Goal: Task Accomplishment & Management: Use online tool/utility

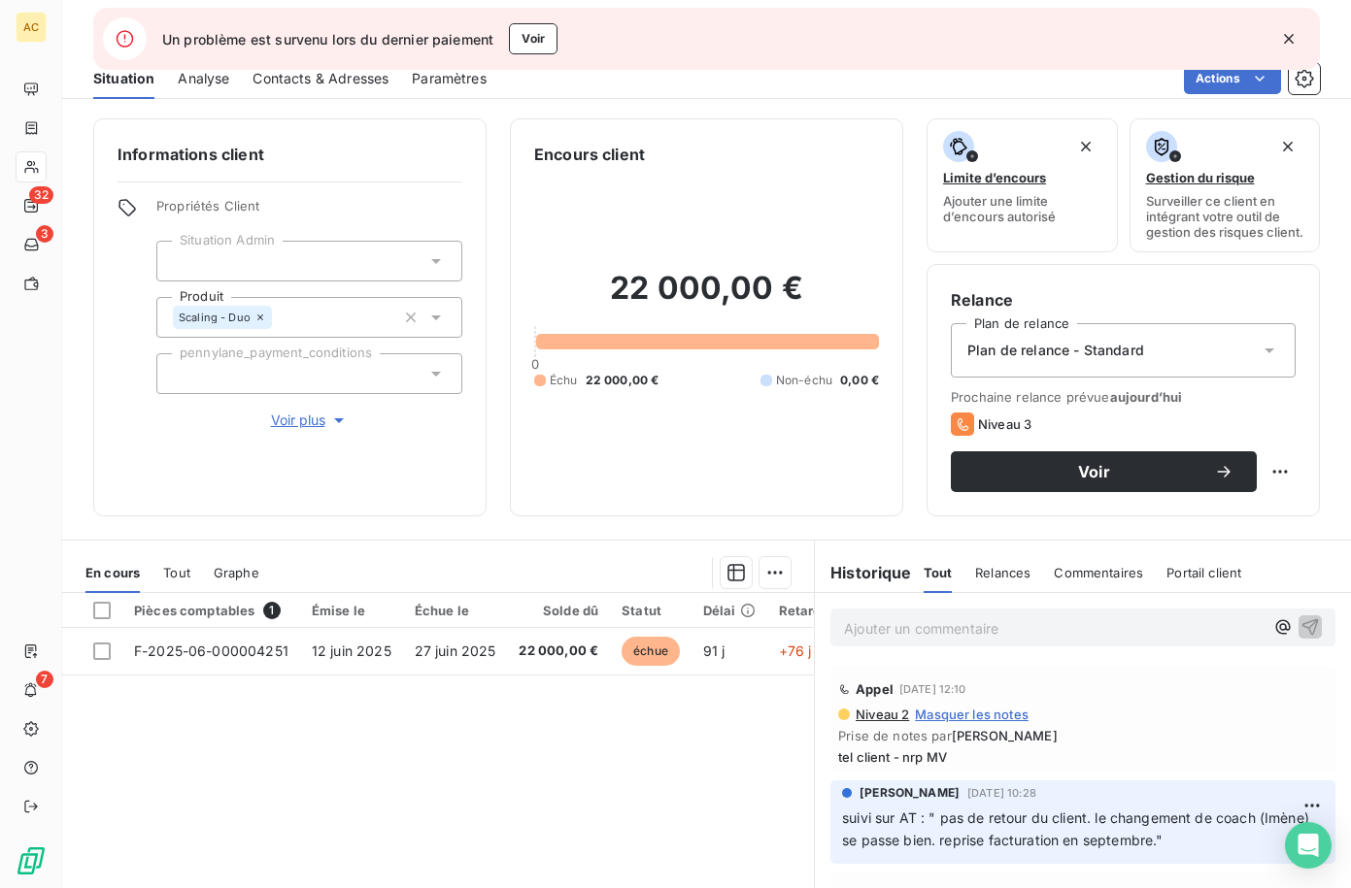
click at [1283, 35] on icon "button" at bounding box center [1288, 38] width 19 height 19
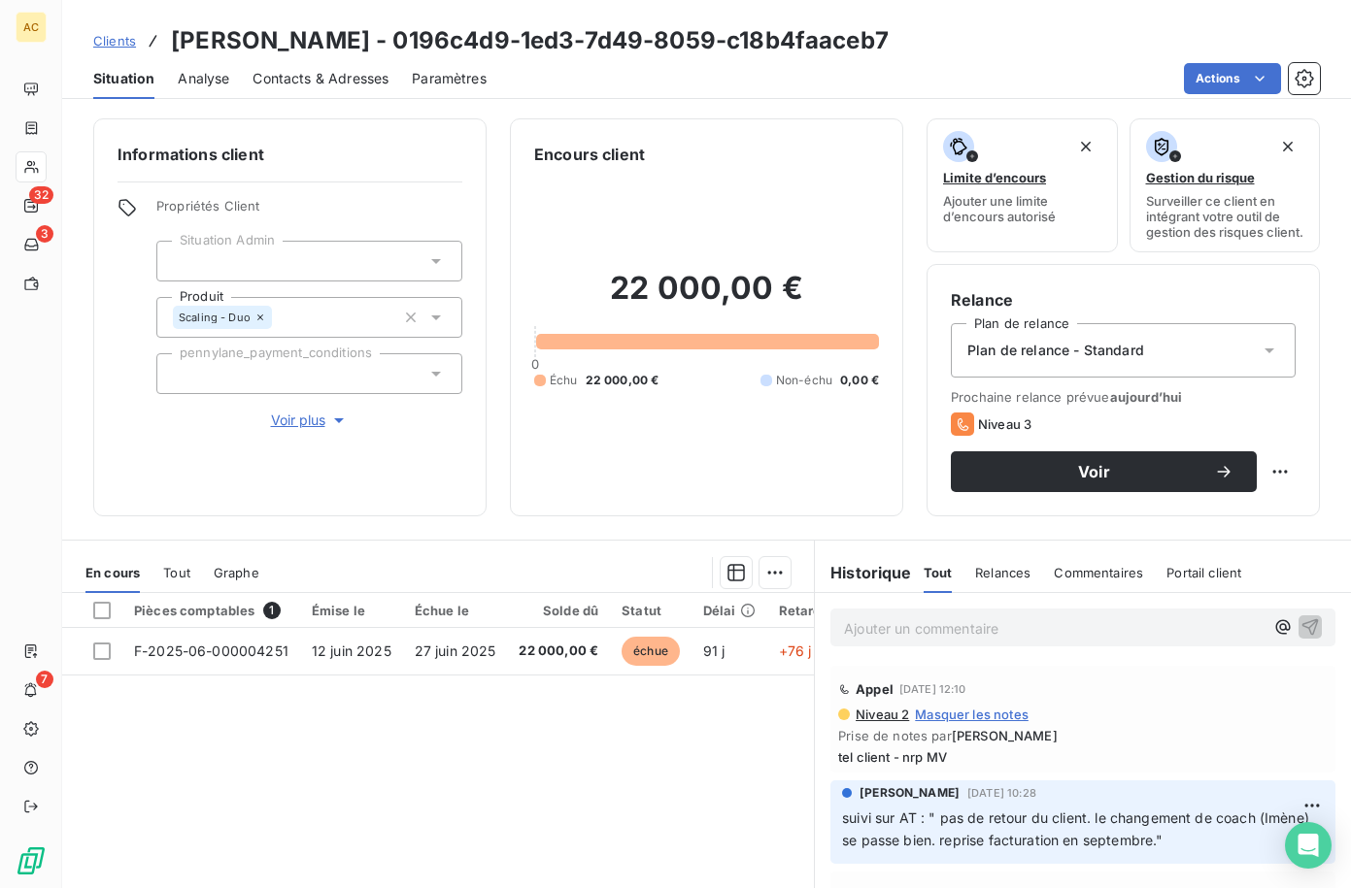
click at [117, 42] on span "Clients" at bounding box center [114, 41] width 43 height 16
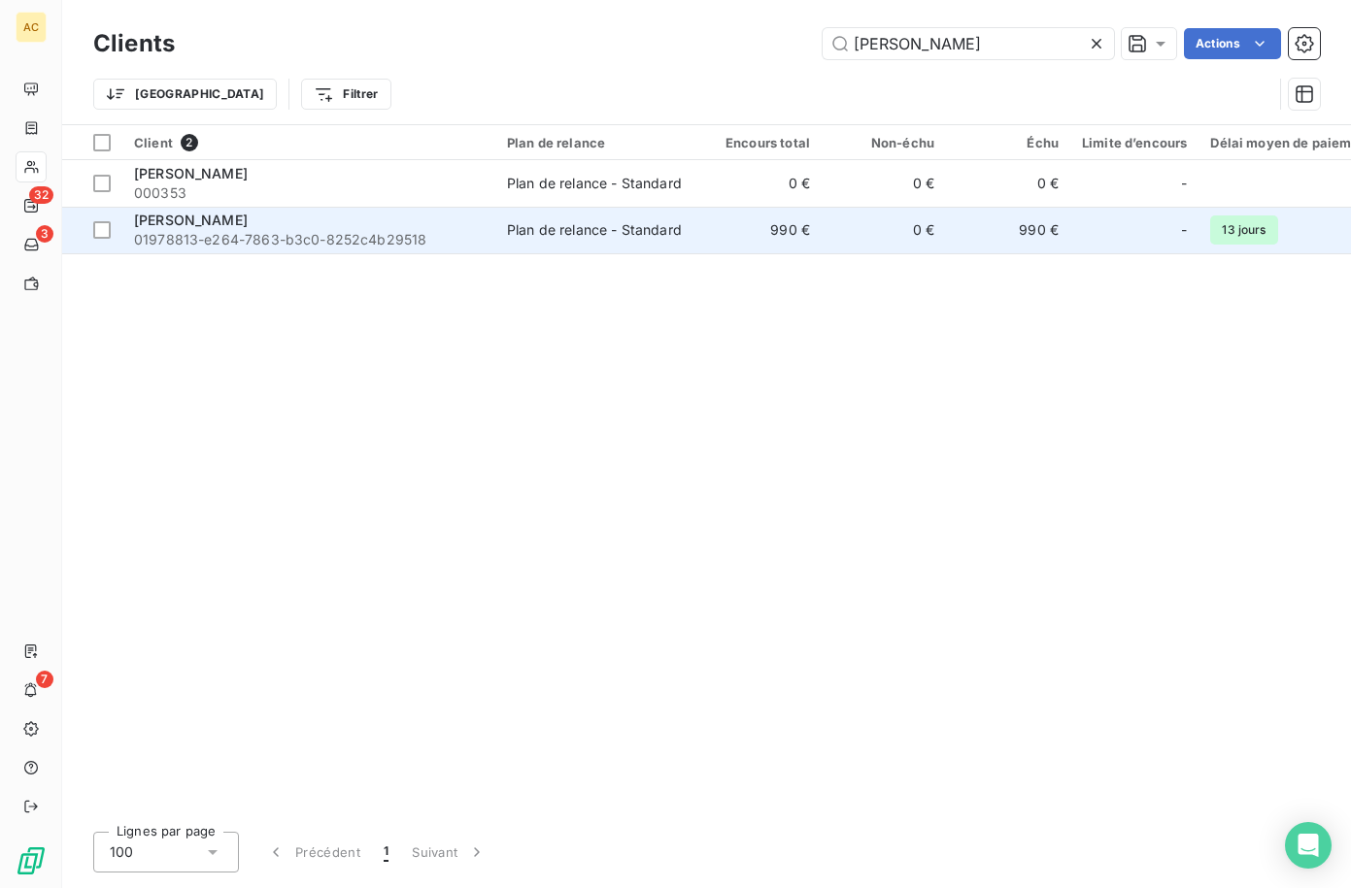
type input "lucien"
click at [425, 235] on span "01978813-e264-7863-b3c0-8252c4b29518" at bounding box center [309, 239] width 350 height 19
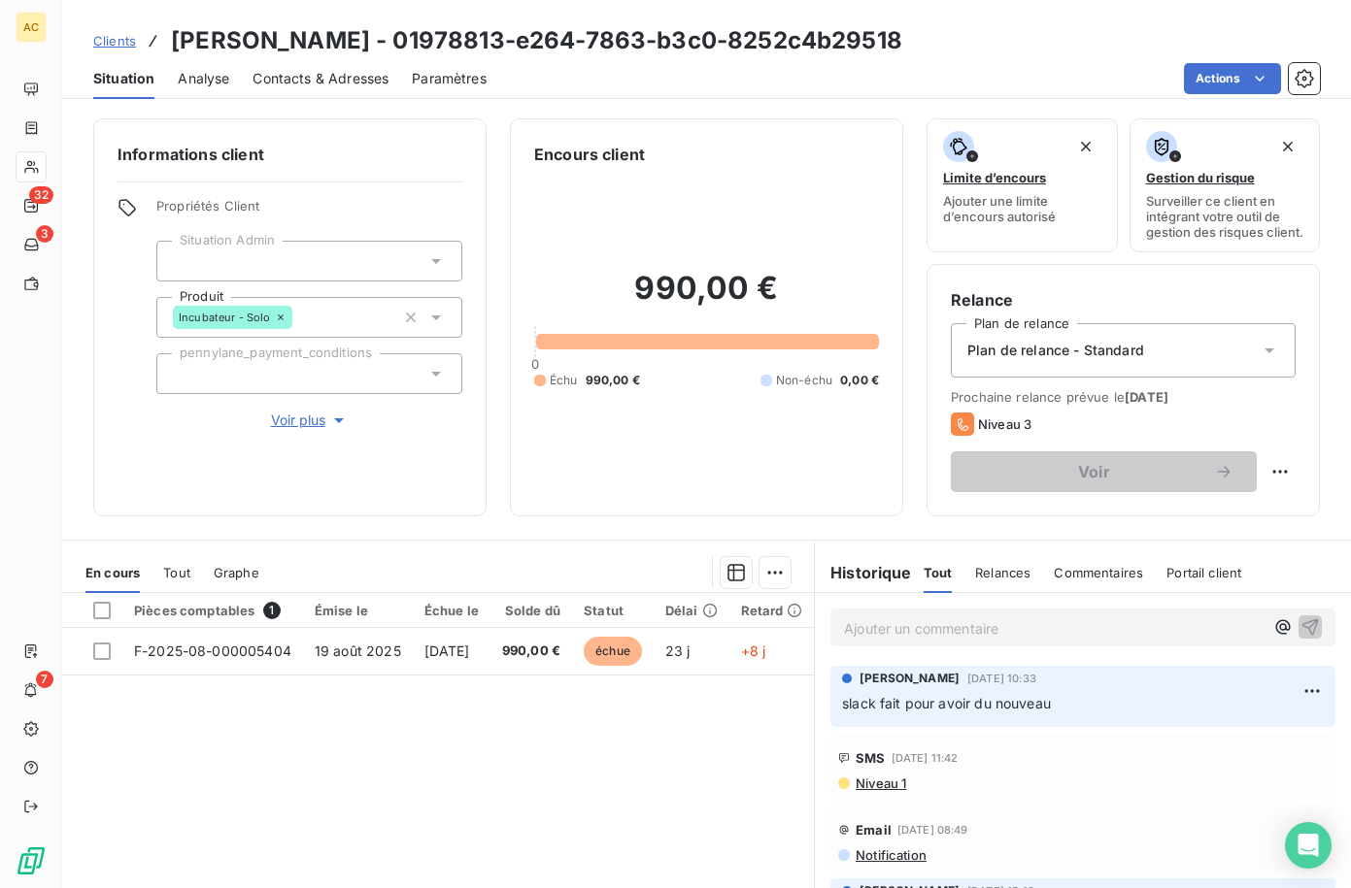
click at [178, 581] on span "Tout" at bounding box center [176, 573] width 27 height 16
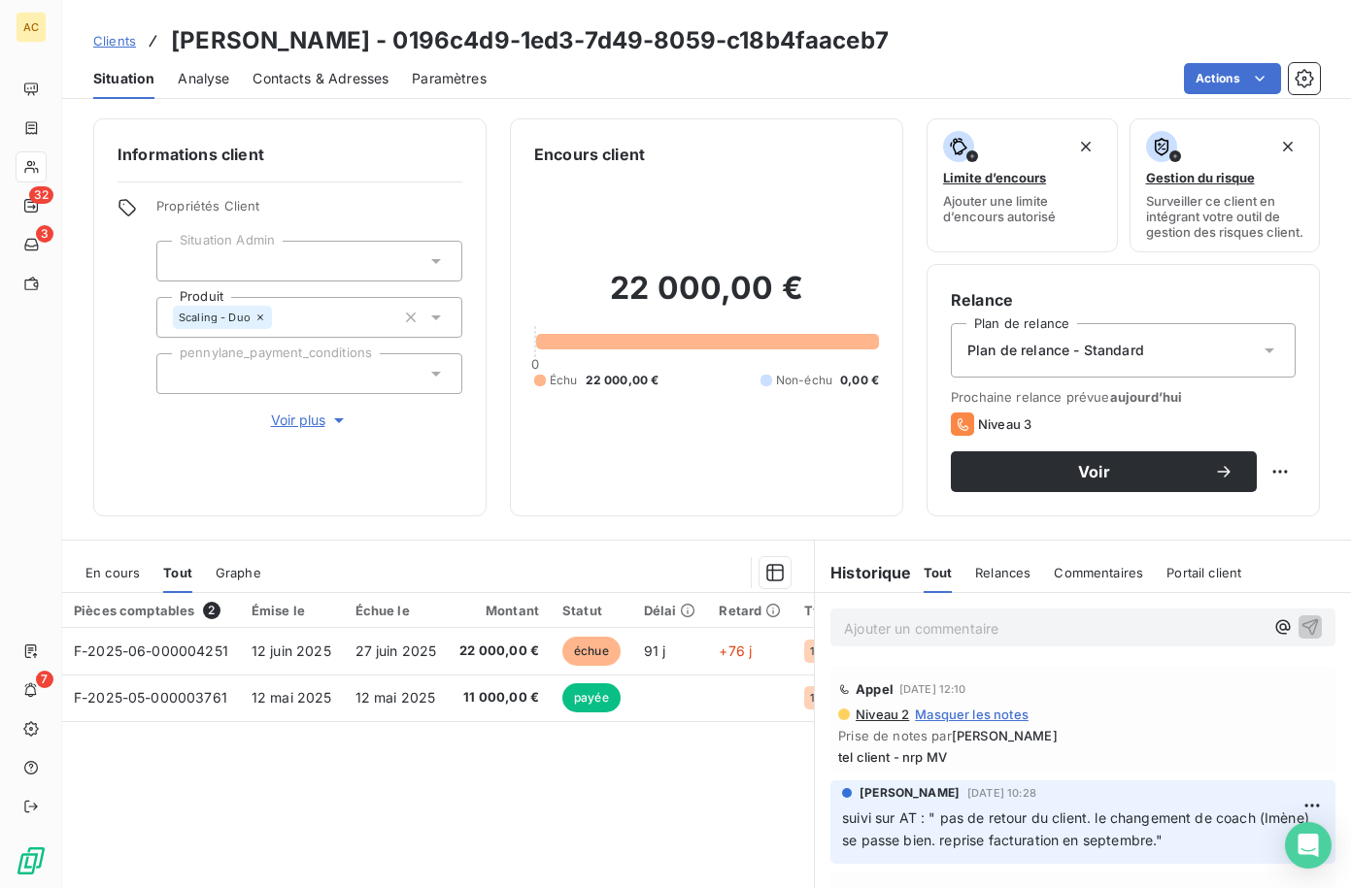
click at [1137, 628] on div "Ajouter un commentaire ﻿" at bounding box center [1082, 628] width 505 height 38
click at [1128, 641] on p "Ajouter un commentaire ﻿" at bounding box center [1053, 629] width 419 height 24
click at [1179, 639] on p "je ne vois aucun coaching depuis le 18/07" at bounding box center [1053, 628] width 419 height 22
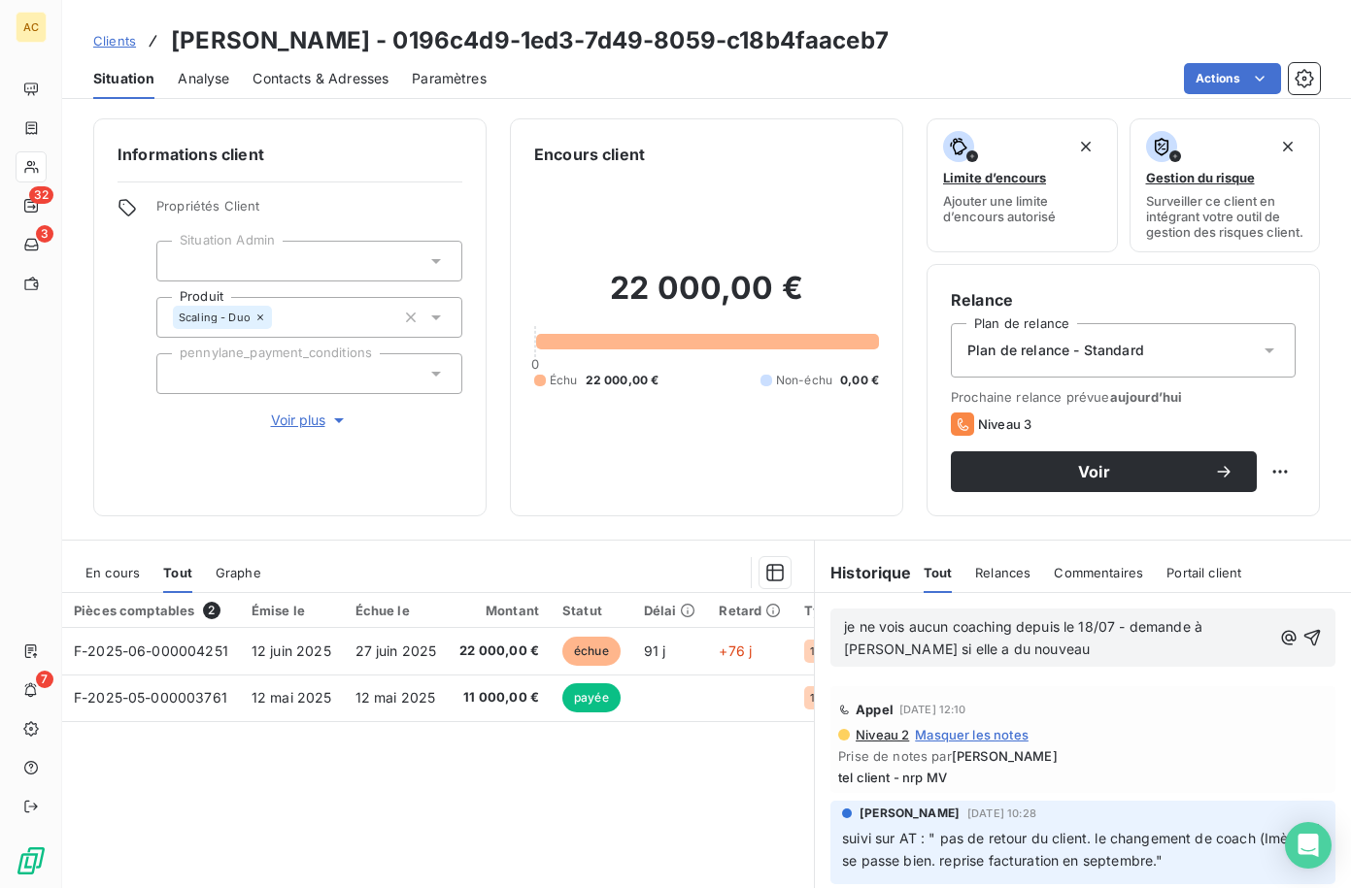
click at [1106, 638] on span "je ne vois aucun coaching depuis le 18/07 - demande à mélisaa si elle a du nouv…" at bounding box center [1025, 638] width 362 height 39
click at [870, 657] on span "je ne vois aucun coaching depuis le 18/07 - demande à mélisaa si elle a du nouv…" at bounding box center [1025, 638] width 362 height 39
click at [1302, 648] on icon "button" at bounding box center [1311, 637] width 19 height 19
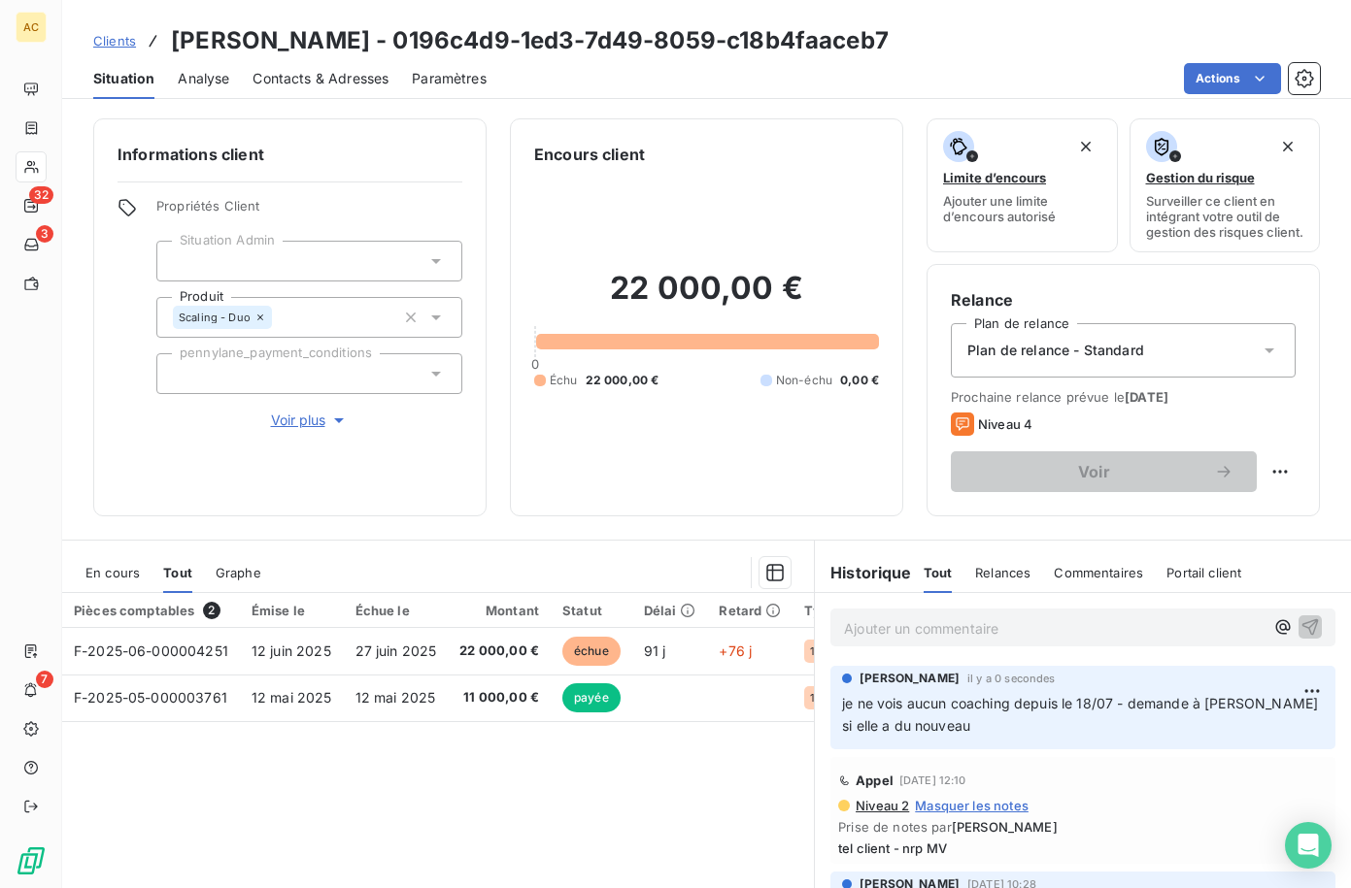
click at [313, 81] on span "Contacts & Adresses" at bounding box center [320, 78] width 136 height 19
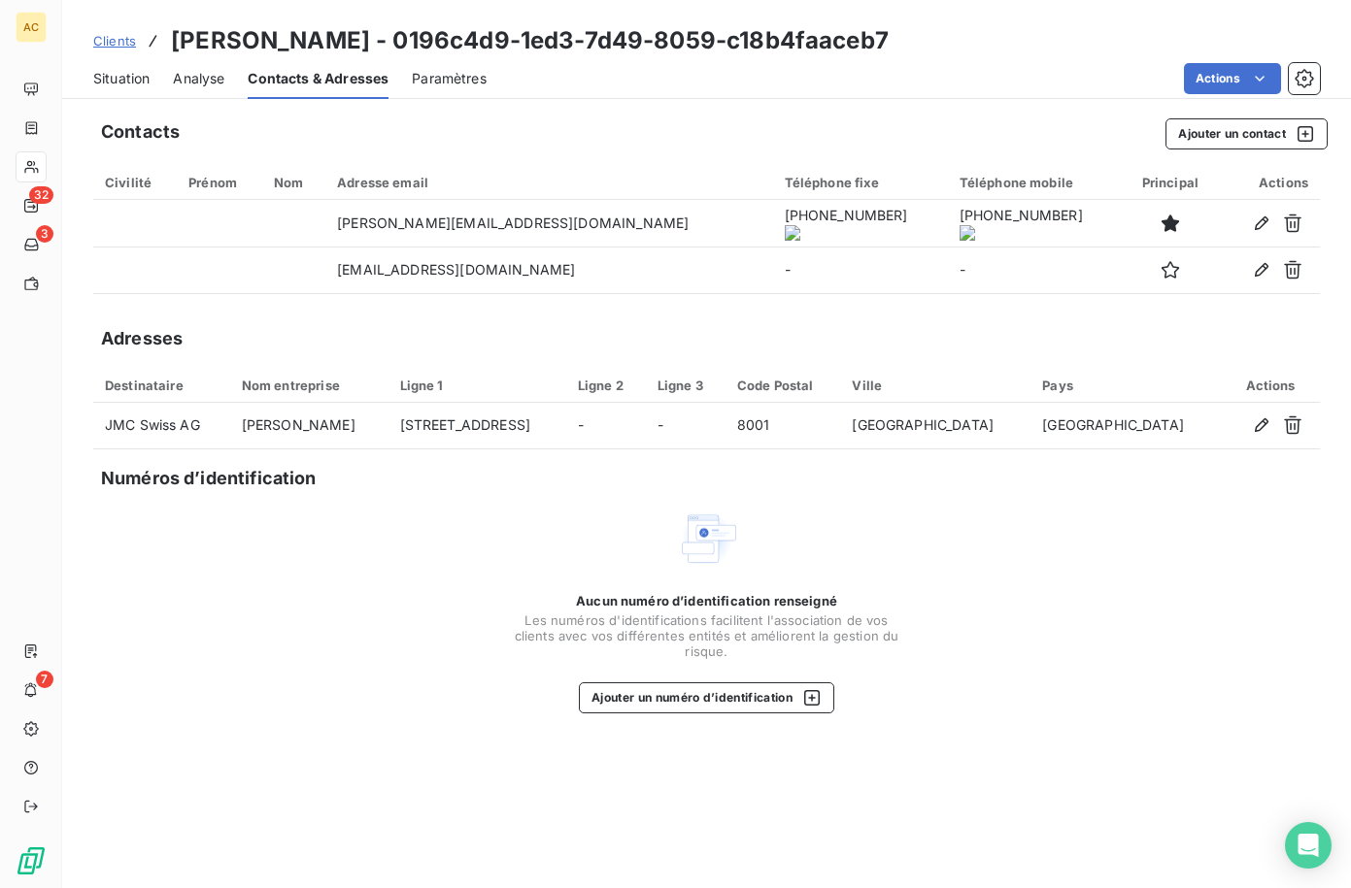
click at [122, 40] on span "Clients" at bounding box center [114, 41] width 43 height 16
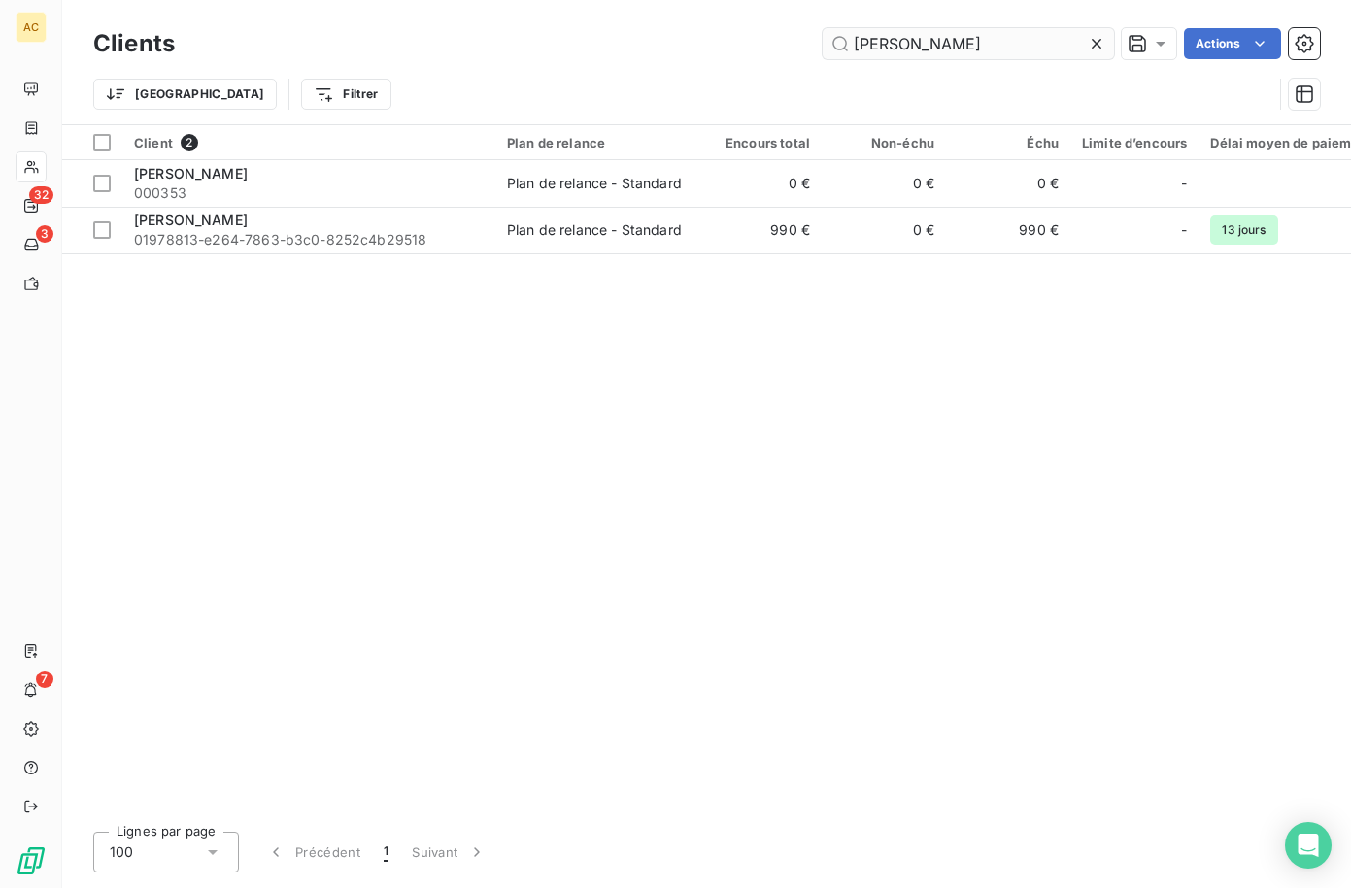
drag, startPoint x: 896, startPoint y: 48, endPoint x: 840, endPoint y: 46, distance: 56.4
click at [840, 46] on input "lucien" at bounding box center [967, 43] width 291 height 31
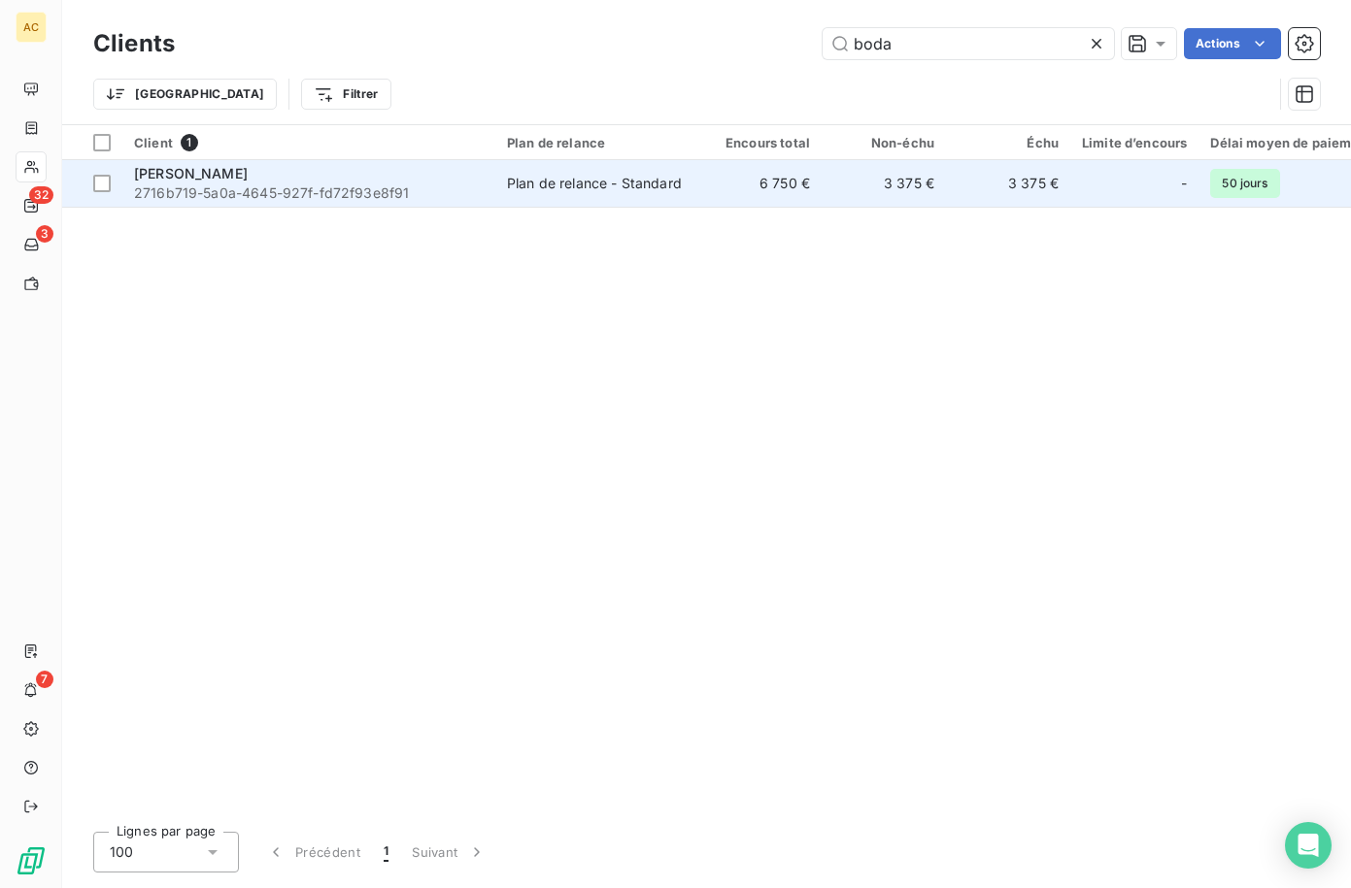
type input "boda"
click at [359, 184] on span "2716b719-5a0a-4645-927f-fd72f93e8f91" at bounding box center [309, 193] width 350 height 19
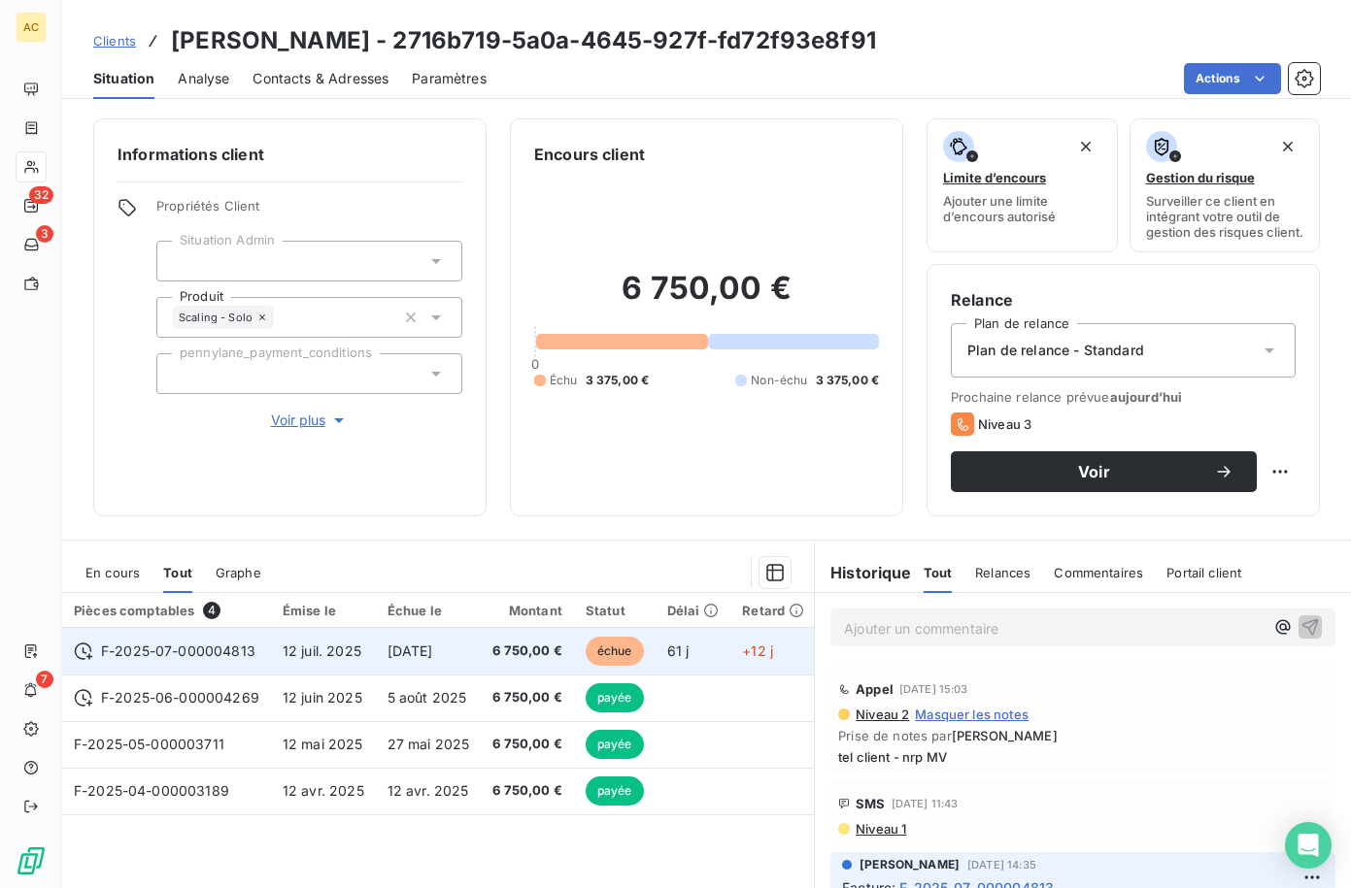
click at [320, 659] on span "12 juil. 2025" at bounding box center [322, 651] width 79 height 17
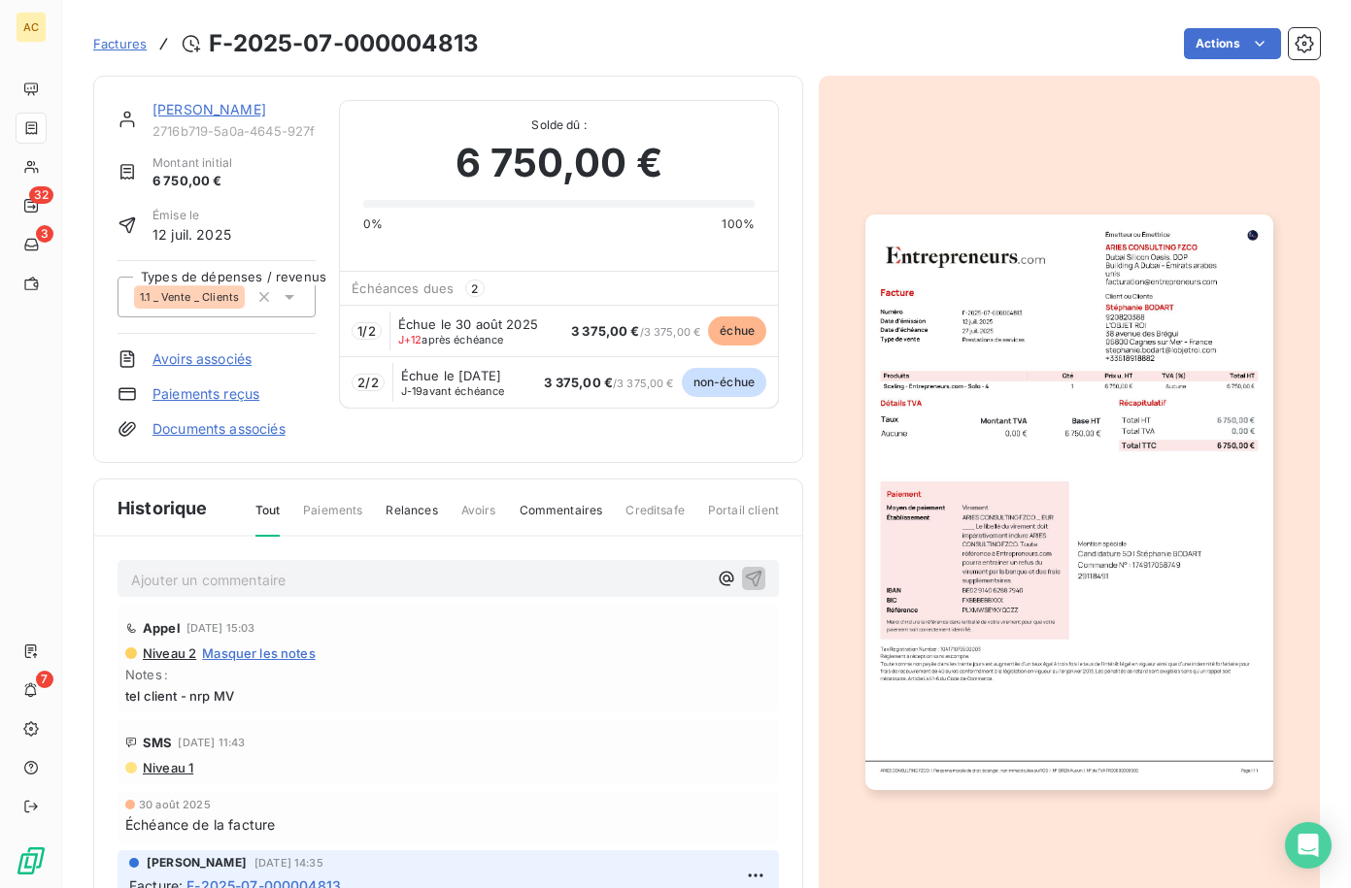
click at [180, 111] on link "[PERSON_NAME]" at bounding box center [209, 109] width 114 height 17
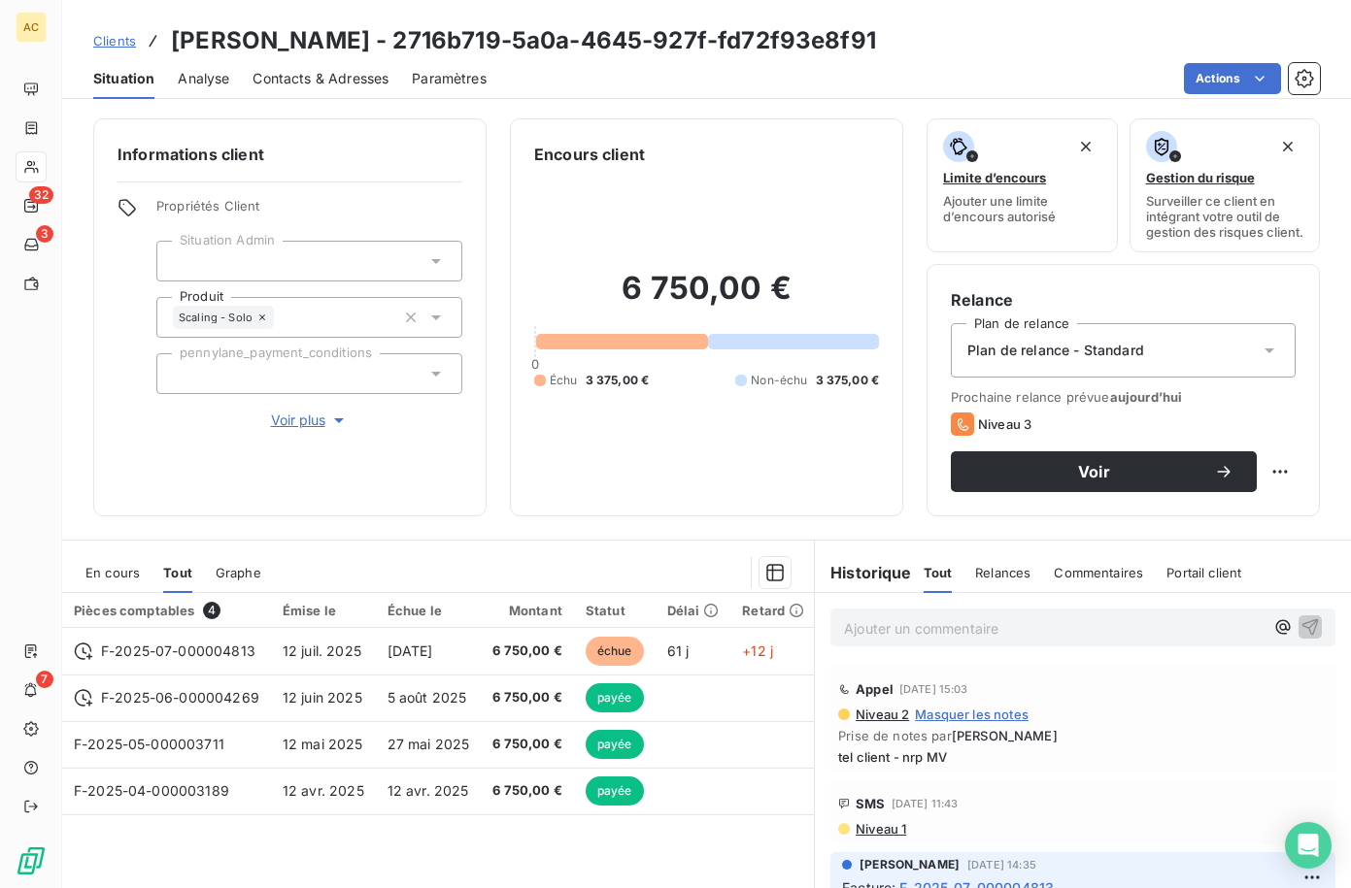
click at [349, 84] on span "Contacts & Adresses" at bounding box center [320, 78] width 136 height 19
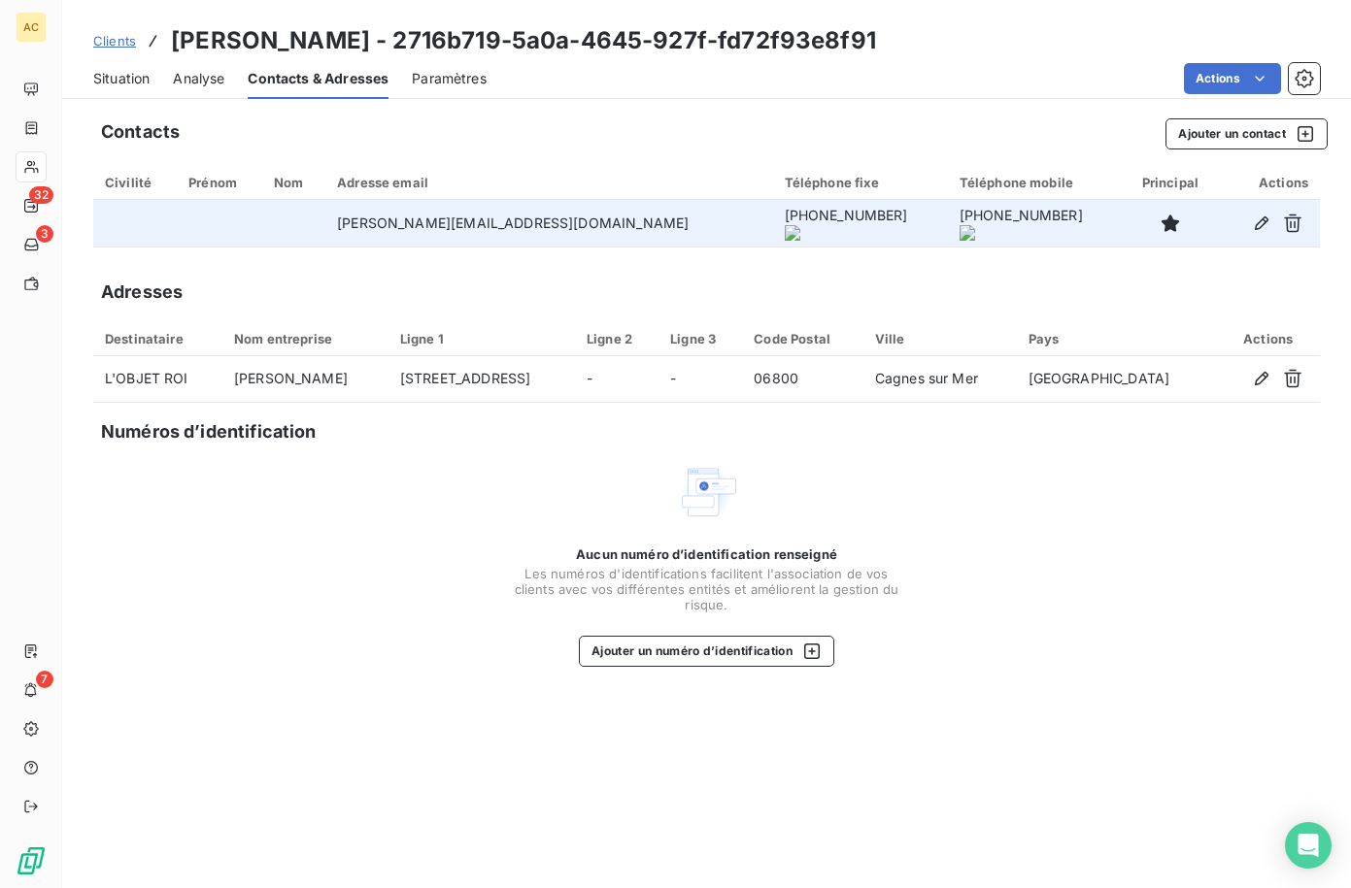
click at [380, 218] on td "stephanie.bodart@lobjetroi.com" at bounding box center [548, 223] width 447 height 47
drag, startPoint x: 369, startPoint y: 225, endPoint x: 603, endPoint y: 223, distance: 234.0
click at [603, 223] on td "stephanie.bodart@lobjetroi.com" at bounding box center [548, 223] width 447 height 47
copy td "stephanie.bodart@lobjetroi.com"
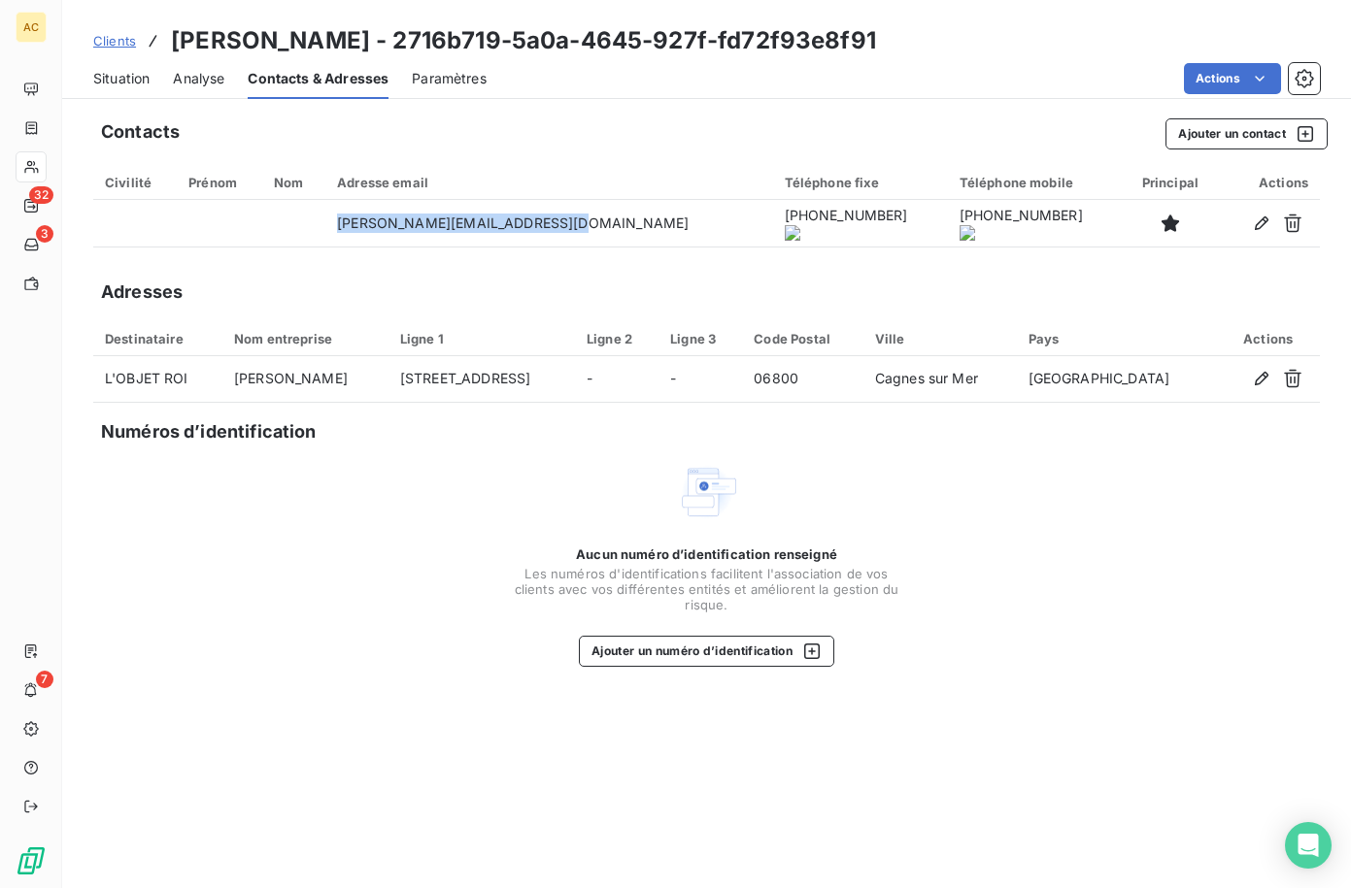
click at [125, 84] on span "Situation" at bounding box center [121, 78] width 56 height 19
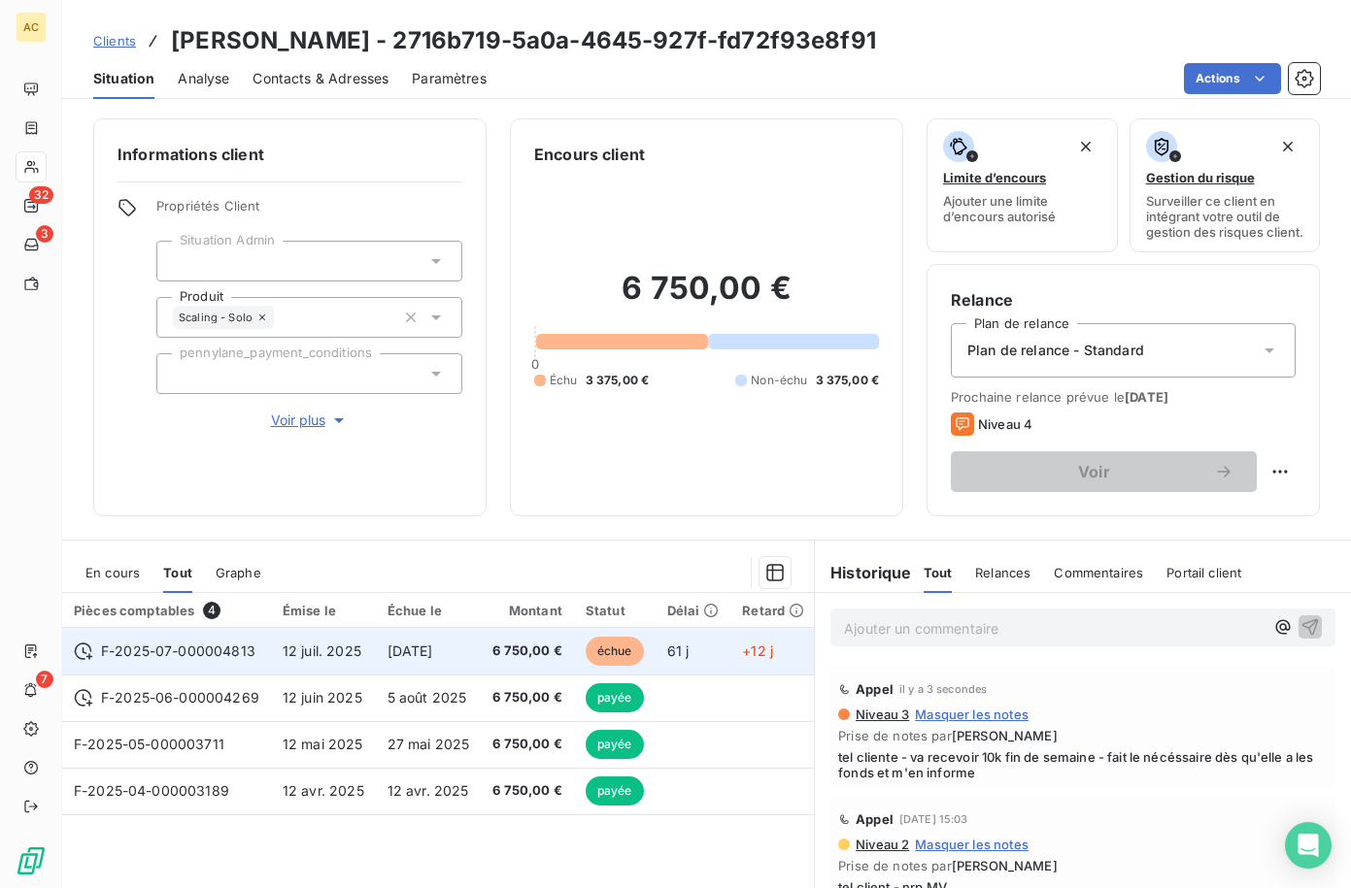
click at [430, 659] on span "30 sept. 2025" at bounding box center [410, 651] width 46 height 17
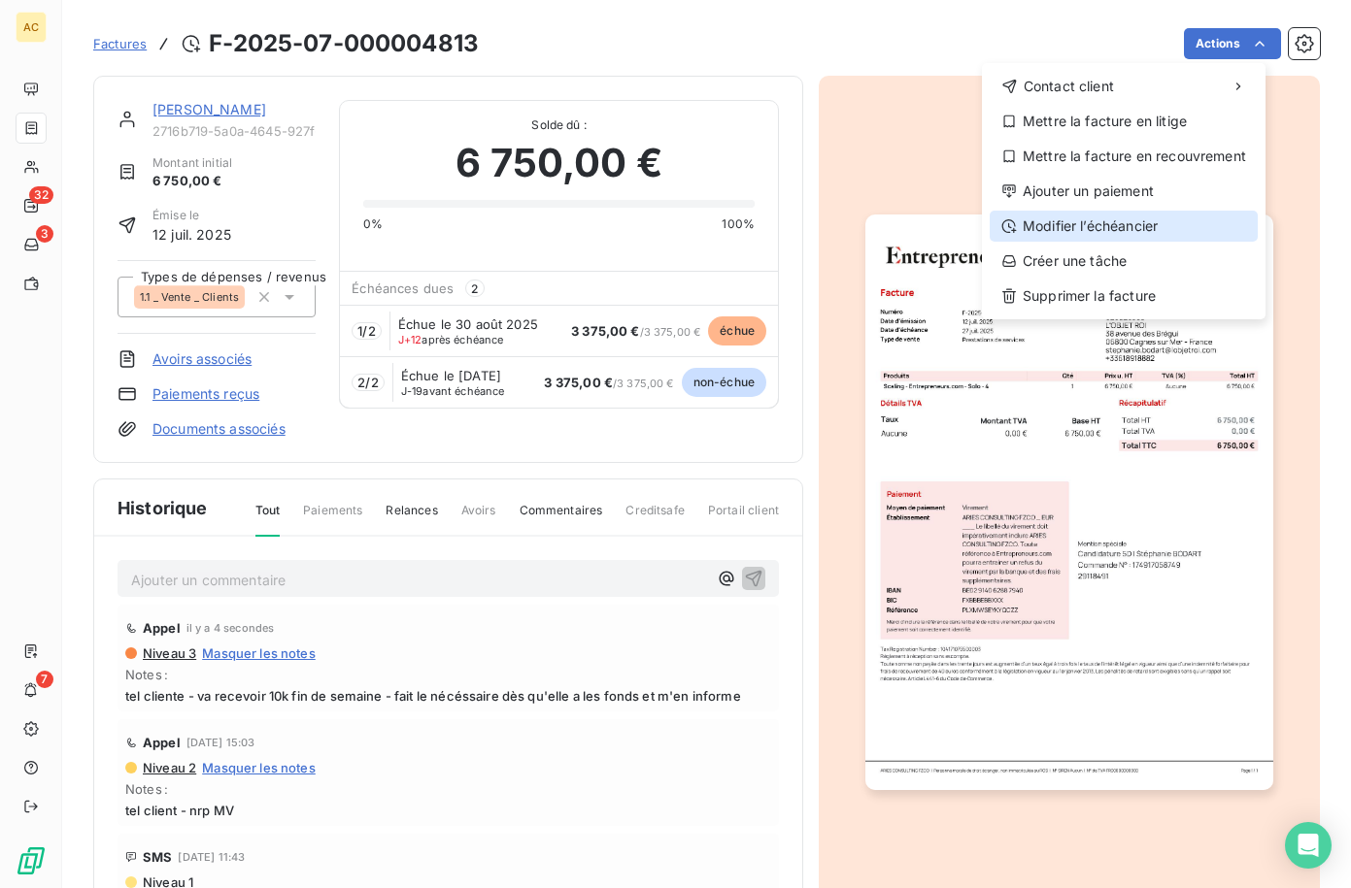
click at [1092, 221] on div "Modifier l’échéancier" at bounding box center [1123, 226] width 268 height 31
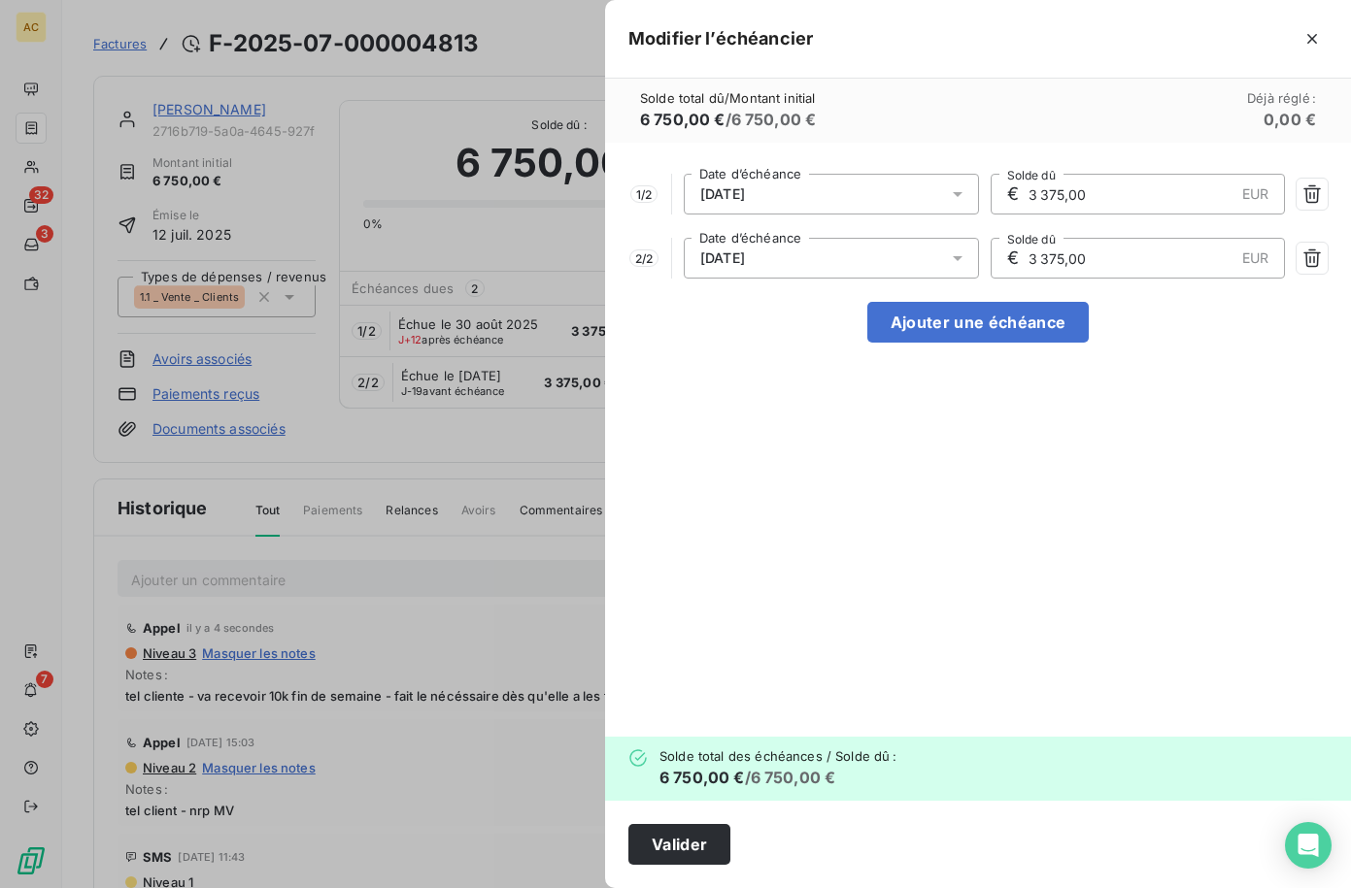
click at [958, 199] on icon at bounding box center [957, 193] width 19 height 19
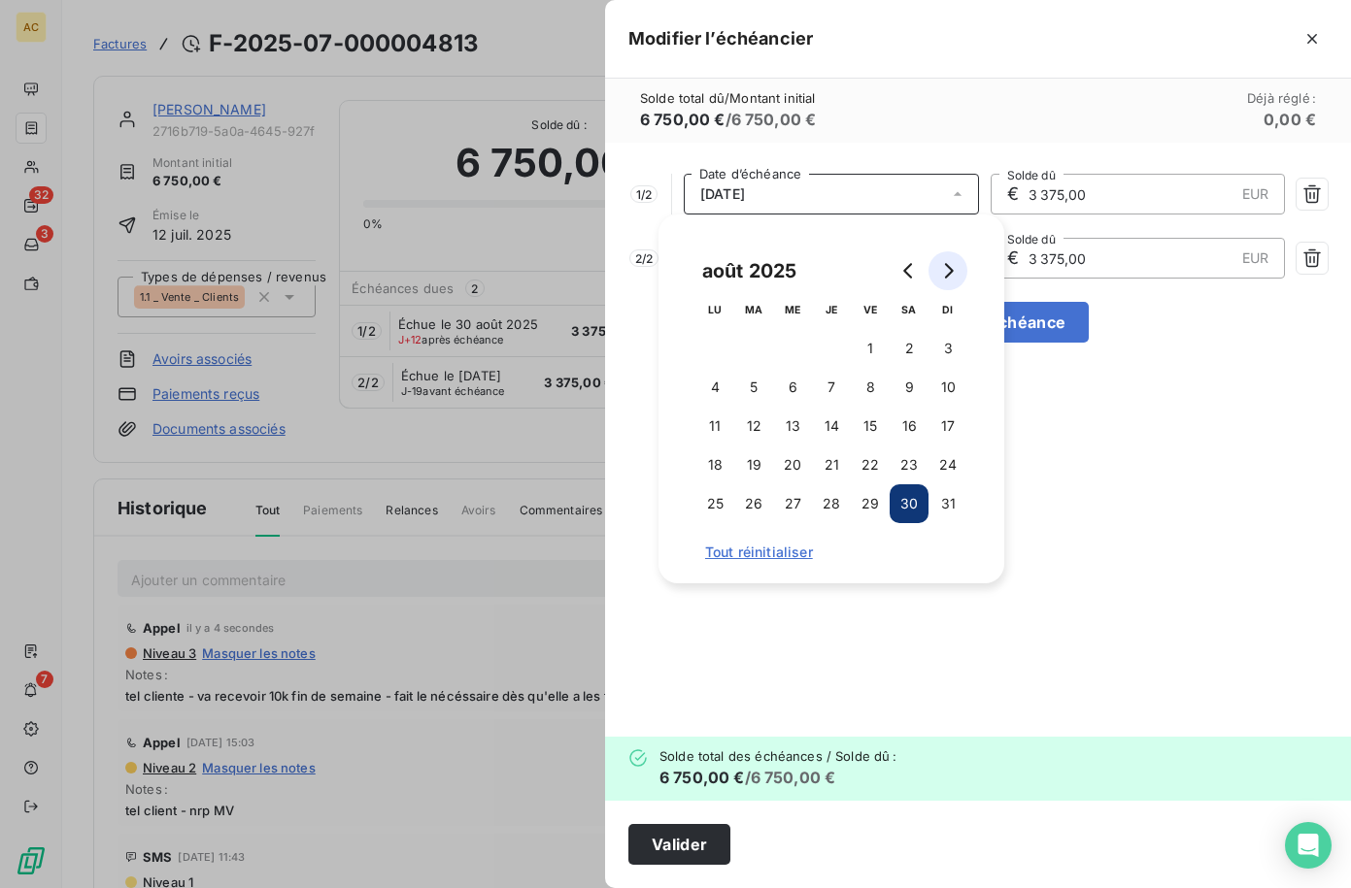
click at [957, 273] on button "Go to next month" at bounding box center [947, 270] width 39 height 39
click at [790, 423] on button "17" at bounding box center [792, 426] width 39 height 39
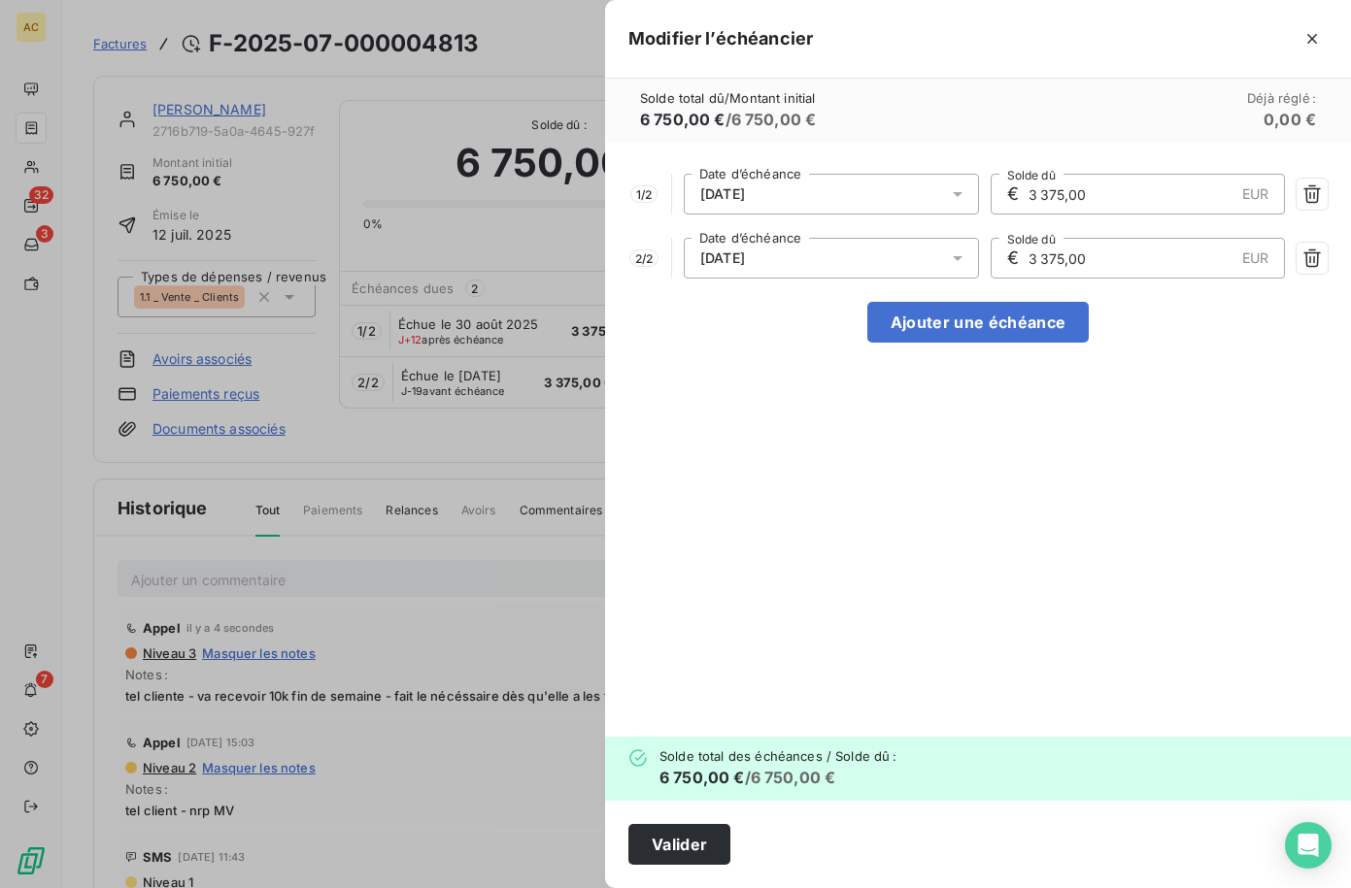
click at [1184, 424] on div "1 / 2 17/09/2025 Date d’échéance € 3 375,00 EUR Solde dû 2 / 2 30/09/2025 Date …" at bounding box center [978, 440] width 746 height 594
click at [658, 846] on button "Valider" at bounding box center [679, 844] width 102 height 41
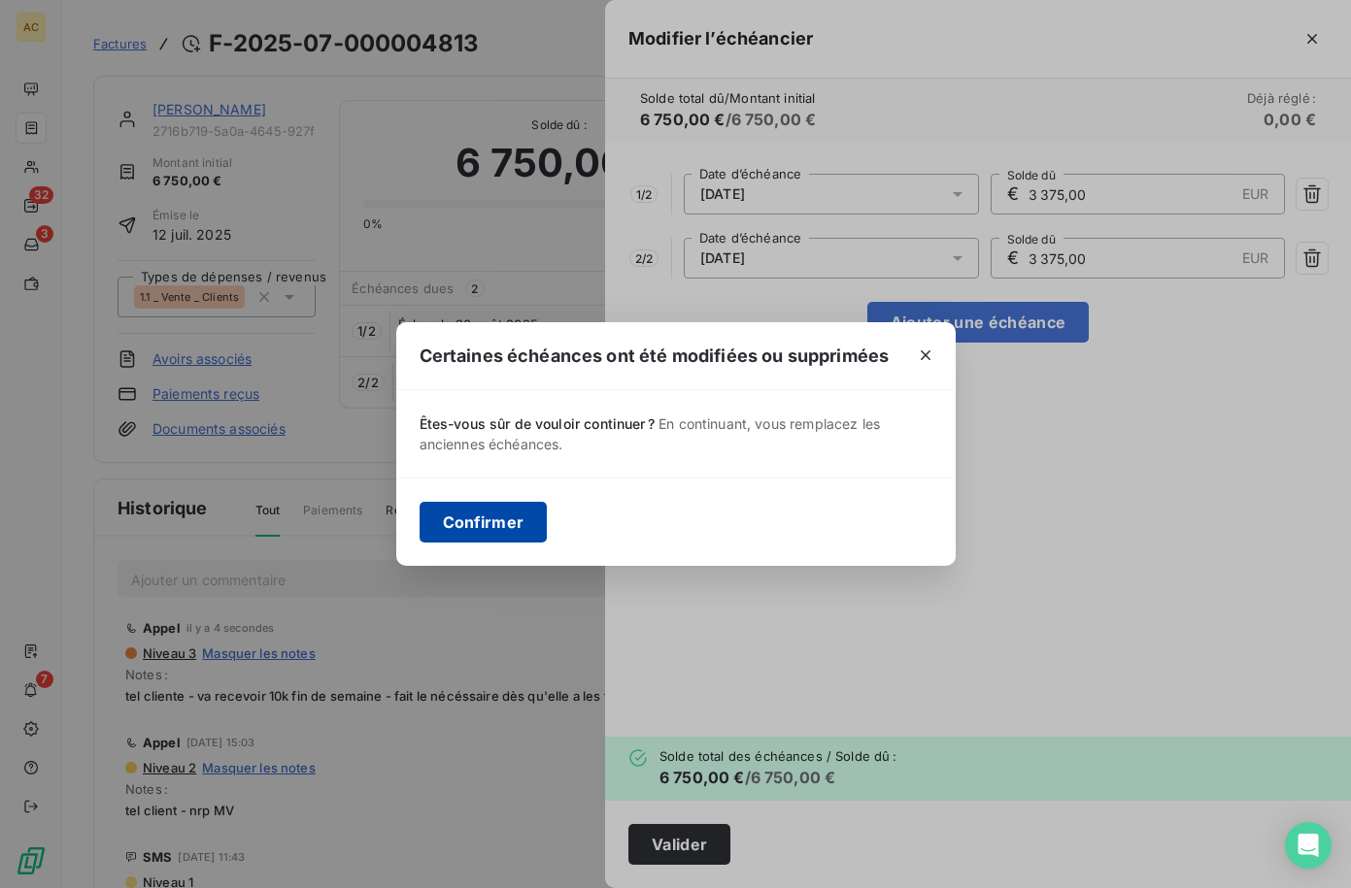
click at [503, 536] on button "Confirmer" at bounding box center [483, 522] width 128 height 41
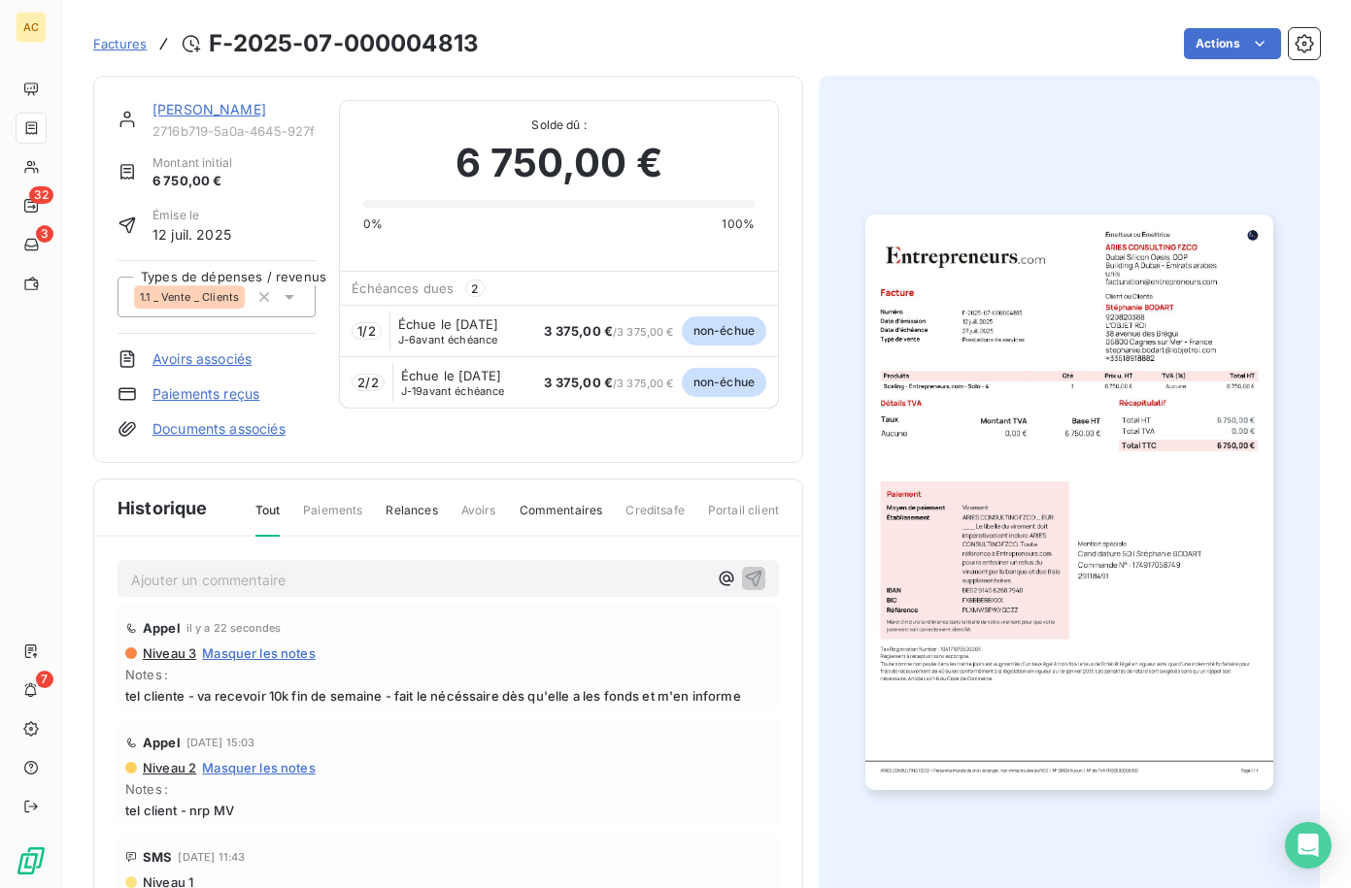
click at [176, 105] on link "[PERSON_NAME]" at bounding box center [209, 109] width 114 height 17
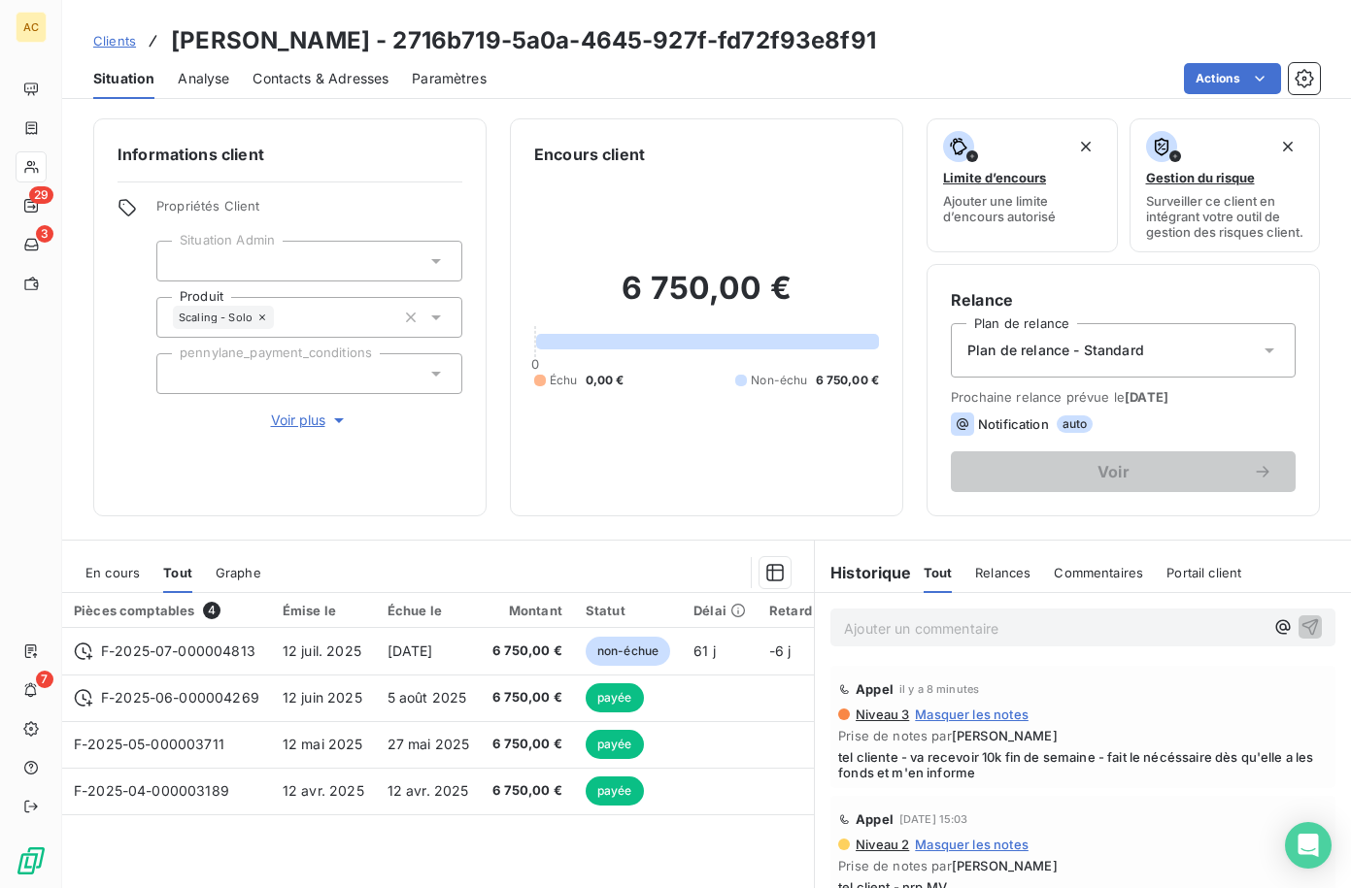
click at [306, 419] on span "Voir plus" at bounding box center [310, 420] width 78 height 19
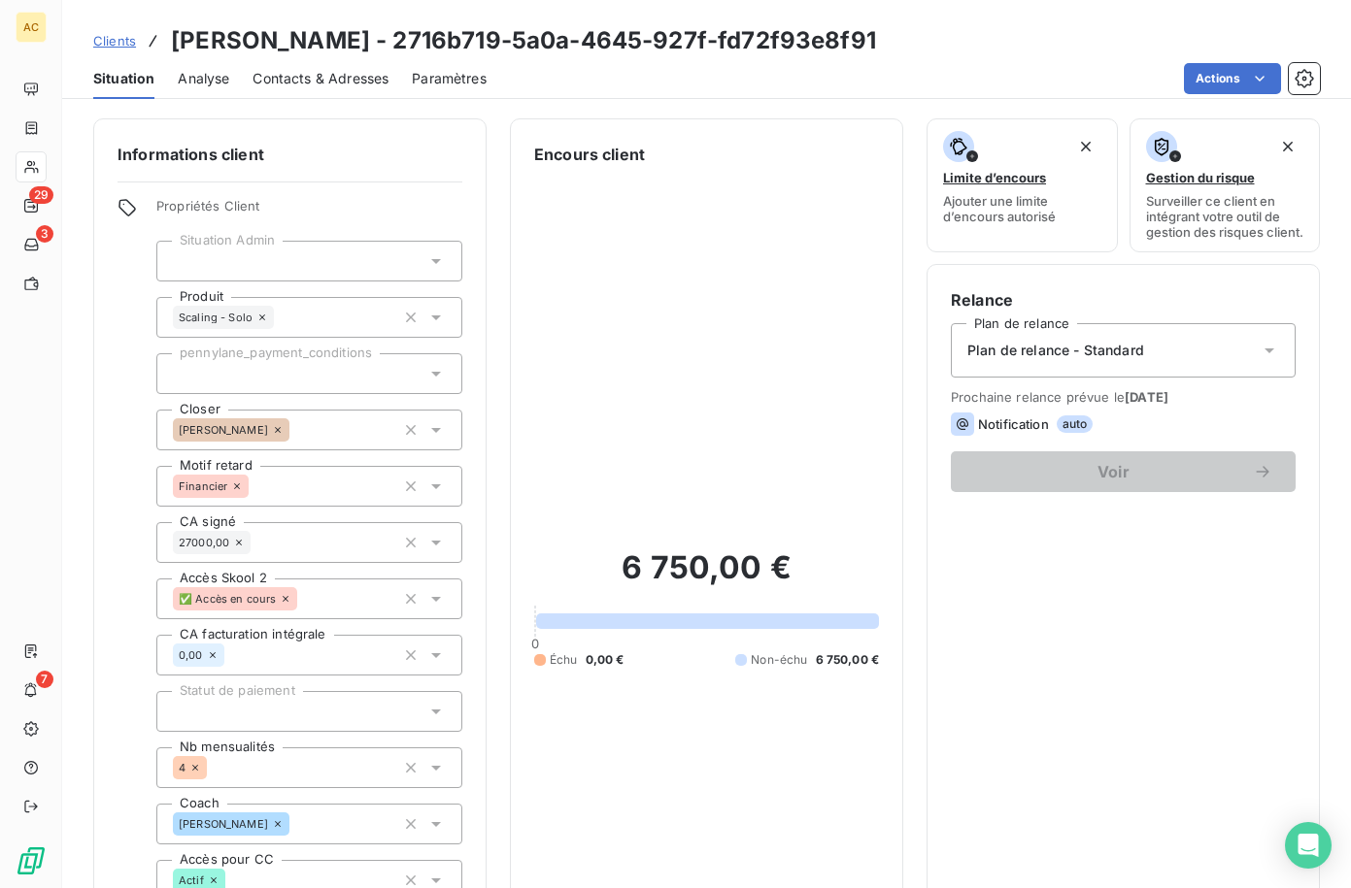
click at [114, 45] on span "Clients" at bounding box center [114, 41] width 43 height 16
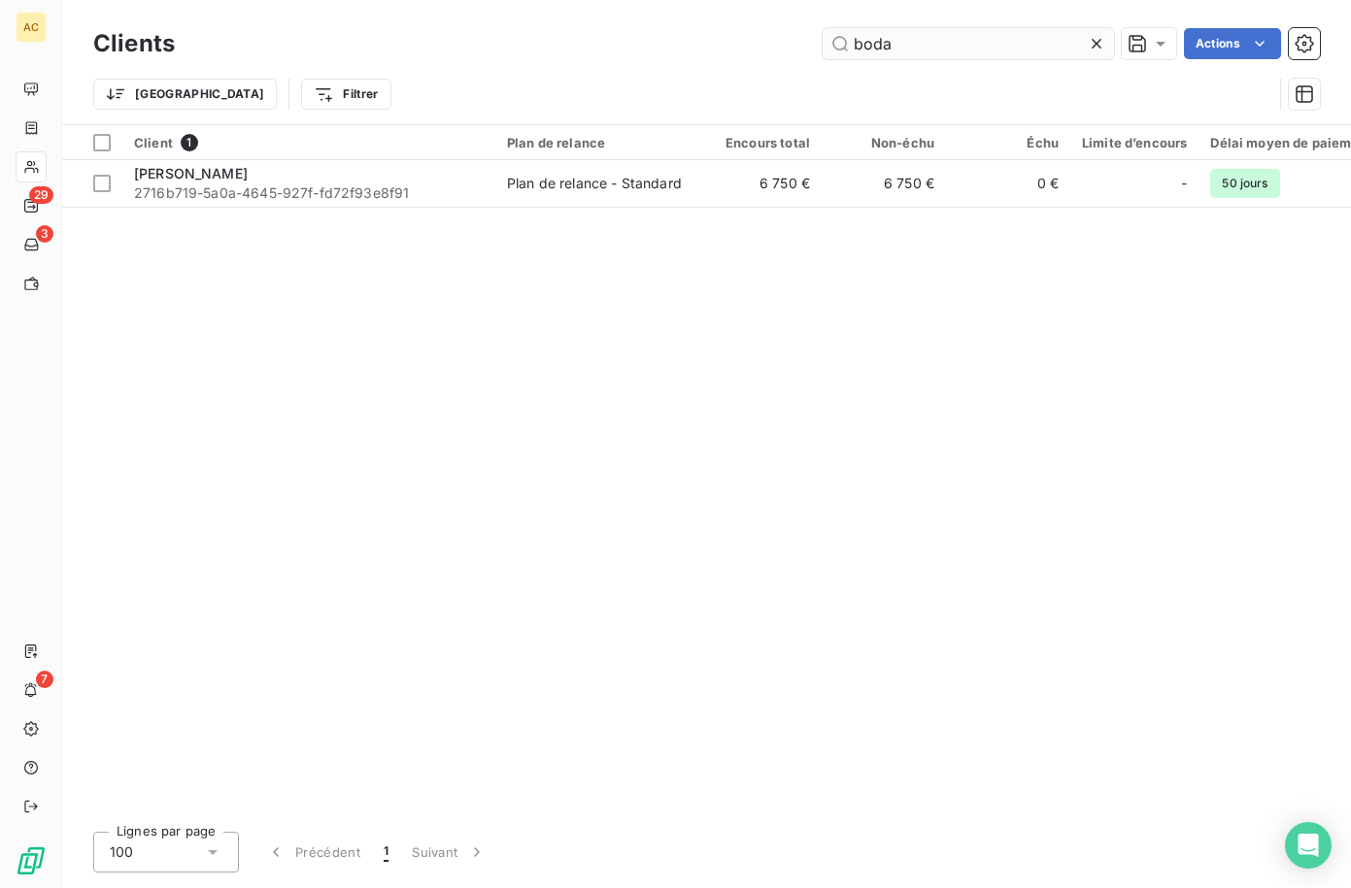
drag, startPoint x: 970, startPoint y: 46, endPoint x: 836, endPoint y: 42, distance: 134.1
click at [836, 42] on input "boda" at bounding box center [967, 43] width 291 height 31
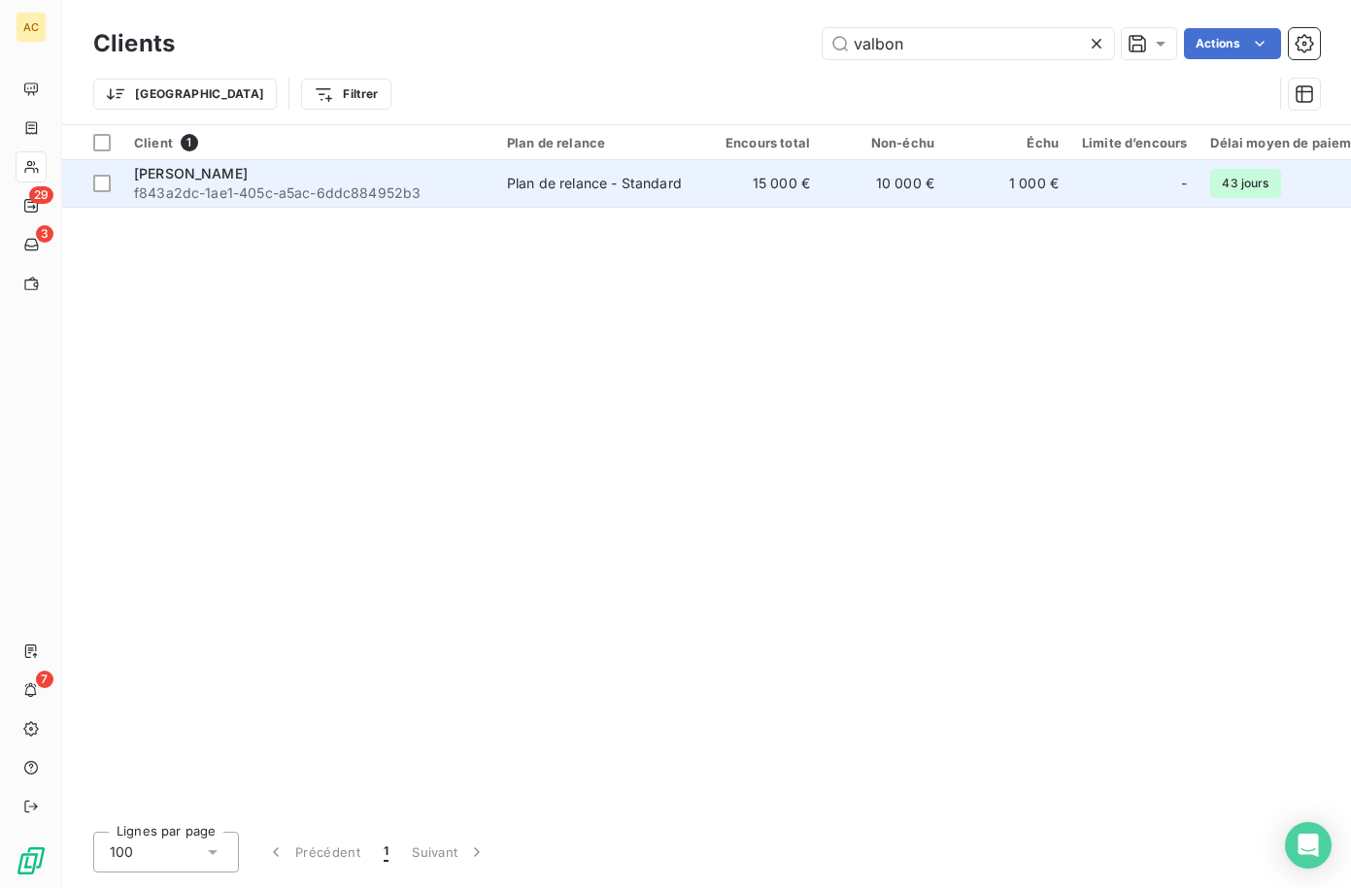
type input "valbon"
click at [399, 196] on span "f843a2dc-1ae1-405c-a5ac-6ddc884952b3" at bounding box center [309, 193] width 350 height 19
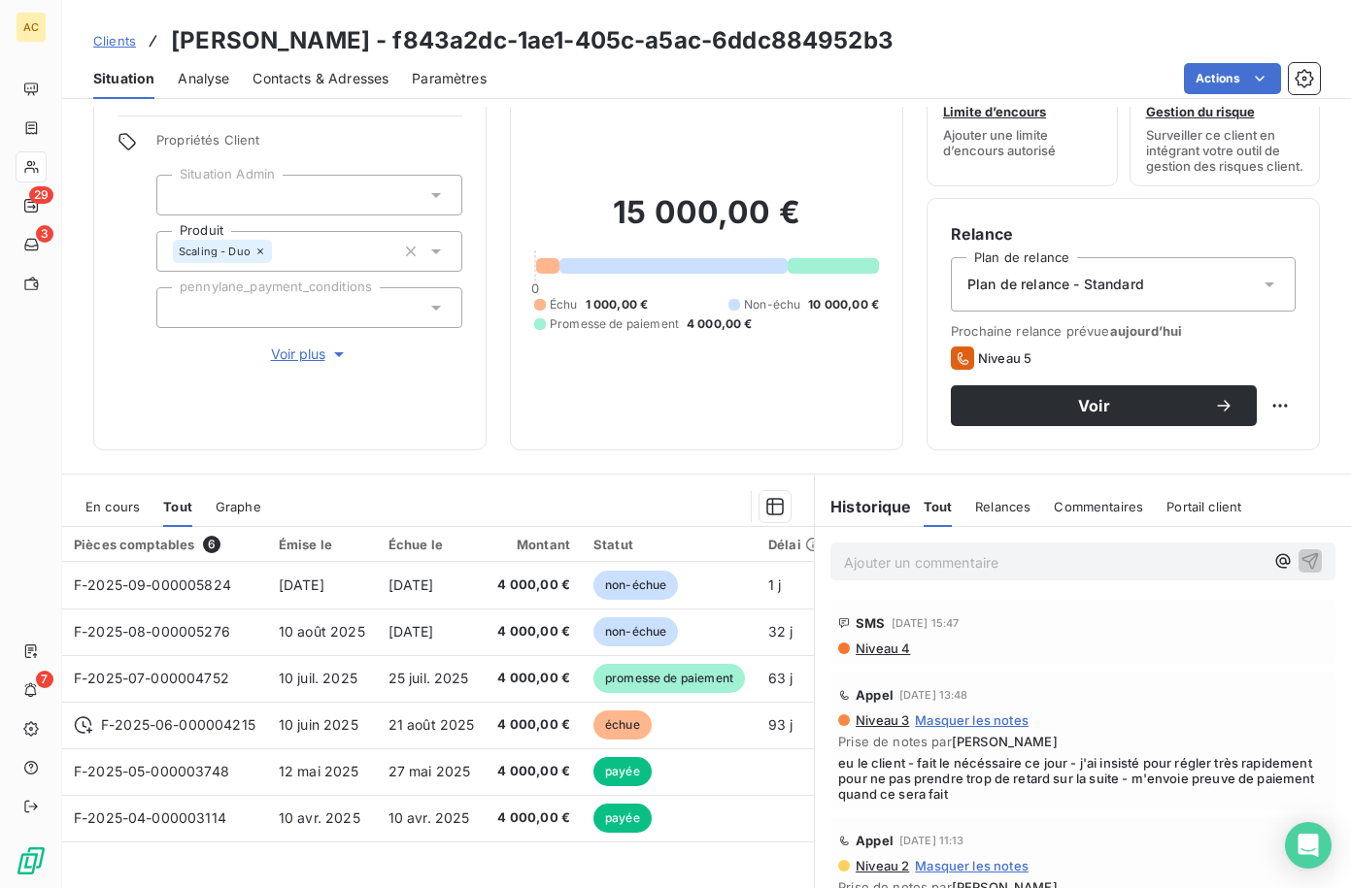
scroll to position [152, 0]
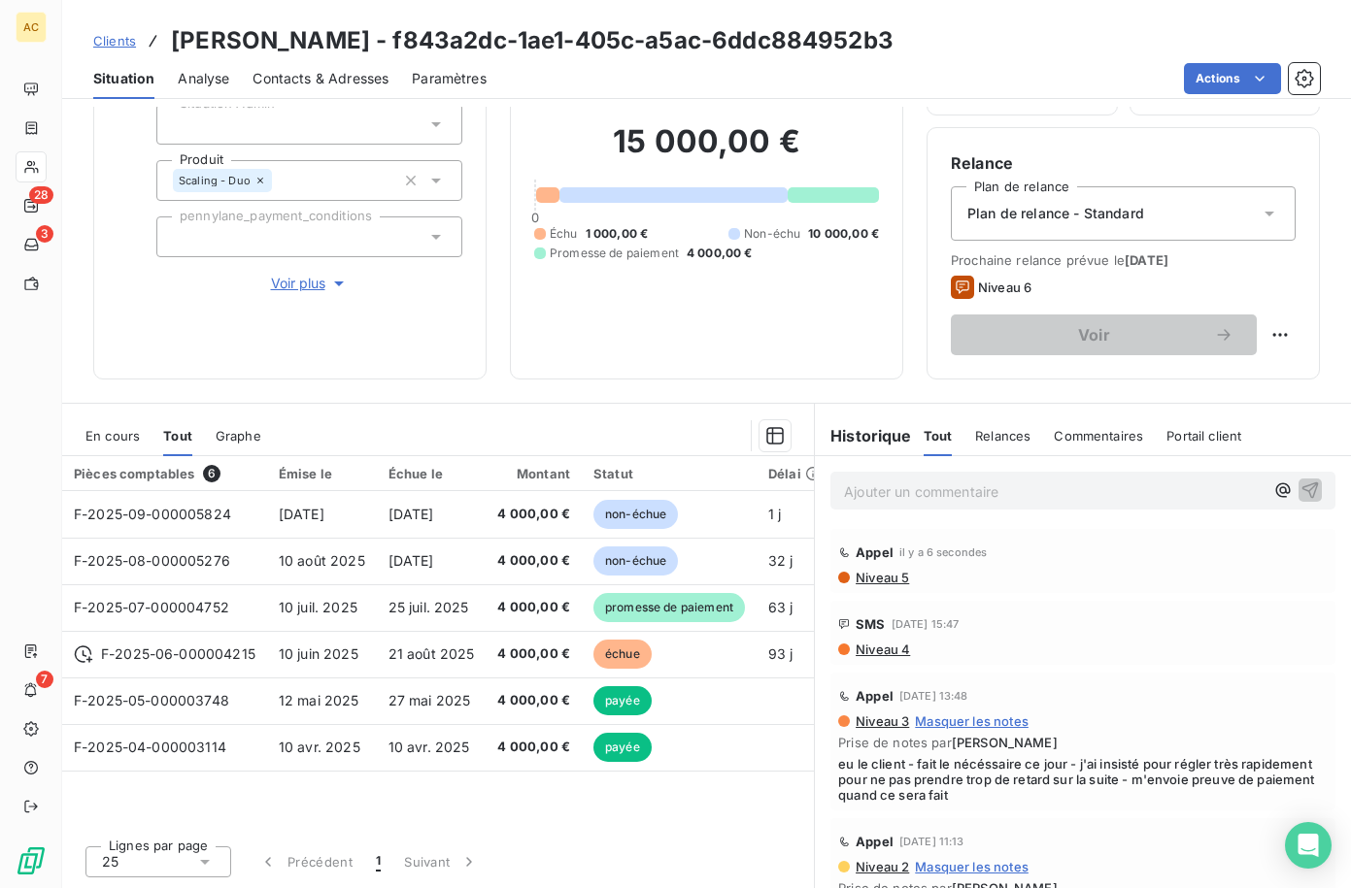
click at [126, 46] on span "Clients" at bounding box center [114, 41] width 43 height 16
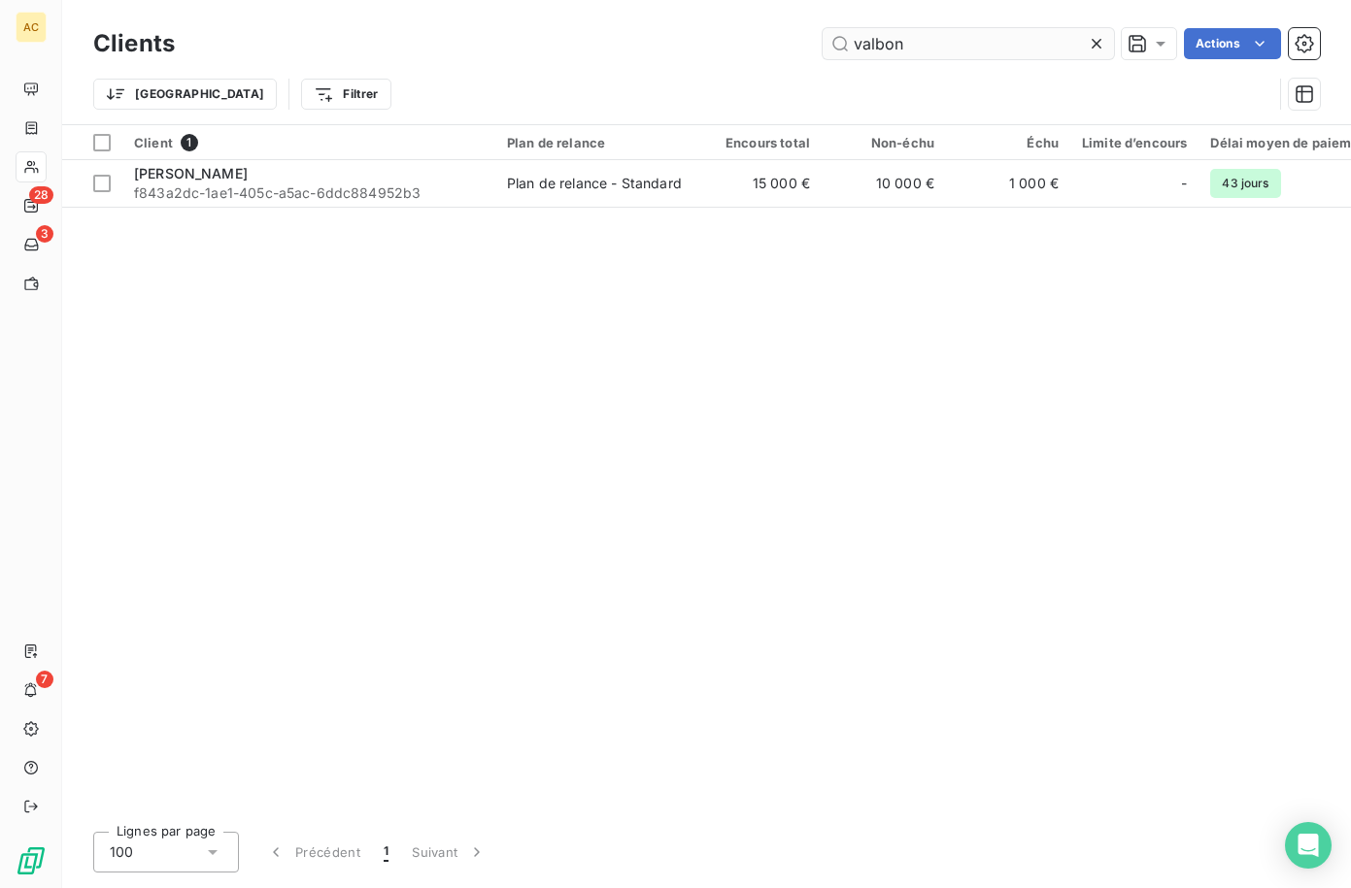
drag, startPoint x: 932, startPoint y: 50, endPoint x: 832, endPoint y: 56, distance: 100.2
click at [829, 52] on input "valbon" at bounding box center [967, 43] width 291 height 31
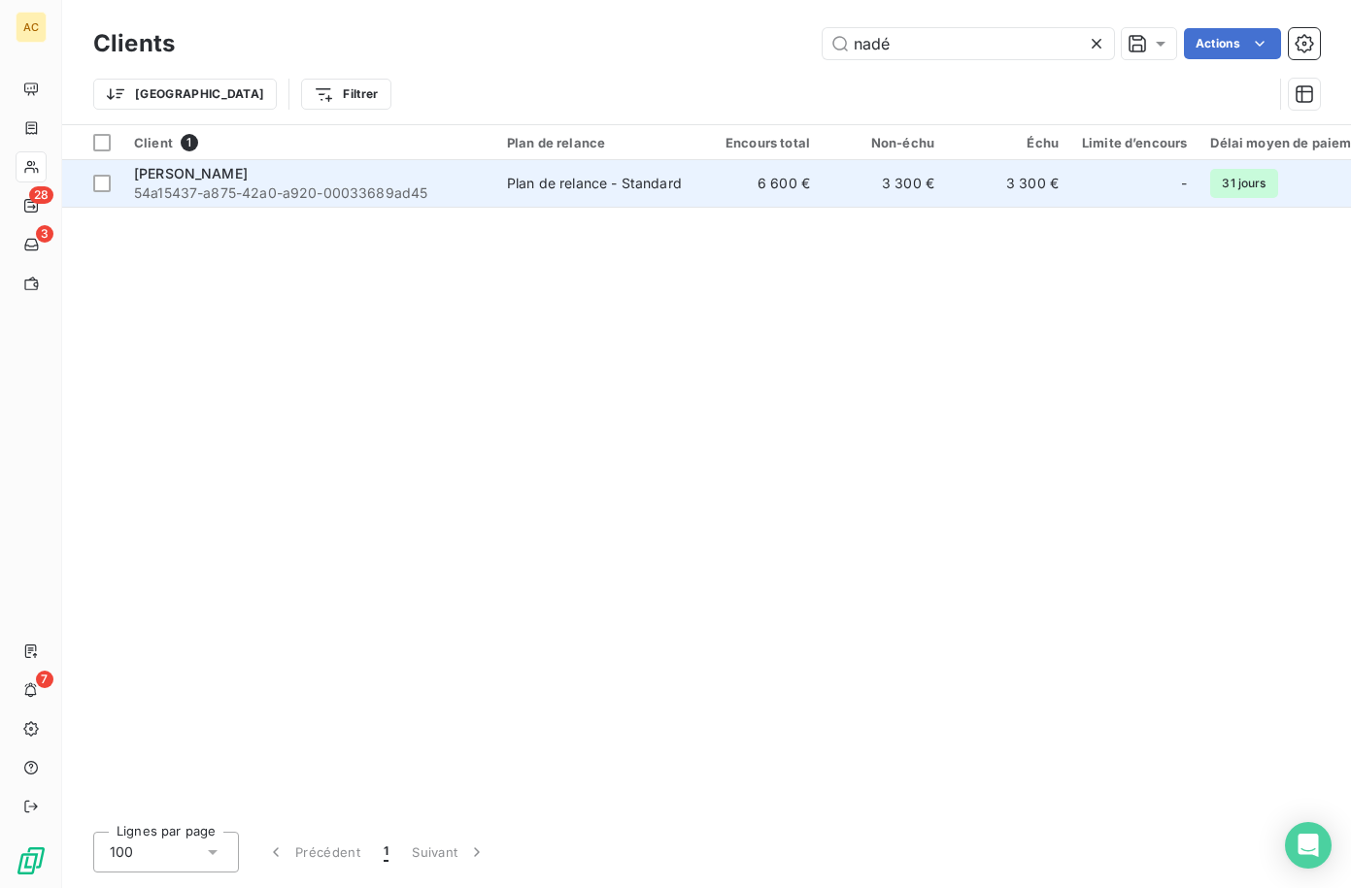
type input "nadé"
click at [402, 182] on div "[PERSON_NAME]" at bounding box center [309, 173] width 350 height 19
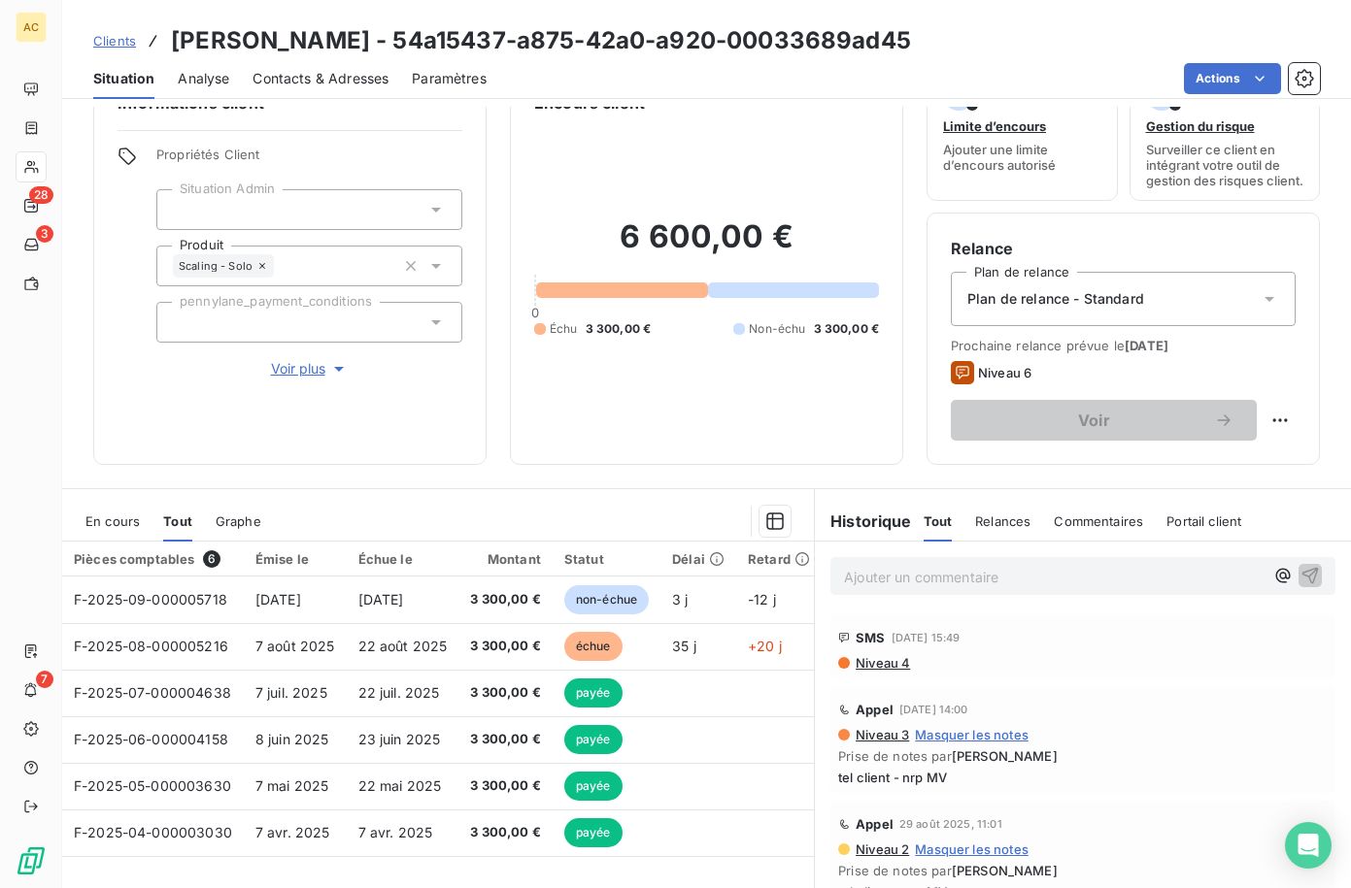
click at [117, 44] on span "Clients" at bounding box center [114, 41] width 43 height 16
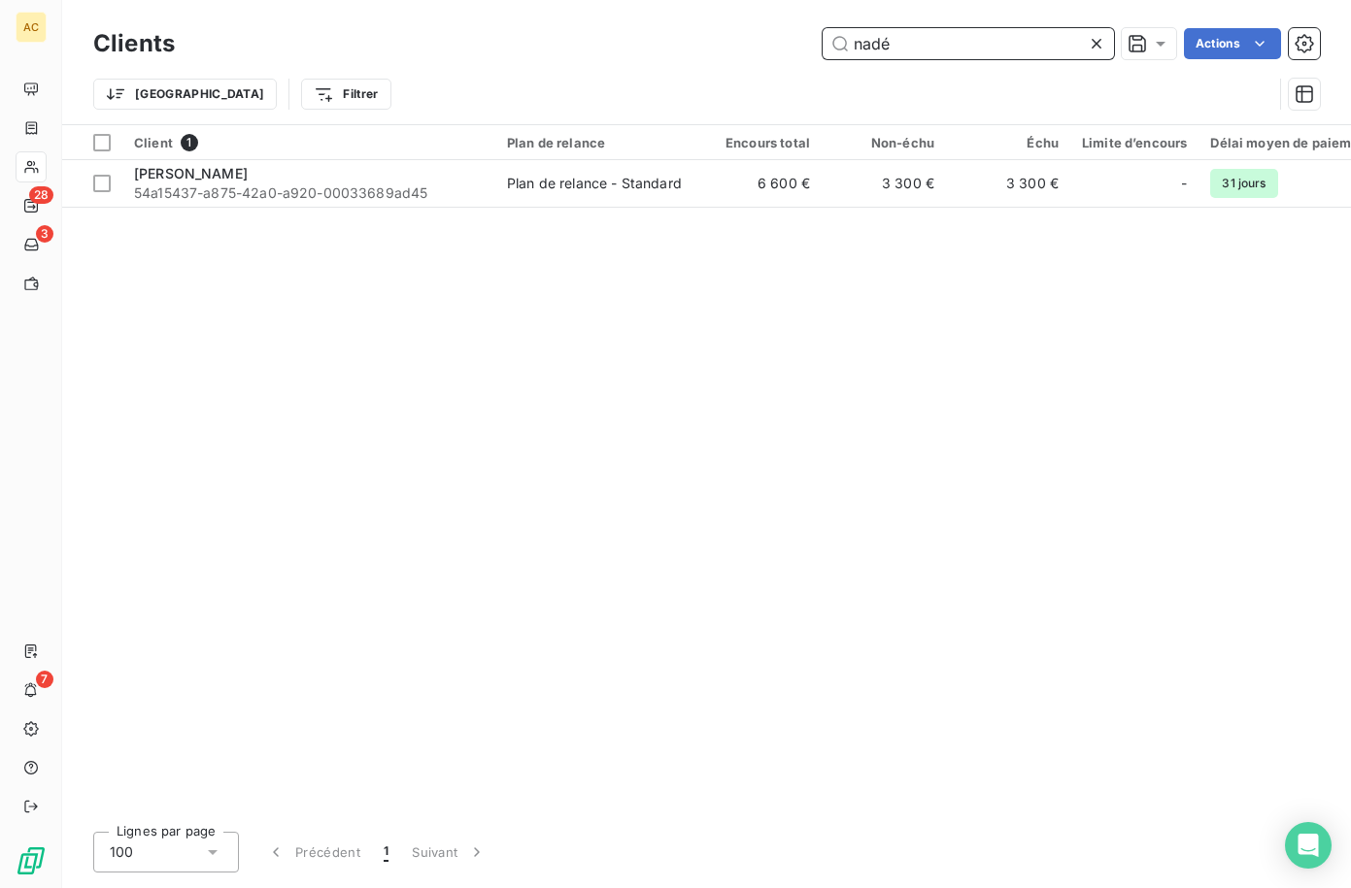
drag, startPoint x: 913, startPoint y: 51, endPoint x: 827, endPoint y: 42, distance: 86.0
click at [827, 42] on input "nadé" at bounding box center [967, 43] width 291 height 31
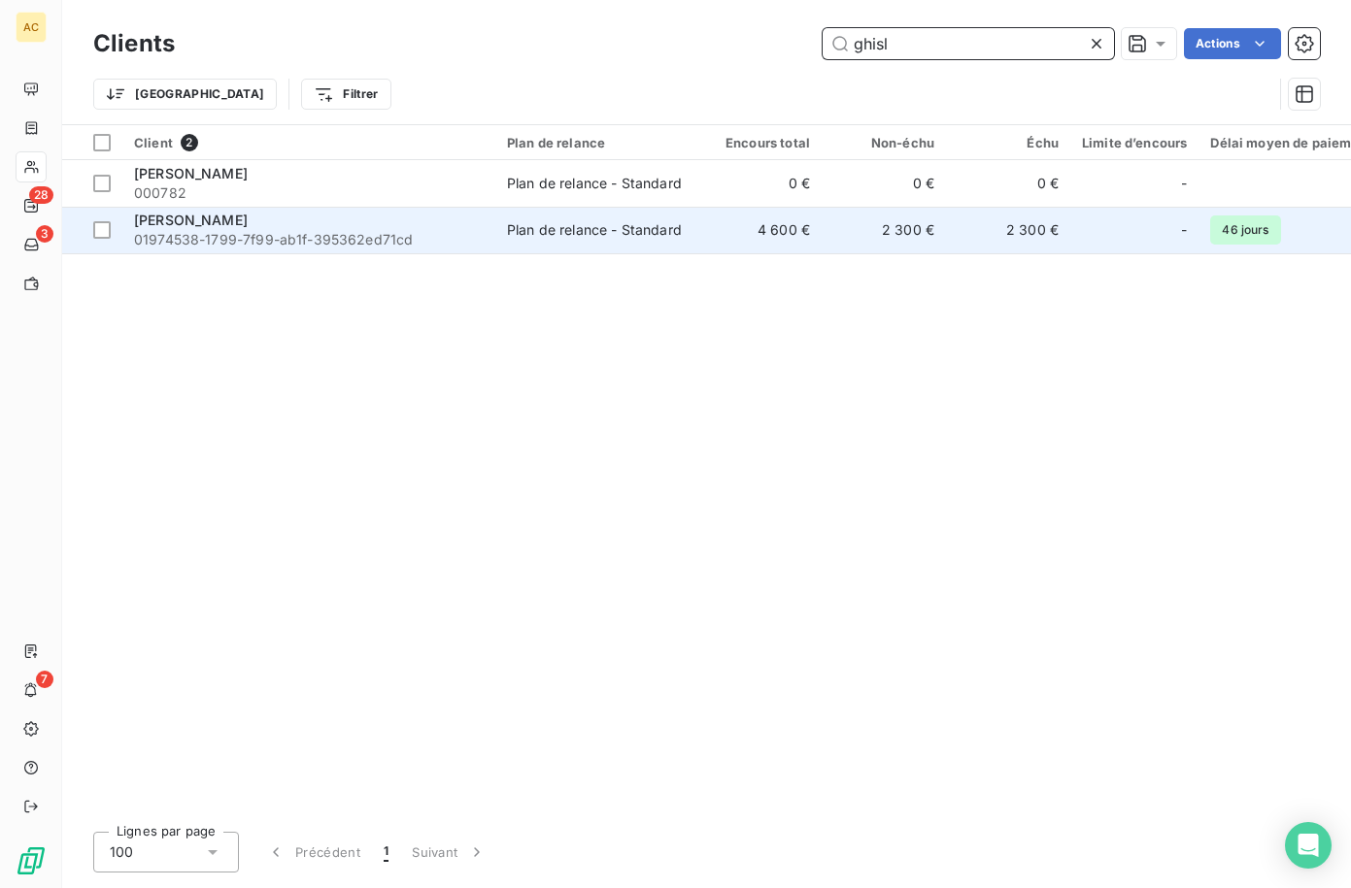
type input "ghisl"
click at [285, 235] on span "01974538-1799-7f99-ab1f-395362ed71cd" at bounding box center [309, 239] width 350 height 19
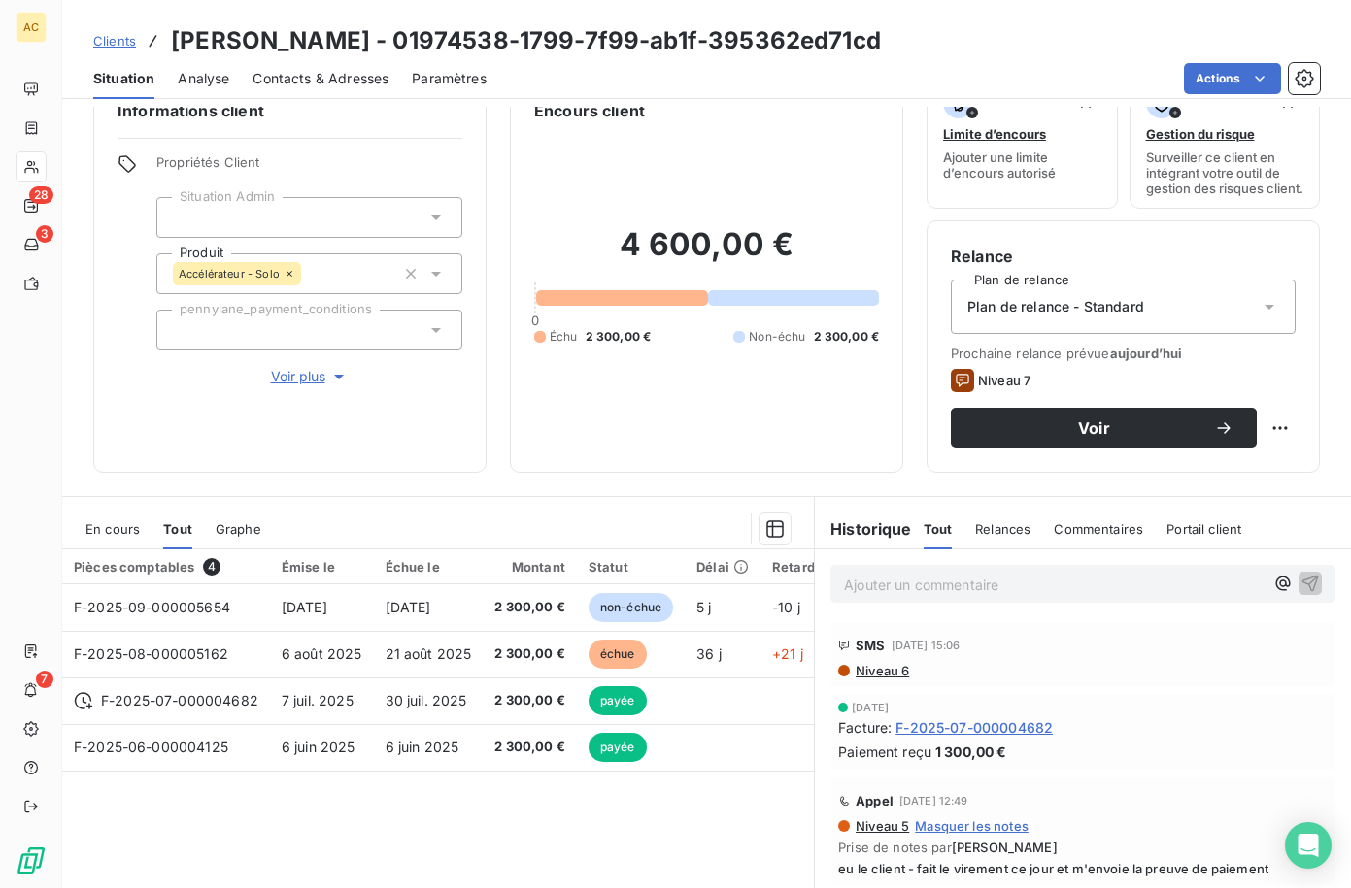
scroll to position [67, 0]
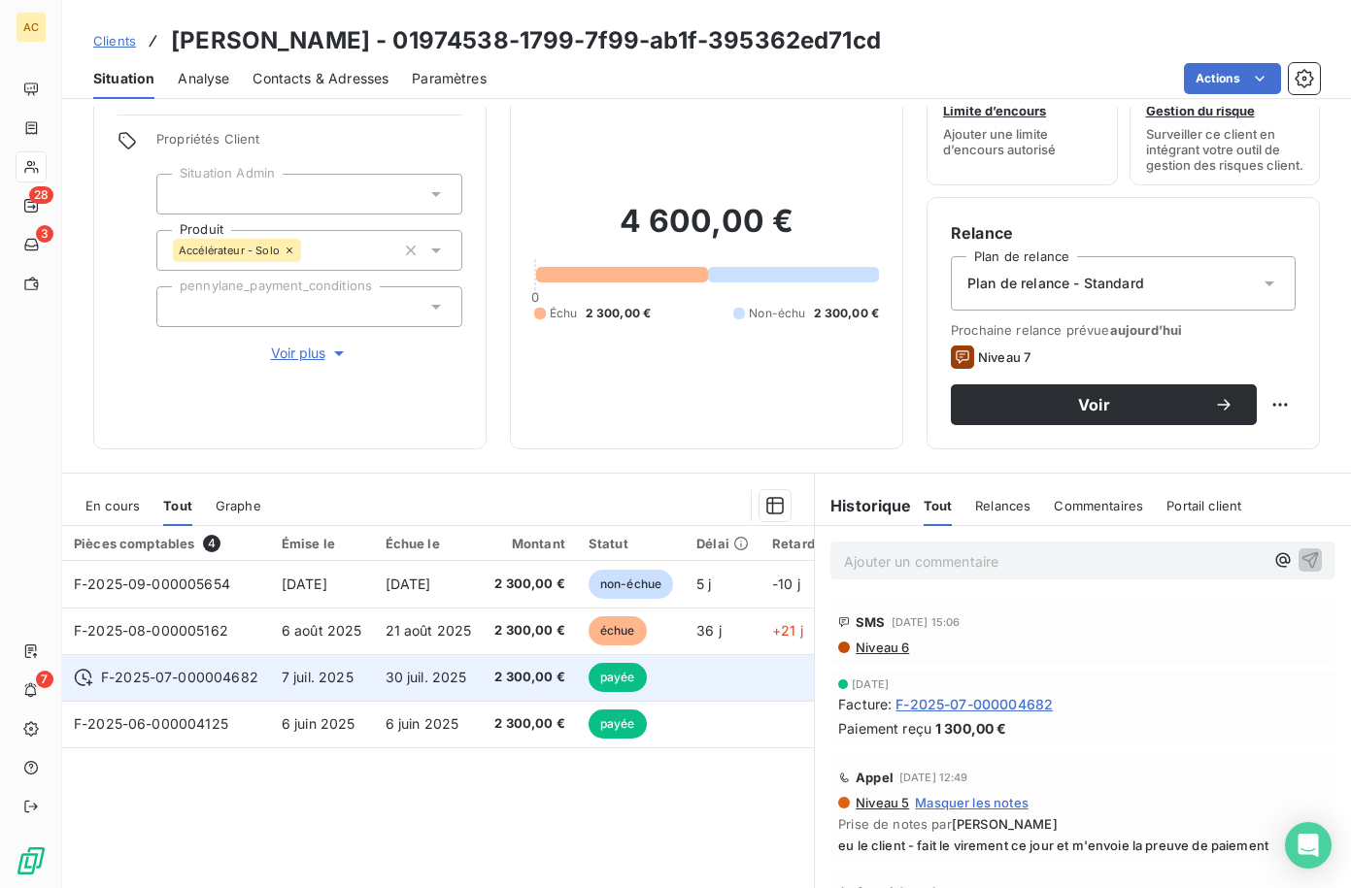
click at [446, 686] on span "30 juil. 2025" at bounding box center [426, 677] width 82 height 17
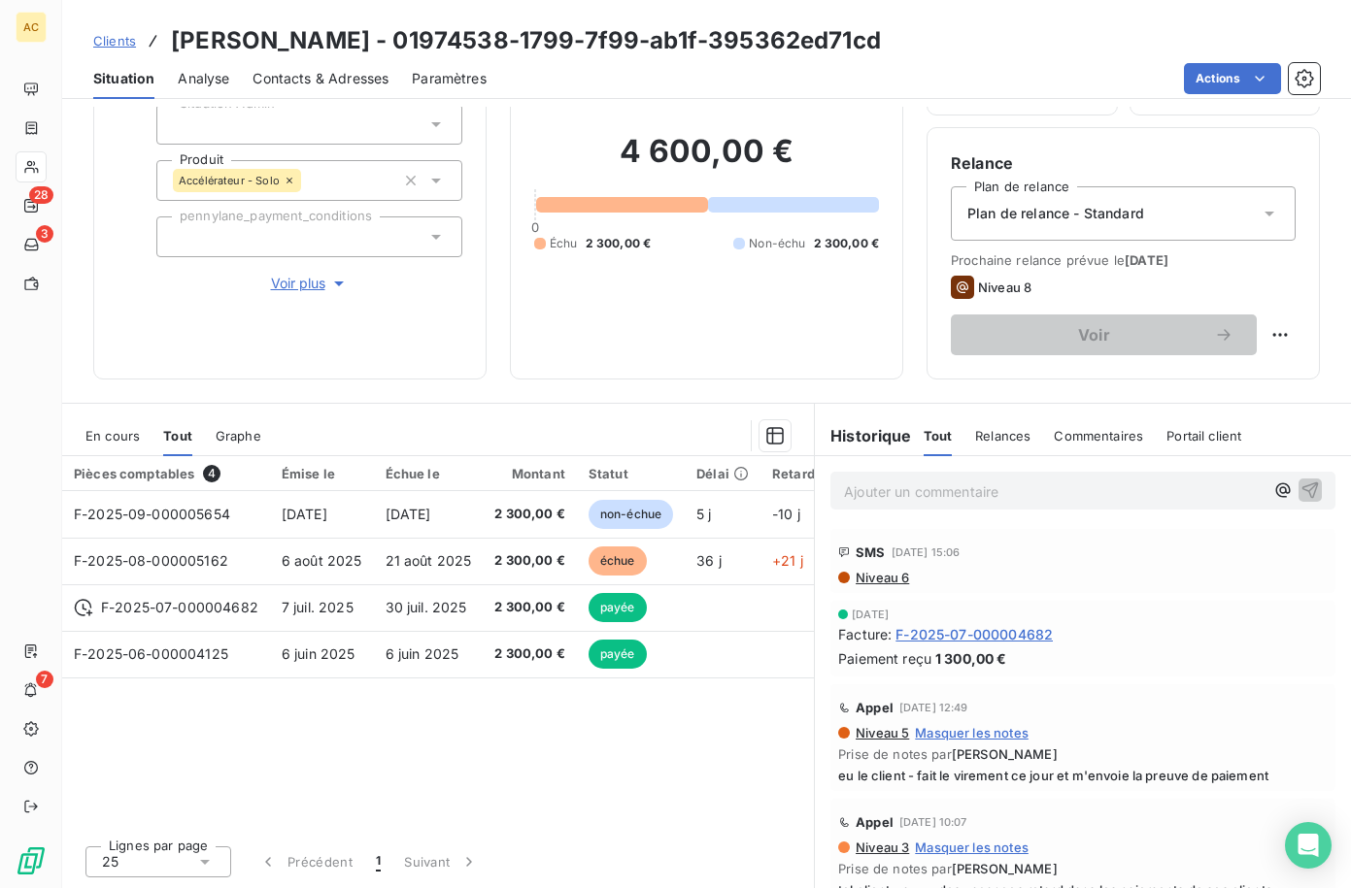
click at [317, 274] on span "Voir plus" at bounding box center [310, 283] width 78 height 19
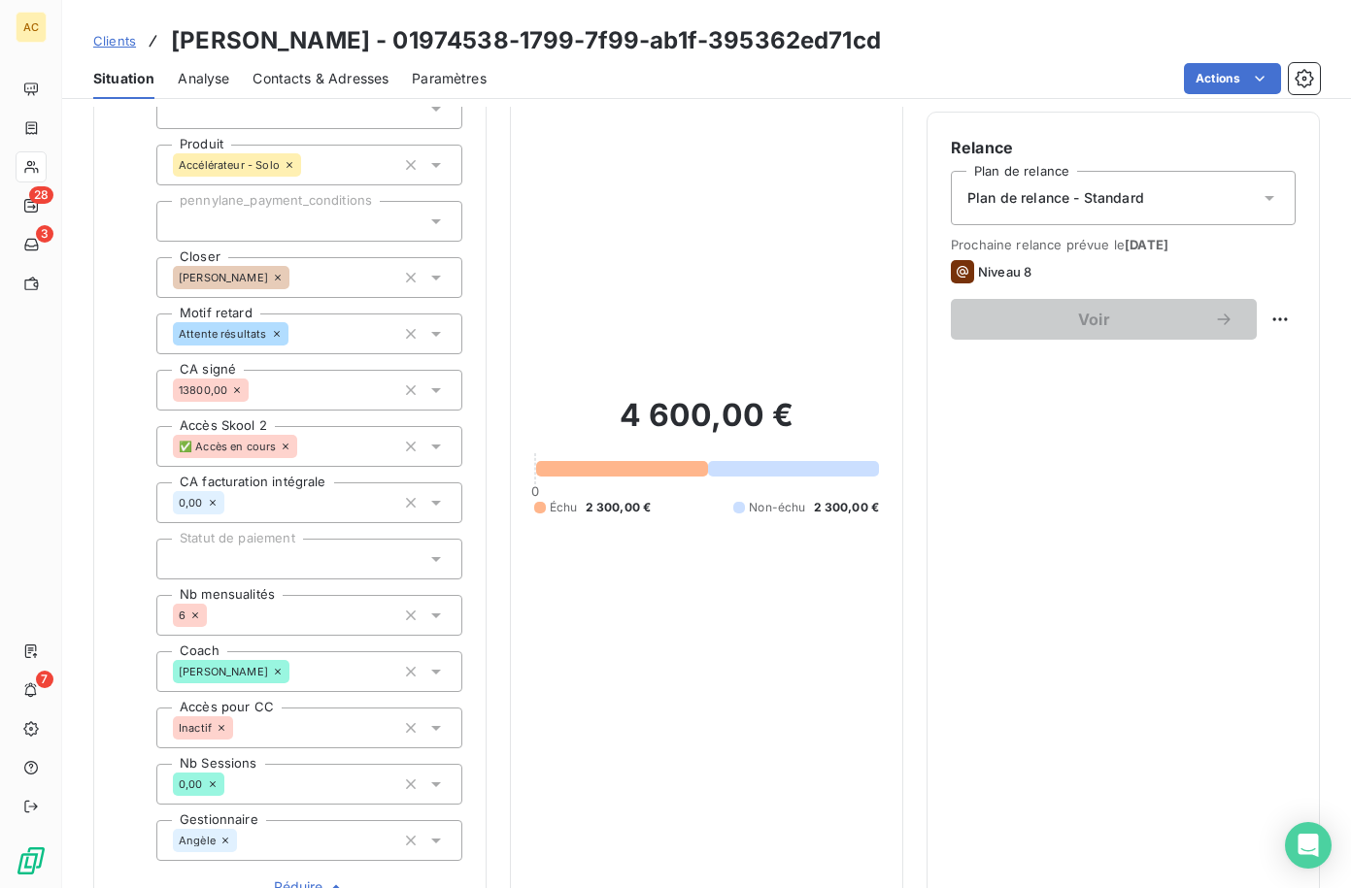
click at [132, 47] on span "Clients" at bounding box center [114, 41] width 43 height 16
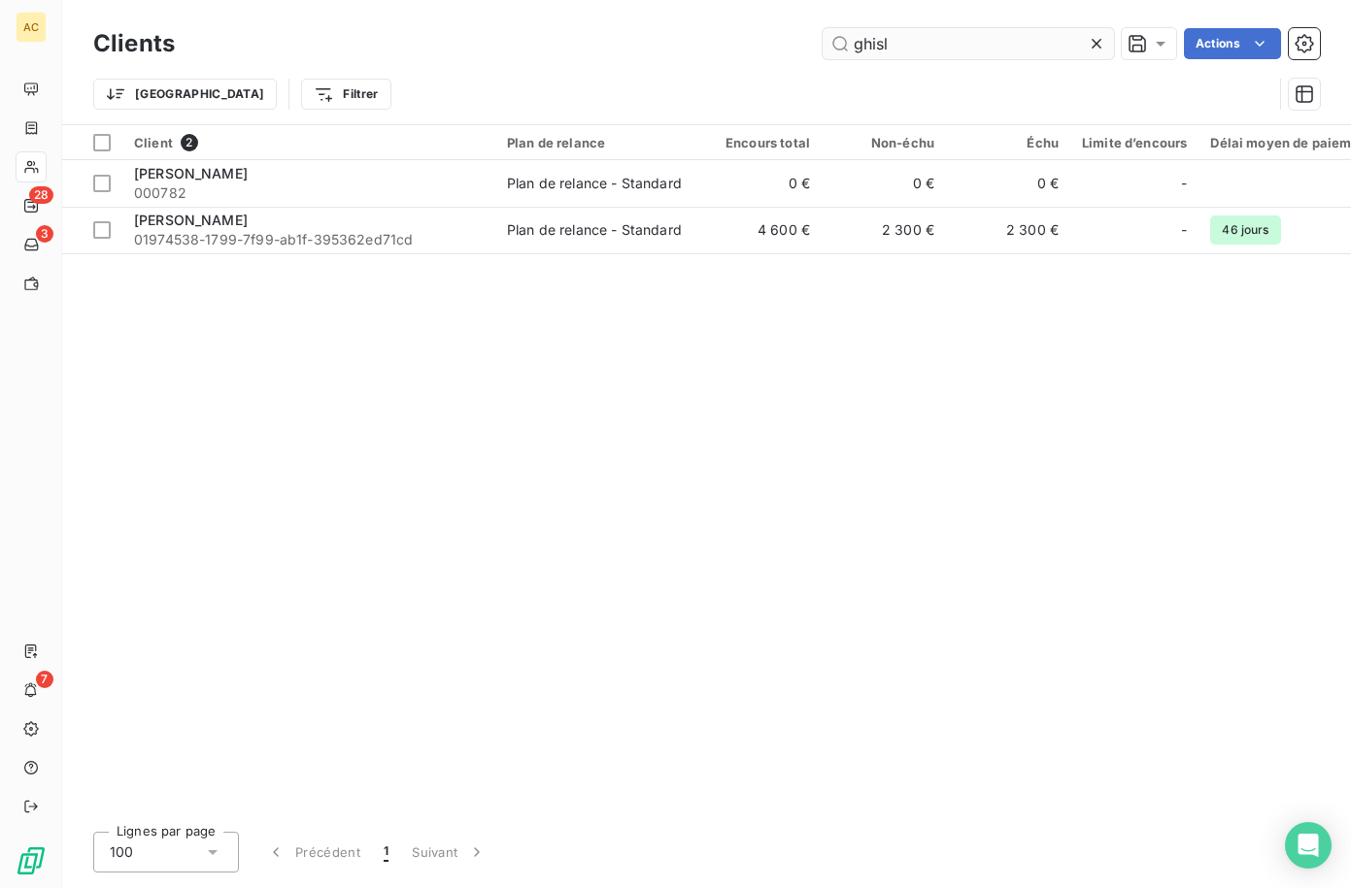
click at [849, 43] on input "ghisl" at bounding box center [967, 43] width 291 height 31
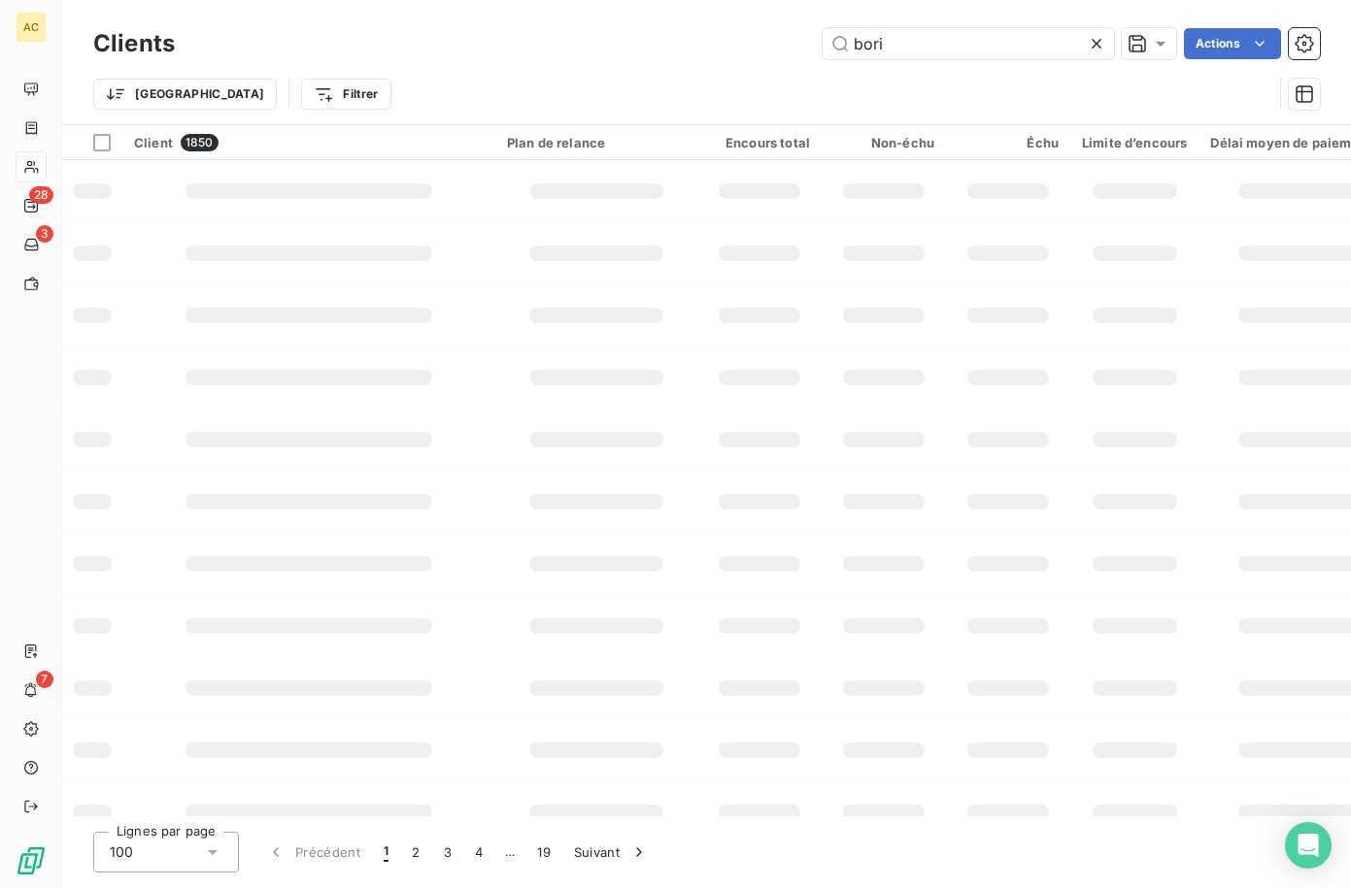
type input "boris"
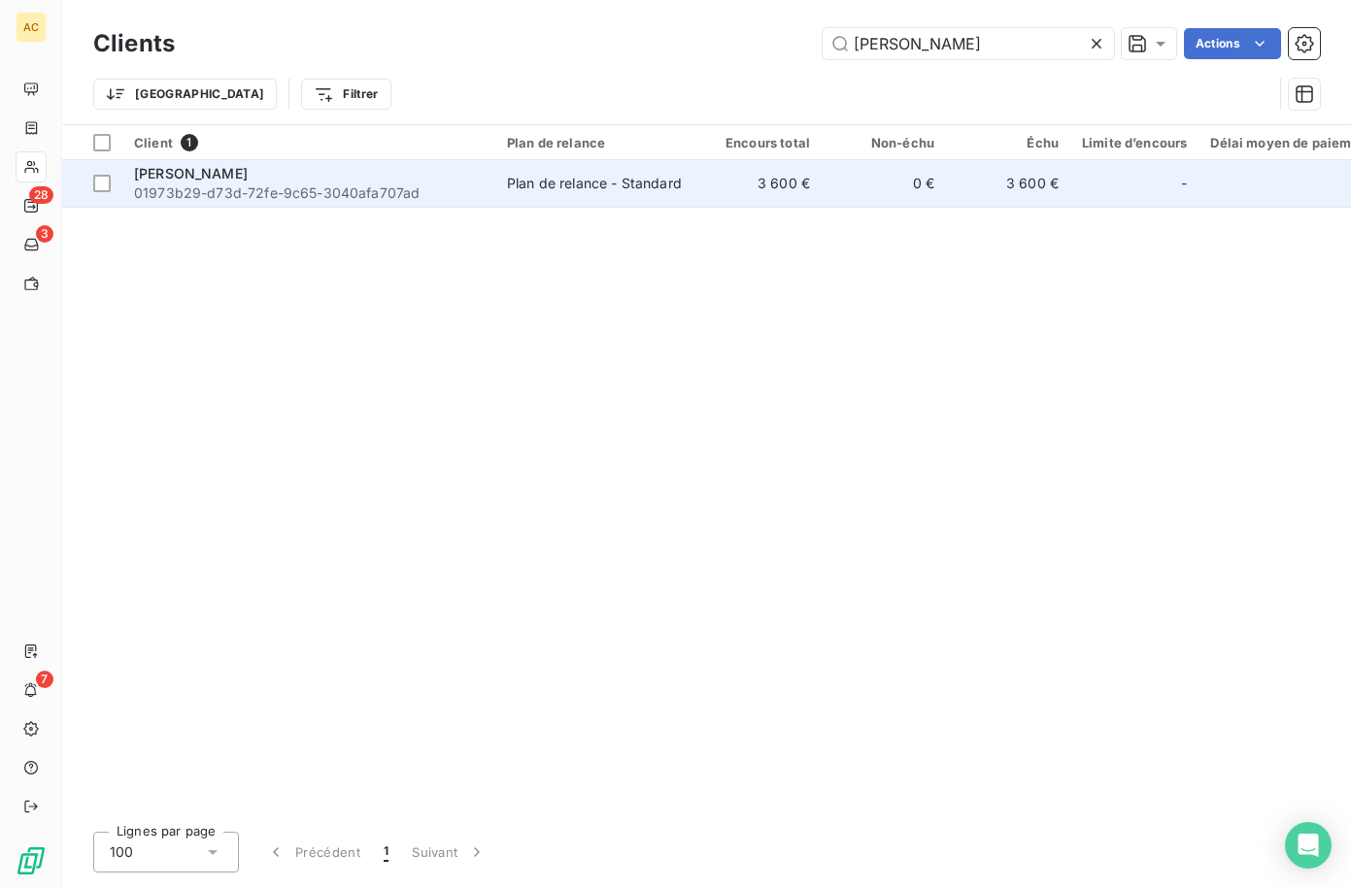
click at [321, 176] on div "[PERSON_NAME]" at bounding box center [309, 173] width 350 height 19
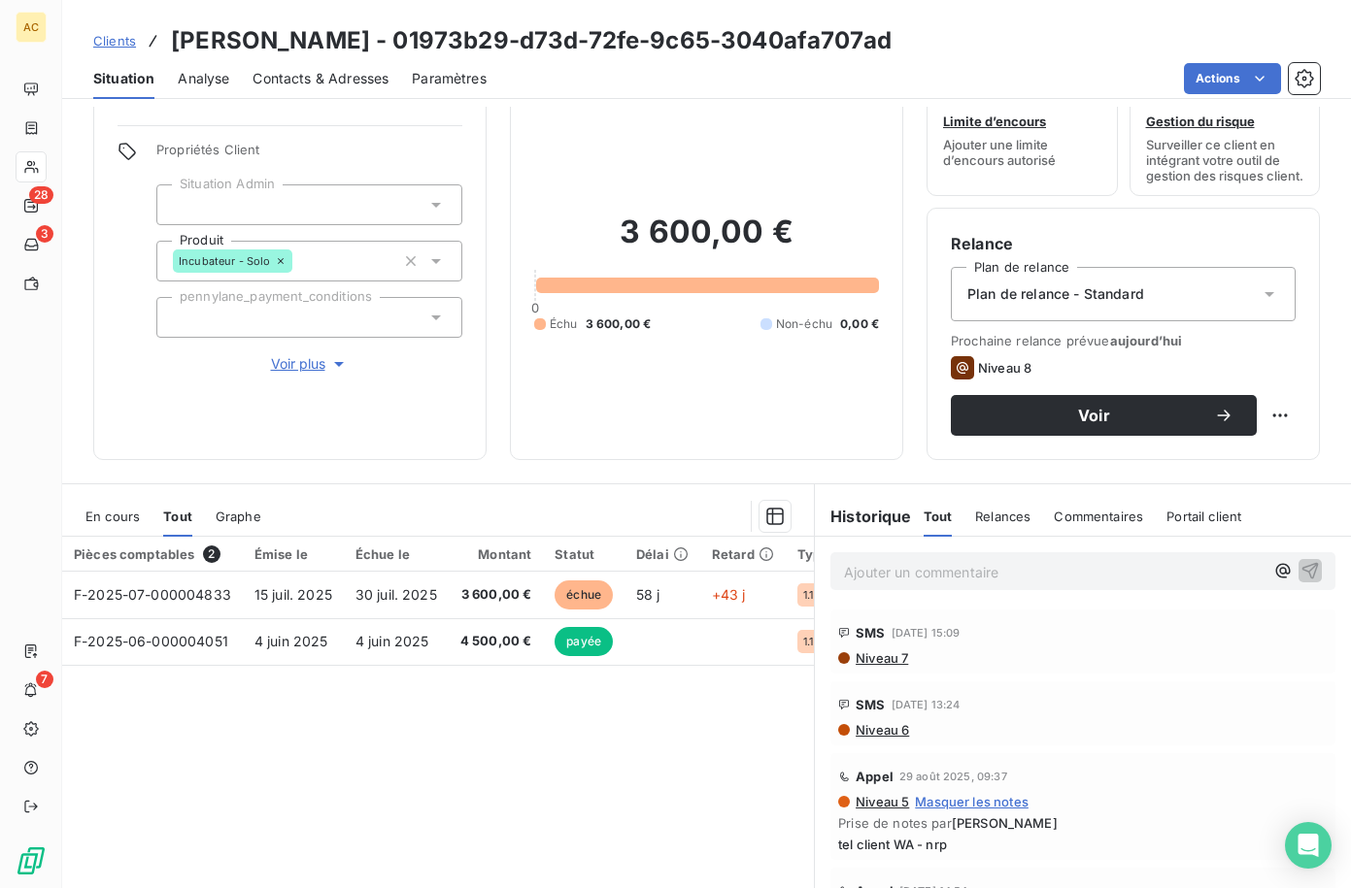
click at [300, 64] on div "Contacts & Adresses" at bounding box center [320, 78] width 136 height 41
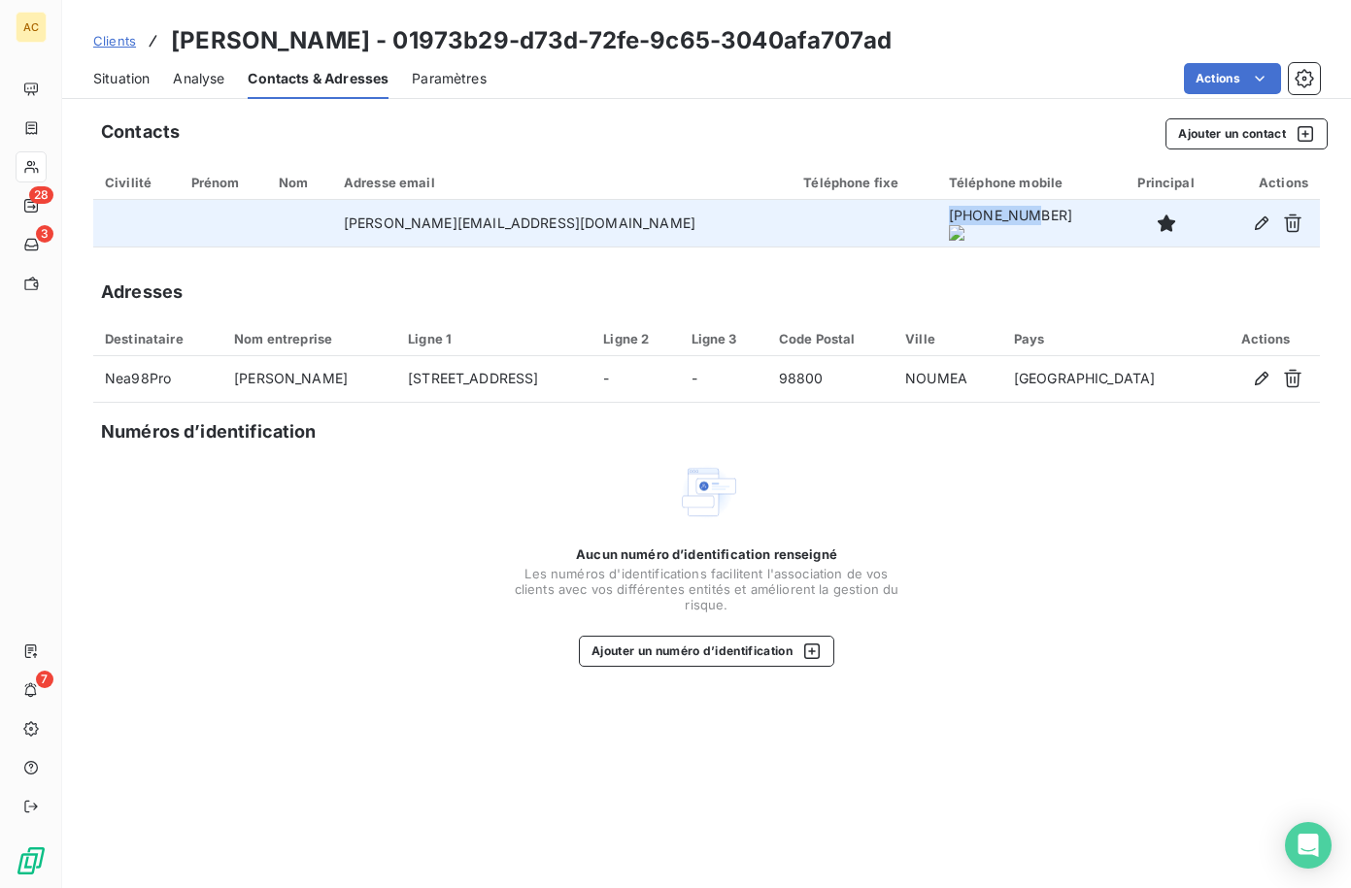
drag, startPoint x: 884, startPoint y: 225, endPoint x: 966, endPoint y: 223, distance: 82.6
click at [966, 223] on onoff-telecom-ce-phone-number-wrapper "+687807266" at bounding box center [1010, 215] width 123 height 17
copy onoff-telecom-ce-phone-number-wrapper "+687807266"
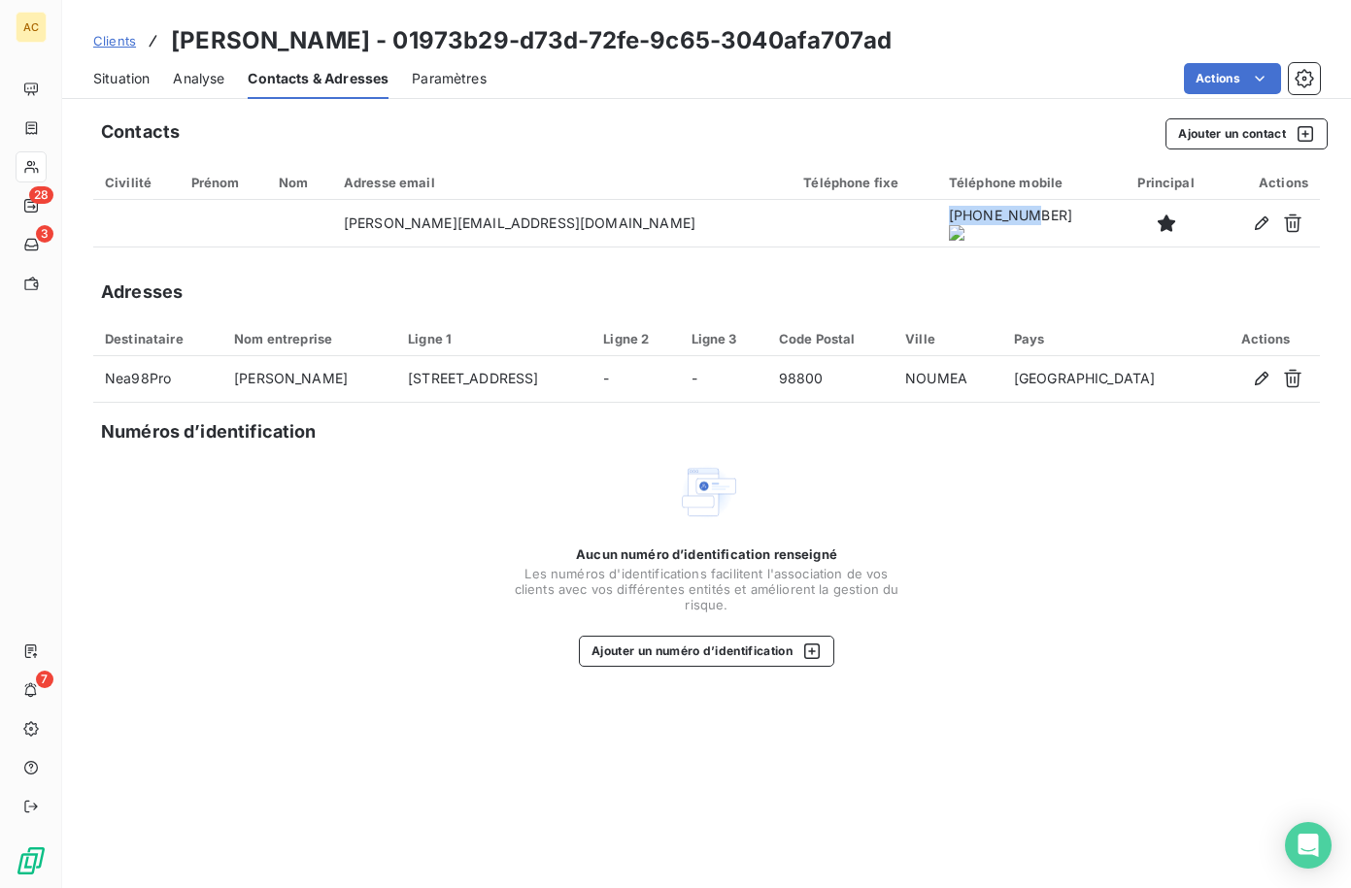
click at [120, 79] on span "Situation" at bounding box center [121, 78] width 56 height 19
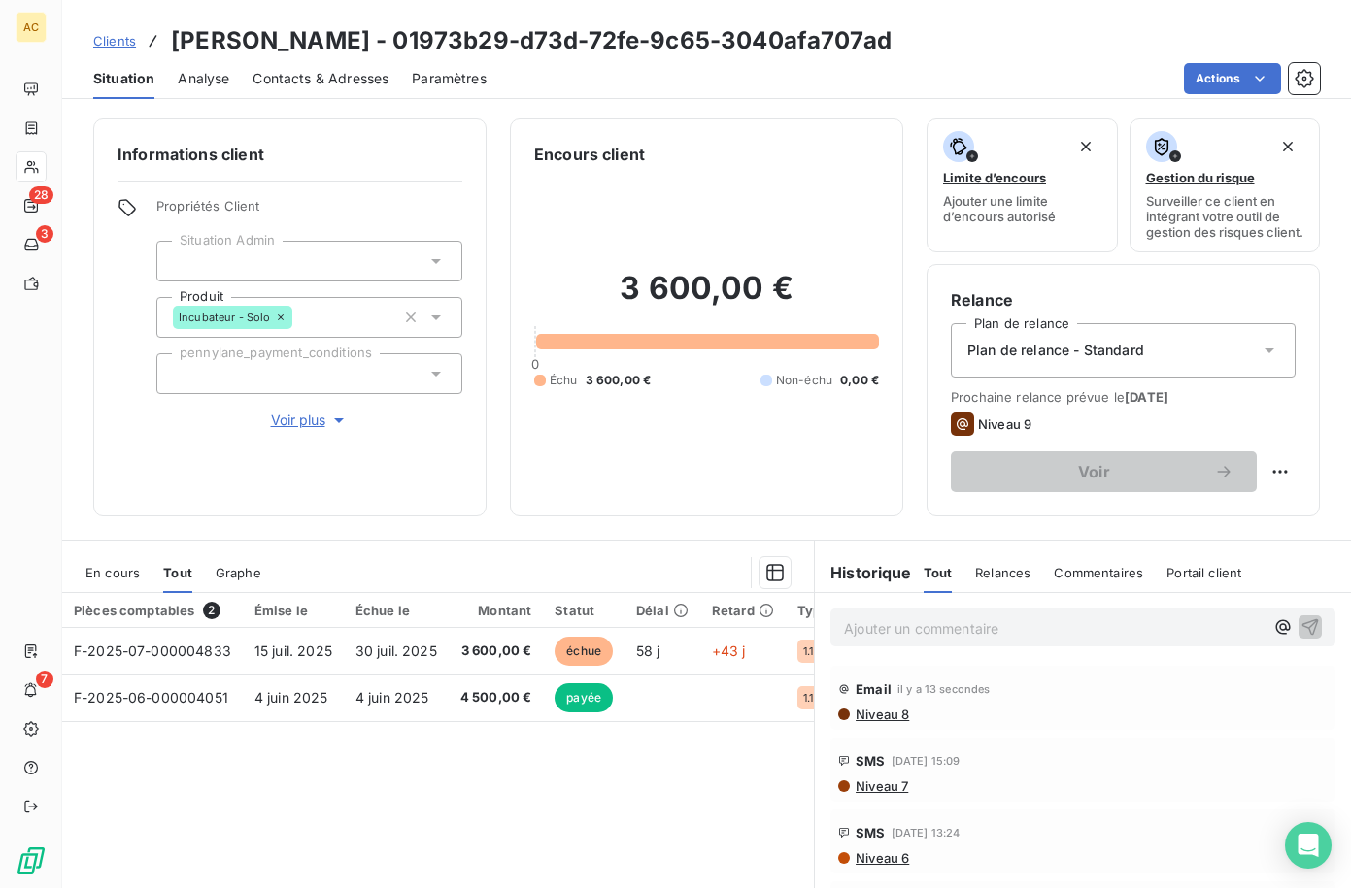
click at [299, 430] on button "Voir plus" at bounding box center [309, 420] width 306 height 21
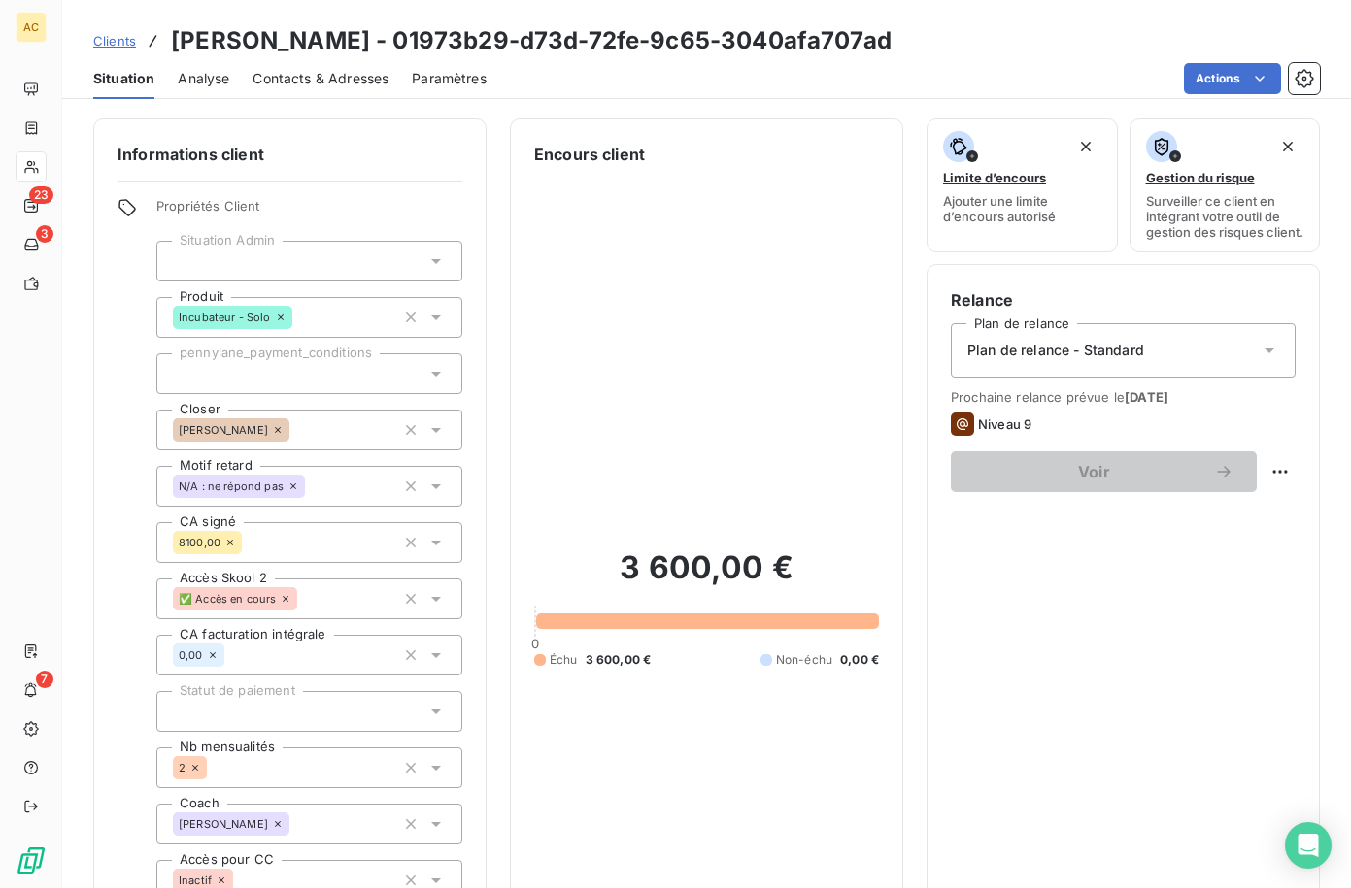
click at [127, 36] on span "Clients" at bounding box center [114, 41] width 43 height 16
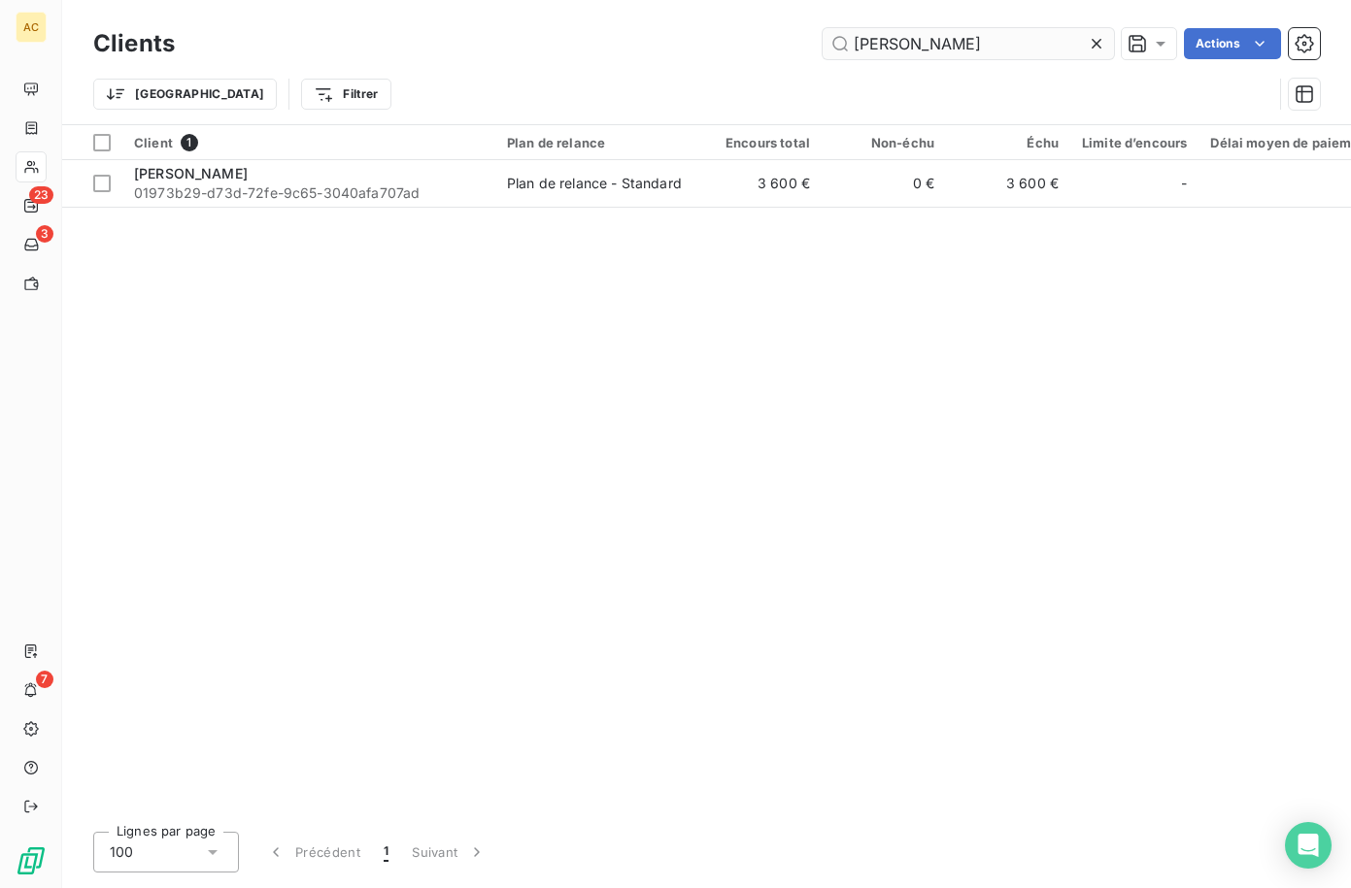
drag, startPoint x: 896, startPoint y: 45, endPoint x: 868, endPoint y: 44, distance: 28.2
click at [868, 44] on input "boris" at bounding box center [967, 43] width 291 height 31
click at [977, 54] on input "boris" at bounding box center [967, 43] width 291 height 31
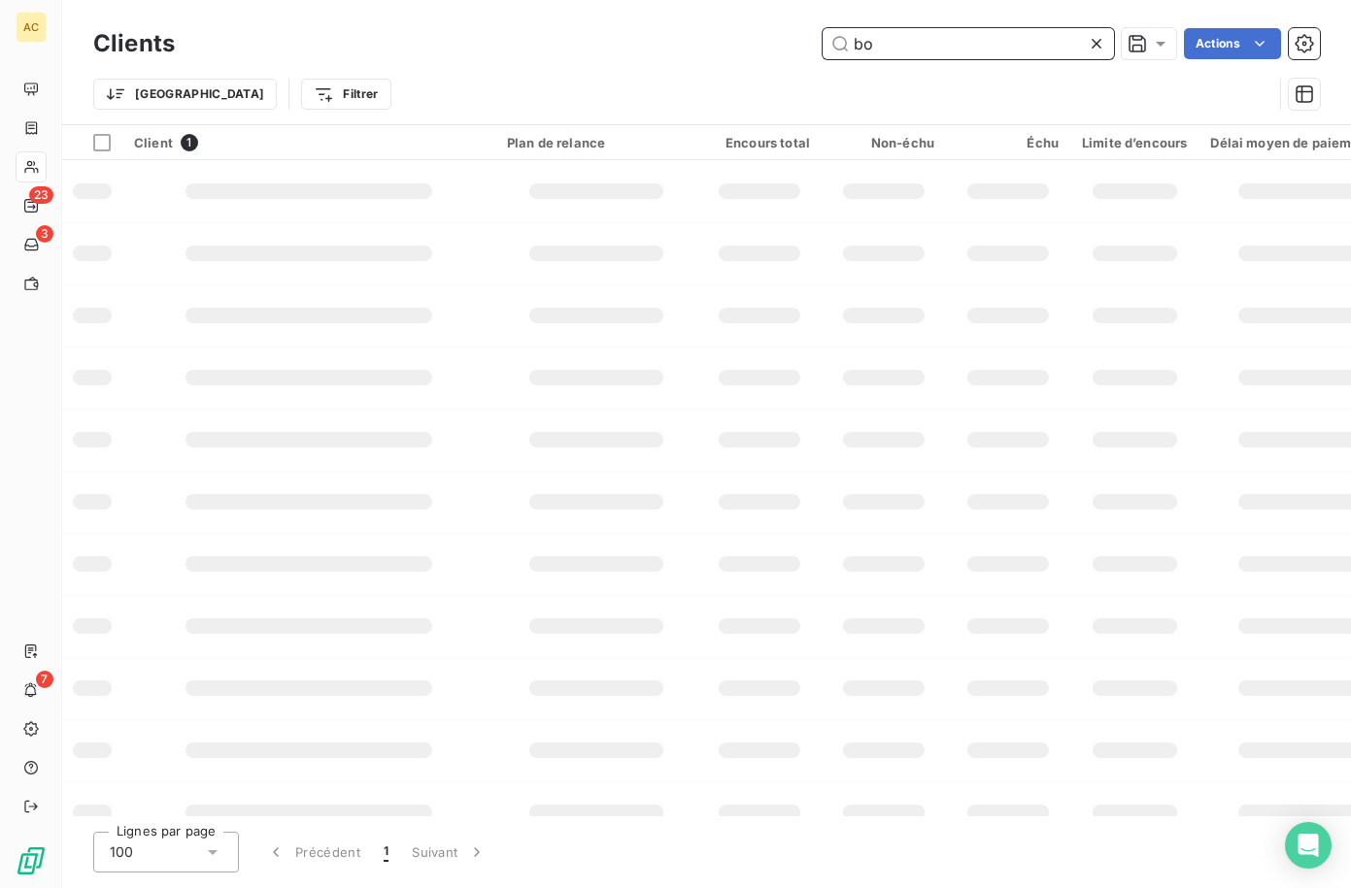
type input "b"
type input "page"
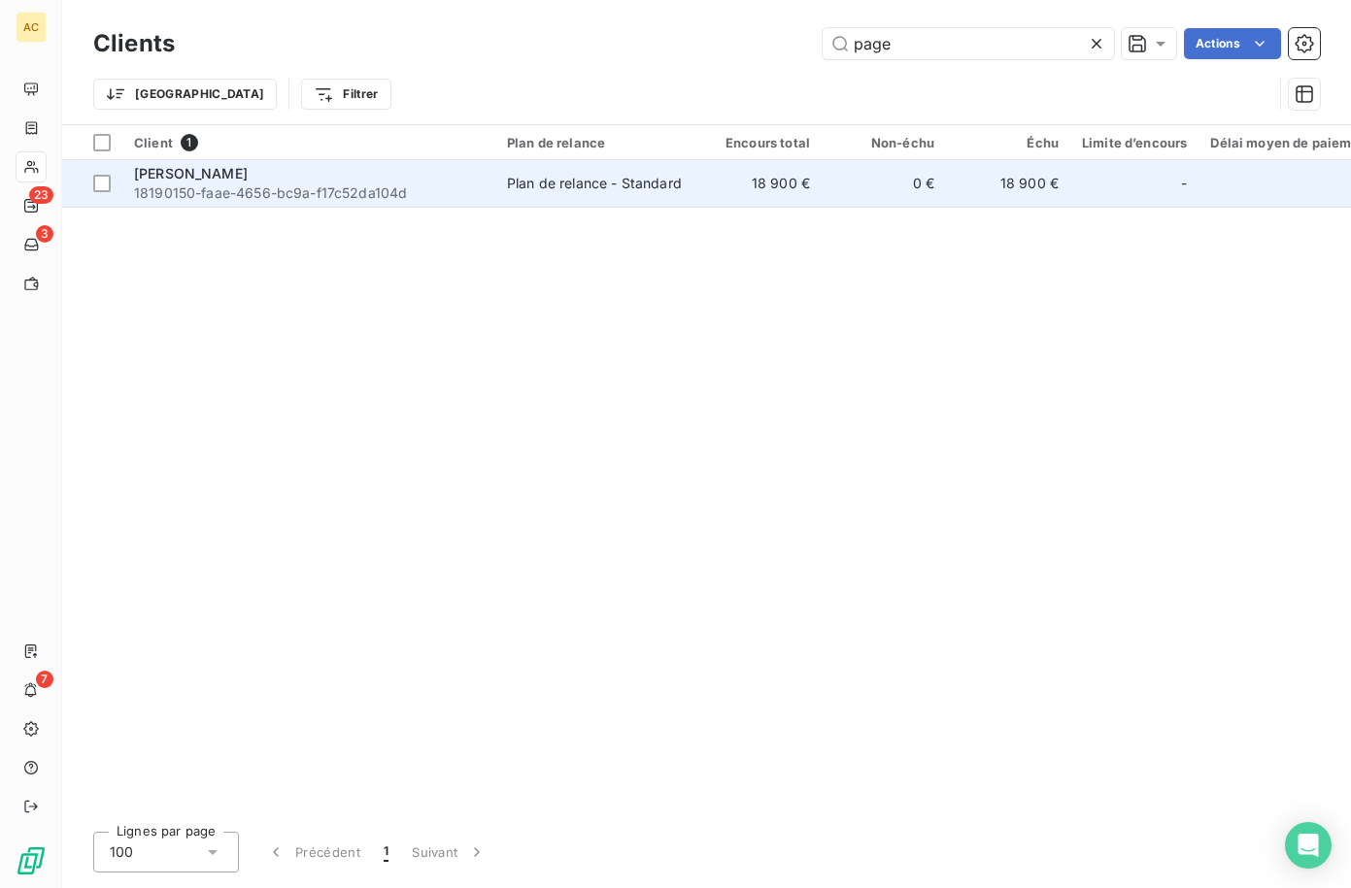
click at [451, 184] on span "18190150-faae-4656-bc9a-f17c52da104d" at bounding box center [309, 193] width 350 height 19
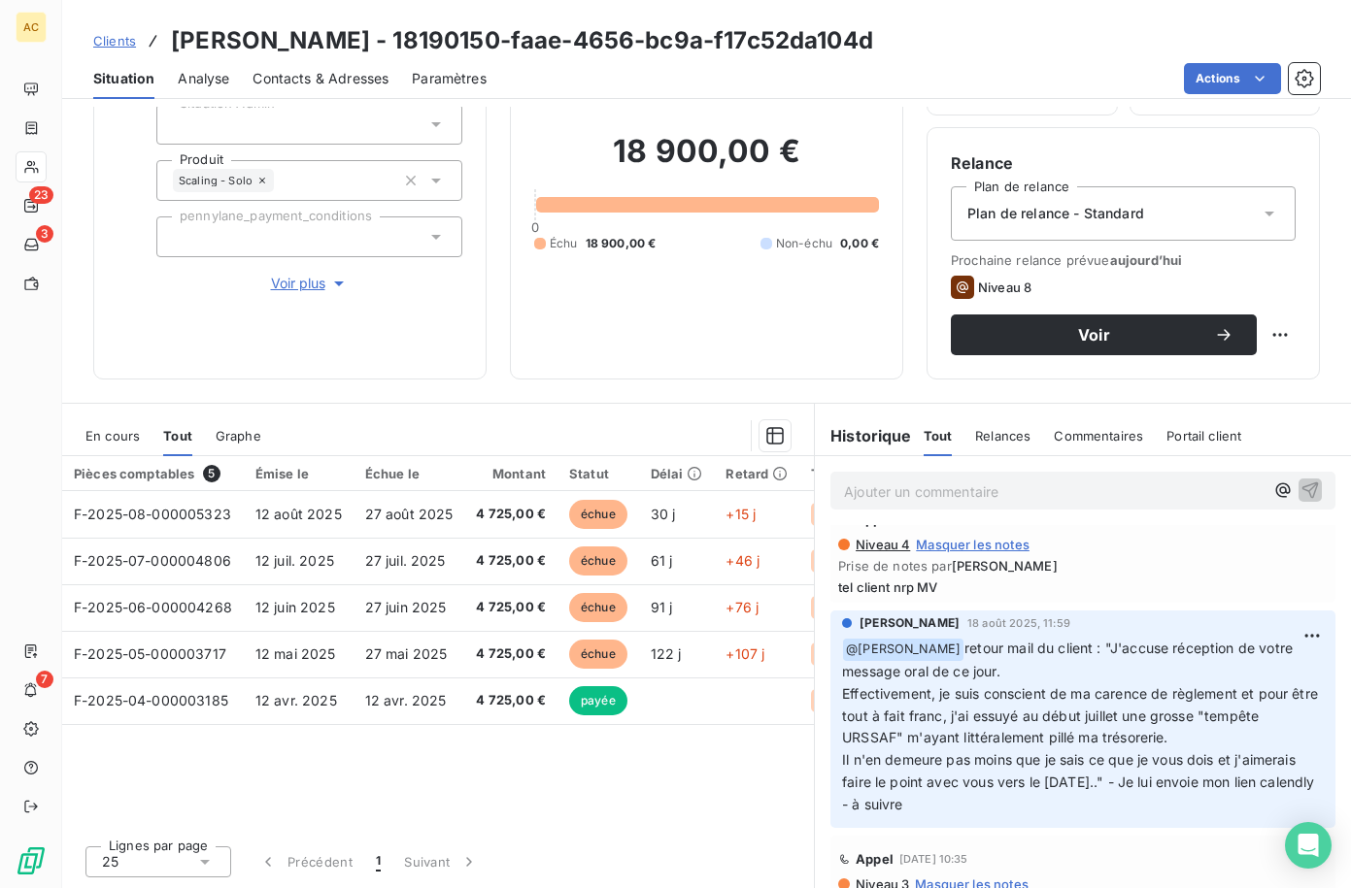
scroll to position [367, 0]
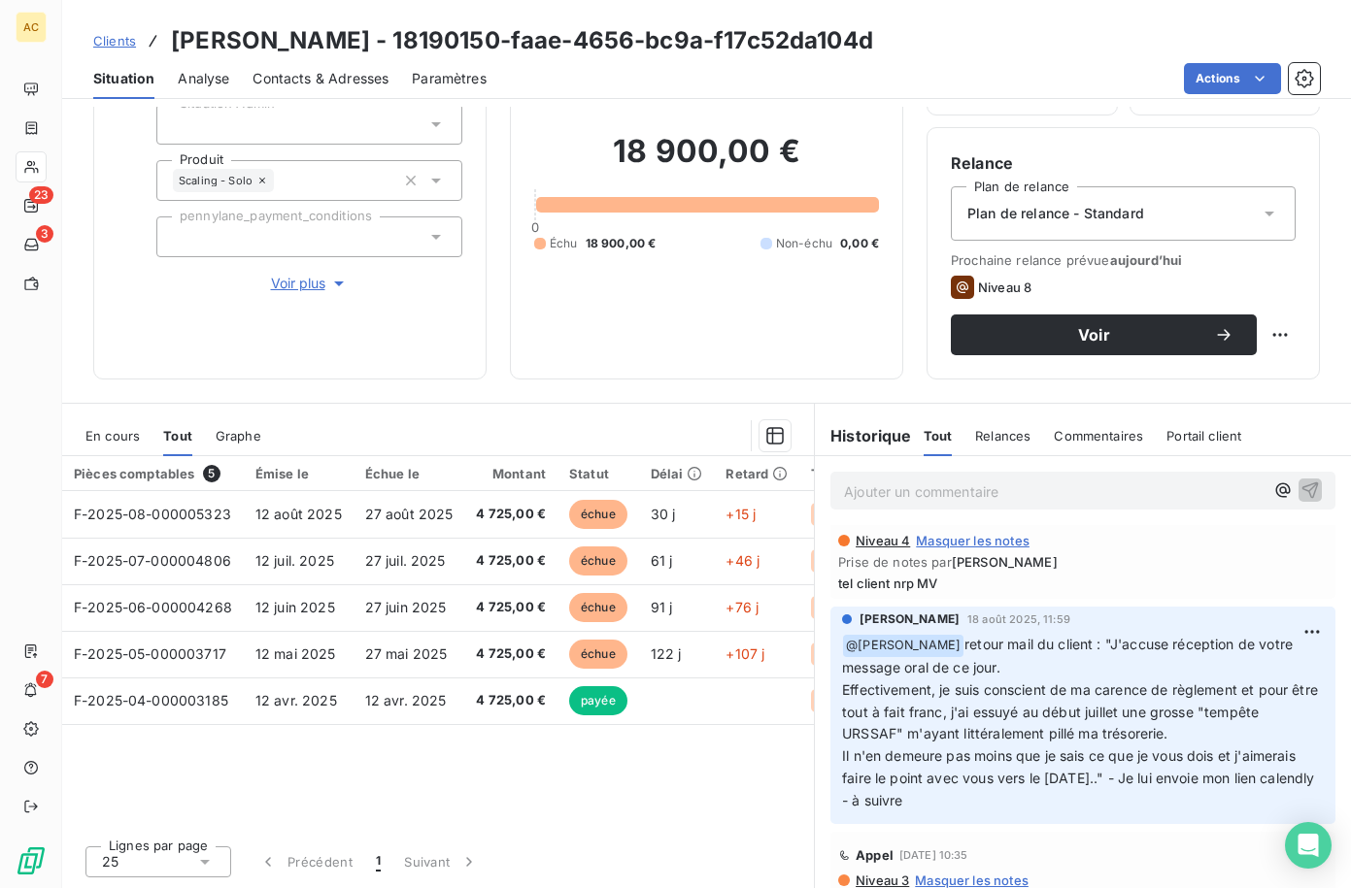
click at [381, 88] on div "Contacts & Adresses" at bounding box center [320, 78] width 136 height 41
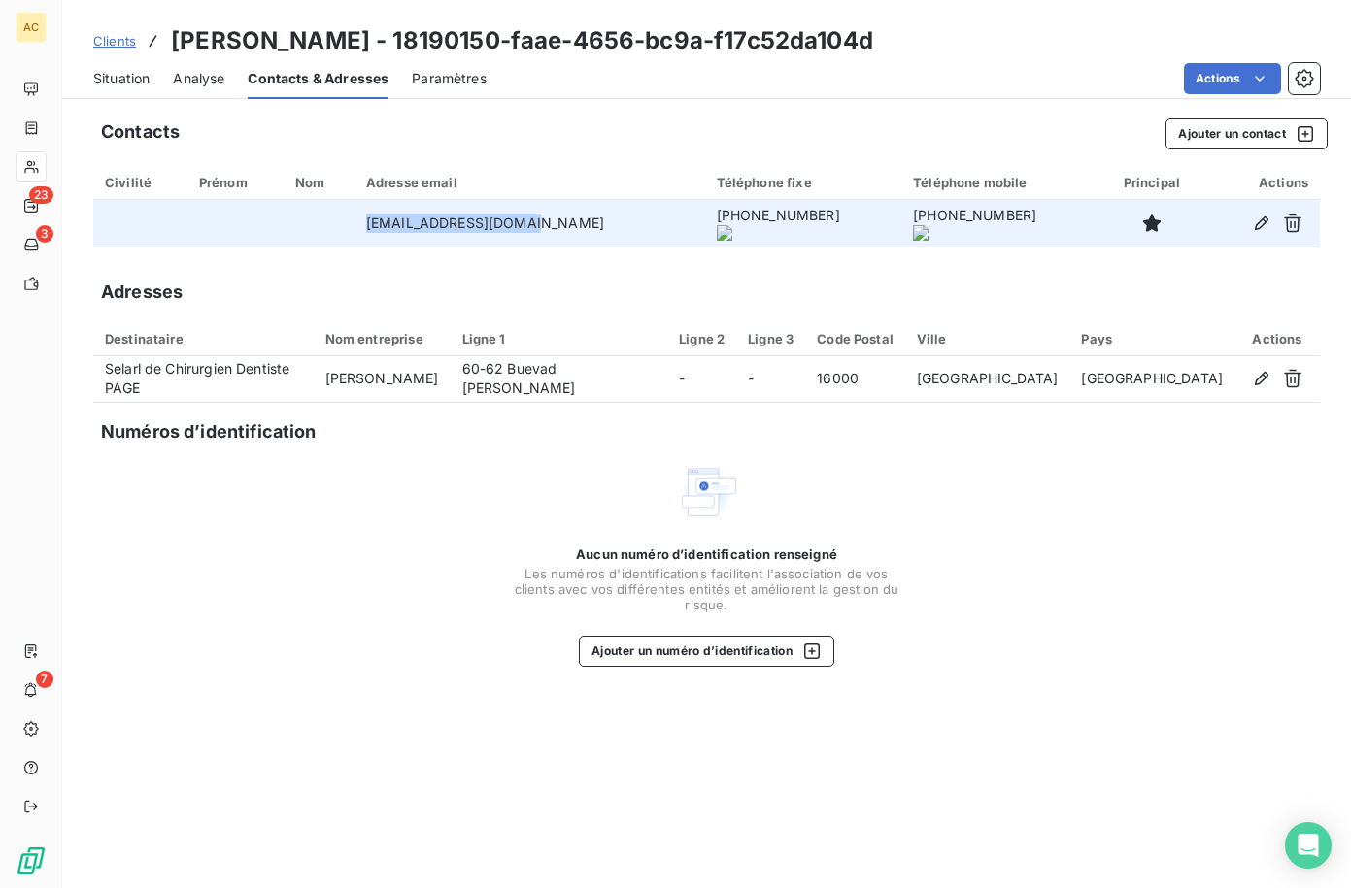
drag, startPoint x: 446, startPoint y: 223, endPoint x: 548, endPoint y: 225, distance: 102.0
click at [548, 225] on td "pagethierry16@free.fr" at bounding box center [529, 223] width 351 height 47
copy td "pagethierry16@free.fr"
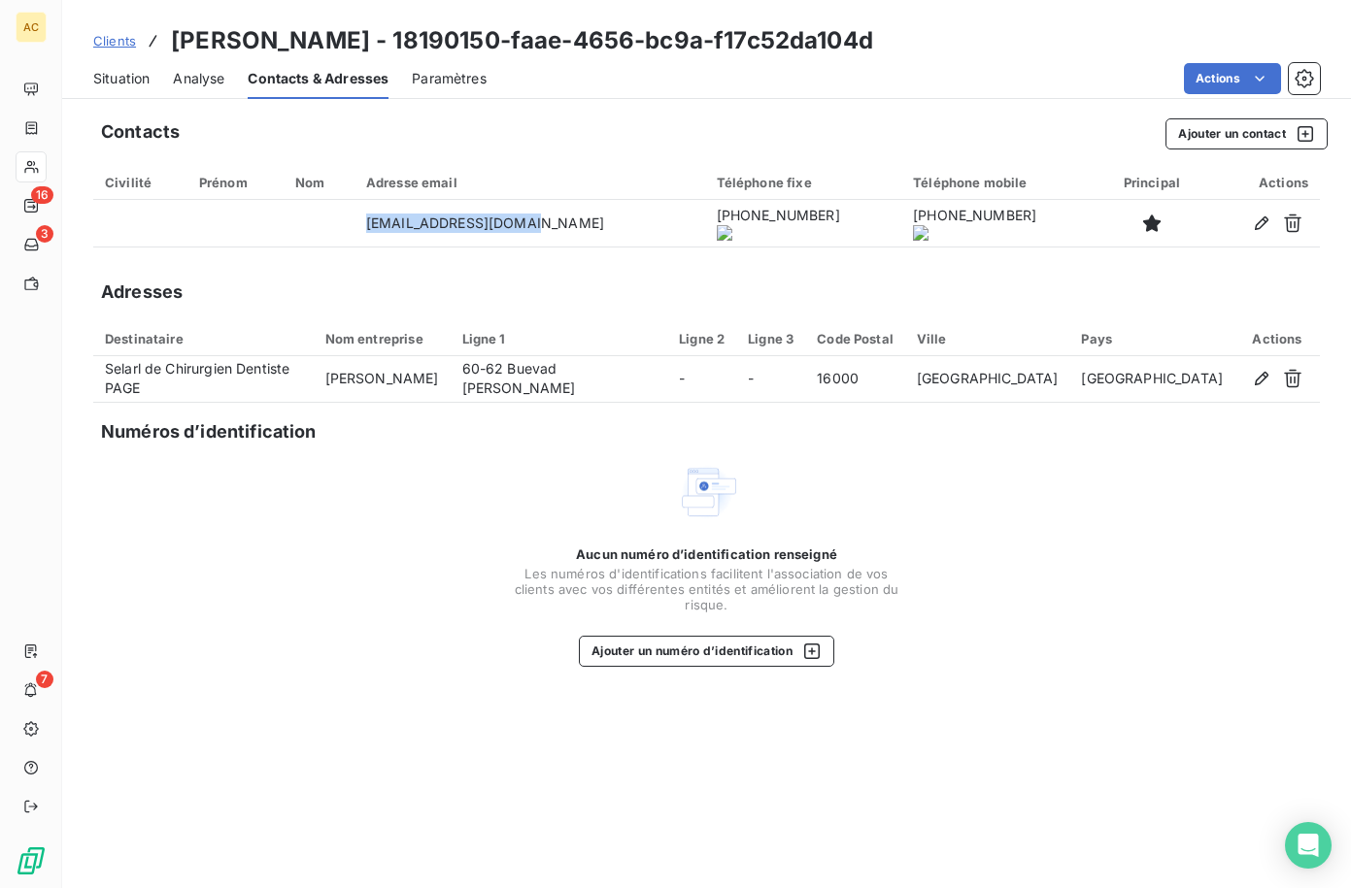
click at [109, 41] on span "Clients" at bounding box center [114, 41] width 43 height 16
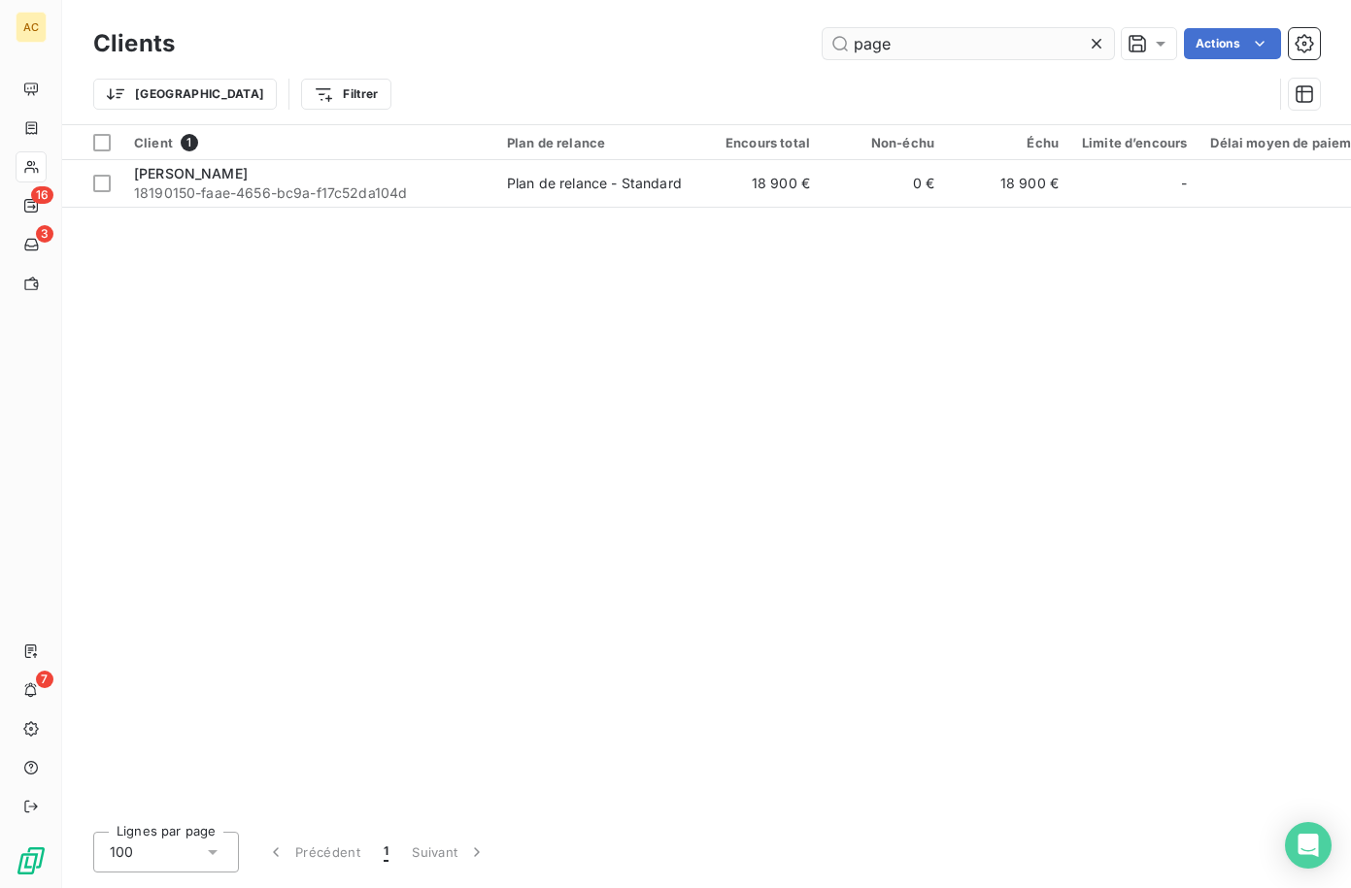
drag, startPoint x: 895, startPoint y: 50, endPoint x: 848, endPoint y: 49, distance: 47.6
click at [848, 49] on input "page" at bounding box center [967, 43] width 291 height 31
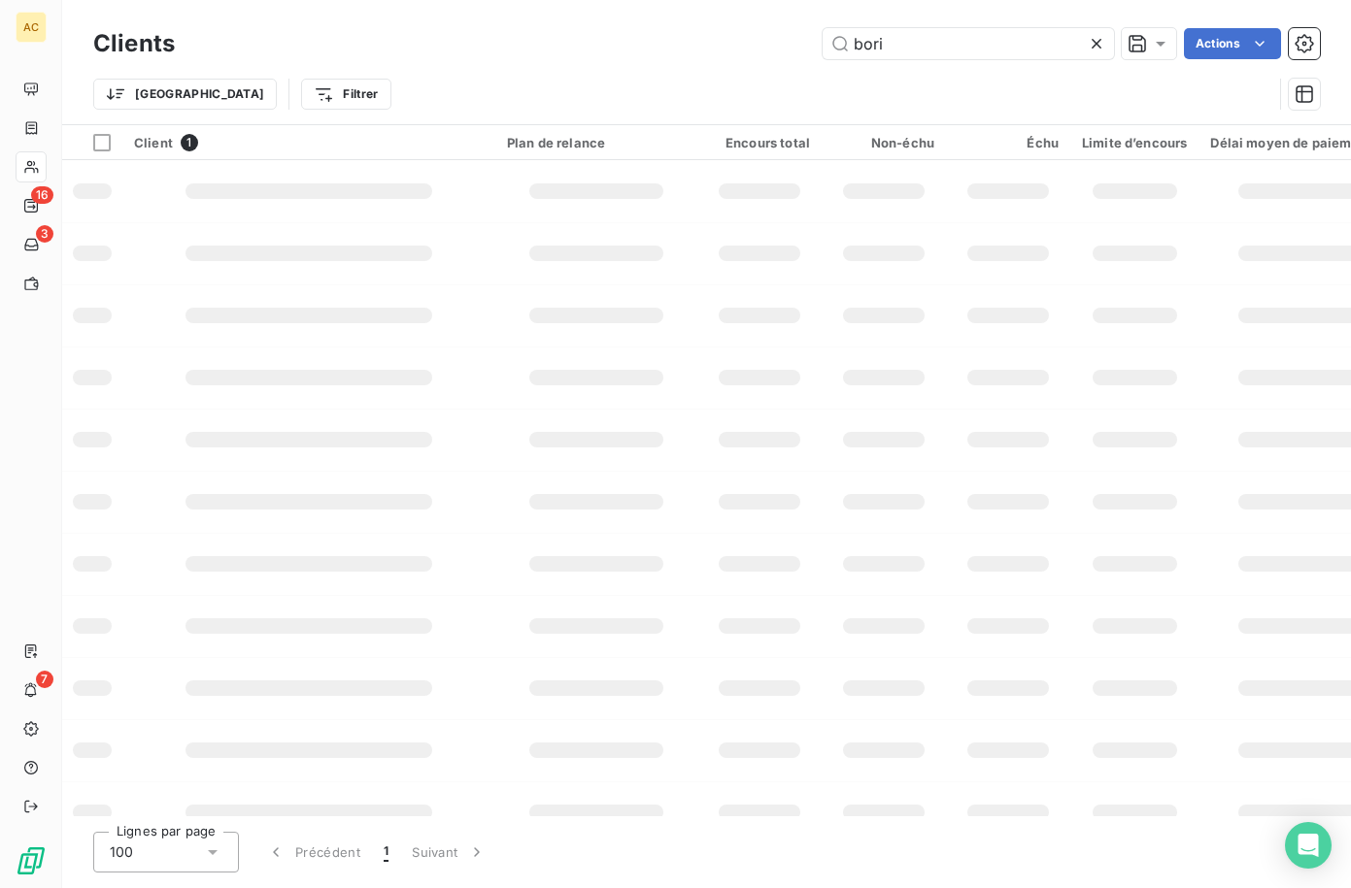
type input "boris"
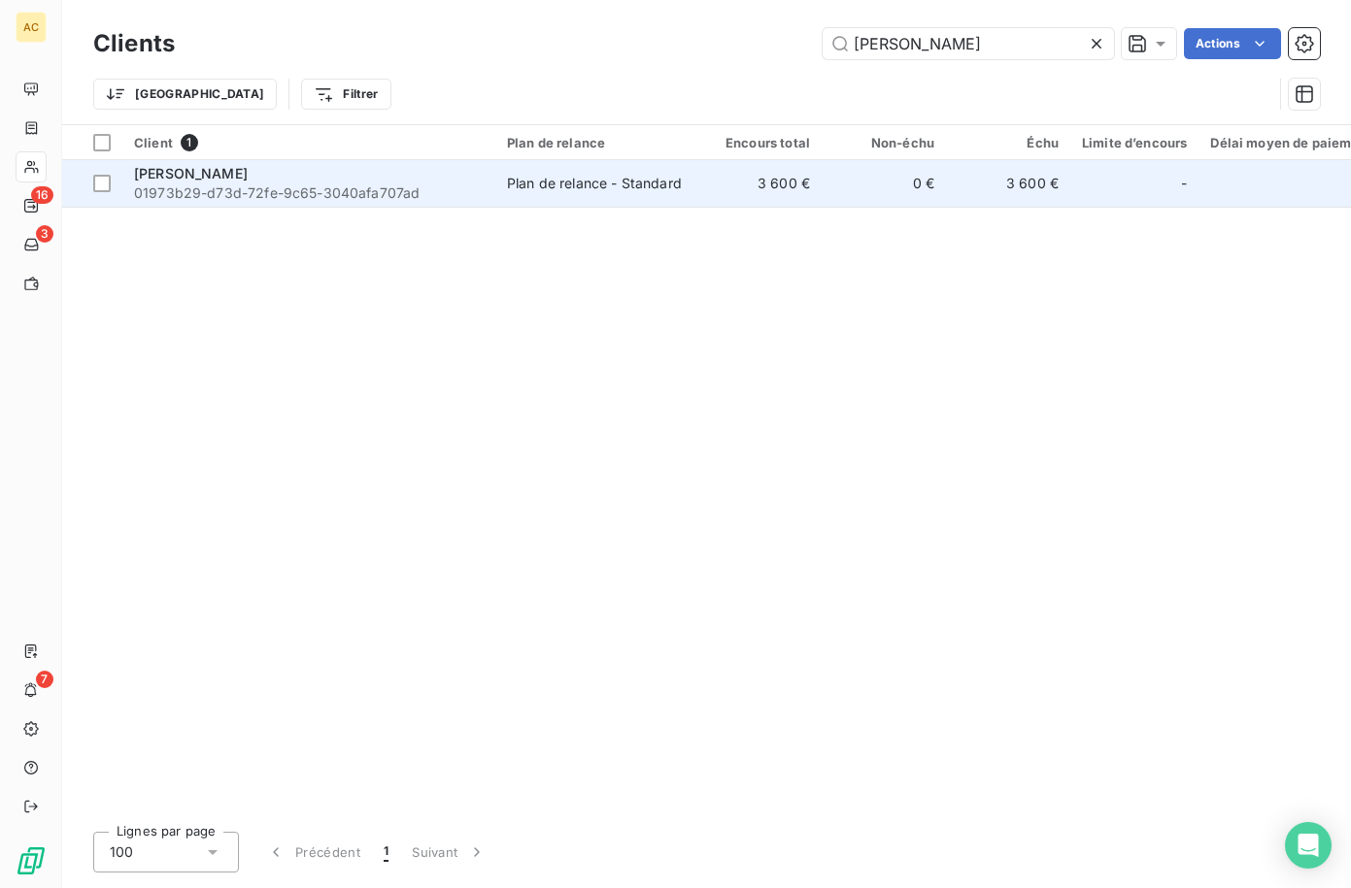
click at [364, 180] on div "[PERSON_NAME]" at bounding box center [309, 173] width 350 height 19
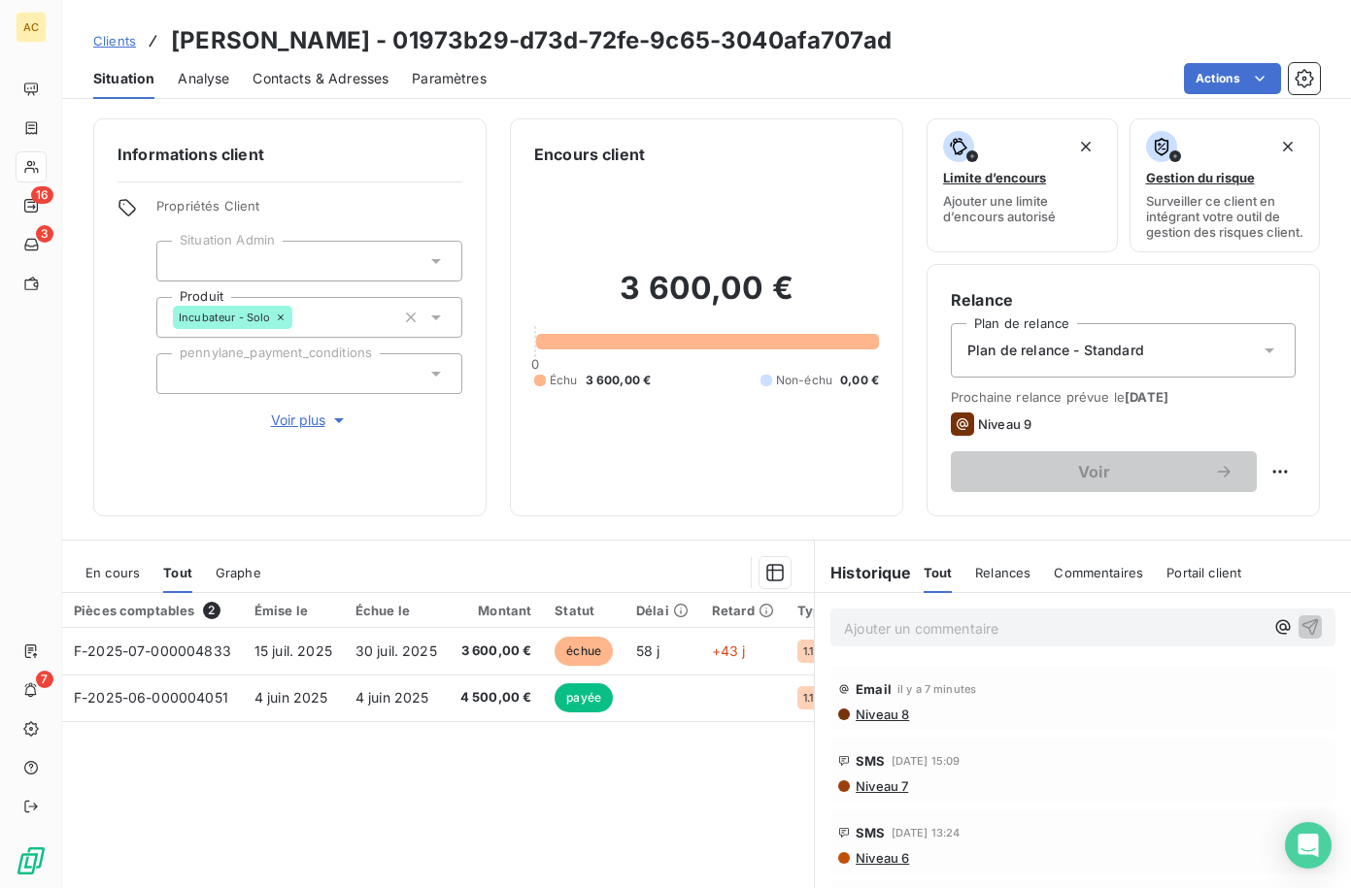
click at [106, 39] on span "Clients" at bounding box center [114, 41] width 43 height 16
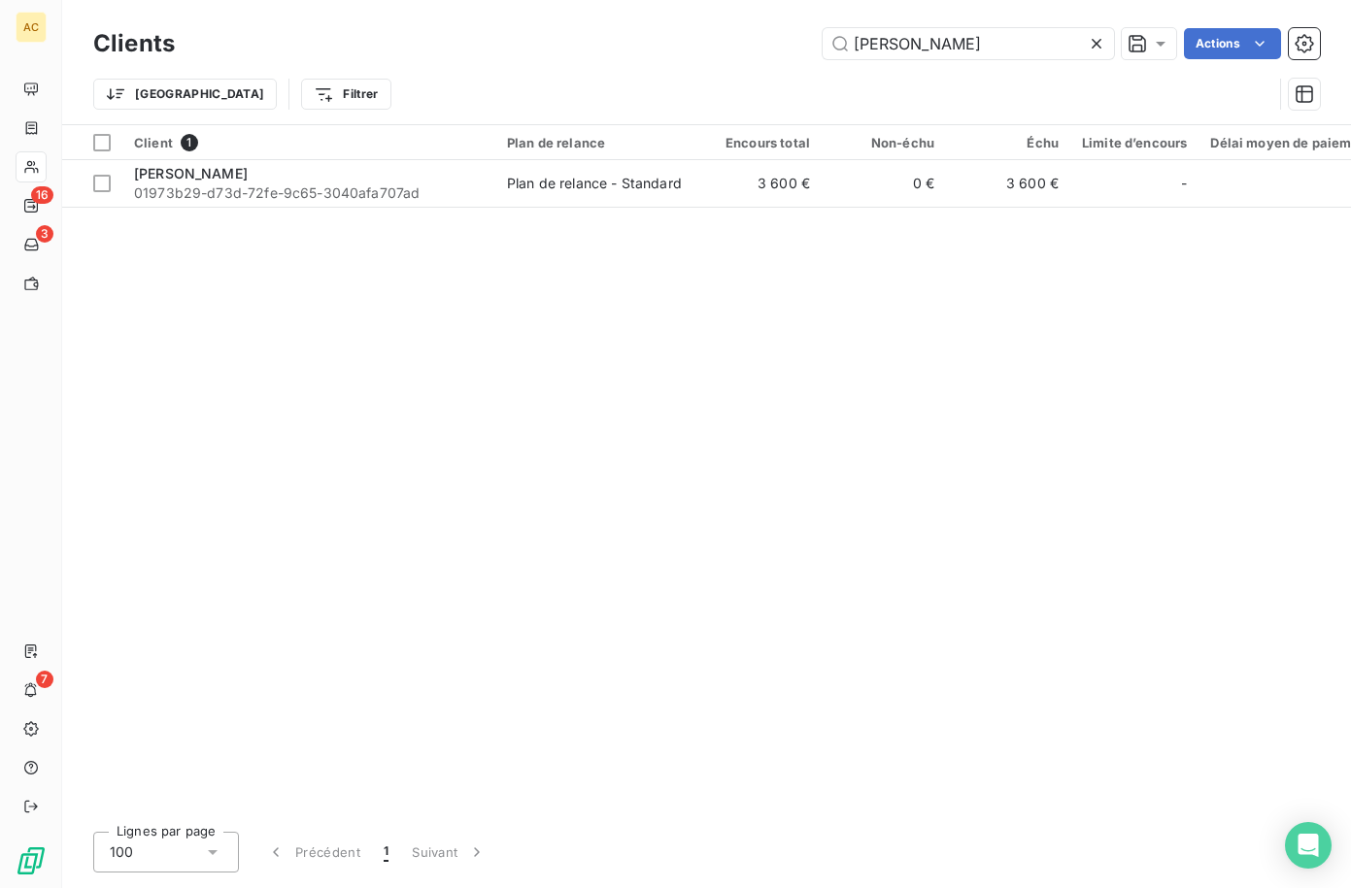
drag, startPoint x: 903, startPoint y: 52, endPoint x: 829, endPoint y: 60, distance: 74.2
click at [827, 54] on input "boris" at bounding box center [967, 43] width 291 height 31
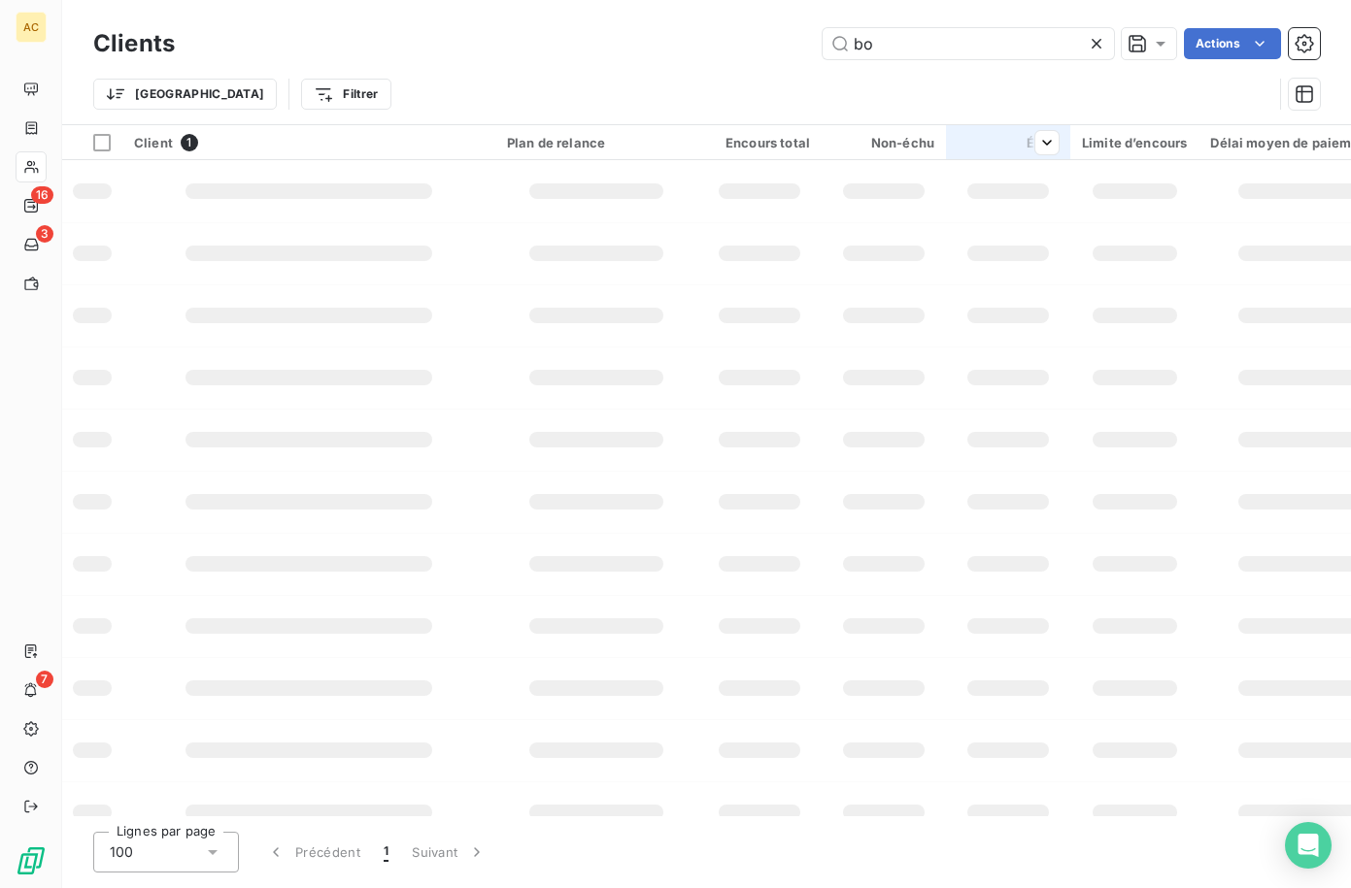
type input "b"
type input "vélina"
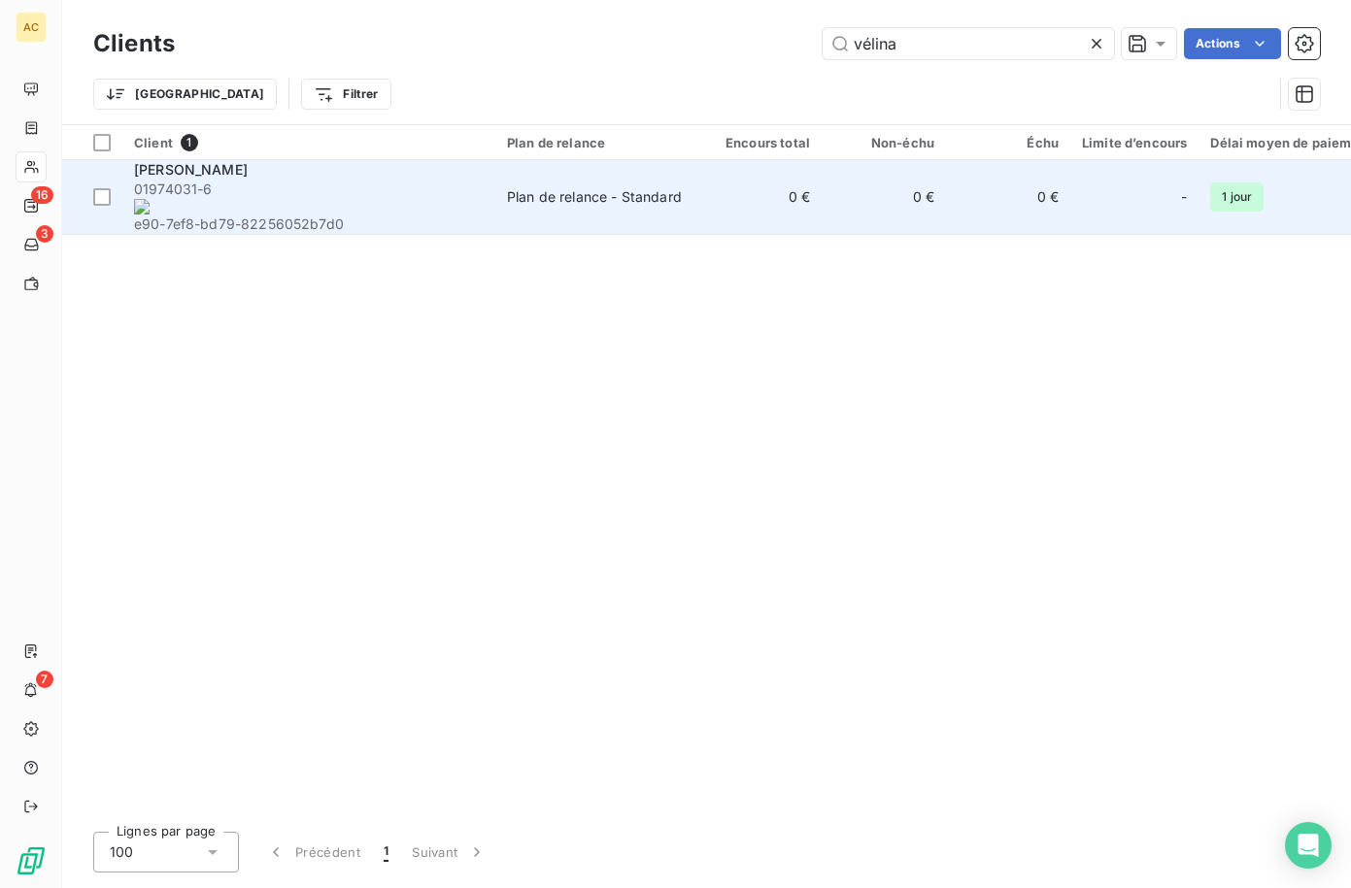
click at [334, 180] on div "Vélina ALEXIS" at bounding box center [309, 169] width 350 height 19
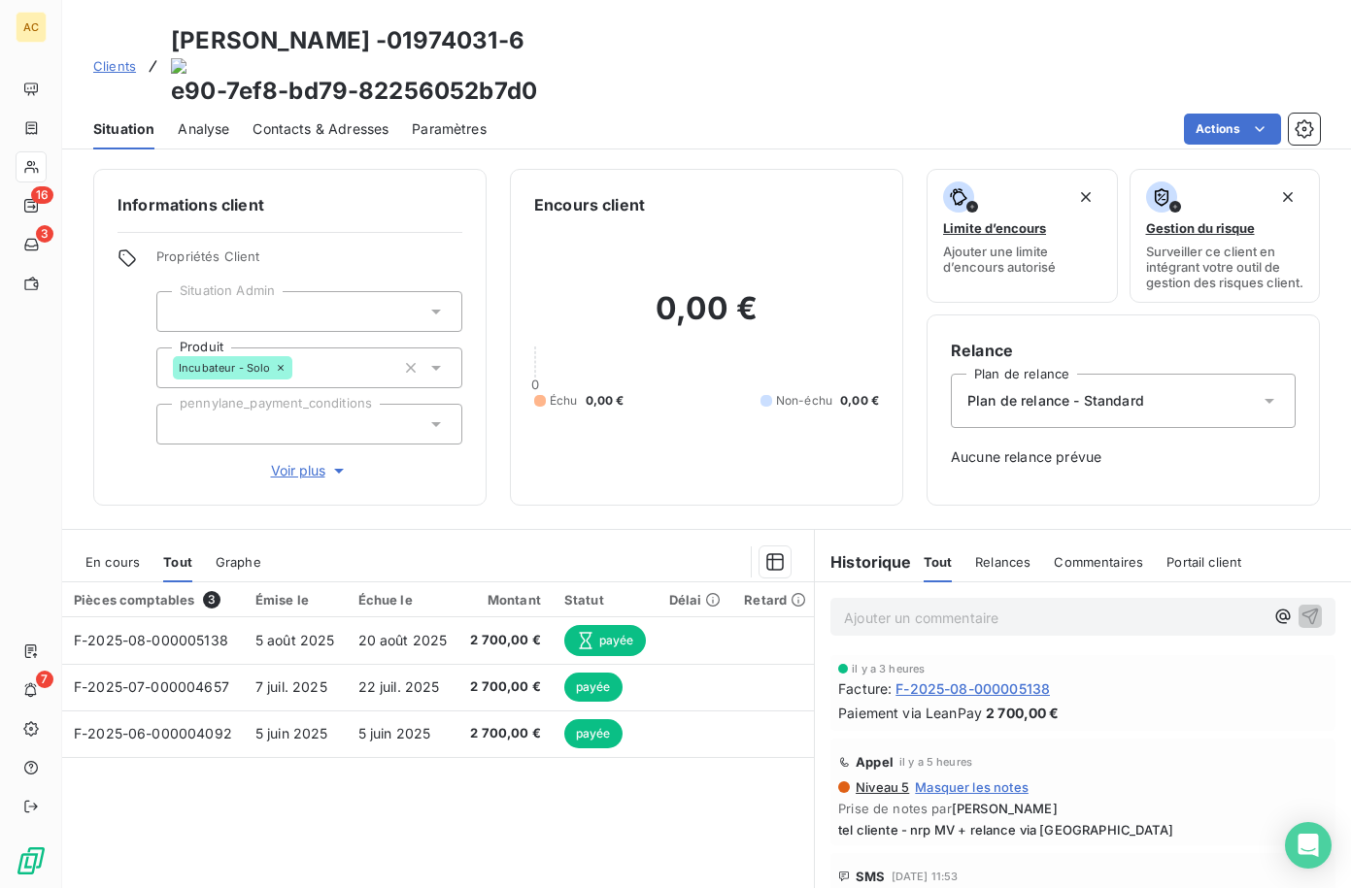
click at [874, 606] on p "Ajouter un commentaire ﻿" at bounding box center [1053, 618] width 419 height 24
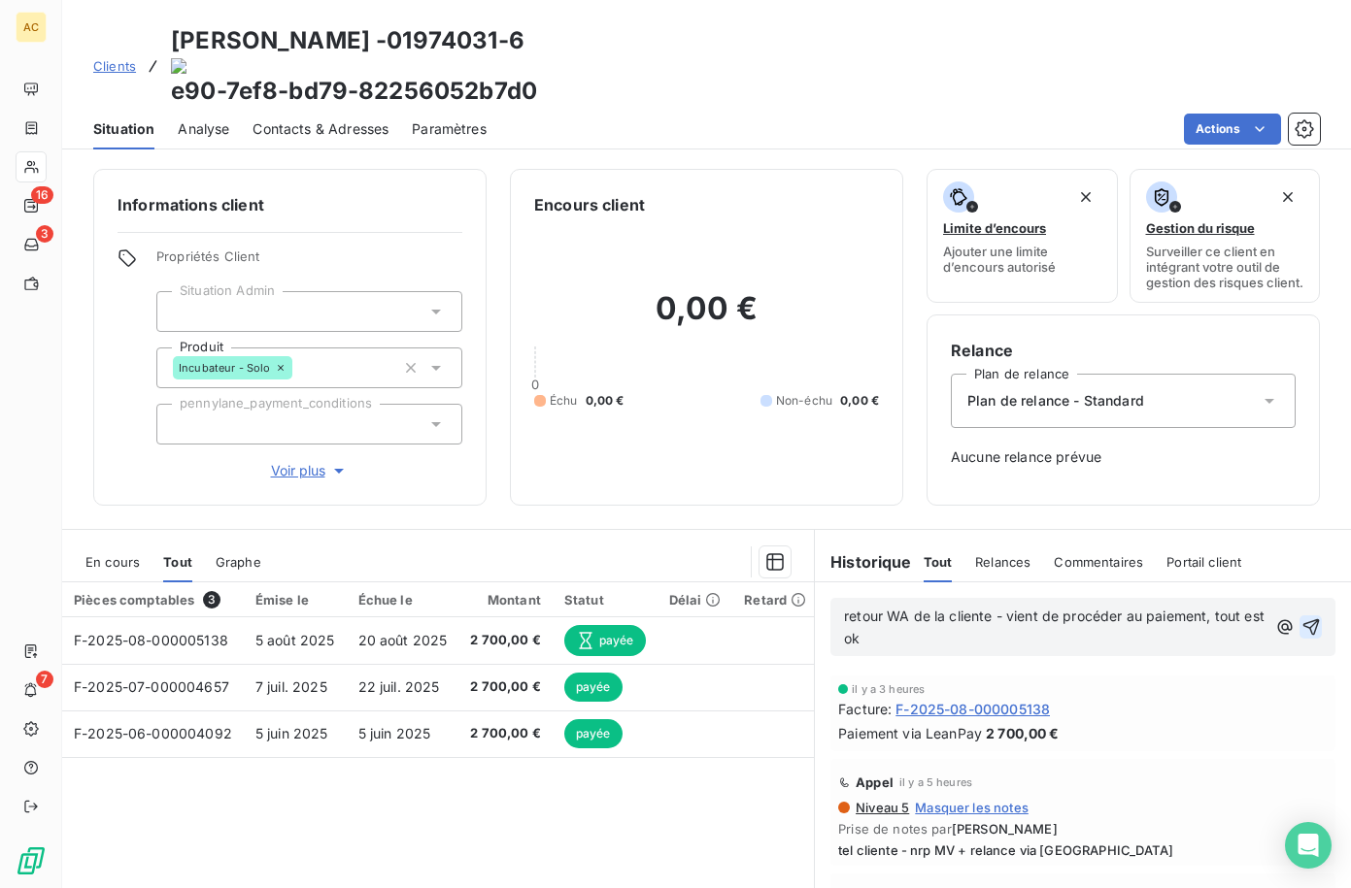
click at [1302, 620] on icon "button" at bounding box center [1310, 628] width 17 height 17
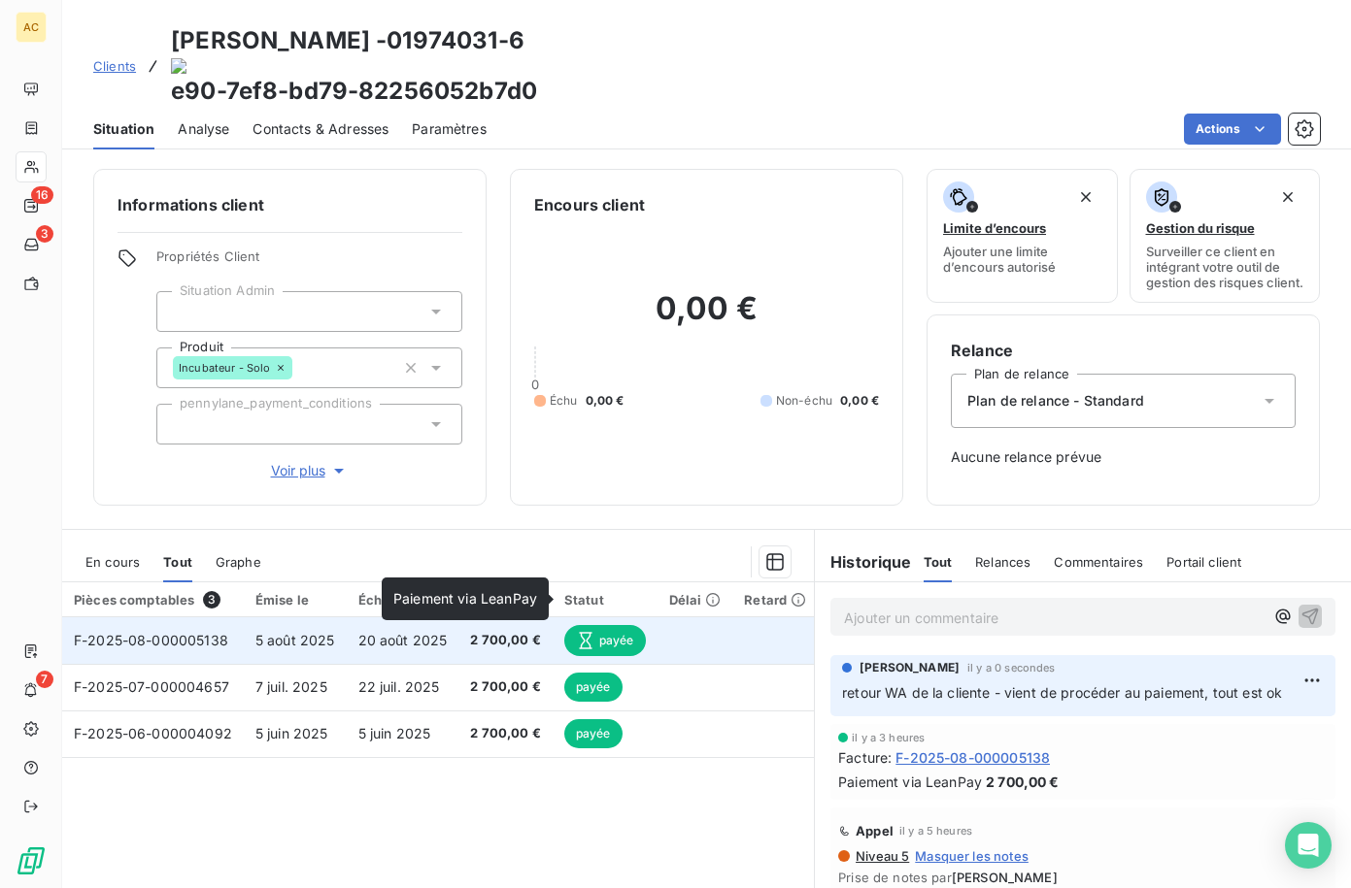
click at [604, 625] on span "payée" at bounding box center [605, 640] width 82 height 31
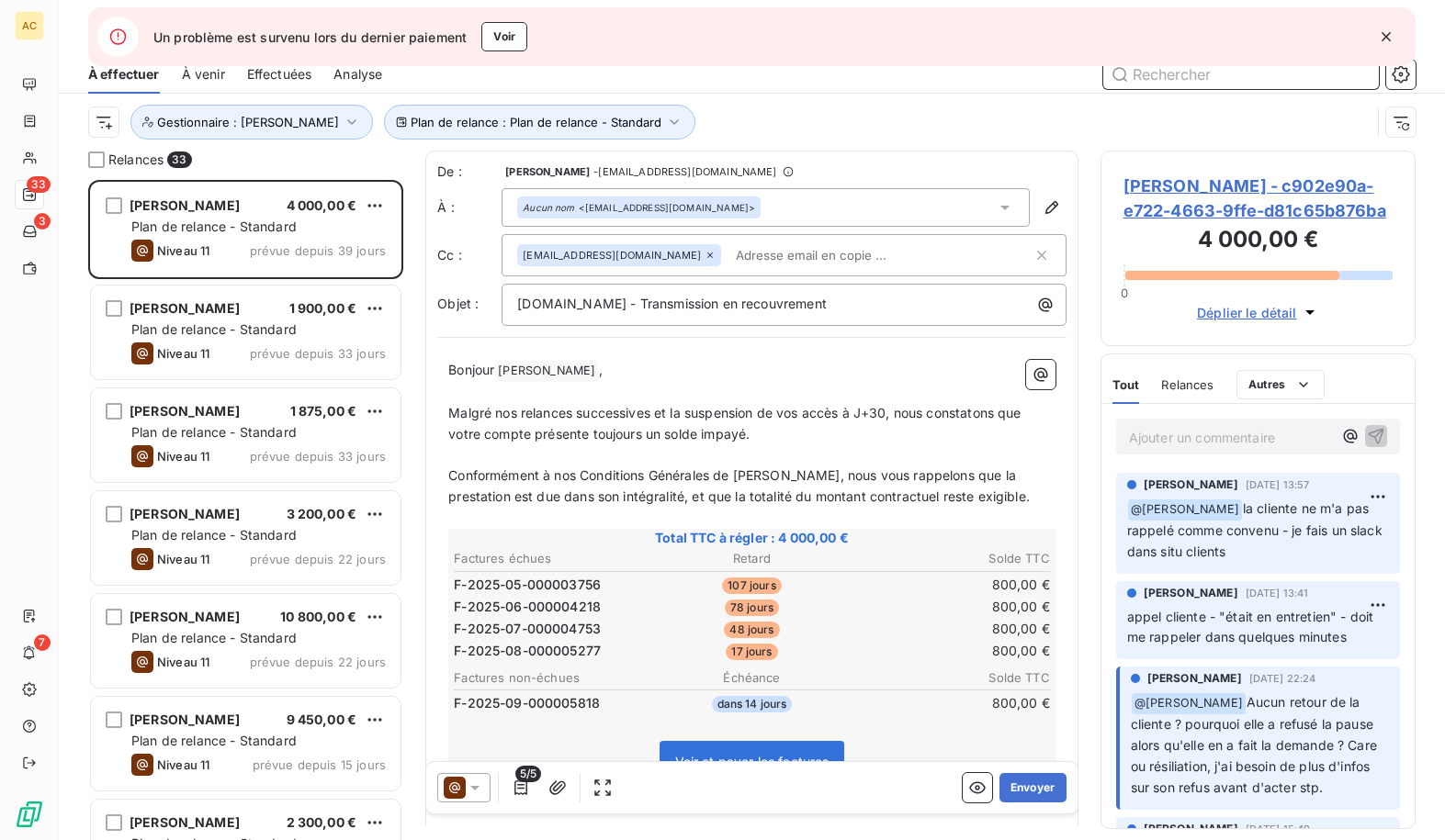
scroll to position [15, 15]
click at [1077, 41] on icon "button" at bounding box center [1386, 36] width 18 height 18
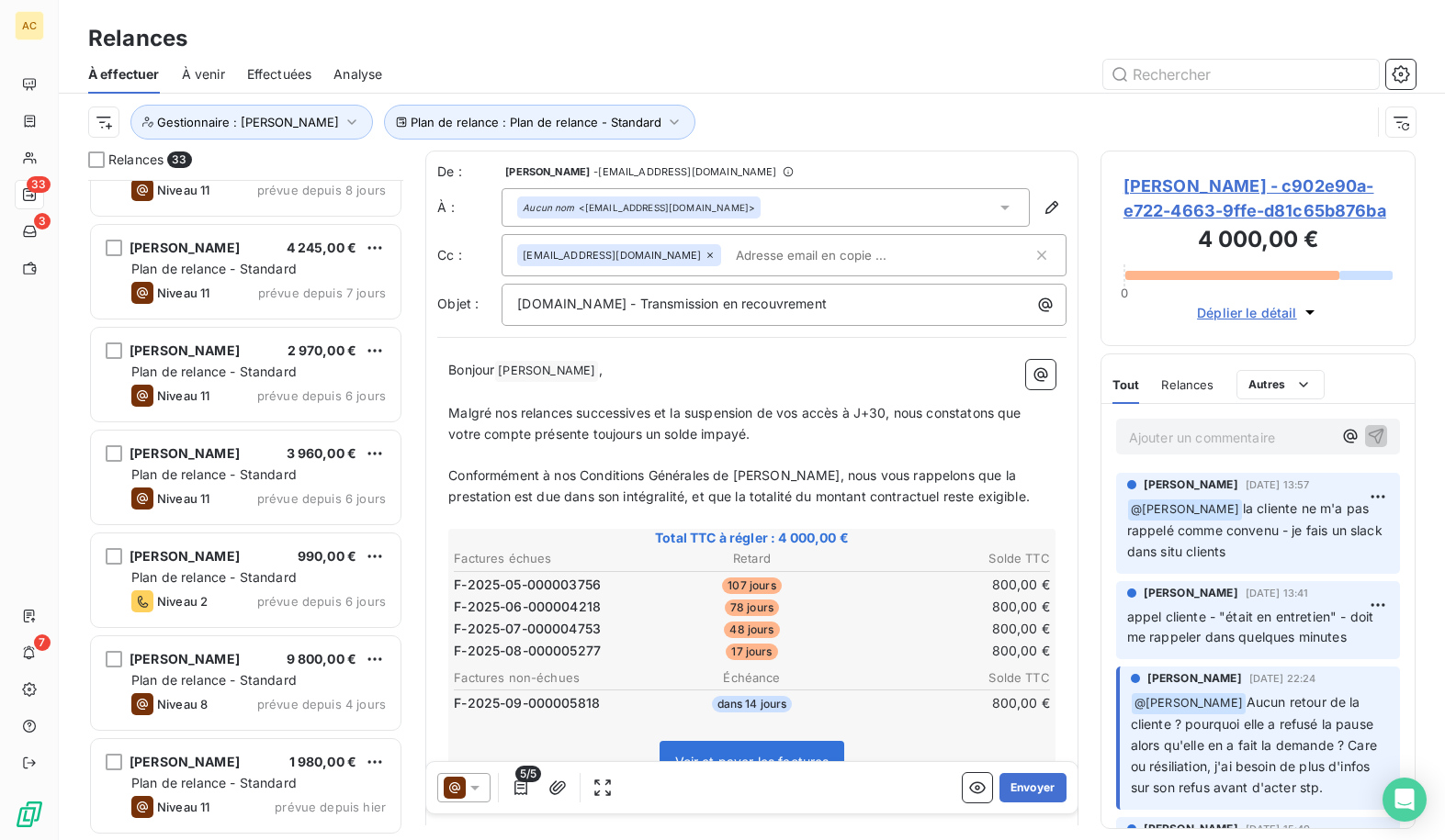
scroll to position [1031, 0]
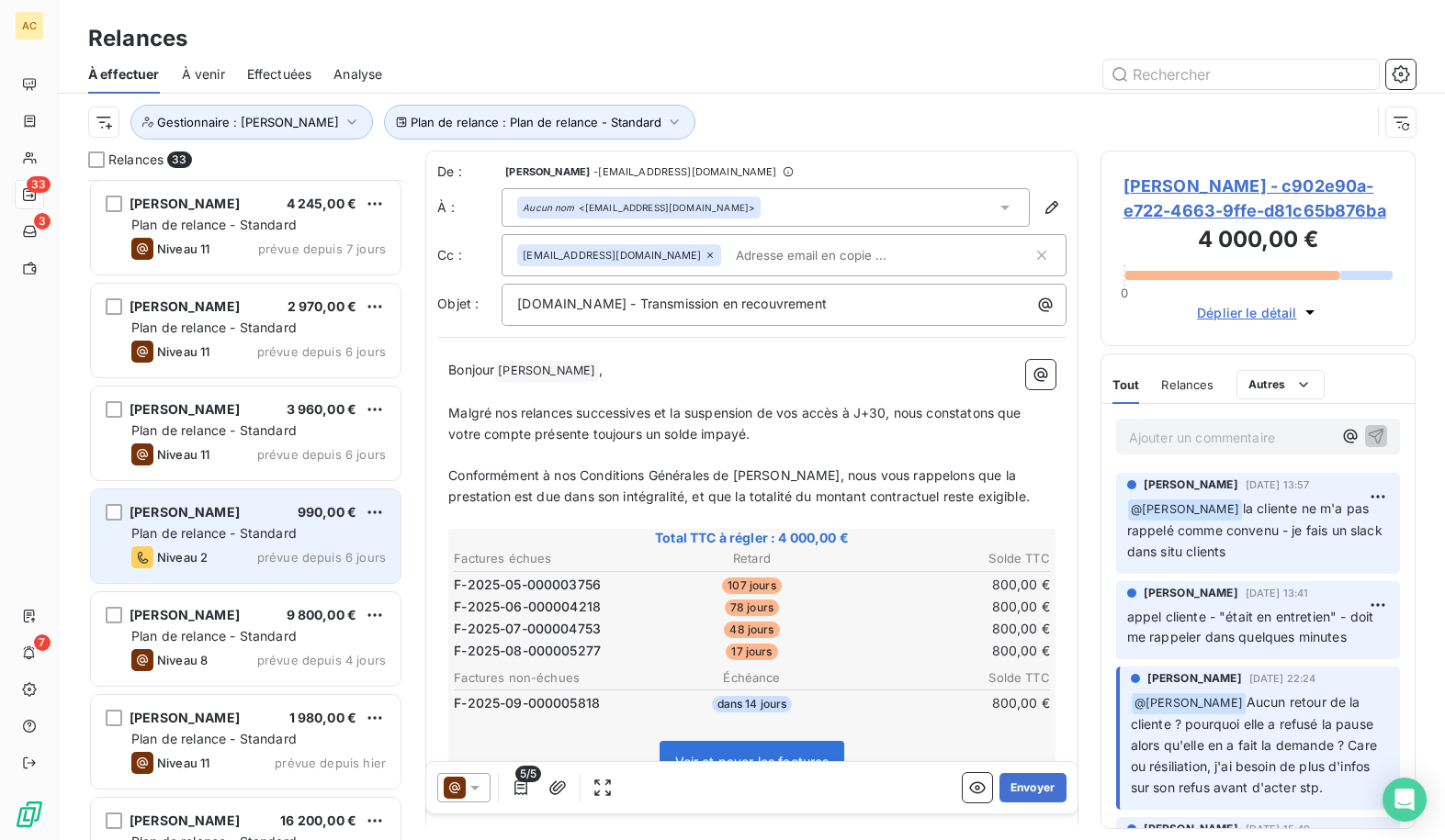
click at [277, 521] on div "[PERSON_NAME] 990,00 € Plan de relance - Standard Niveau 2 prévue depuis 6 jours" at bounding box center [245, 536] width 309 height 94
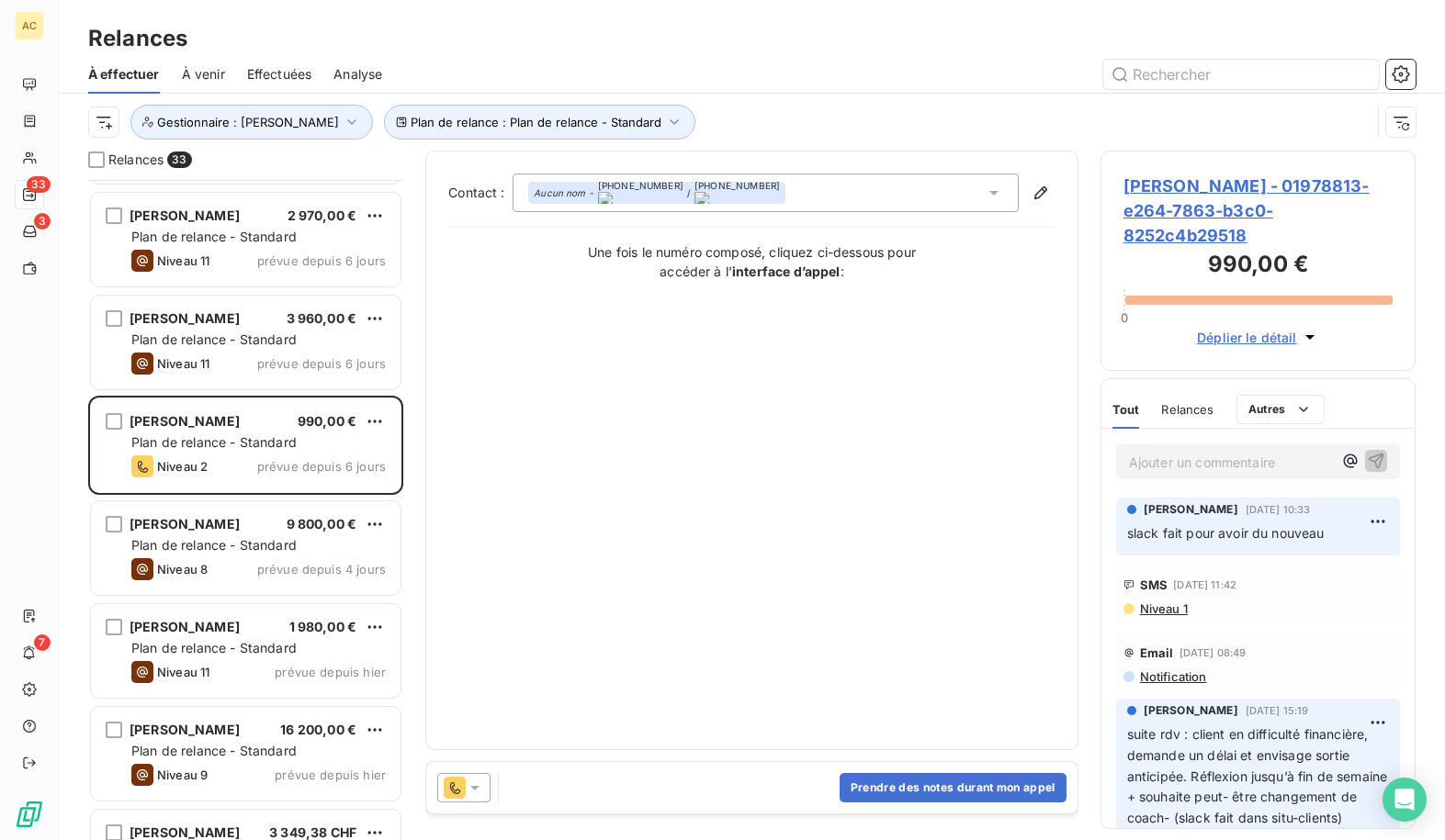
scroll to position [1144, 0]
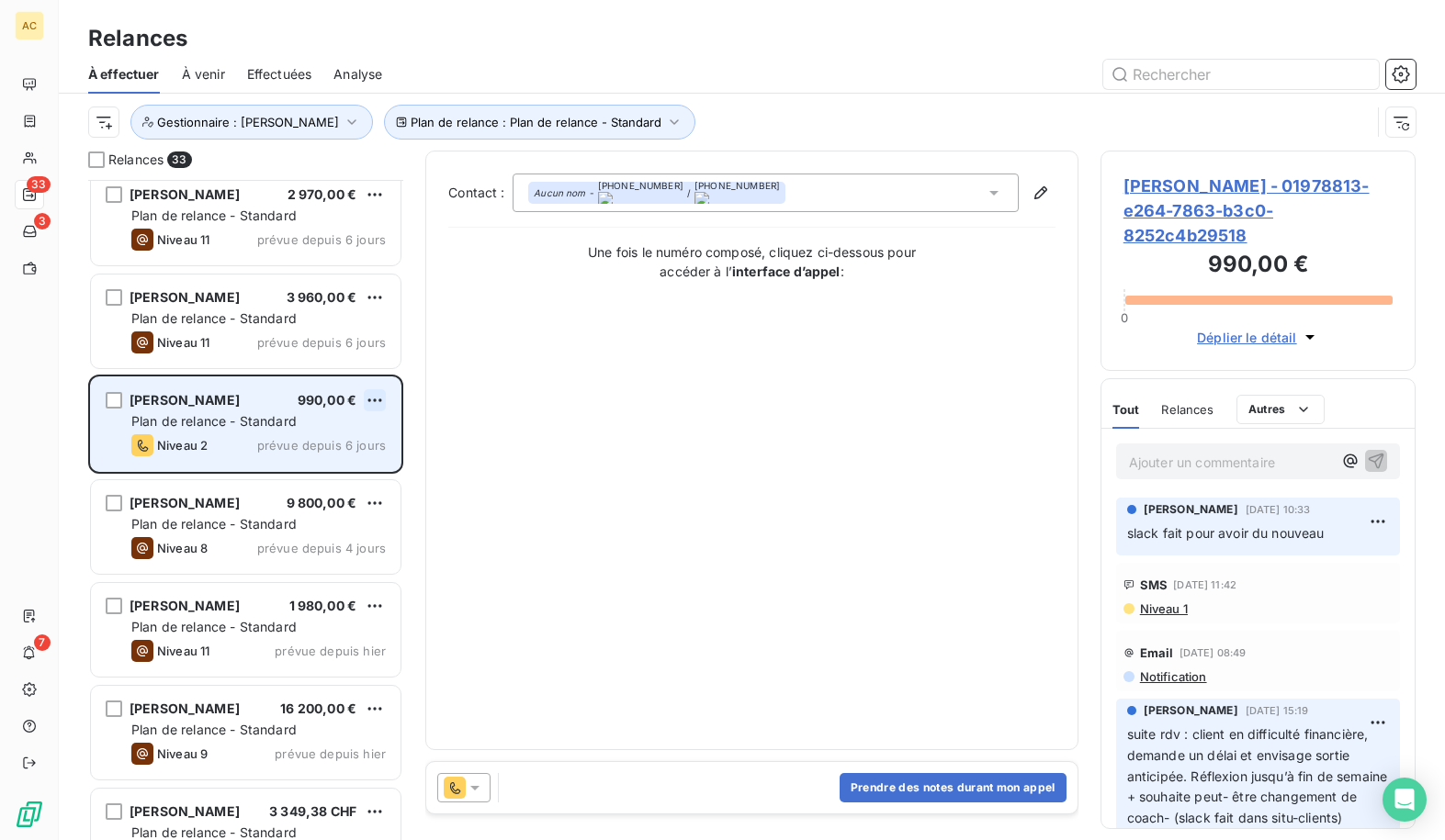
click at [373, 397] on html "AC 33 3 7 Relances À effectuer À venir Effectuées Analyse Plan de relance : Pla…" at bounding box center [722, 420] width 1445 height 840
click at [316, 463] on div "Passer cette action" at bounding box center [295, 470] width 165 height 29
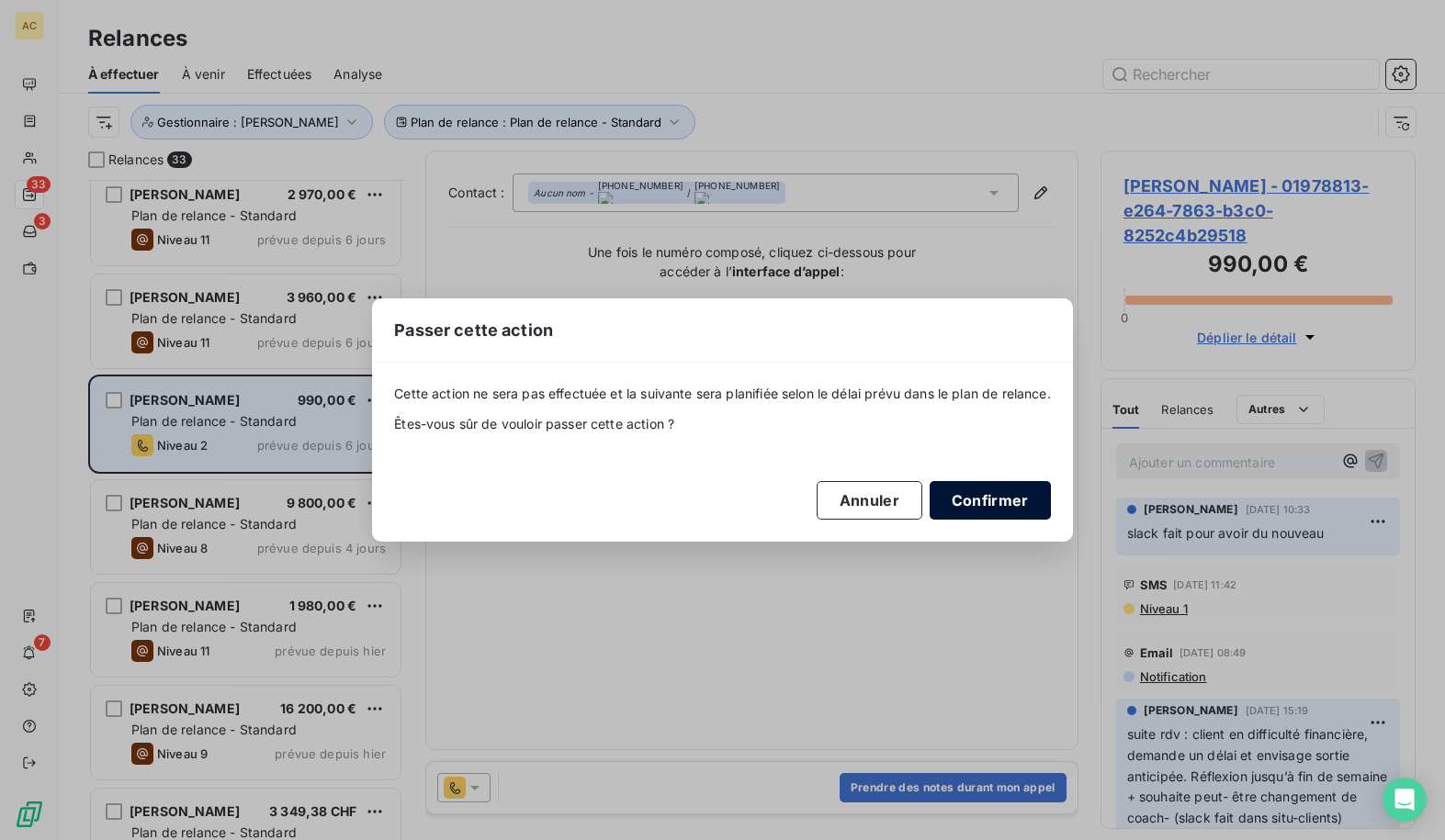
click at [965, 500] on button "Confirmer" at bounding box center [991, 500] width 121 height 39
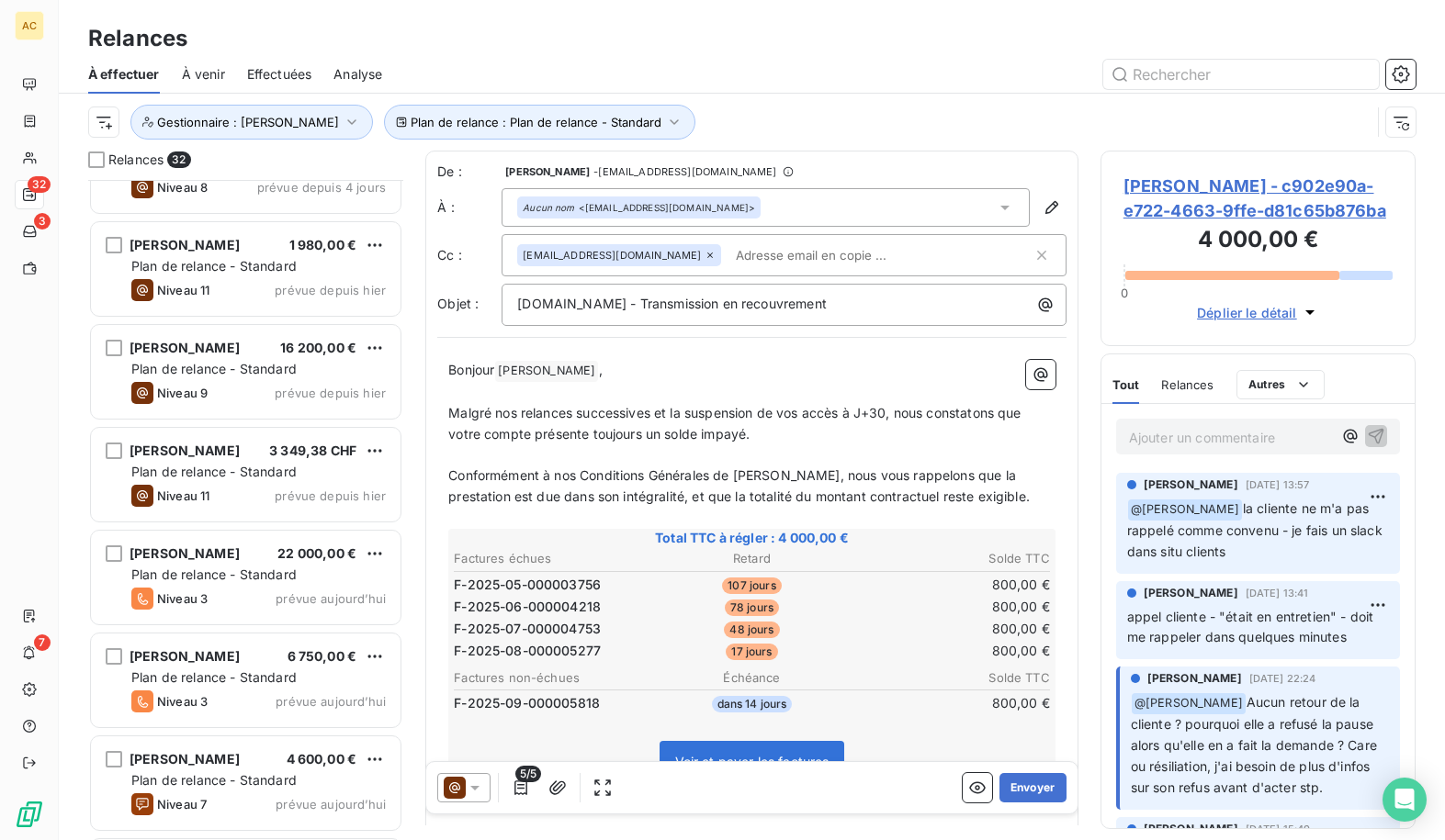
scroll to position [1530, 0]
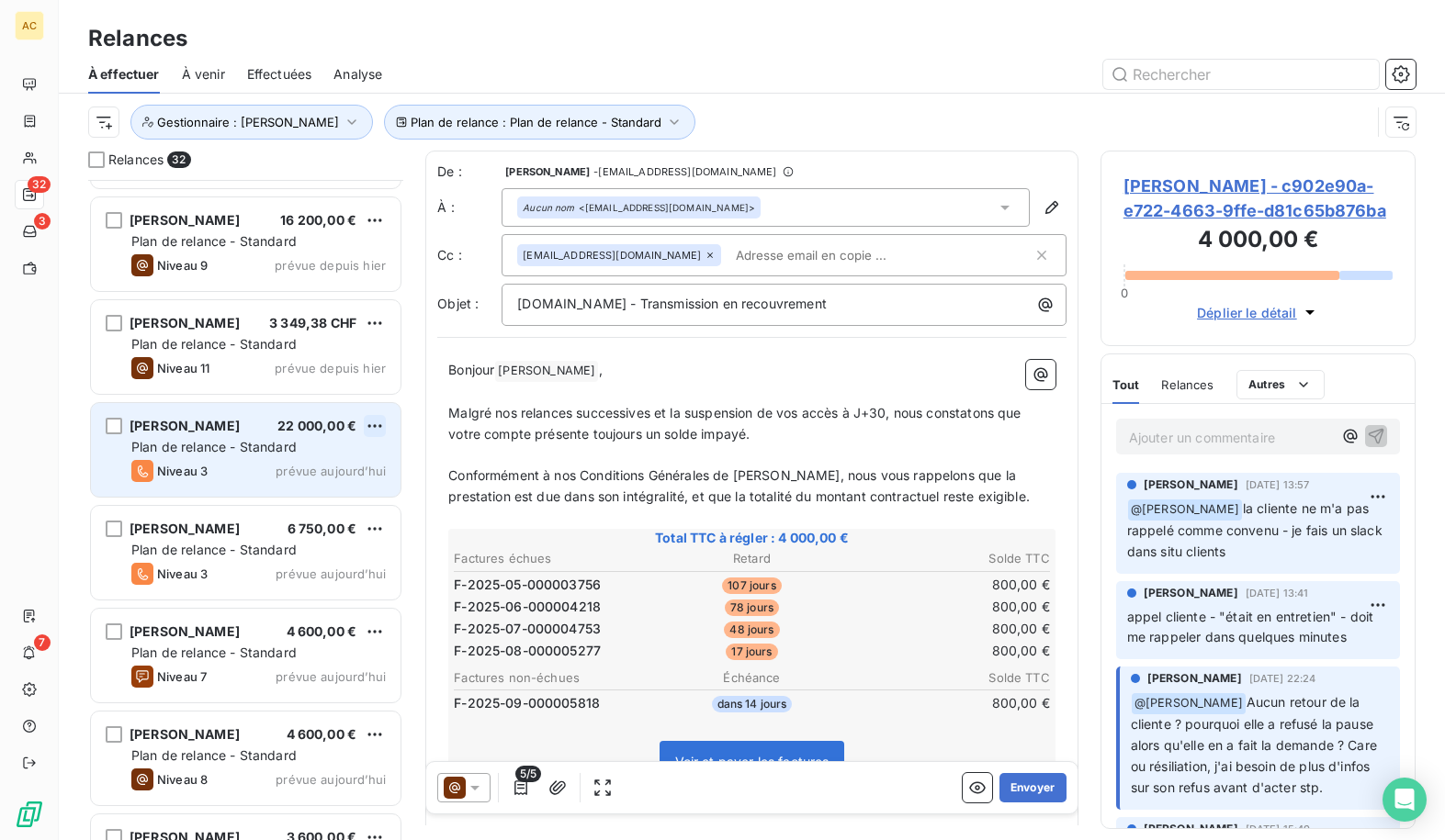
click at [379, 425] on html "AC 32 3 7 Relances À effectuer À venir Effectuées Analyse Plan de relance : Pla…" at bounding box center [722, 420] width 1445 height 840
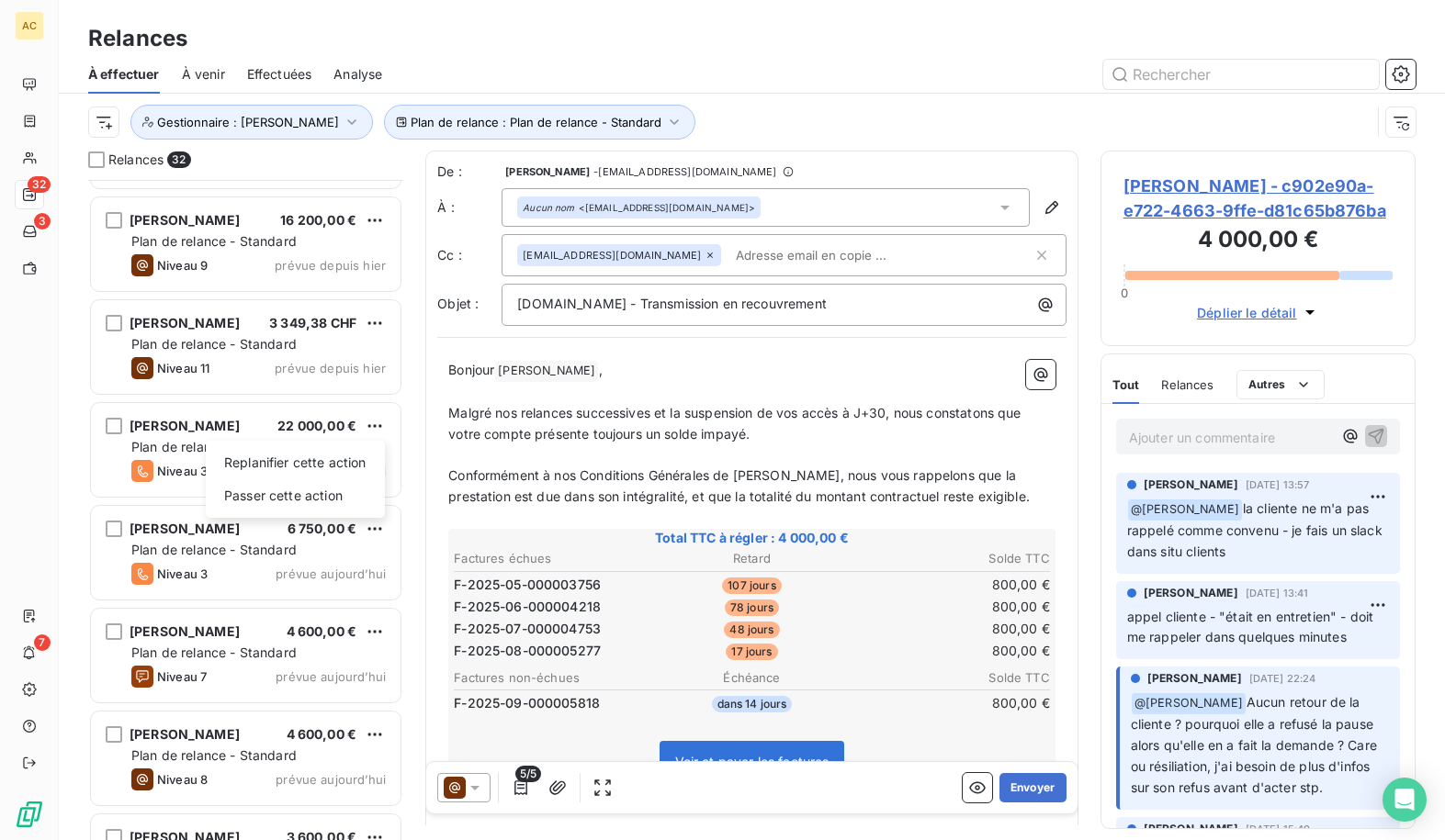
click at [185, 428] on html "AC 32 3 7 Relances À effectuer À venir Effectuées Analyse Plan de relance : Pla…" at bounding box center [722, 420] width 1445 height 840
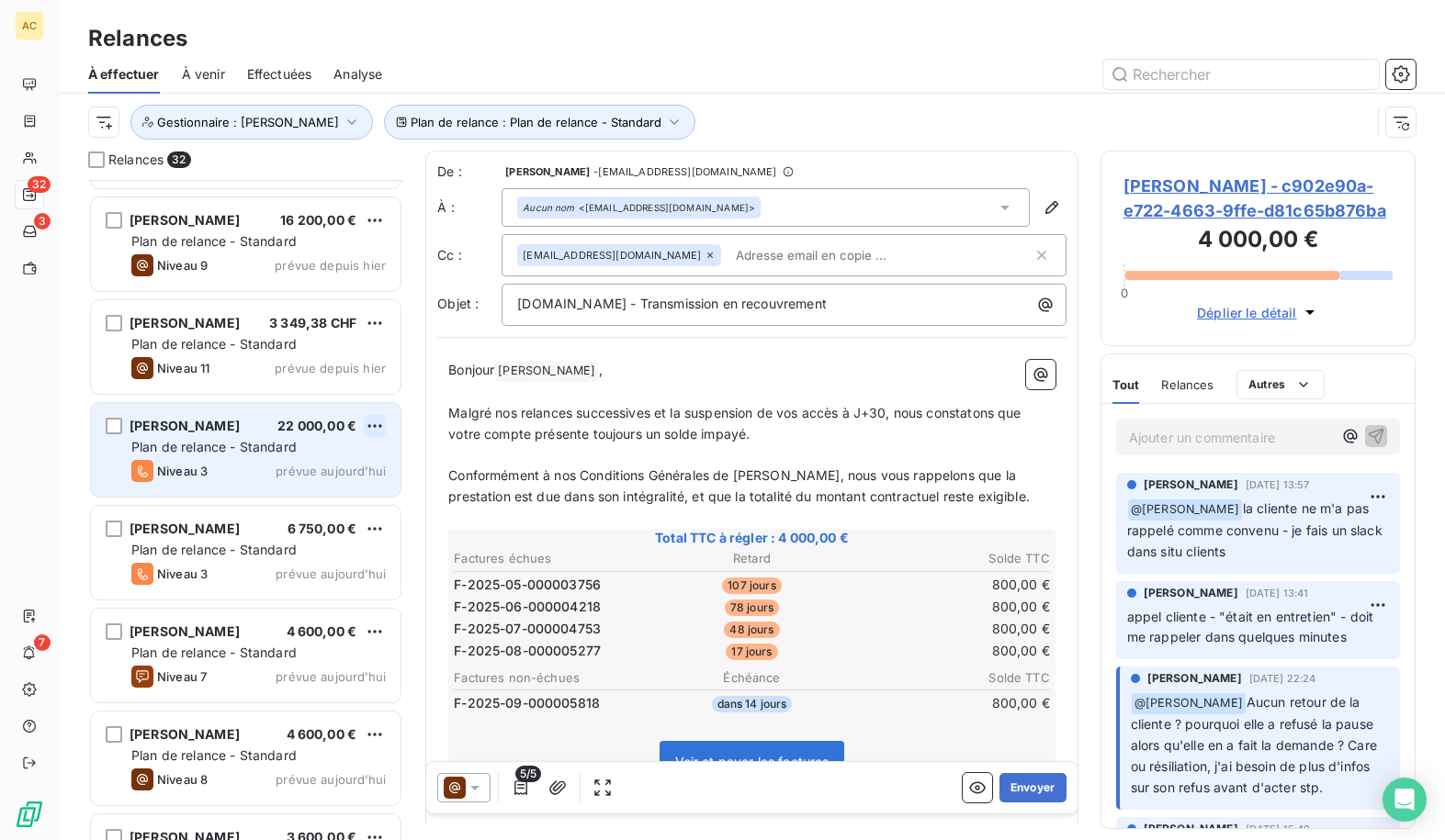
click at [372, 427] on html "AC 32 3 7 Relances À effectuer À venir Effectuées Analyse Plan de relance : Pla…" at bounding box center [722, 420] width 1445 height 840
click at [306, 494] on div "Passer cette action" at bounding box center [295, 496] width 165 height 29
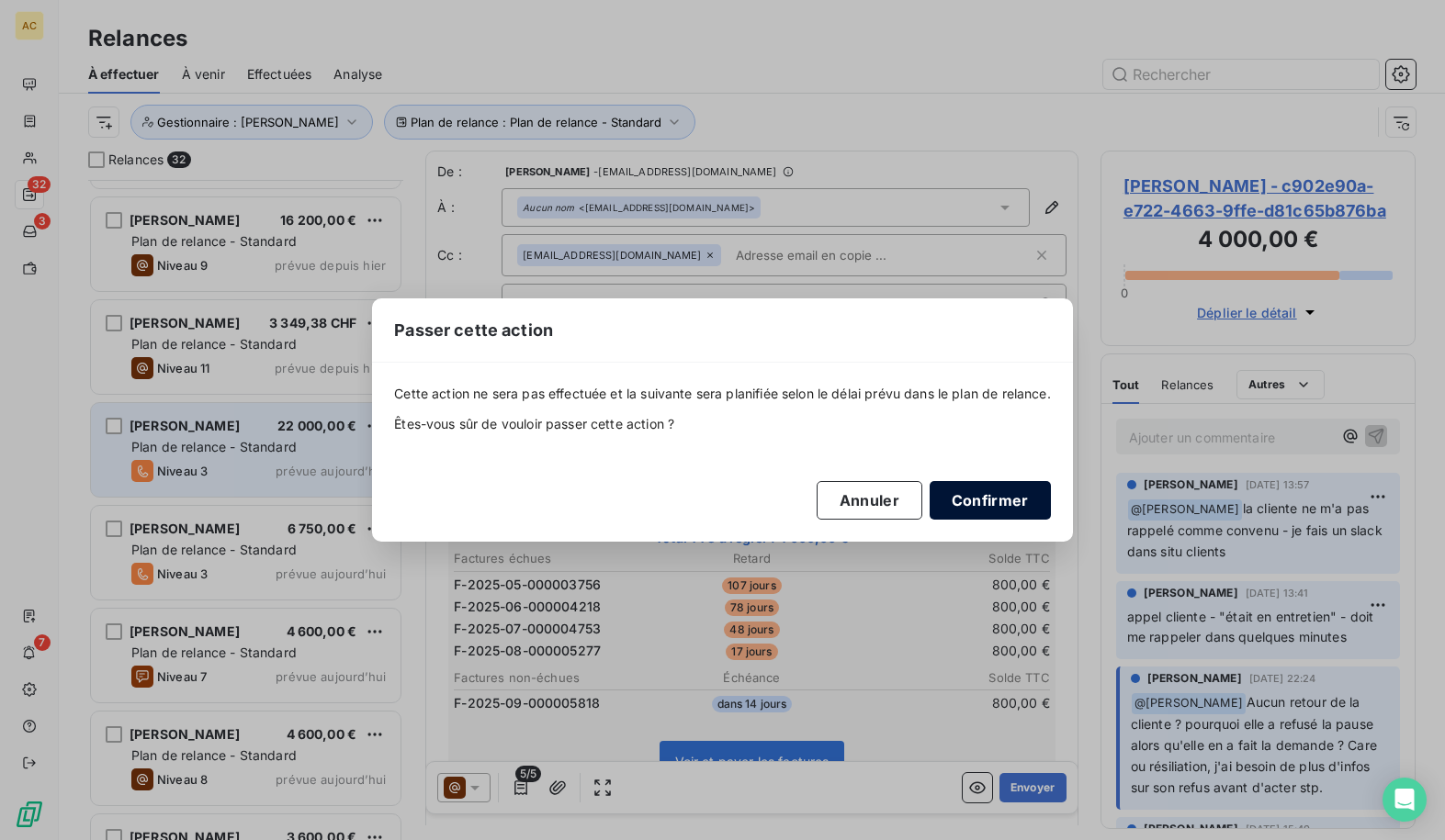
click at [970, 503] on button "Confirmer" at bounding box center [991, 500] width 121 height 39
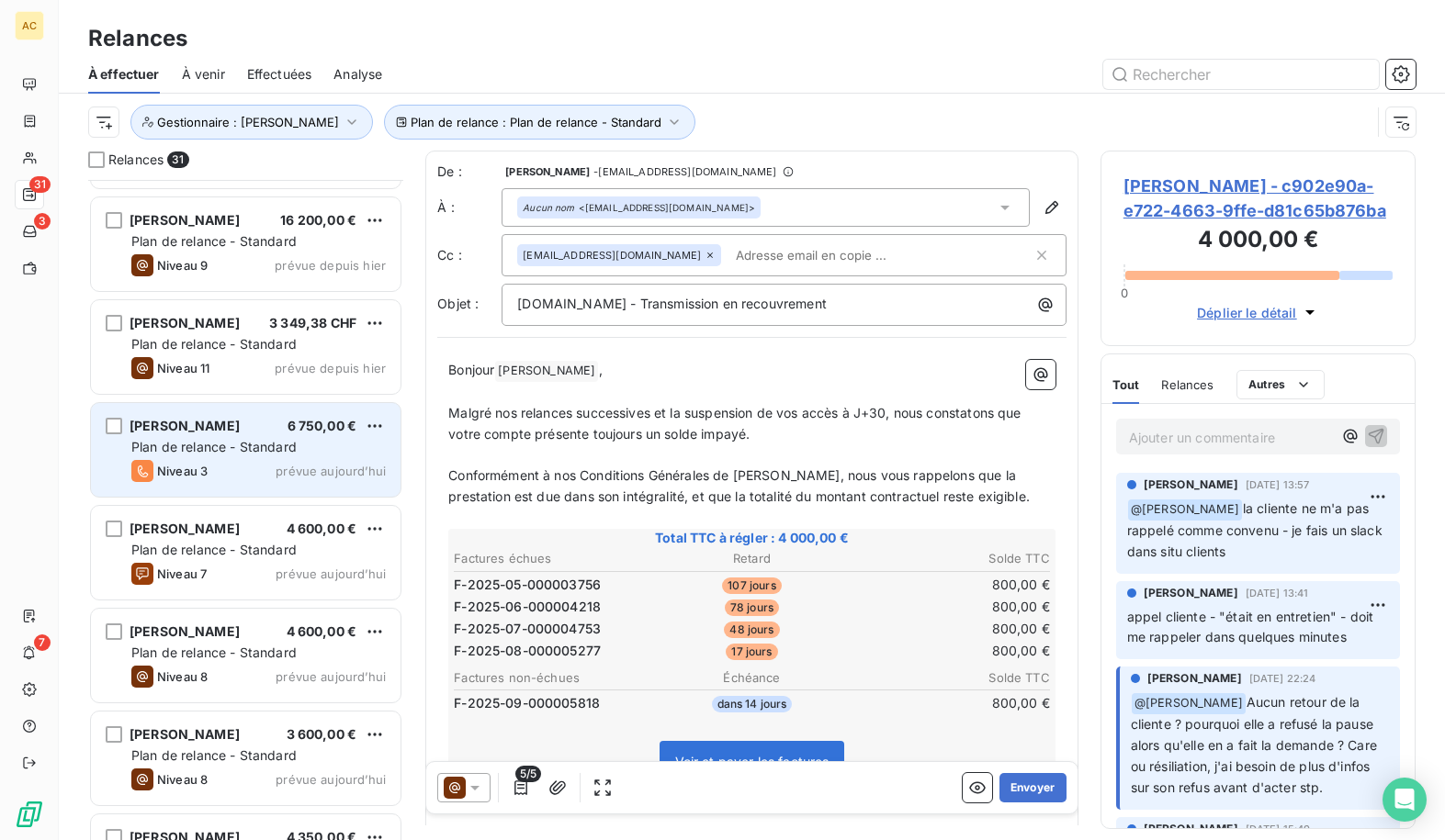
click at [269, 439] on span "Plan de relance - Standard" at bounding box center [214, 446] width 166 height 16
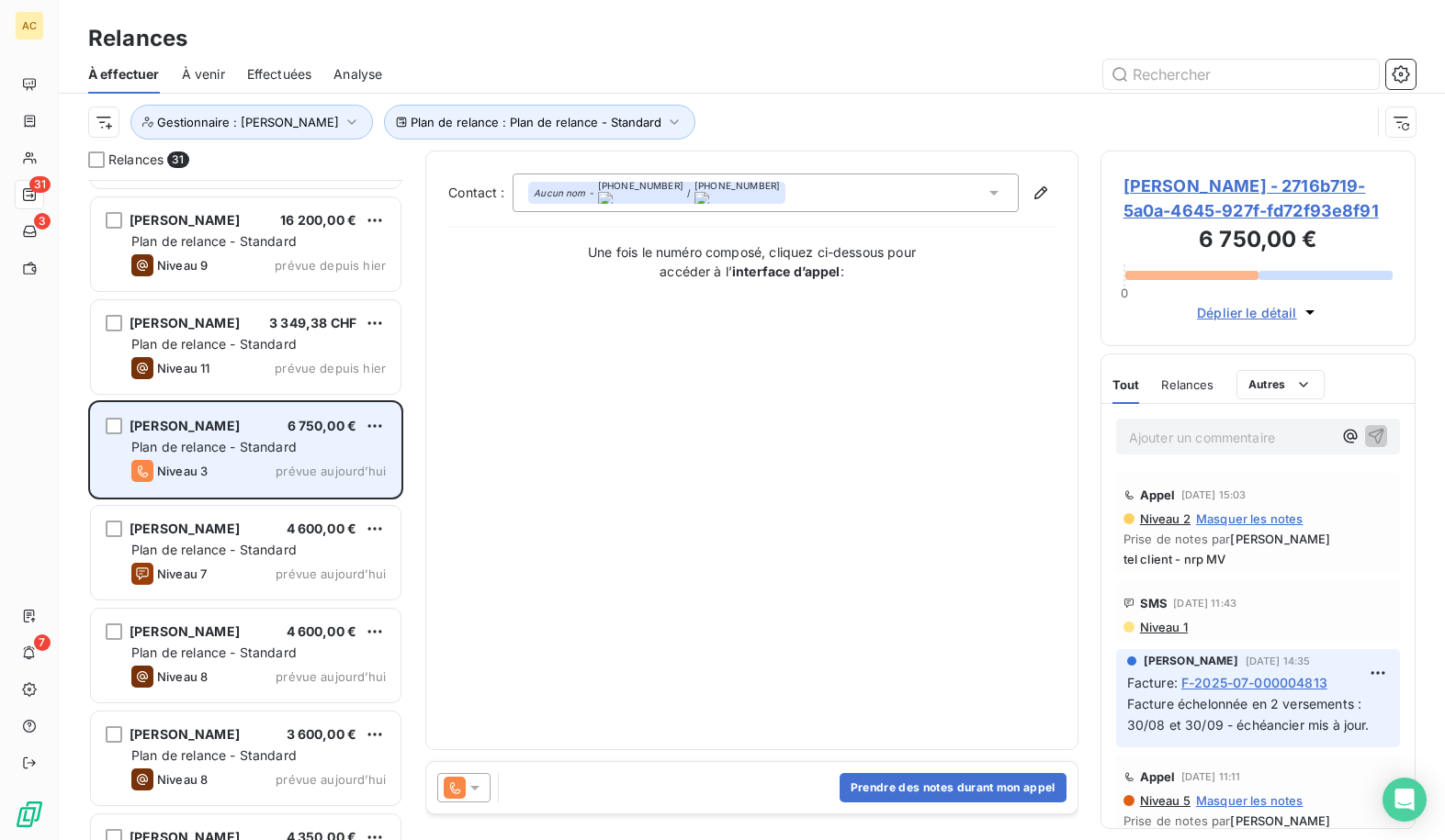
click at [321, 456] on div "Plan de relance - Standard" at bounding box center [258, 446] width 255 height 18
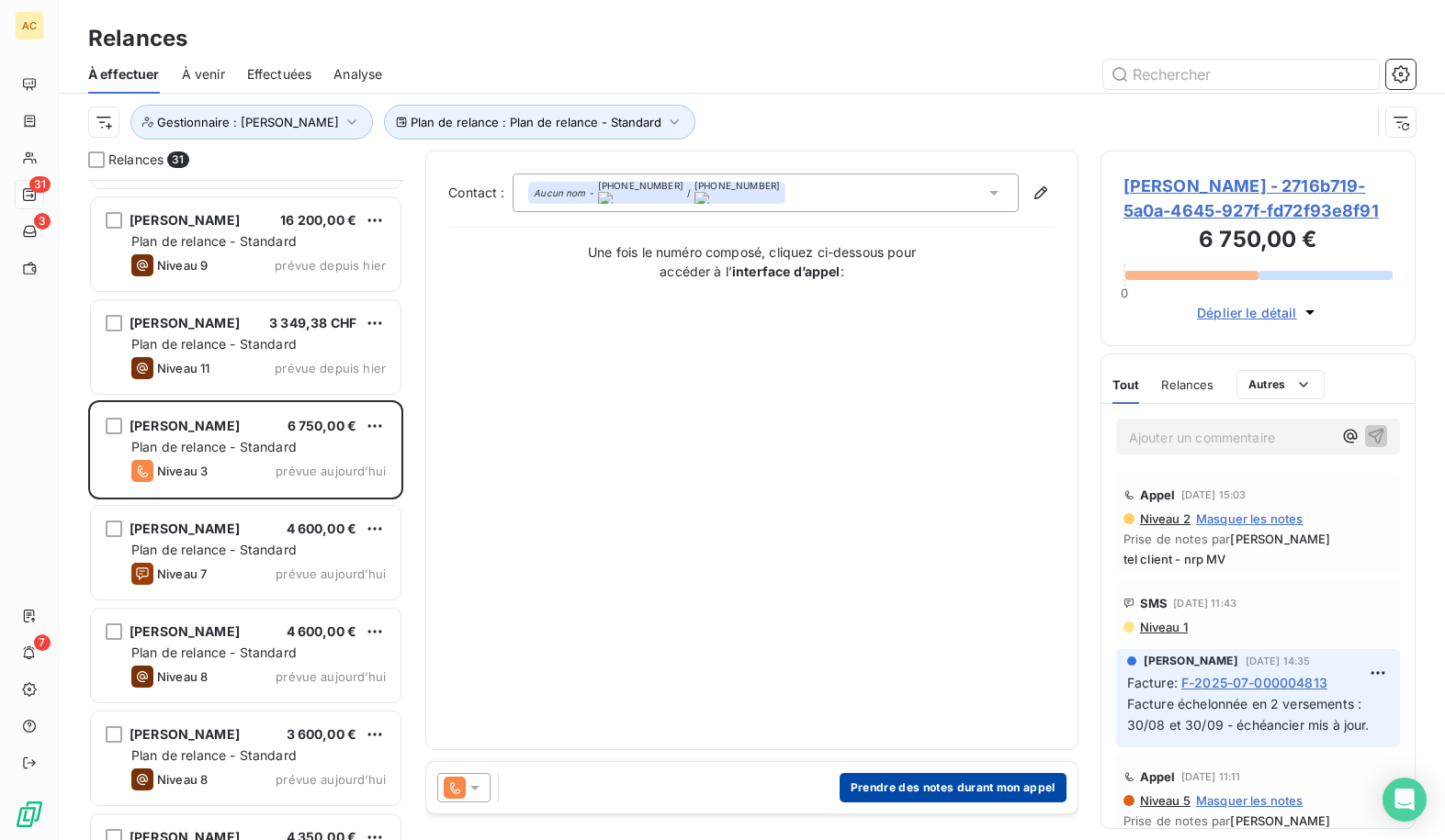
click at [988, 795] on button "Prendre des notes durant mon appel" at bounding box center [954, 788] width 227 height 29
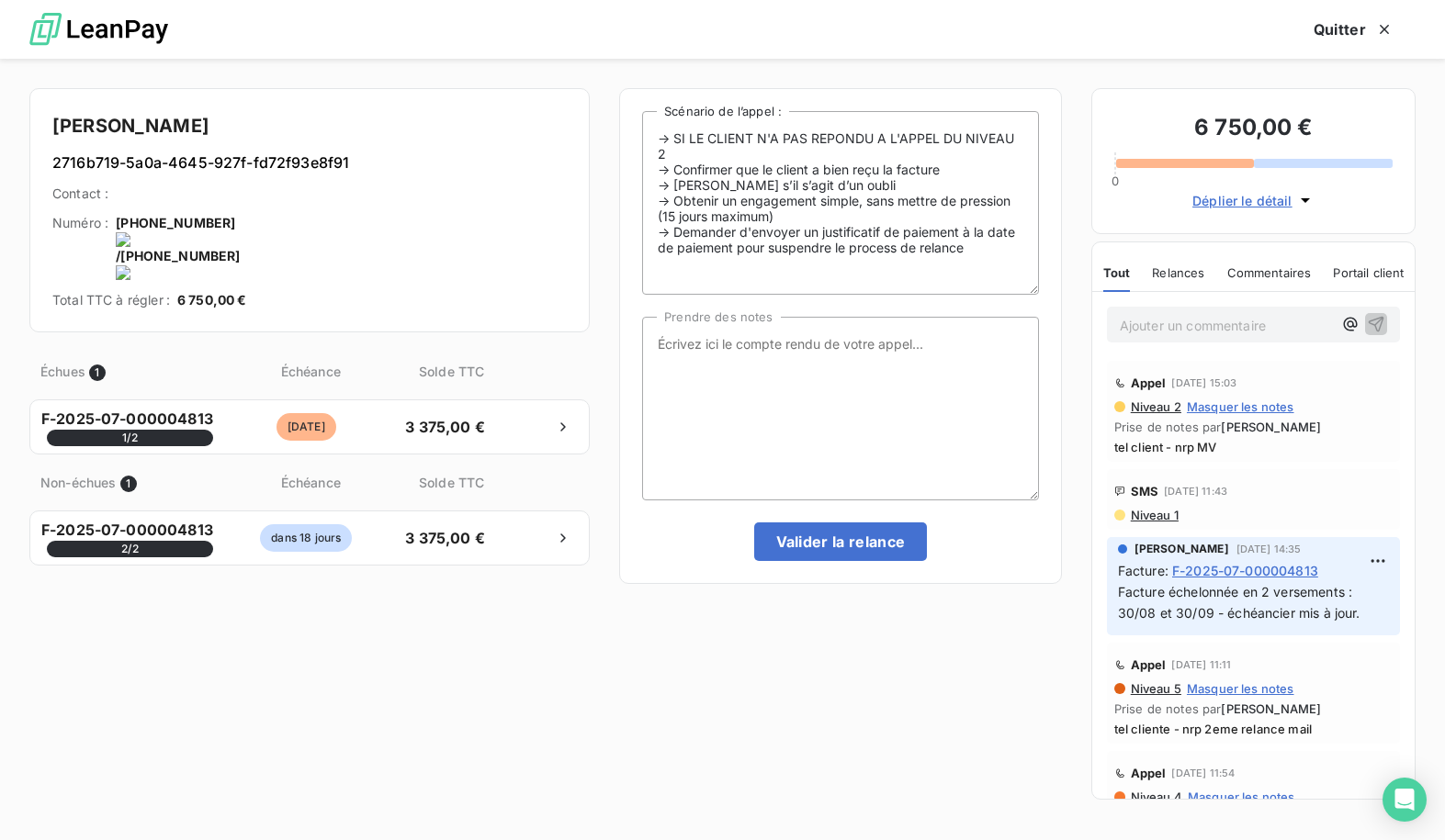
click at [236, 199] on onoff-telecom-ce-actions-button at bounding box center [236, 199] width 0 height 0
click at [815, 356] on textarea "Prendre des notes" at bounding box center [840, 409] width 396 height 184
type textarea "t"
click at [768, 352] on textarea "tel cliente -" at bounding box center [840, 409] width 396 height 184
drag, startPoint x: 823, startPoint y: 343, endPoint x: 984, endPoint y: 342, distance: 161.0
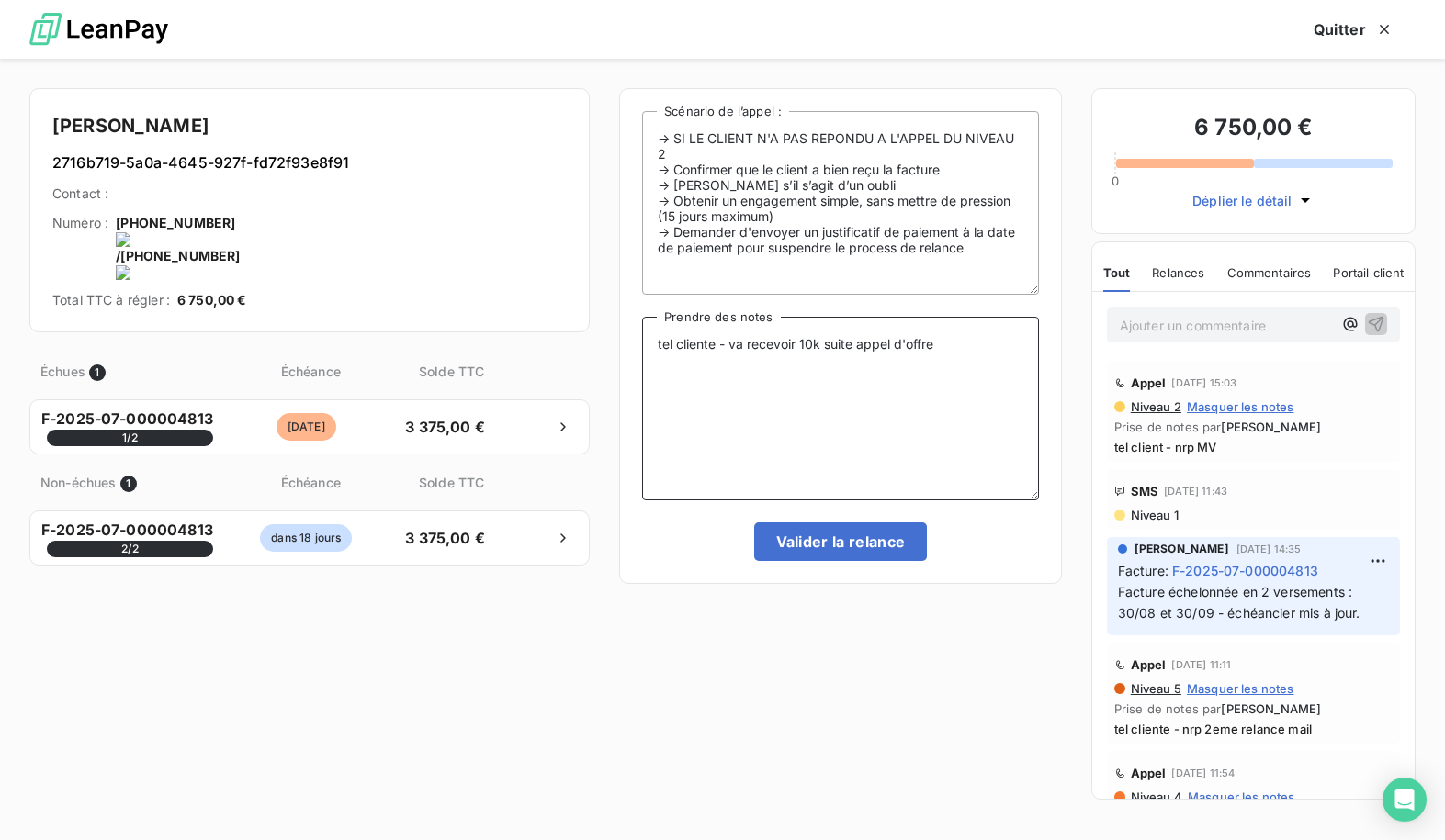
click at [983, 342] on textarea "tel cliente - va recevoir 10k suite appel d'offre" at bounding box center [840, 409] width 396 height 184
drag, startPoint x: 895, startPoint y: 361, endPoint x: 1011, endPoint y: 360, distance: 116.0
click at [1011, 360] on textarea "tel cliente - va recevoir 10k fin de semaine - fait le nécéssaire dès qu'elle a…" at bounding box center [840, 409] width 396 height 184
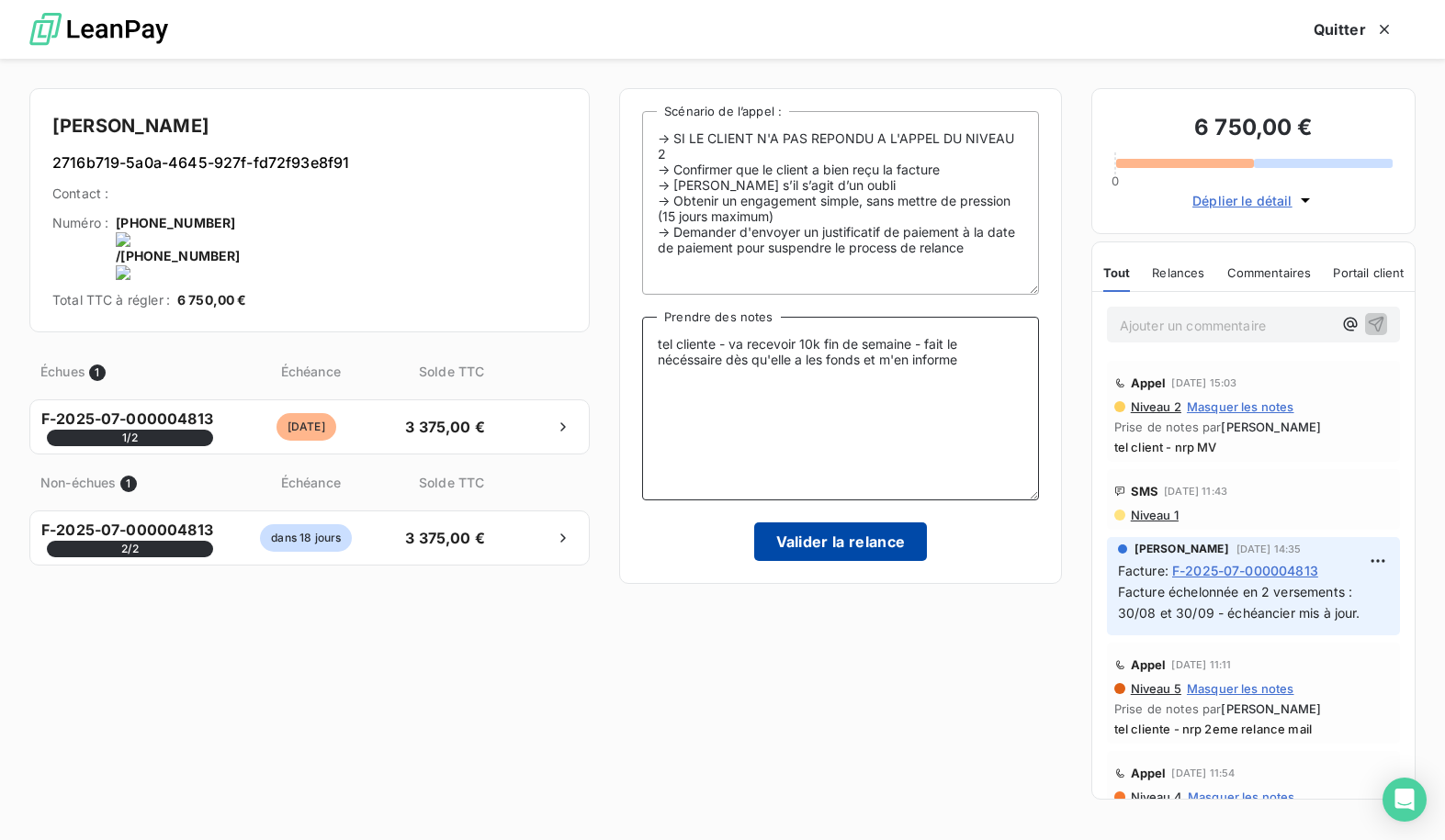
type textarea "tel cliente - va recevoir 10k fin de semaine - fait le nécéssaire dès qu'elle a…"
click at [870, 541] on button "Valider la relance" at bounding box center [841, 542] width 174 height 39
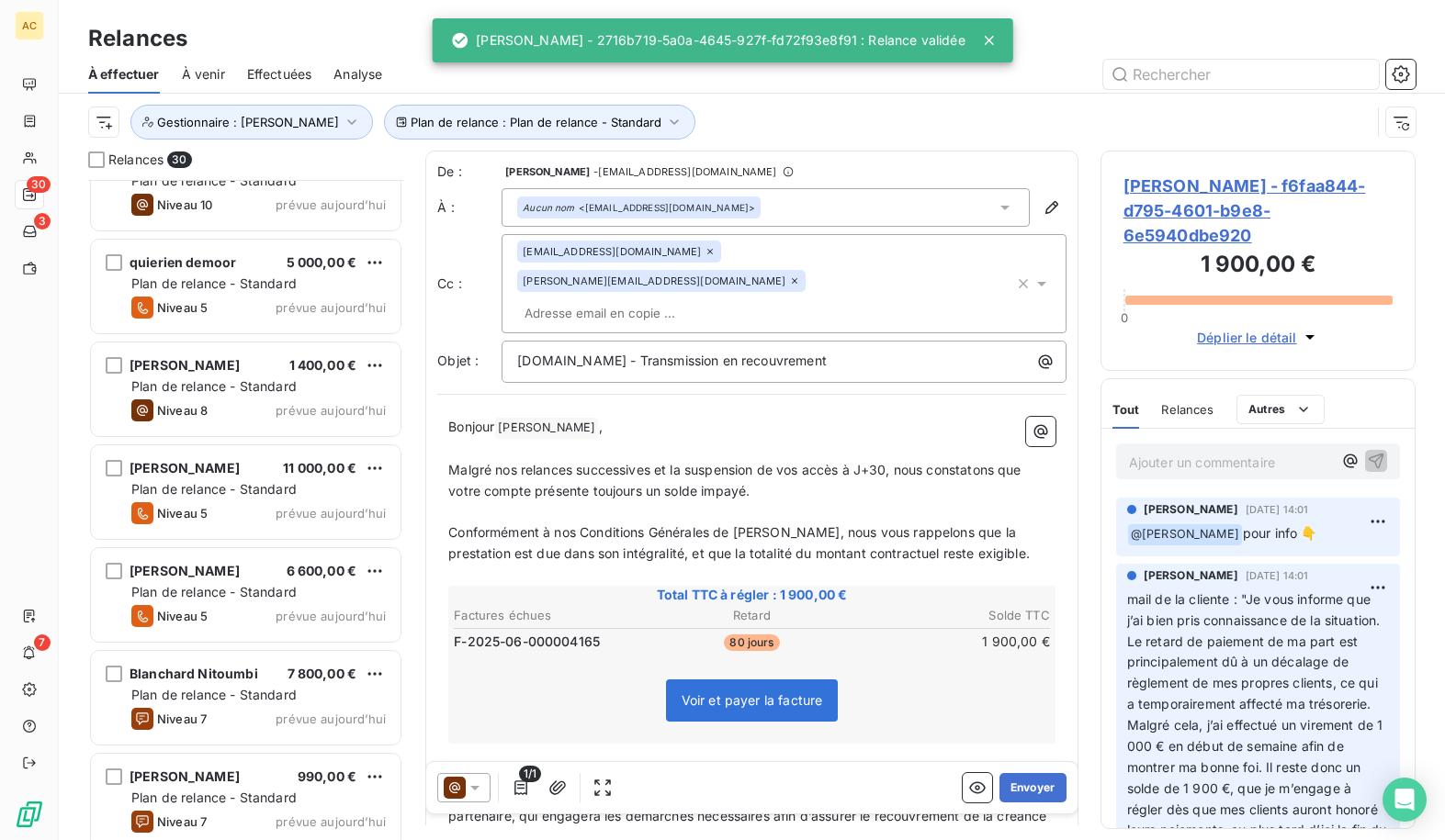
scroll to position [2309, 0]
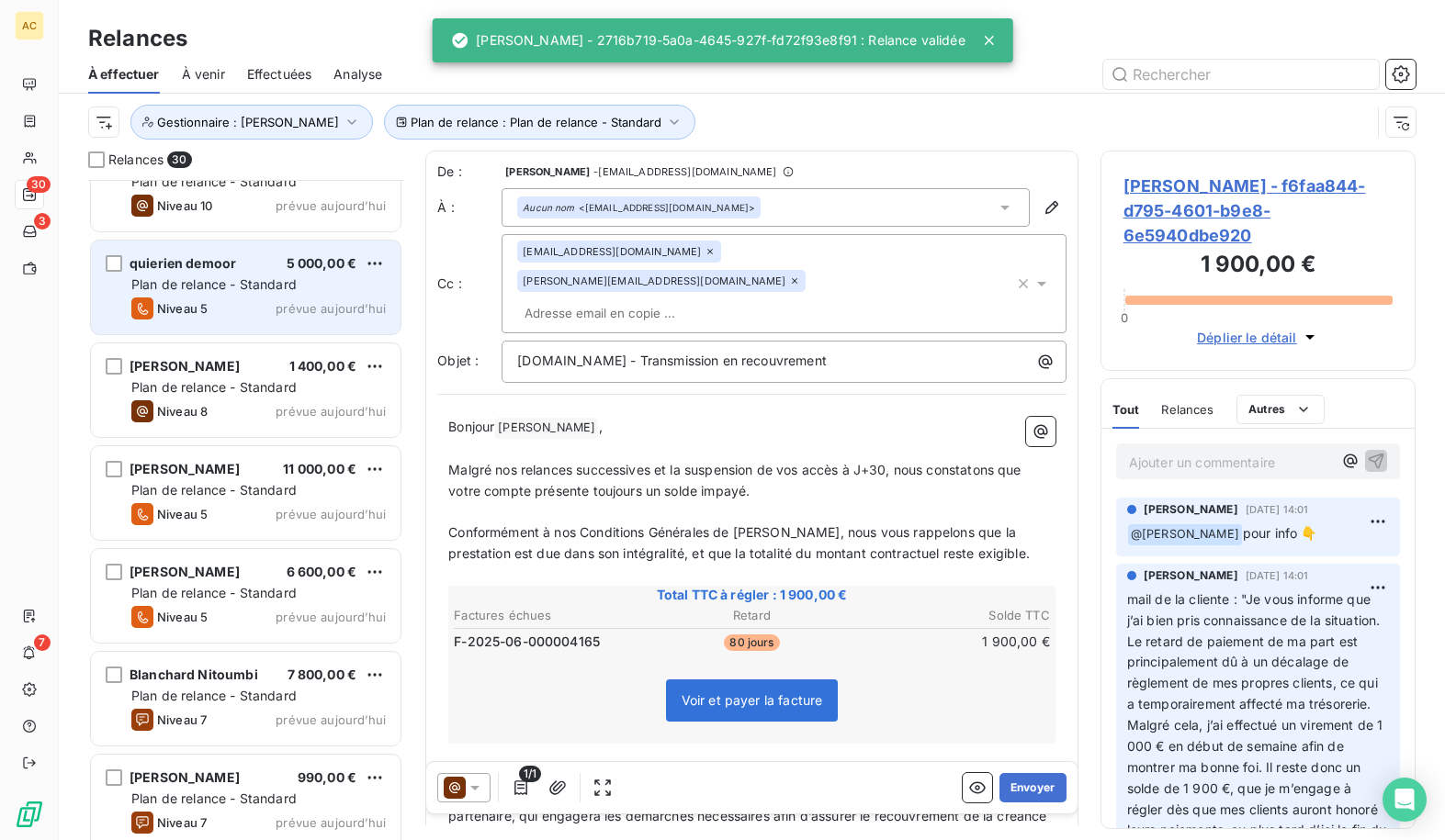
click at [244, 300] on div "Niveau 5 prévue aujourd’hui" at bounding box center [258, 308] width 255 height 22
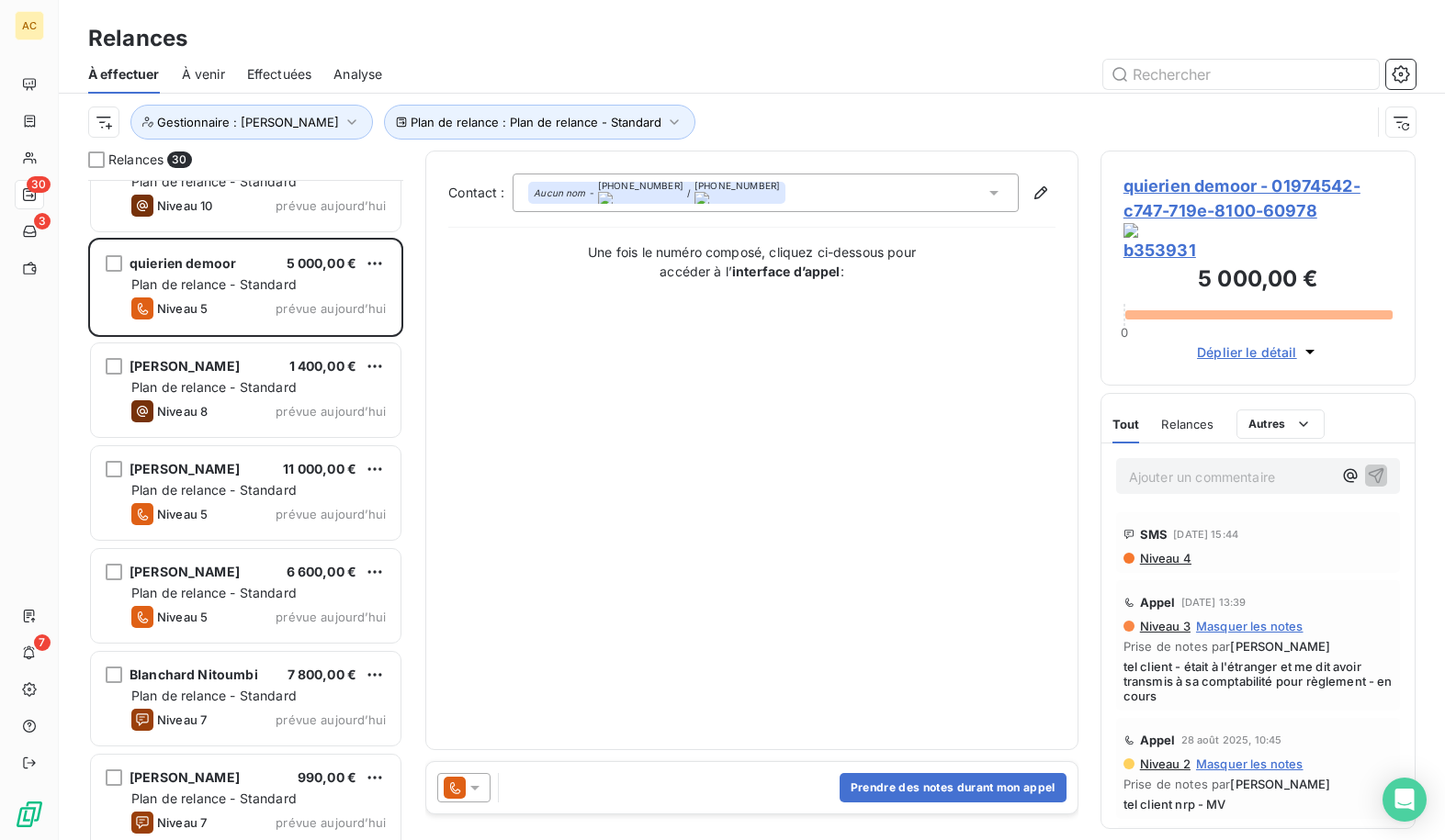
click at [1077, 551] on span "Niveau 4" at bounding box center [1165, 559] width 53 height 15
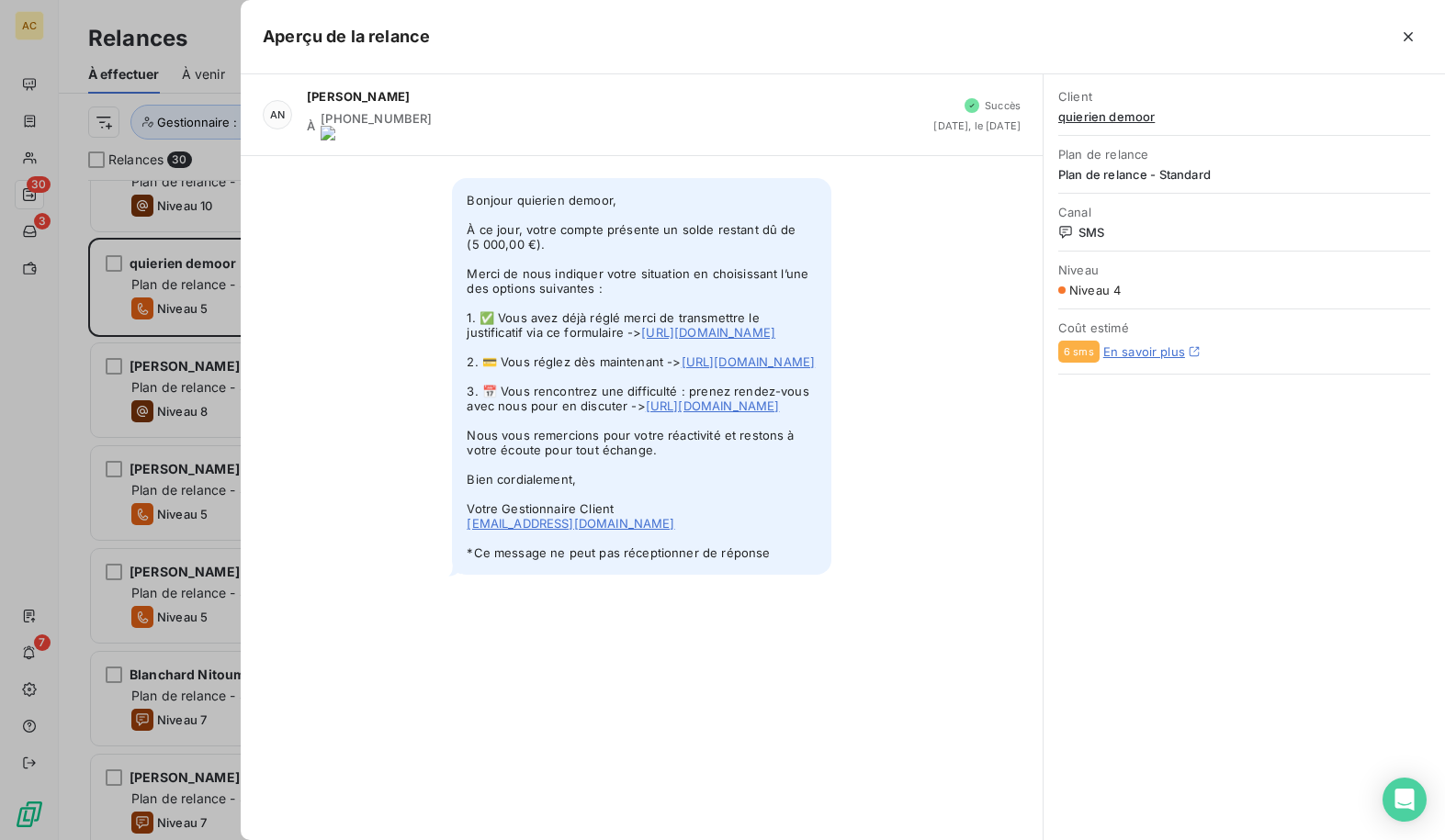
drag, startPoint x: 467, startPoint y: 184, endPoint x: 760, endPoint y: 612, distance: 518.7
click at [760, 575] on span "Bonjour quierien demoor, À ce jour, votre compte présente un solde restant dû d…" at bounding box center [642, 376] width 379 height 396
copy span "Bonjour quierien demoor, À ce jour, votre compte présente un solde restant dû d…"
click at [1077, 42] on icon "button" at bounding box center [1408, 36] width 18 height 18
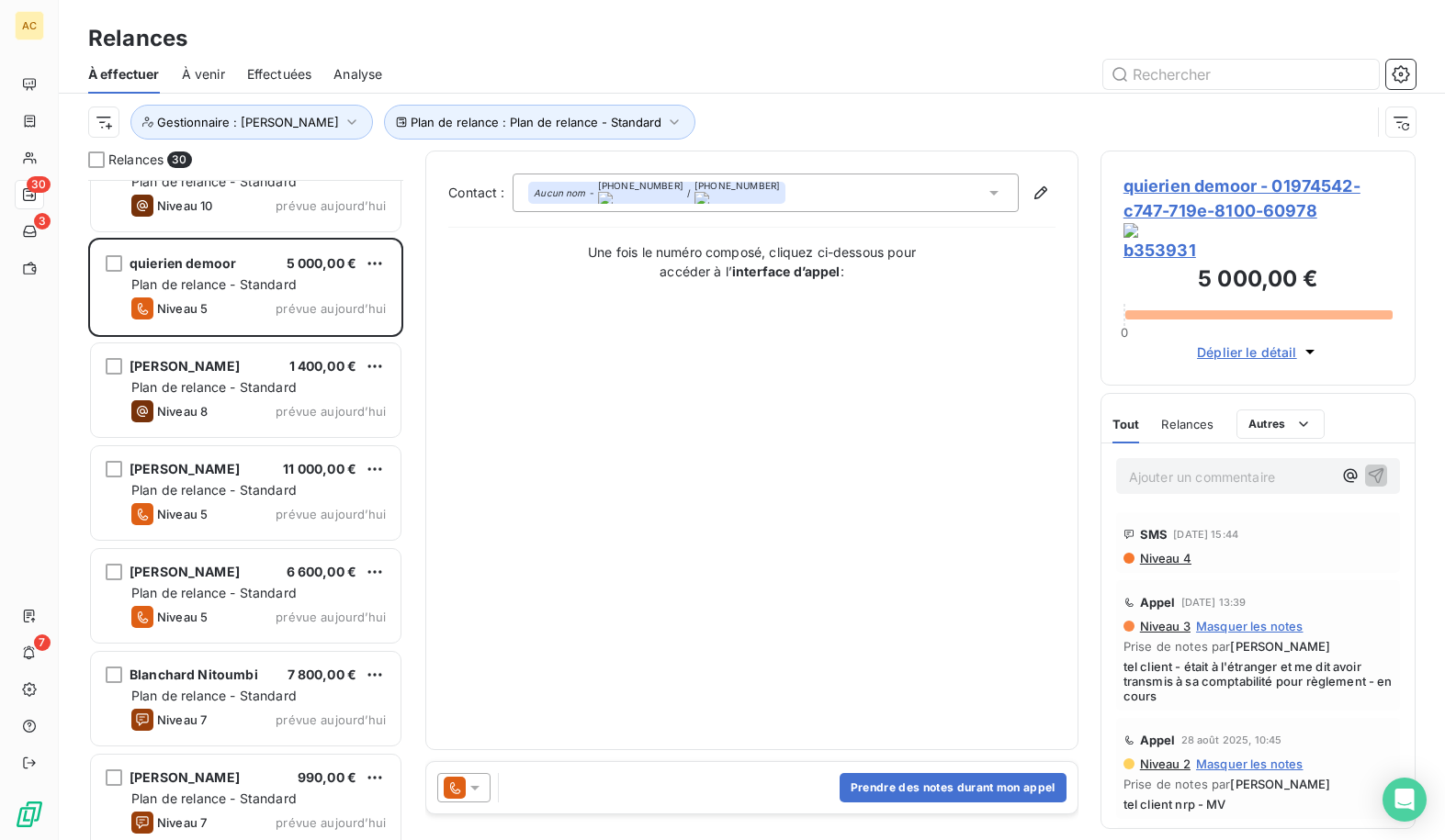
click at [1077, 551] on span "Niveau 4" at bounding box center [1165, 559] width 53 height 15
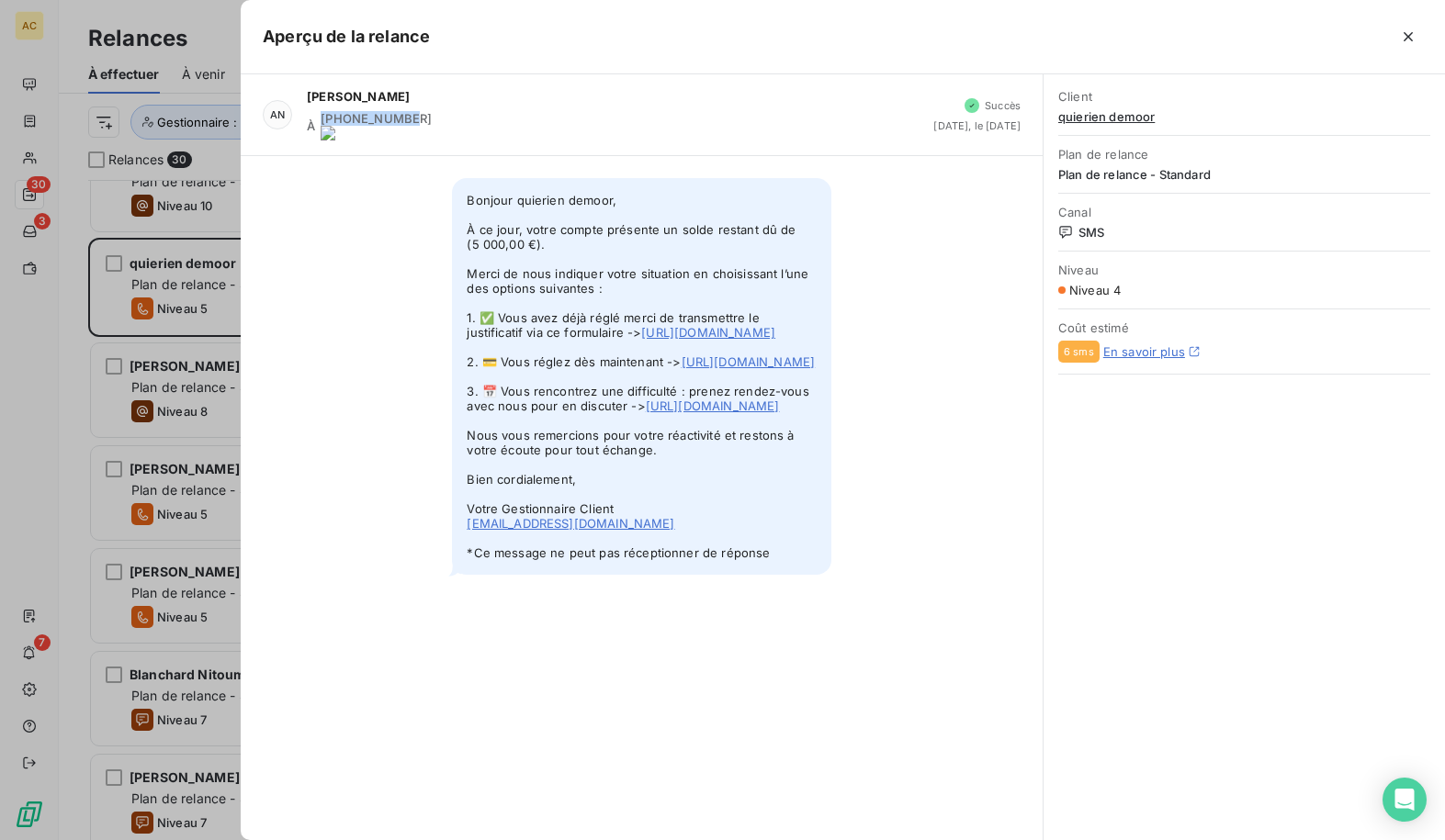
drag, startPoint x: 322, startPoint y: 120, endPoint x: 412, endPoint y: 121, distance: 90.0
click at [414, 121] on onoff-telecom-ce-phone-number-wrapper "[PHONE_NUMBER]" at bounding box center [376, 118] width 111 height 15
copy onoff-telecom-ce-phone-number-wrapper "[PHONE_NUMBER]"
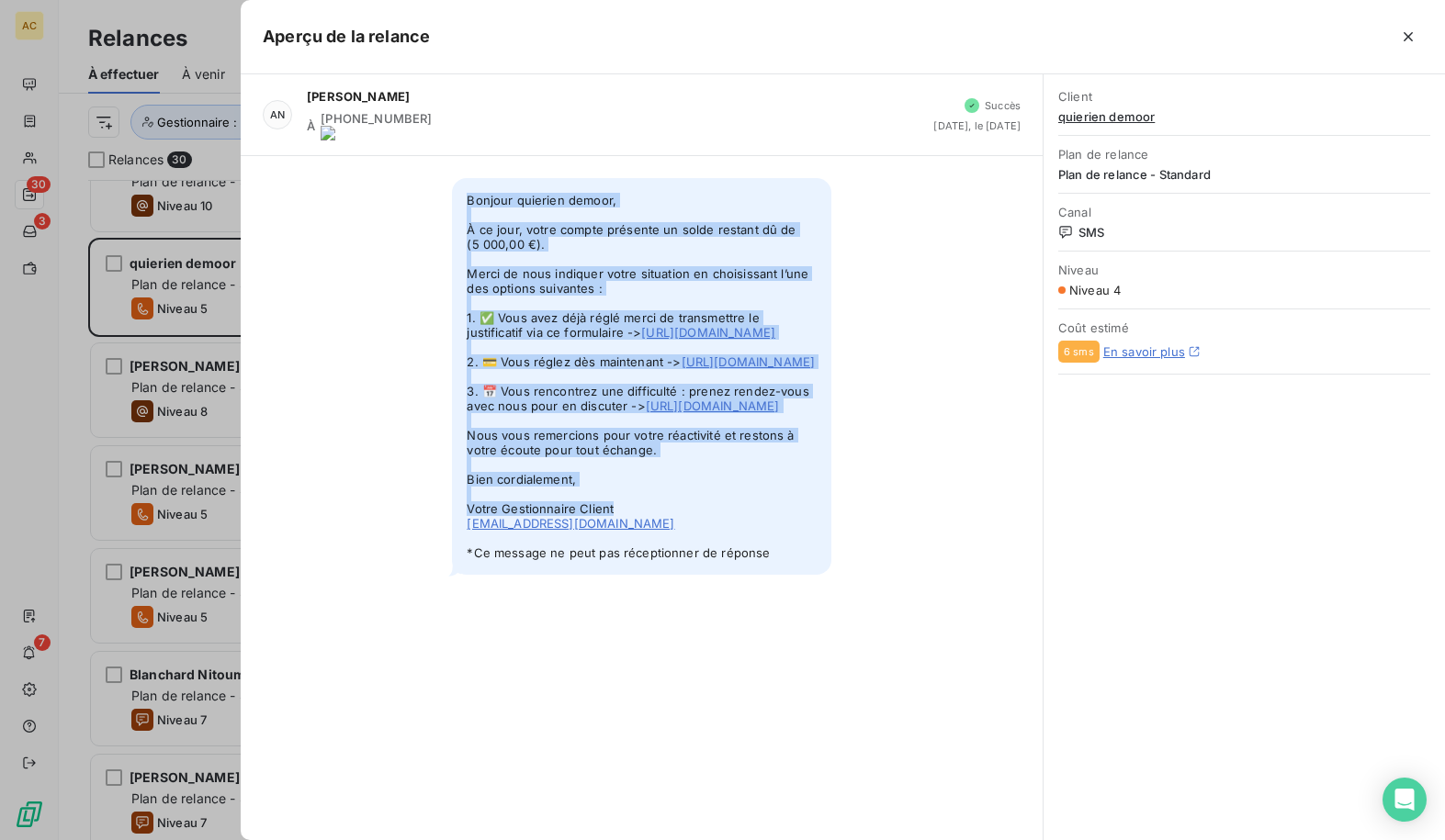
drag, startPoint x: 467, startPoint y: 187, endPoint x: 737, endPoint y: 603, distance: 495.9
click at [737, 575] on span "Bonjour quierien demoor, À ce jour, votre compte présente un solde restant dû d…" at bounding box center [642, 376] width 379 height 396
click at [735, 575] on span "Bonjour quierien demoor, À ce jour, votre compte présente un solde restant dû d…" at bounding box center [642, 376] width 379 height 396
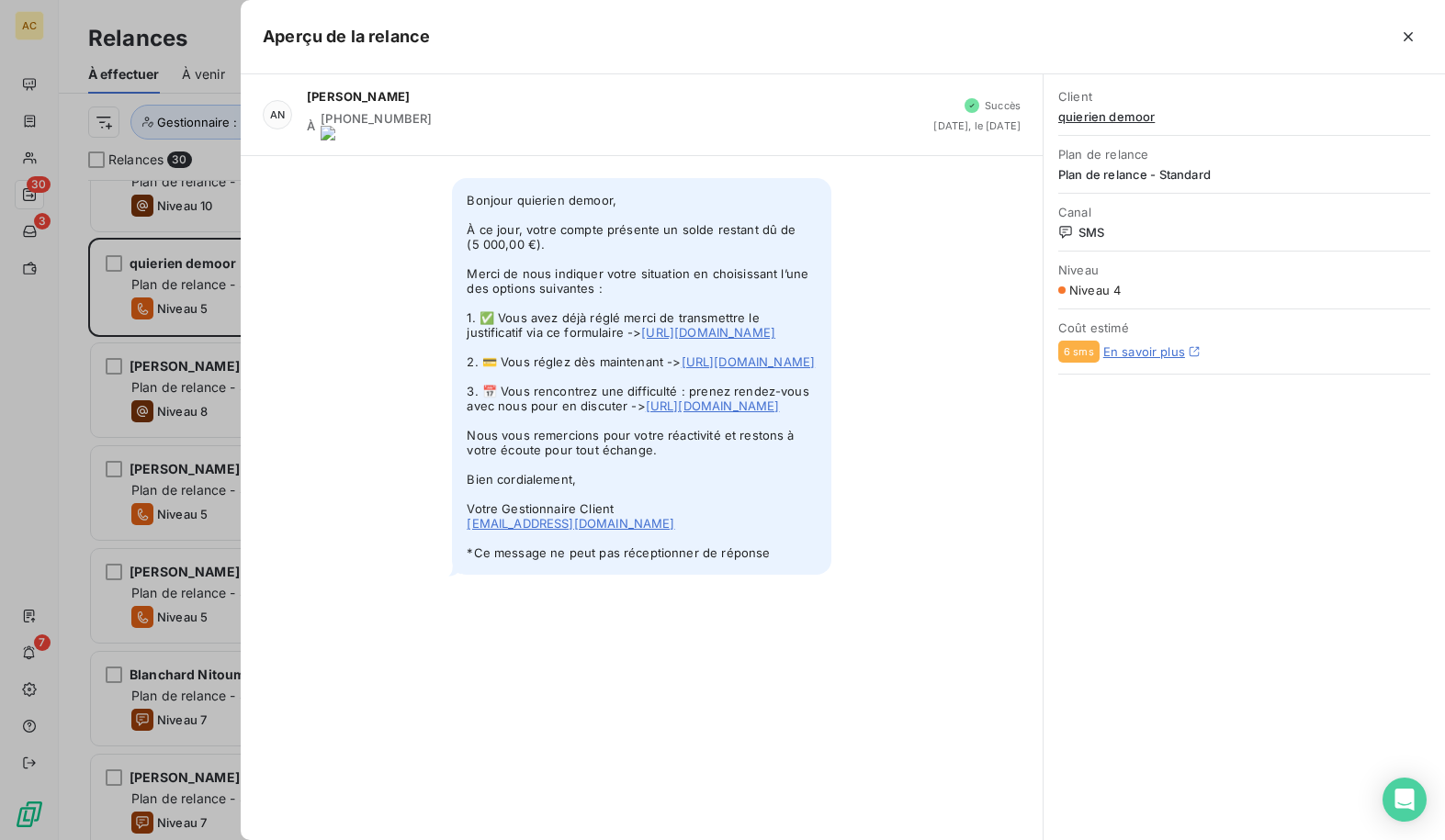
drag, startPoint x: 707, startPoint y: 611, endPoint x: 466, endPoint y: 174, distance: 499.0
click at [466, 178] on span "Bonjour quierien demoor, À ce jour, votre compte présente un solde restant dû d…" at bounding box center [642, 376] width 379 height 396
copy span "Bonjour quierien demoor, À ce jour, votre compte présente un solde restant dû d…"
click at [1077, 34] on icon "button" at bounding box center [1408, 36] width 18 height 18
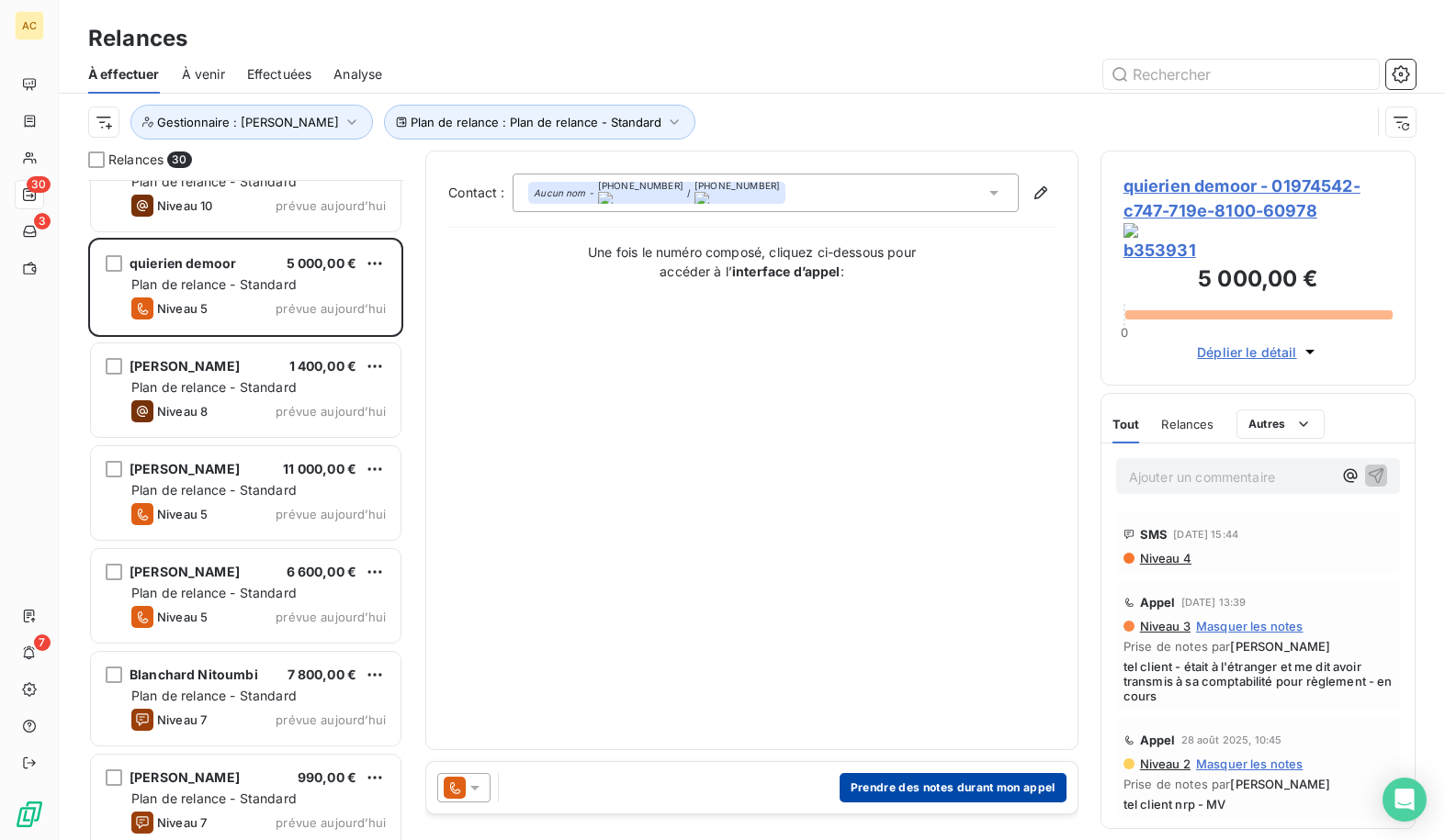
click at [914, 784] on button "Prendre des notes durant mon appel" at bounding box center [954, 788] width 227 height 29
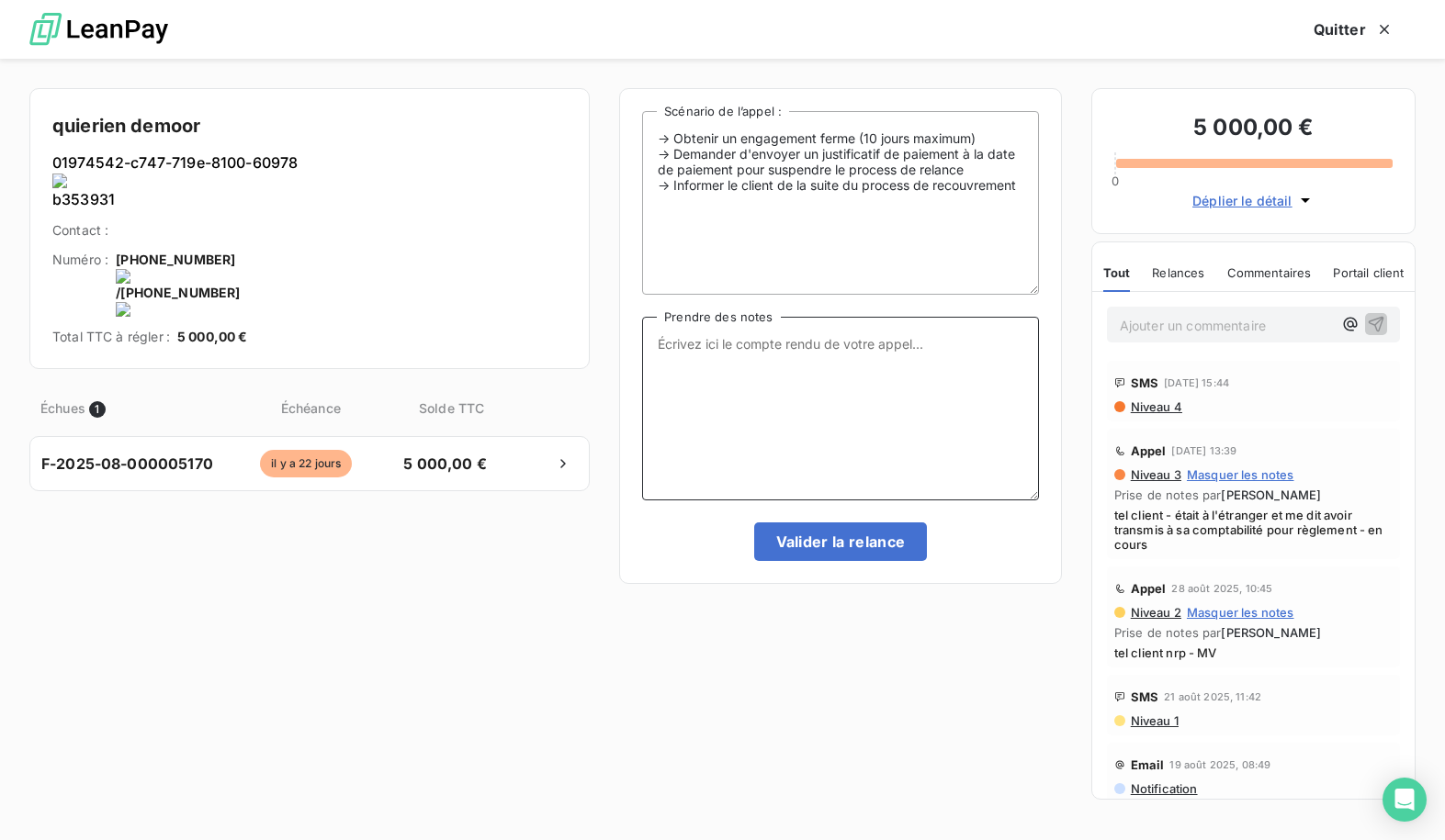
click at [762, 428] on textarea "Prendre des notes" at bounding box center [840, 409] width 396 height 184
type textarea "O"
type textarea "relance via [GEOGRAPHIC_DATA]"
click at [792, 537] on button "Valider la relance" at bounding box center [841, 542] width 174 height 39
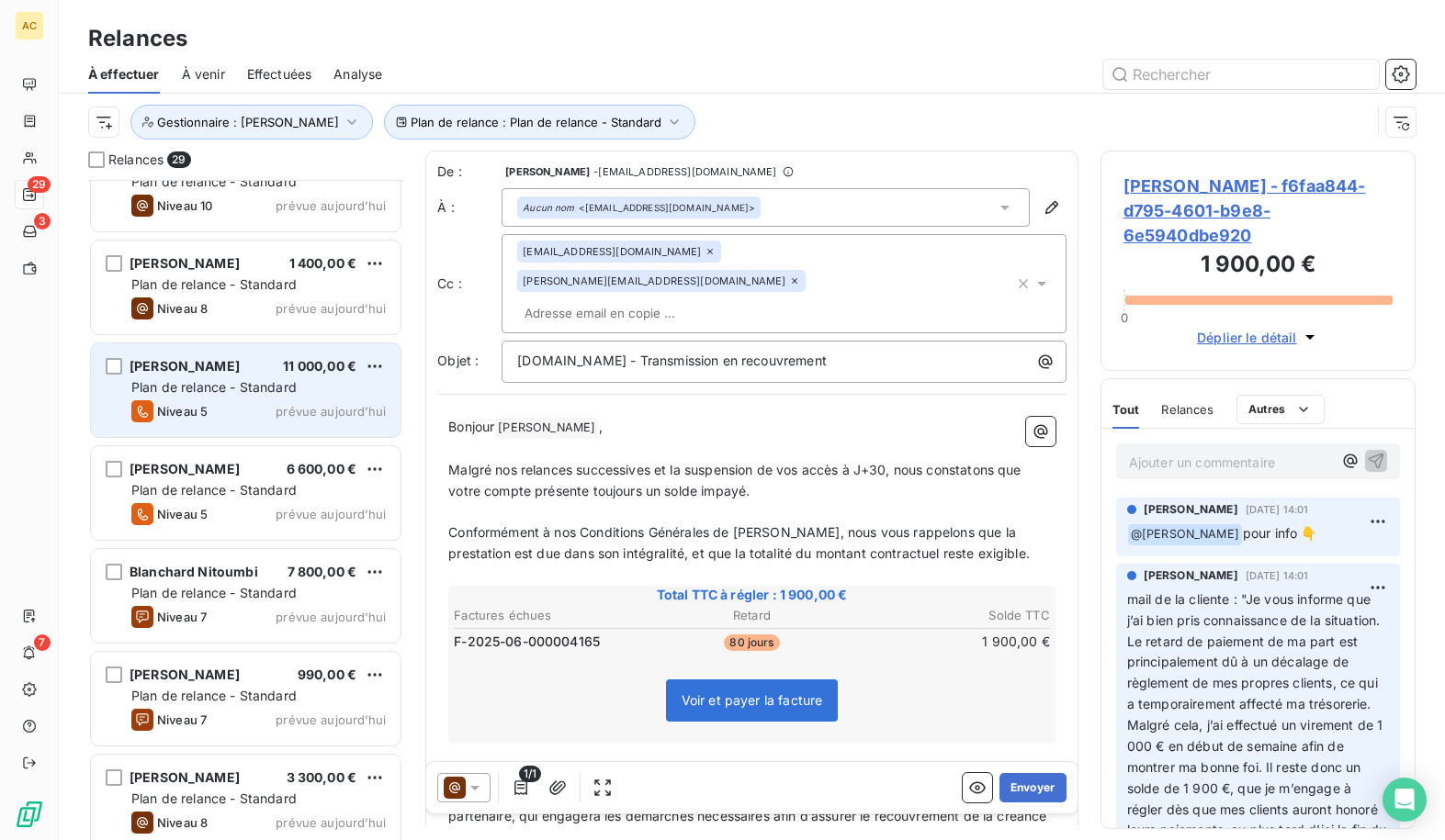
click at [305, 397] on div "[PERSON_NAME] 11 000,00 € Plan de relance - Standard Niveau 5 prévue [DATE]" at bounding box center [245, 390] width 309 height 94
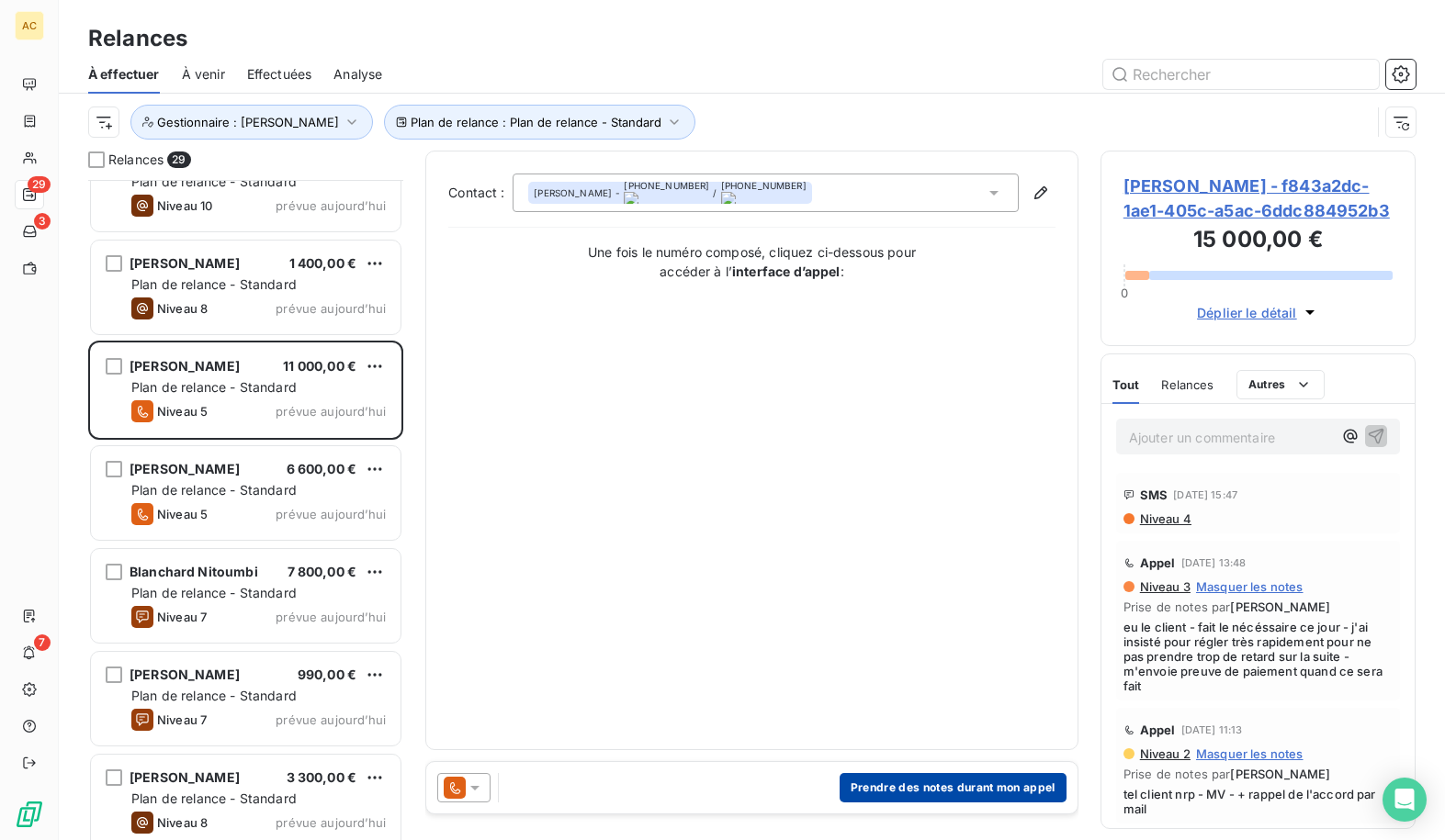
click at [933, 789] on button "Prendre des notes durant mon appel" at bounding box center [954, 788] width 227 height 29
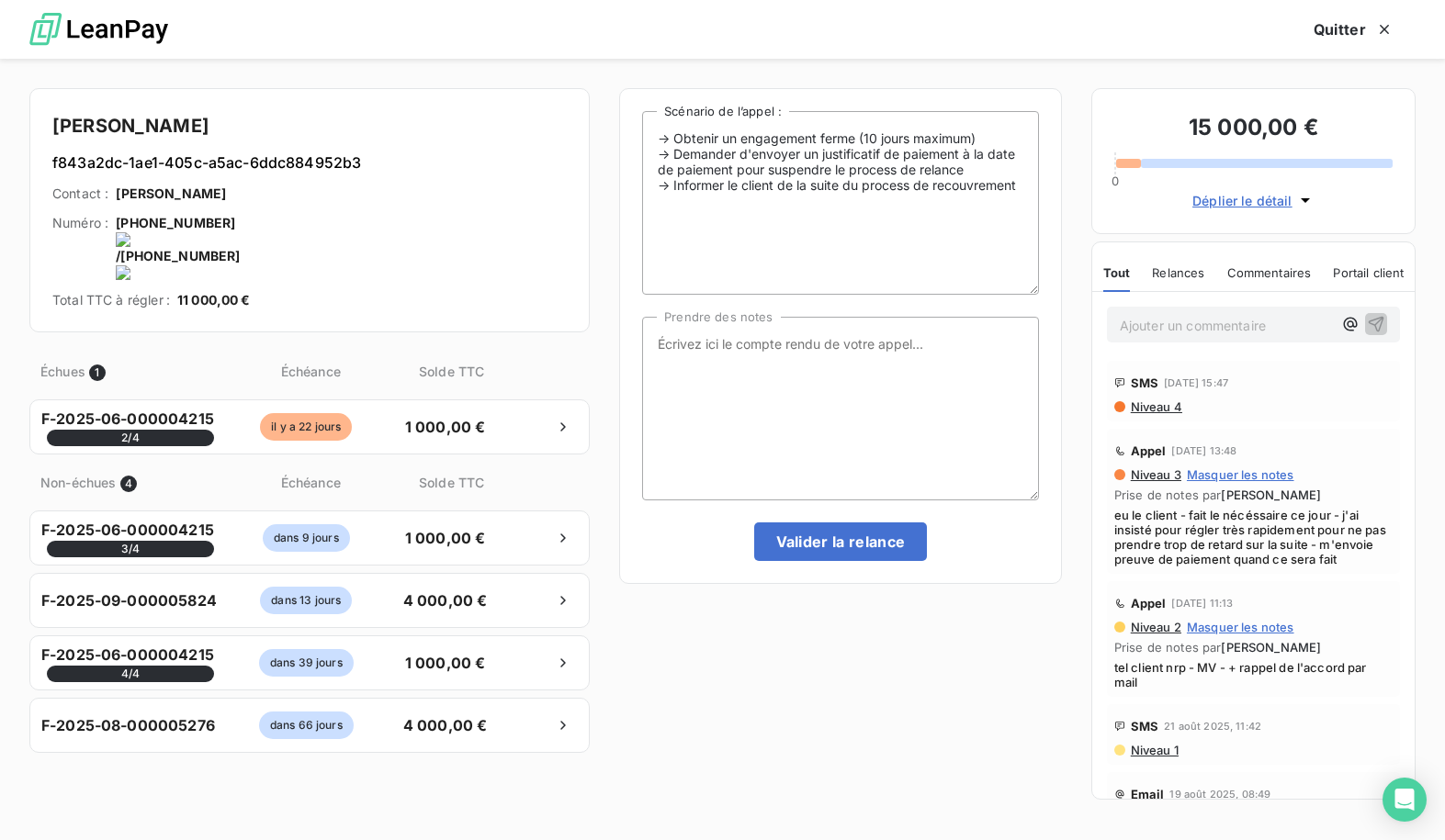
click at [1077, 407] on span "Niveau 4" at bounding box center [1155, 407] width 53 height 15
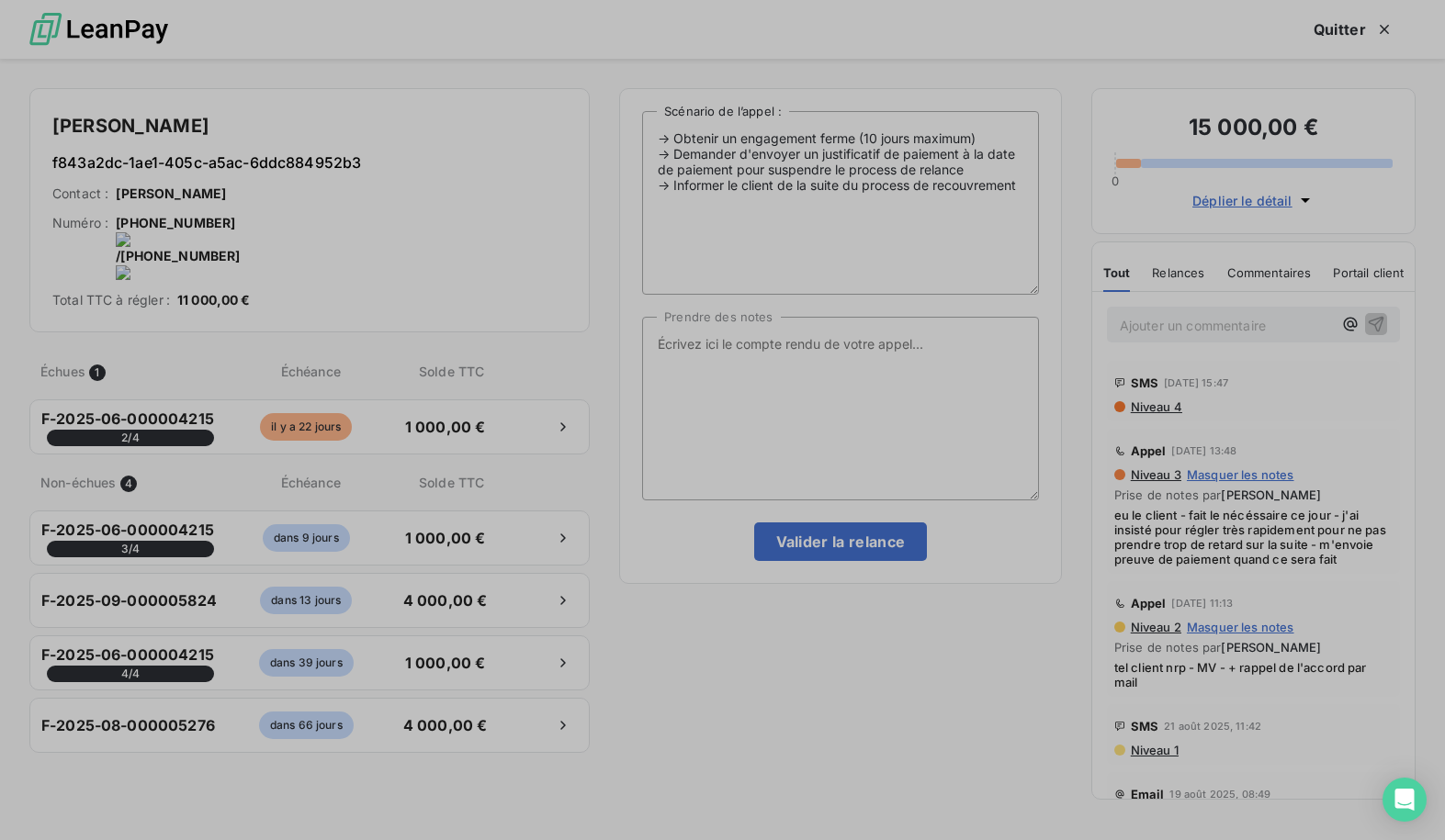
click at [1077, 411] on body "AC 29 3 7 Relances À effectuer À venir Effectuées Analyse Plan de relance : Pla…" at bounding box center [722, 420] width 1445 height 840
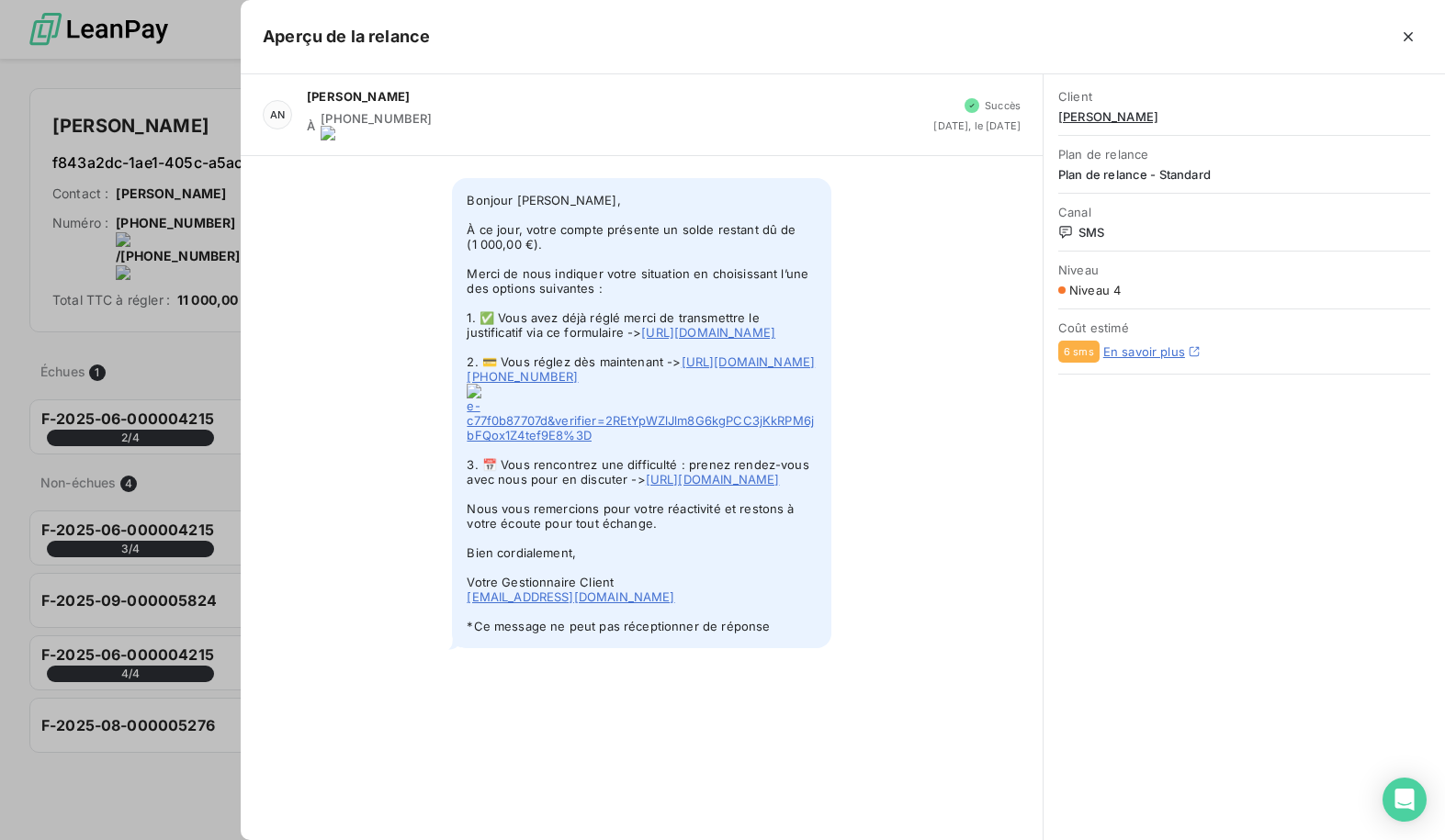
drag, startPoint x: 467, startPoint y: 185, endPoint x: 700, endPoint y: 628, distance: 500.5
click at [700, 628] on span "Bonjour [PERSON_NAME], À ce jour, votre compte présente un solde restant dû de …" at bounding box center [642, 412] width 379 height 470
copy span "Bonjour [PERSON_NAME], À ce jour, votre compte présente un solde restant dû de …"
click at [1077, 42] on icon "button" at bounding box center [1408, 36] width 18 height 18
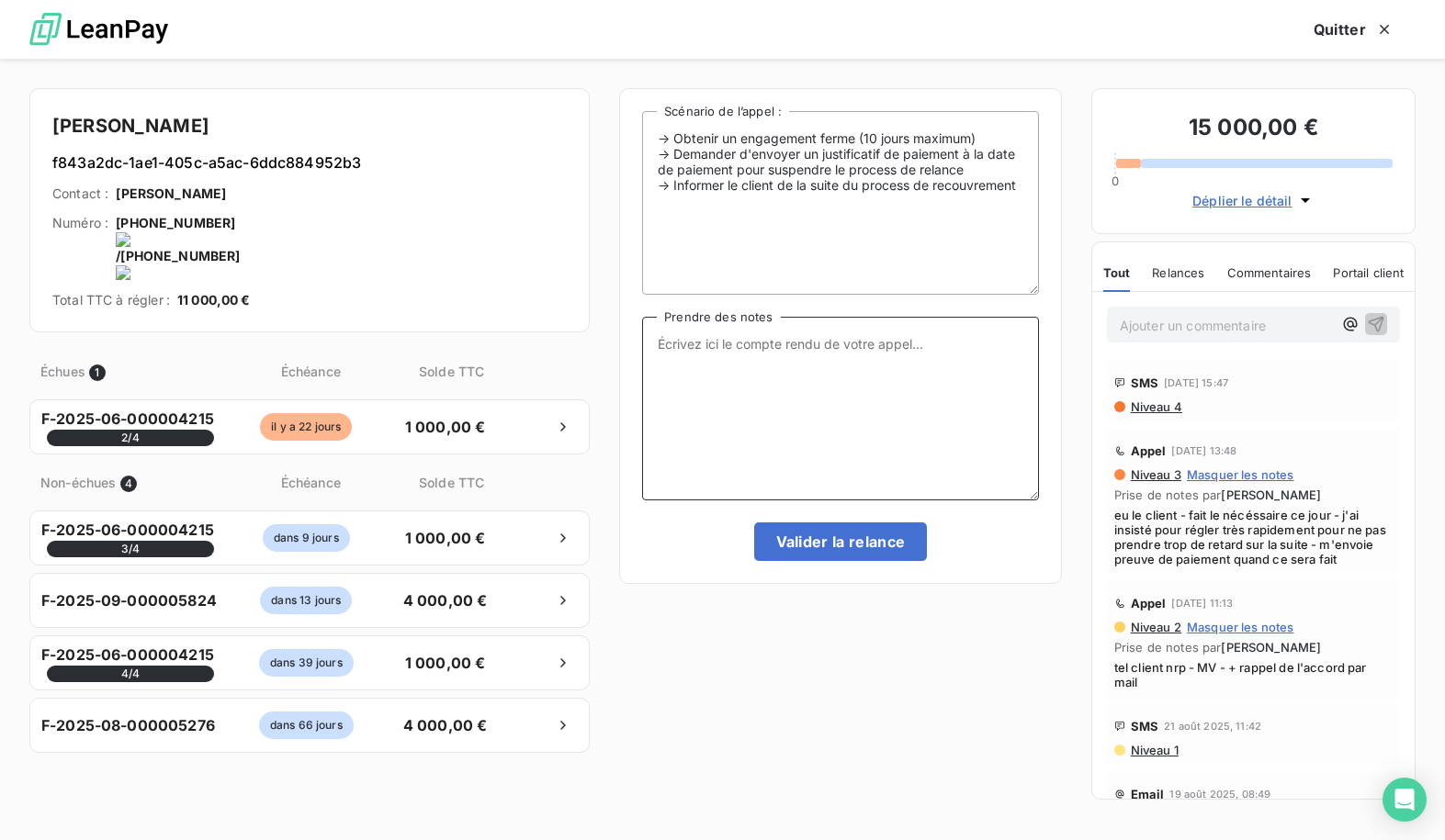
click at [837, 379] on textarea "Prendre des notes" at bounding box center [840, 409] width 396 height 184
click at [827, 534] on button "Valider la relance" at bounding box center [841, 542] width 174 height 39
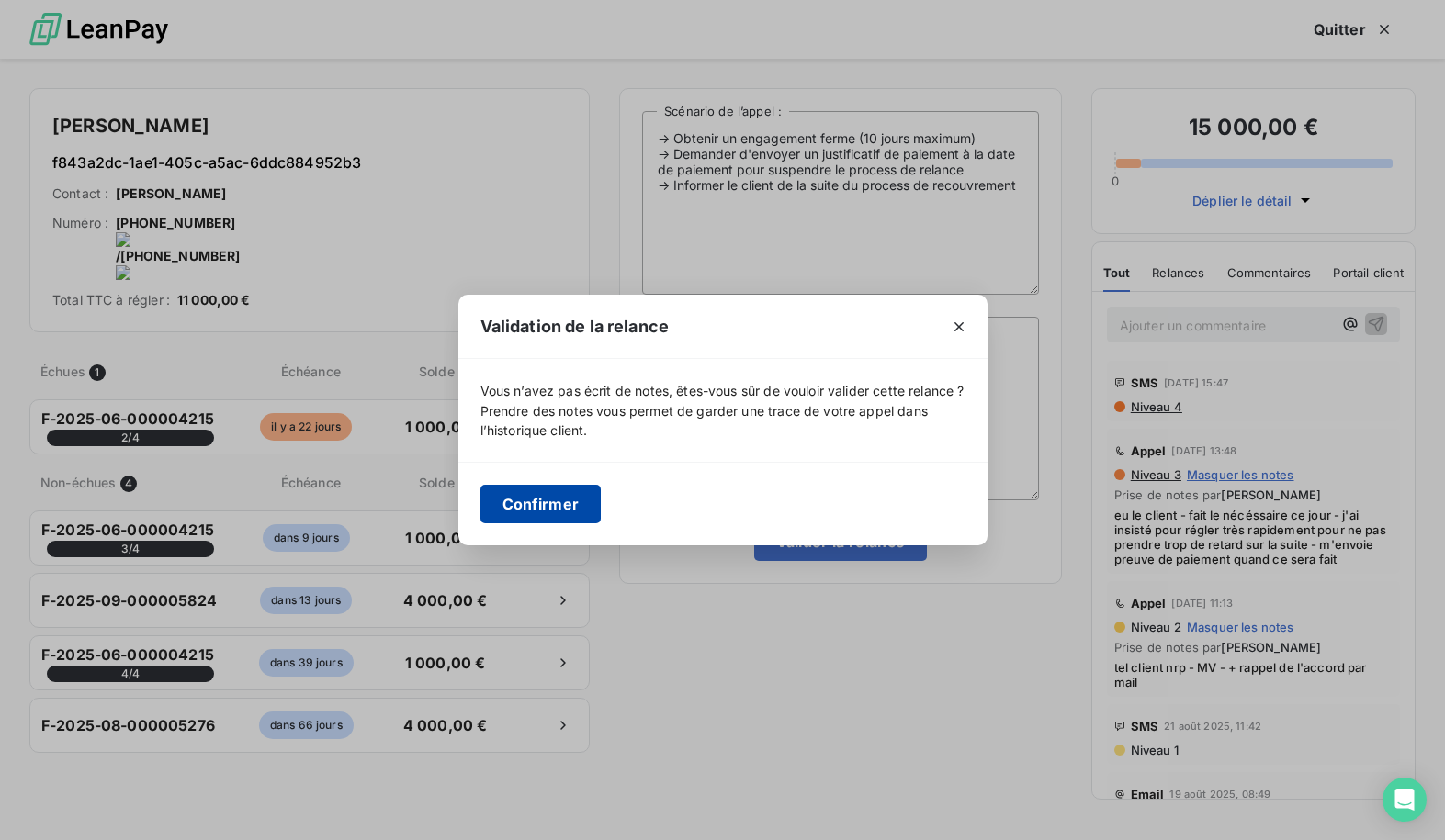
click at [502, 508] on button "Confirmer" at bounding box center [541, 504] width 121 height 39
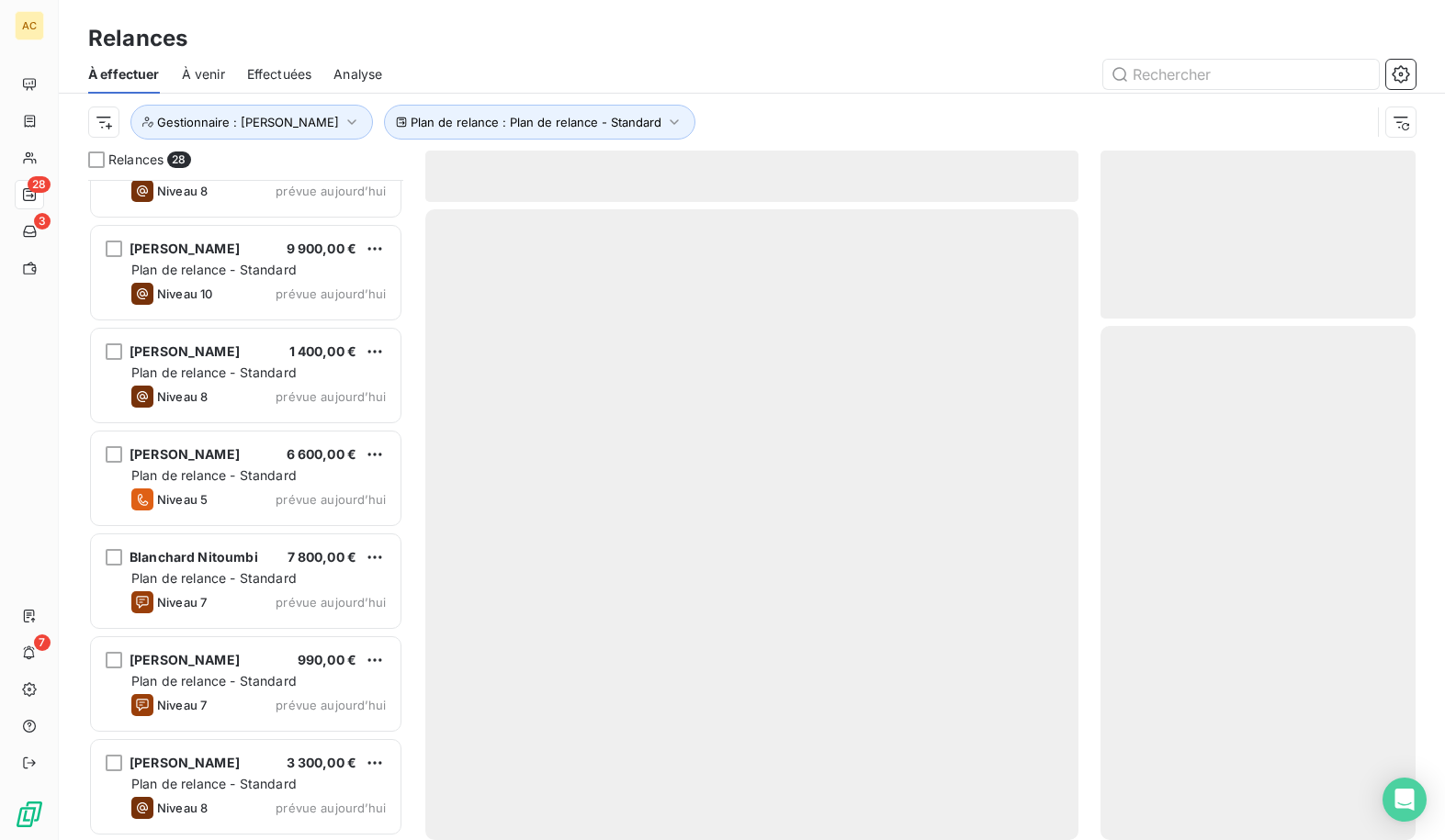
scroll to position [2220, 0]
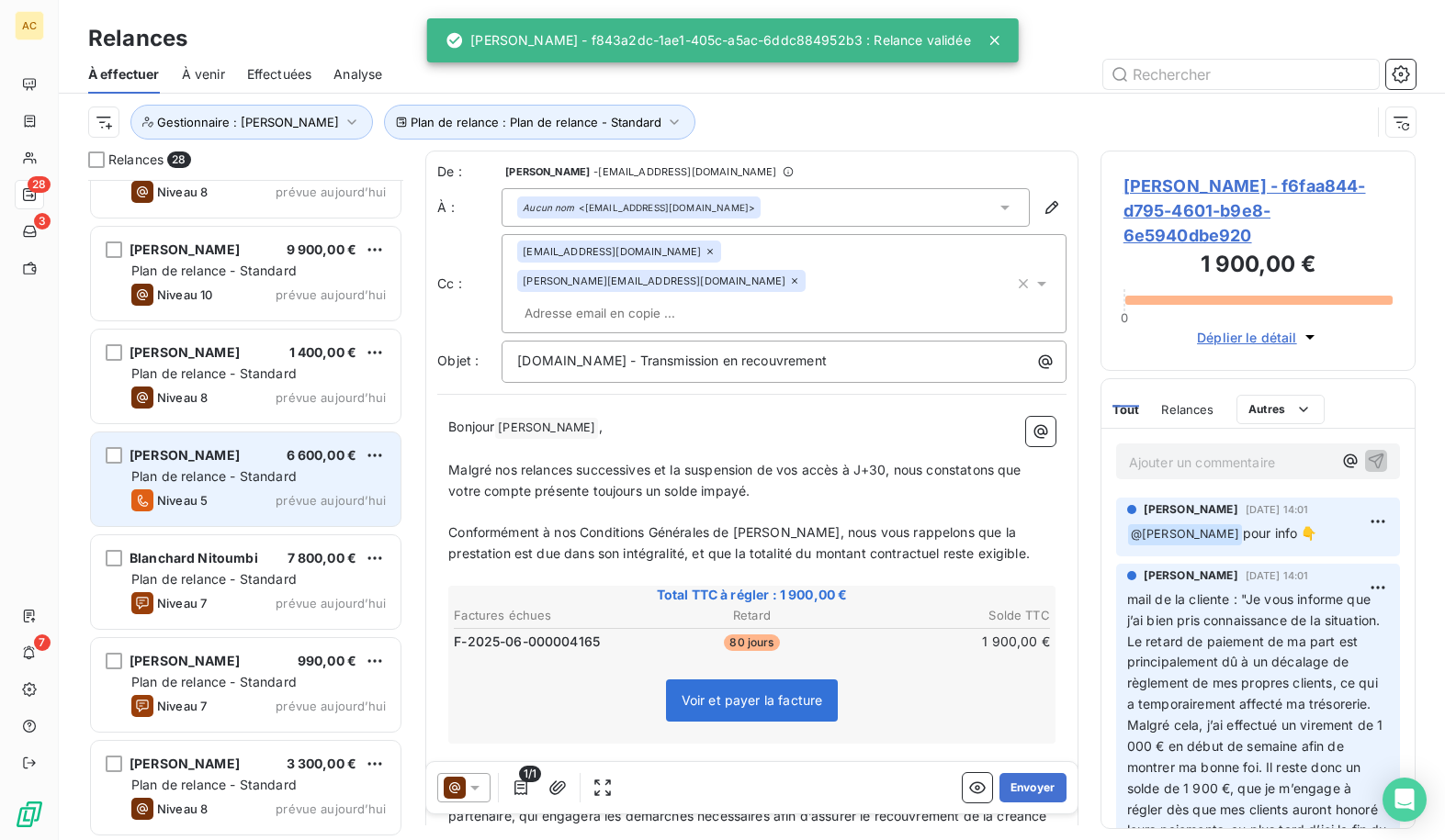
drag, startPoint x: 204, startPoint y: 465, endPoint x: 228, endPoint y: 475, distance: 26.0
click at [205, 465] on div "[PERSON_NAME] 6 600,00 € Plan de relance - Standard Niveau 5 prévue [DATE]" at bounding box center [245, 479] width 309 height 94
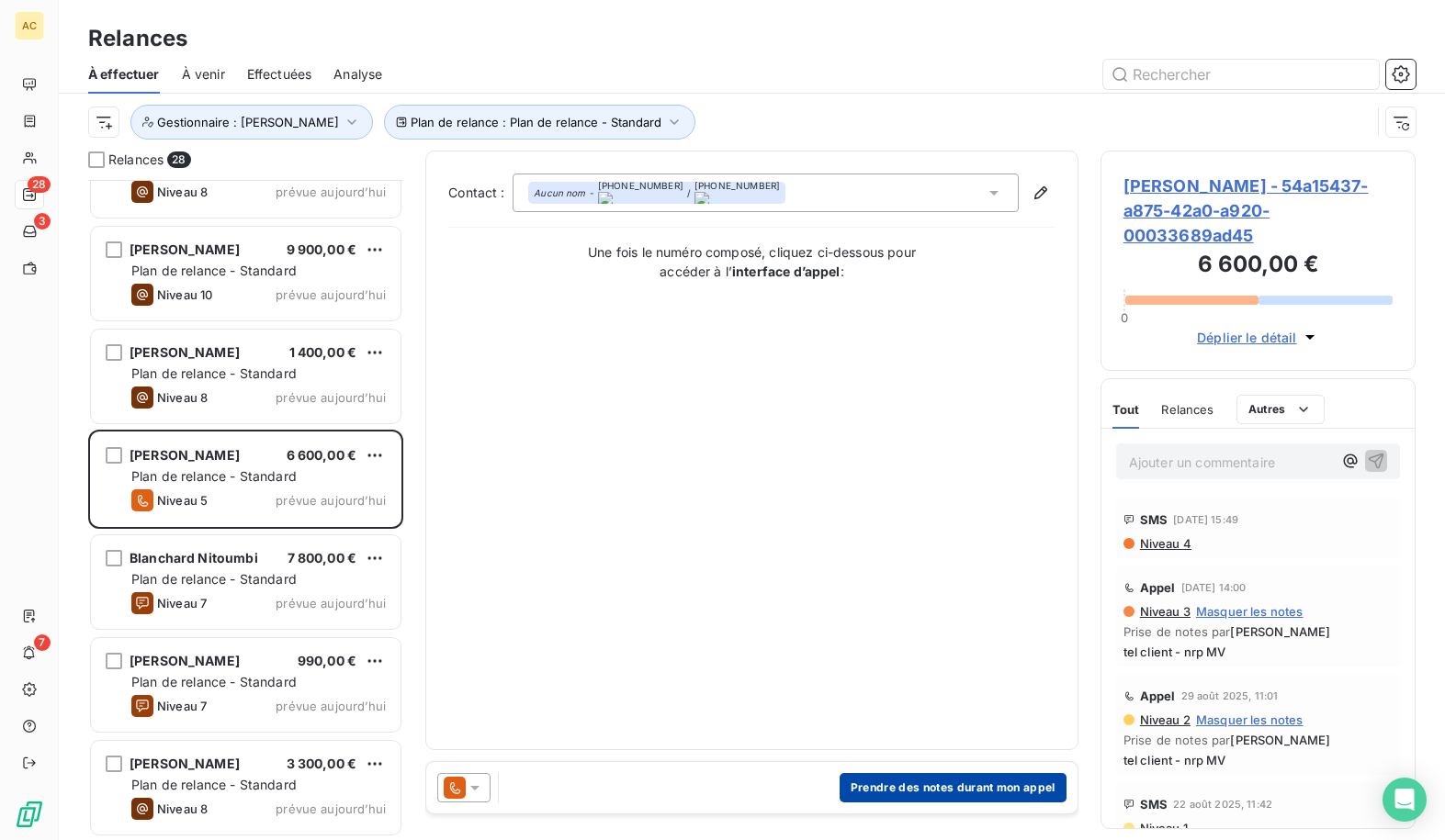
click at [956, 785] on button "Prendre des notes durant mon appel" at bounding box center [954, 788] width 227 height 29
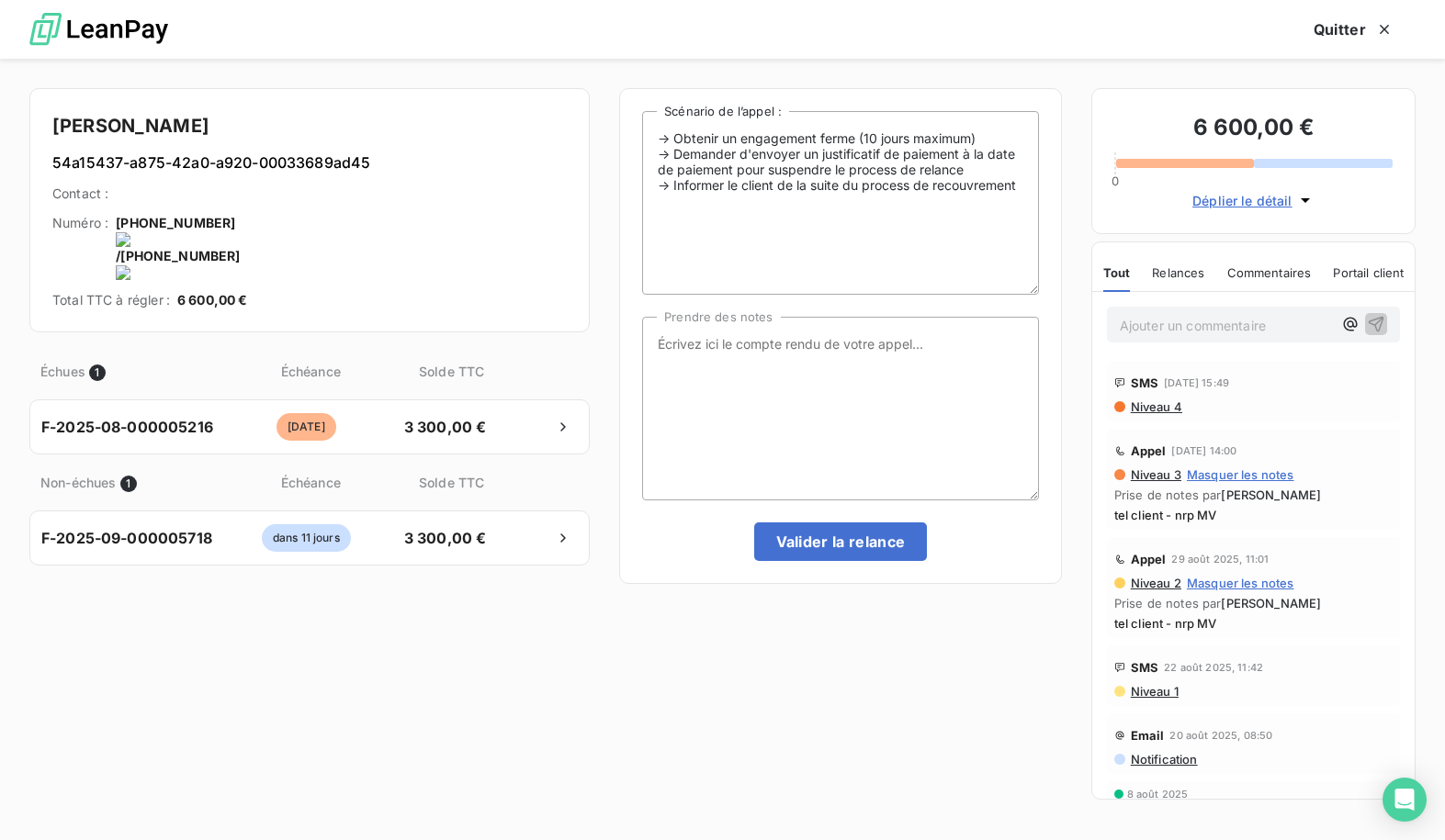
click at [394, 199] on onoff-telecom-ce-actions-button at bounding box center [394, 199] width 0 height 0
click at [737, 358] on textarea "Prendre des notes" at bounding box center [840, 409] width 396 height 184
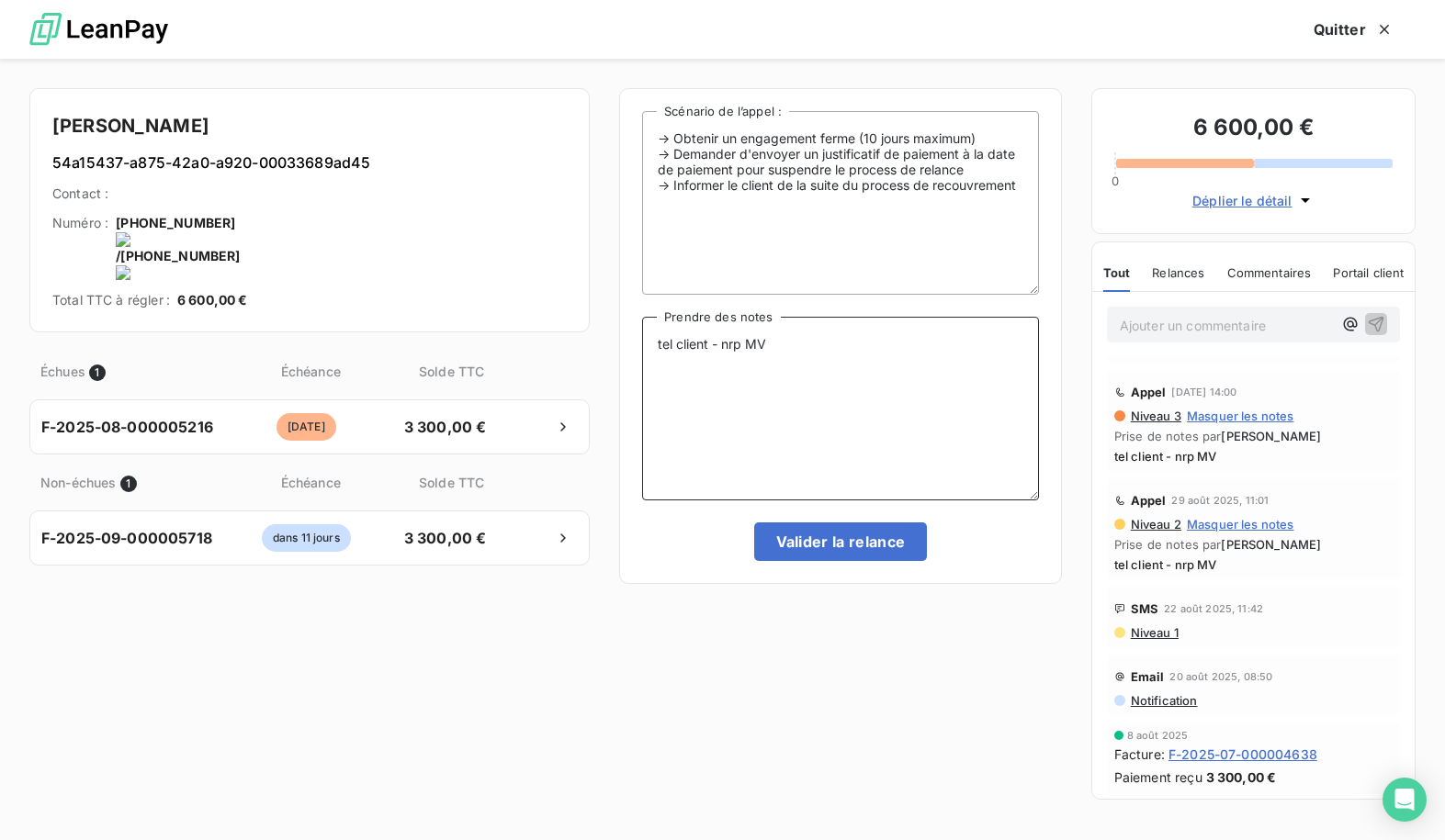
scroll to position [28, 0]
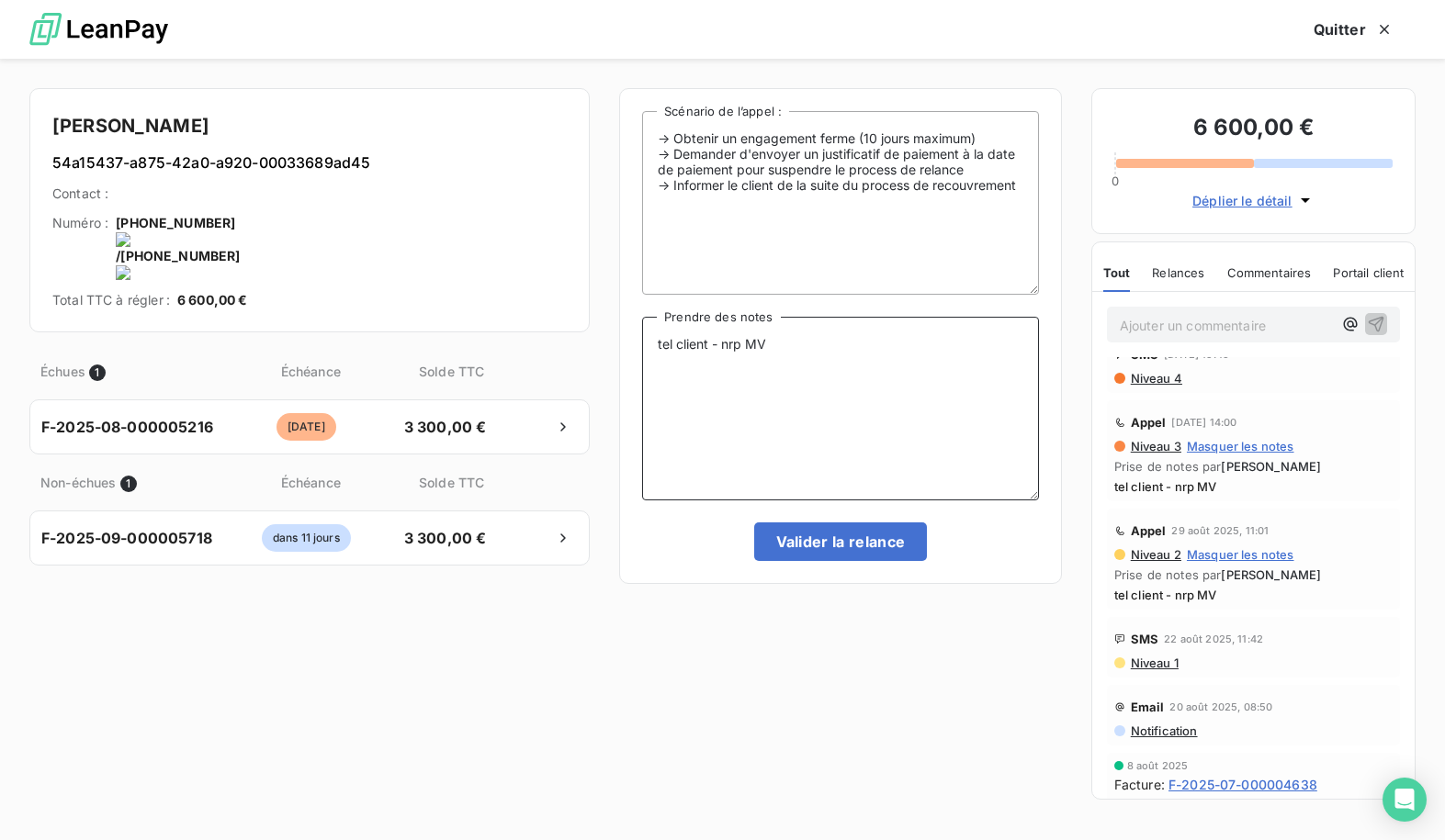
type textarea "tel client - nrp MV"
click at [849, 389] on textarea "tel client - nrp MV" at bounding box center [840, 409] width 396 height 184
click at [834, 545] on button "Valider la relance" at bounding box center [841, 542] width 174 height 39
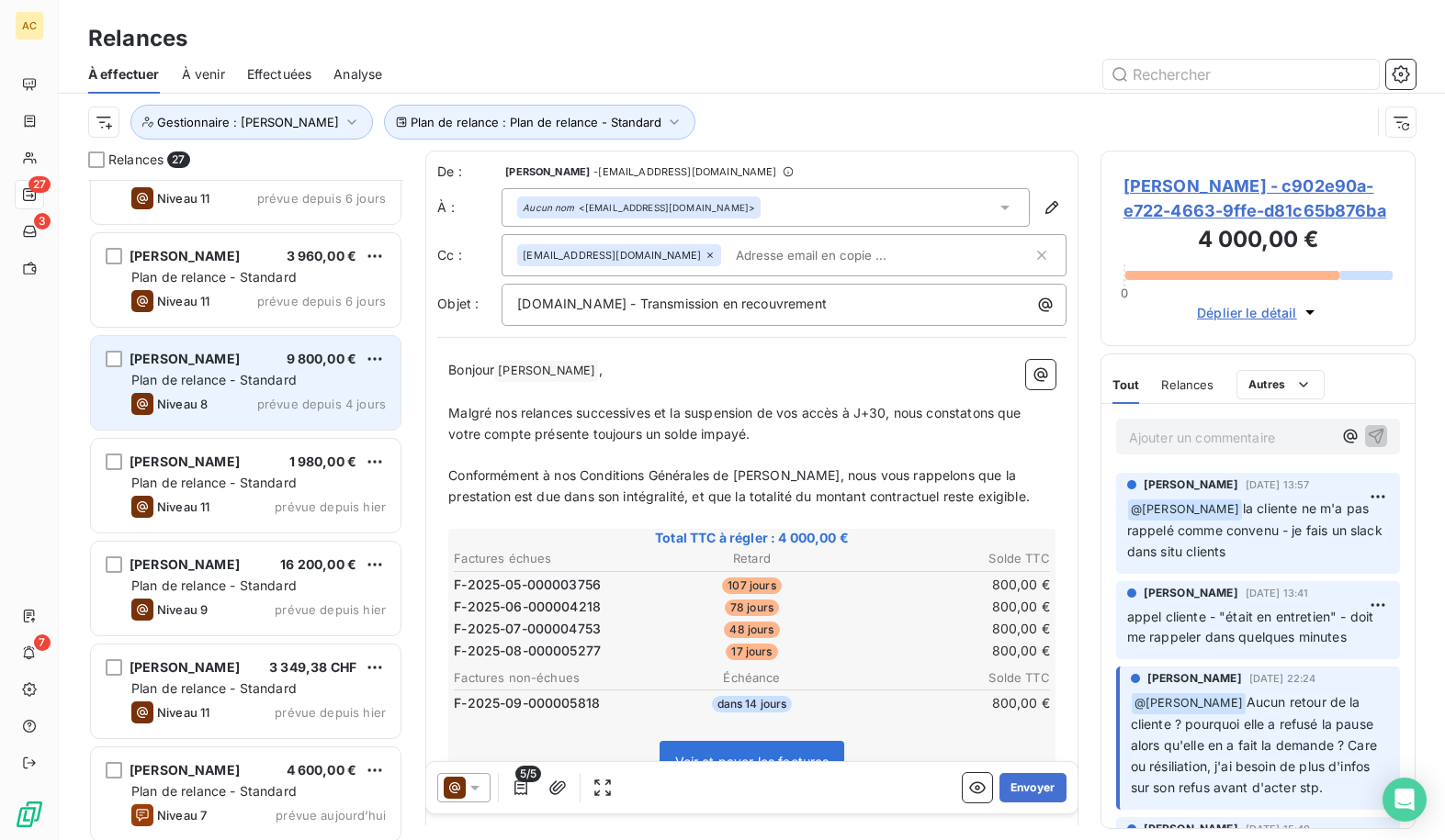
scroll to position [1188, 0]
click at [376, 359] on html "AC 27 3 7 Relances À effectuer À venir Effectuées Analyse Plan de relance : Pla…" at bounding box center [722, 420] width 1445 height 840
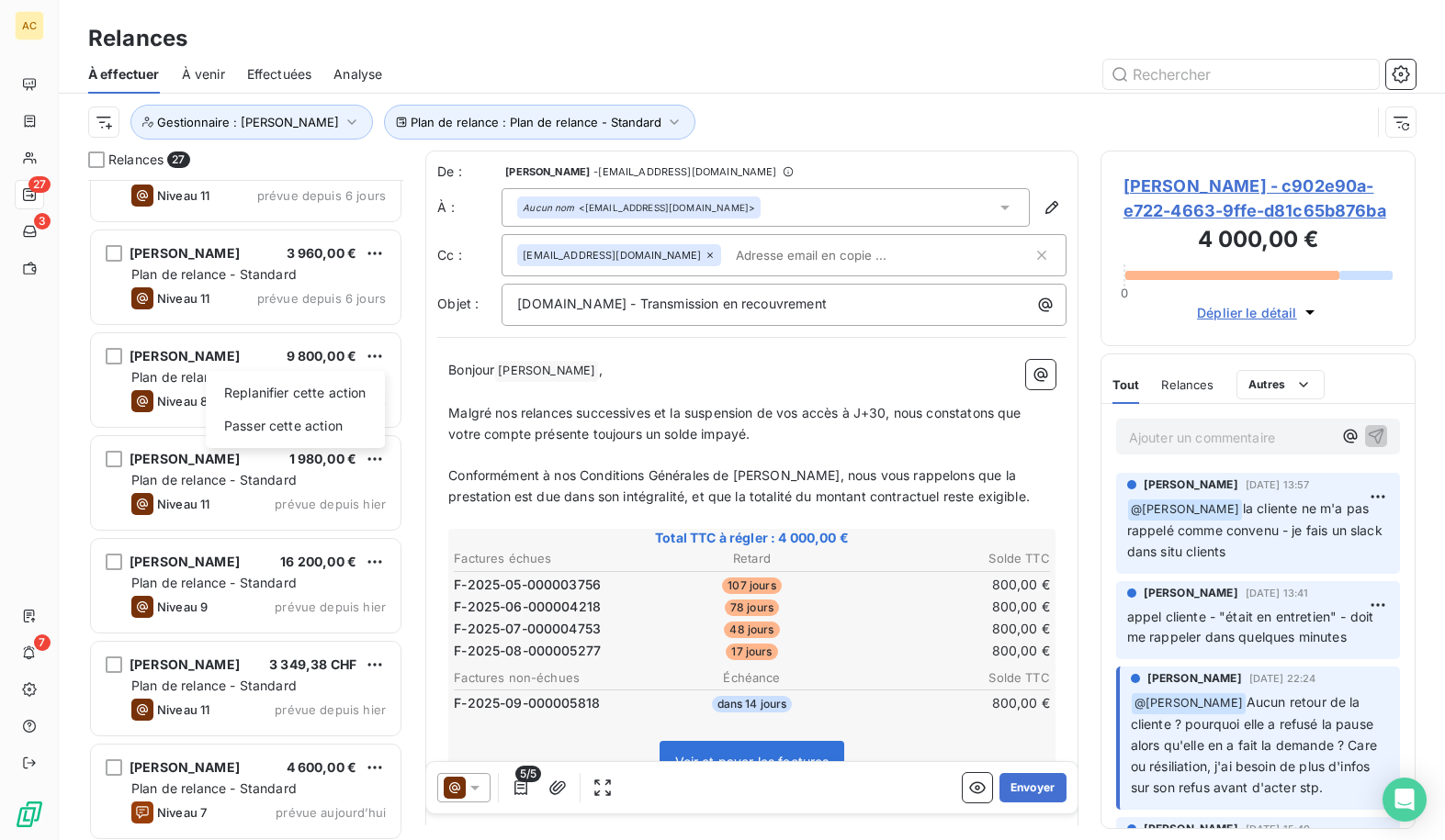
click at [413, 422] on html "AC 27 3 7 Relances À effectuer À venir Effectuées Analyse Plan de relance : Pla…" at bounding box center [722, 420] width 1445 height 840
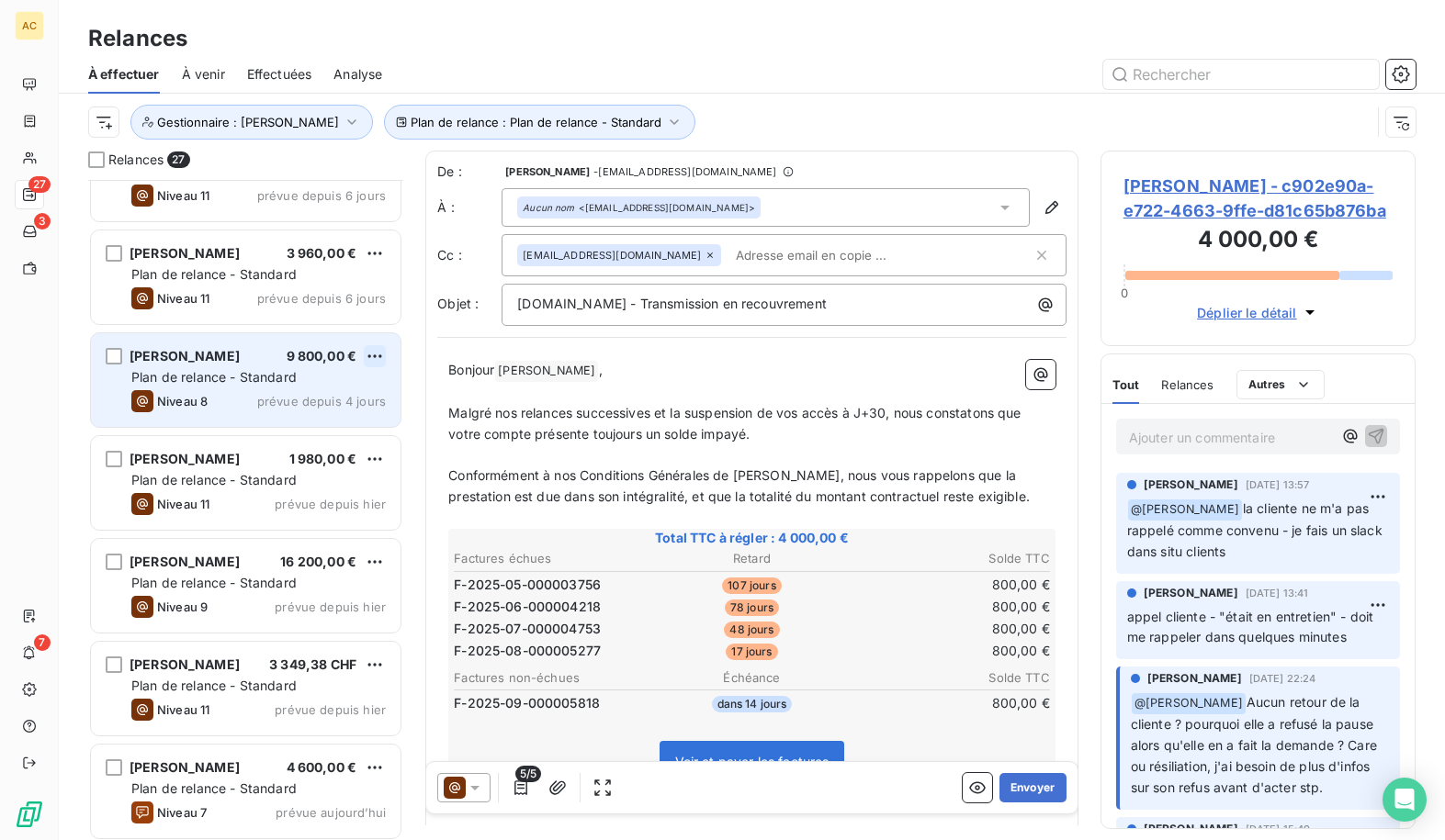
click at [380, 355] on html "AC 27 3 7 Relances À effectuer À venir Effectuées Analyse Plan de relance : Pla…" at bounding box center [722, 420] width 1445 height 840
click at [319, 428] on div "Passer cette action" at bounding box center [295, 426] width 165 height 29
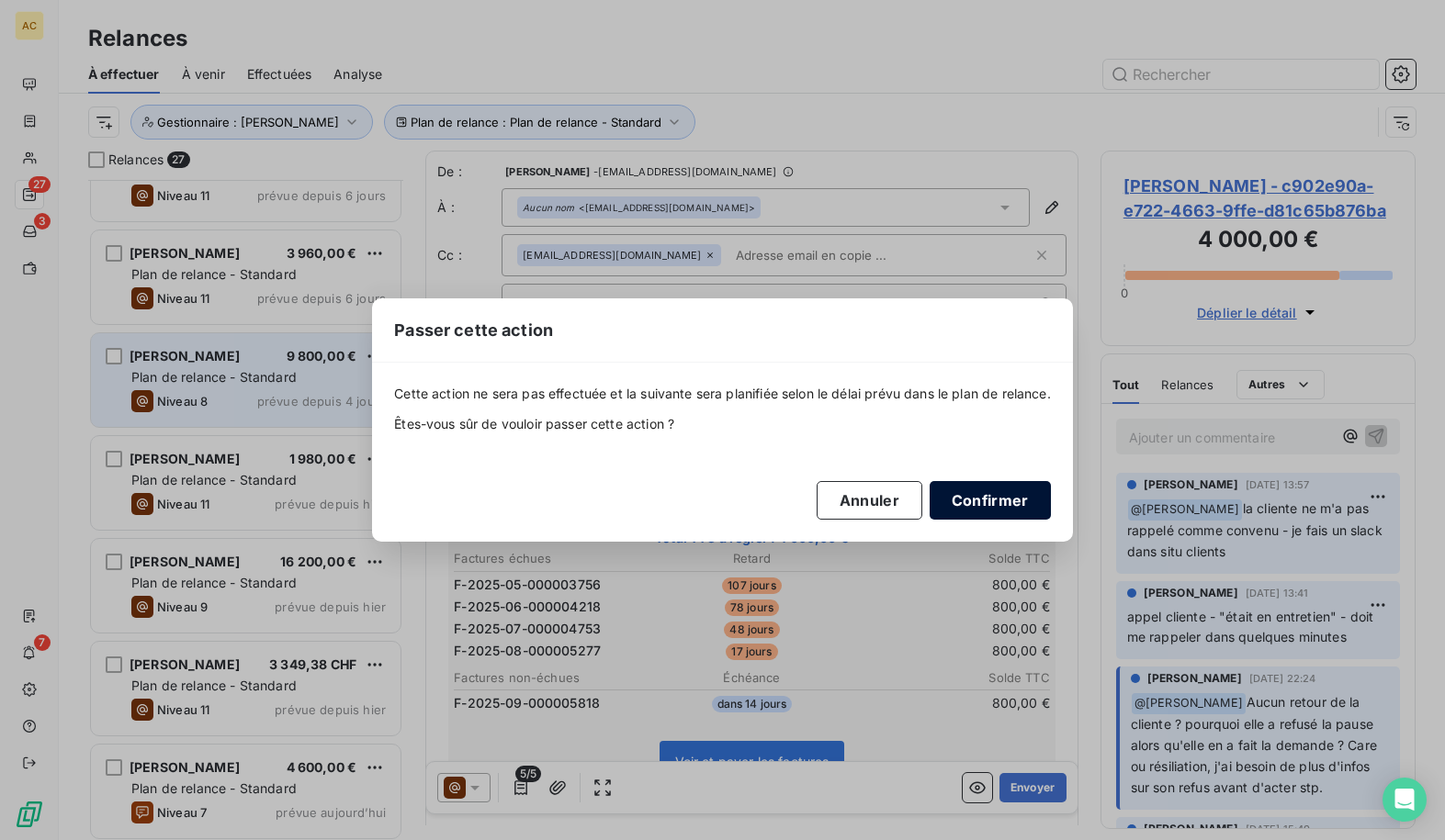
click at [990, 509] on button "Confirmer" at bounding box center [991, 500] width 121 height 39
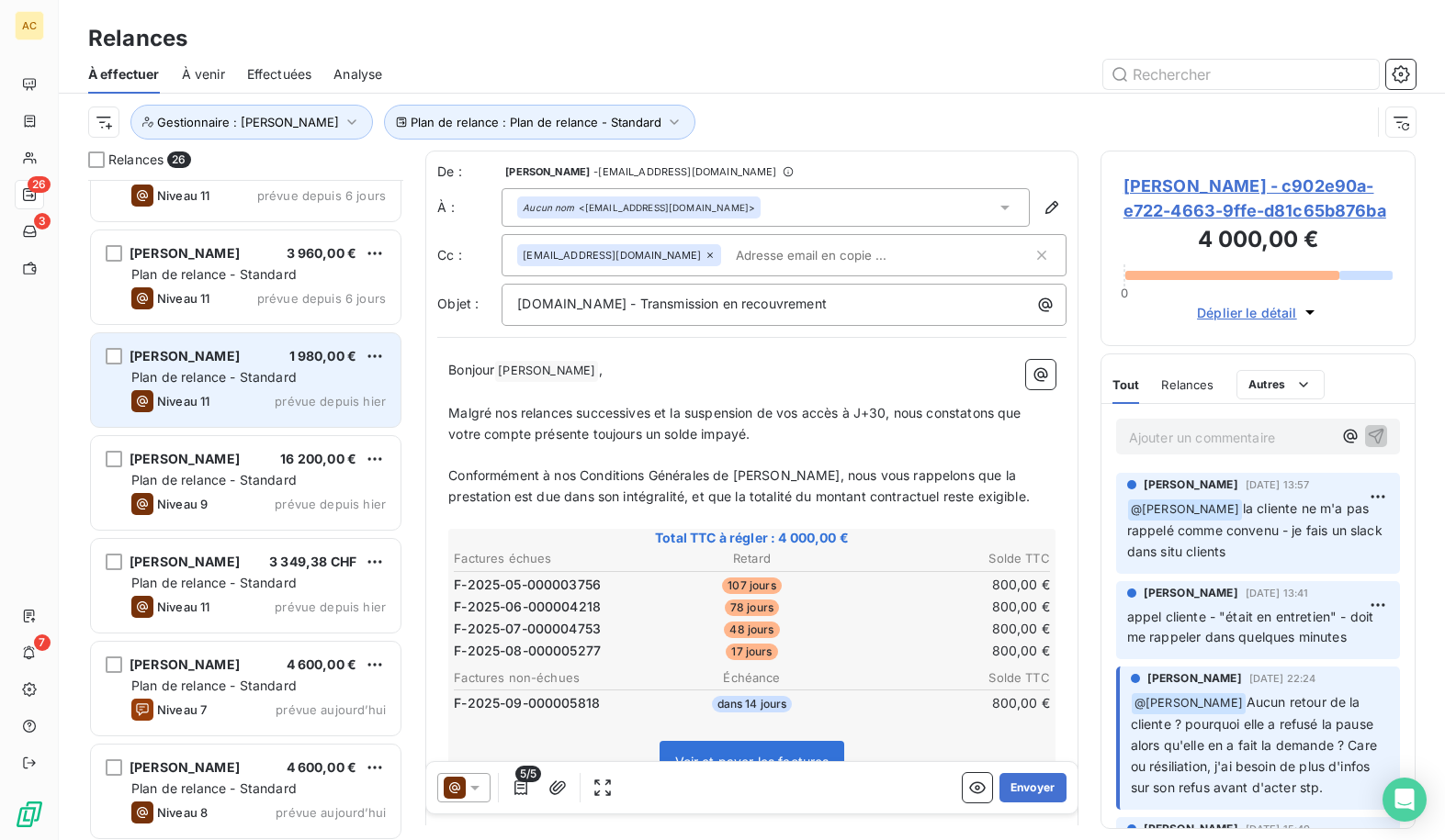
click at [416, 523] on div "Relances 26 [PERSON_NAME] 4 245,00 € Plan de relance - Standard Niveau 11 prévu…" at bounding box center [751, 495] width 1386 height 690
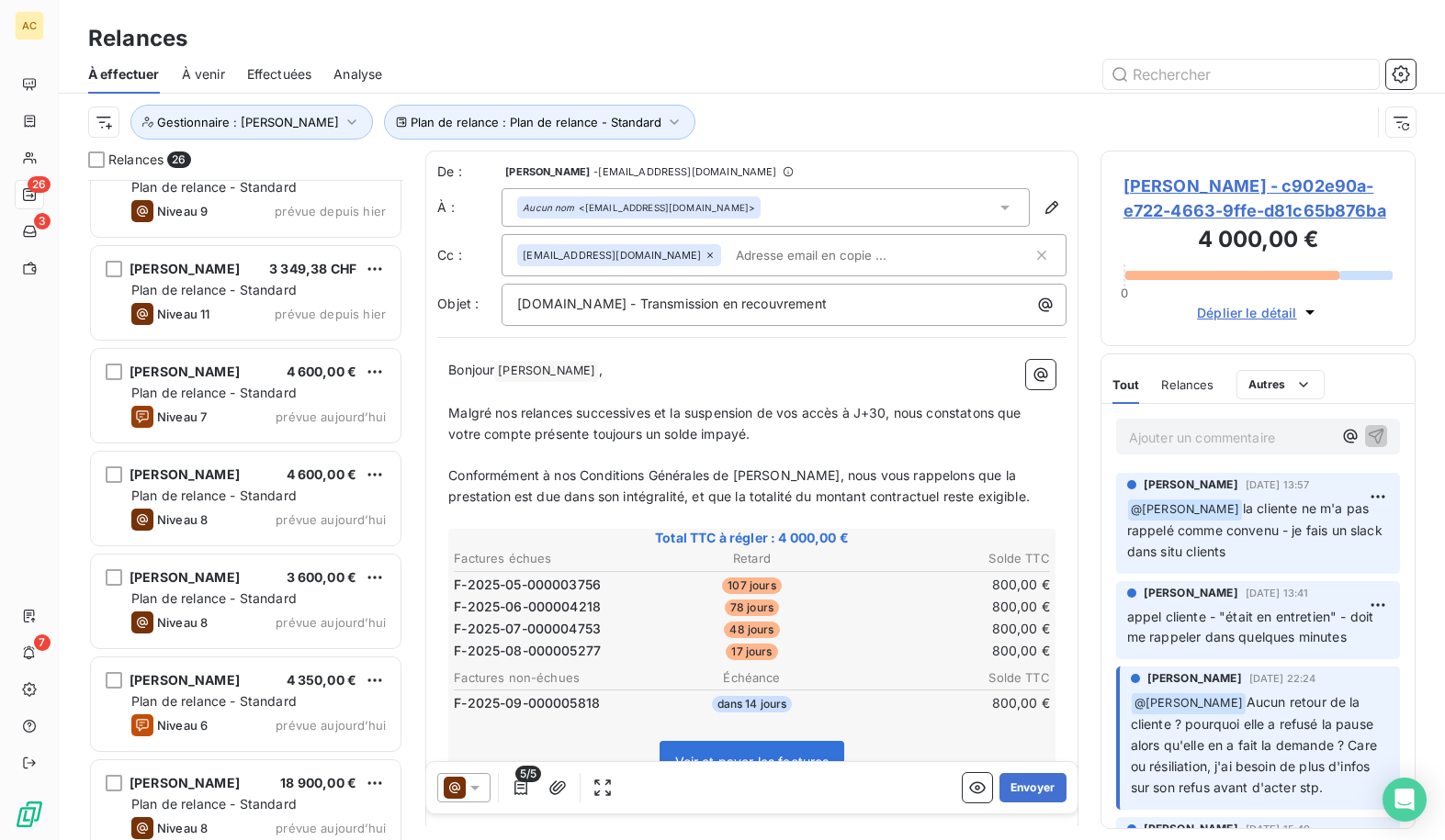
scroll to position [1481, 0]
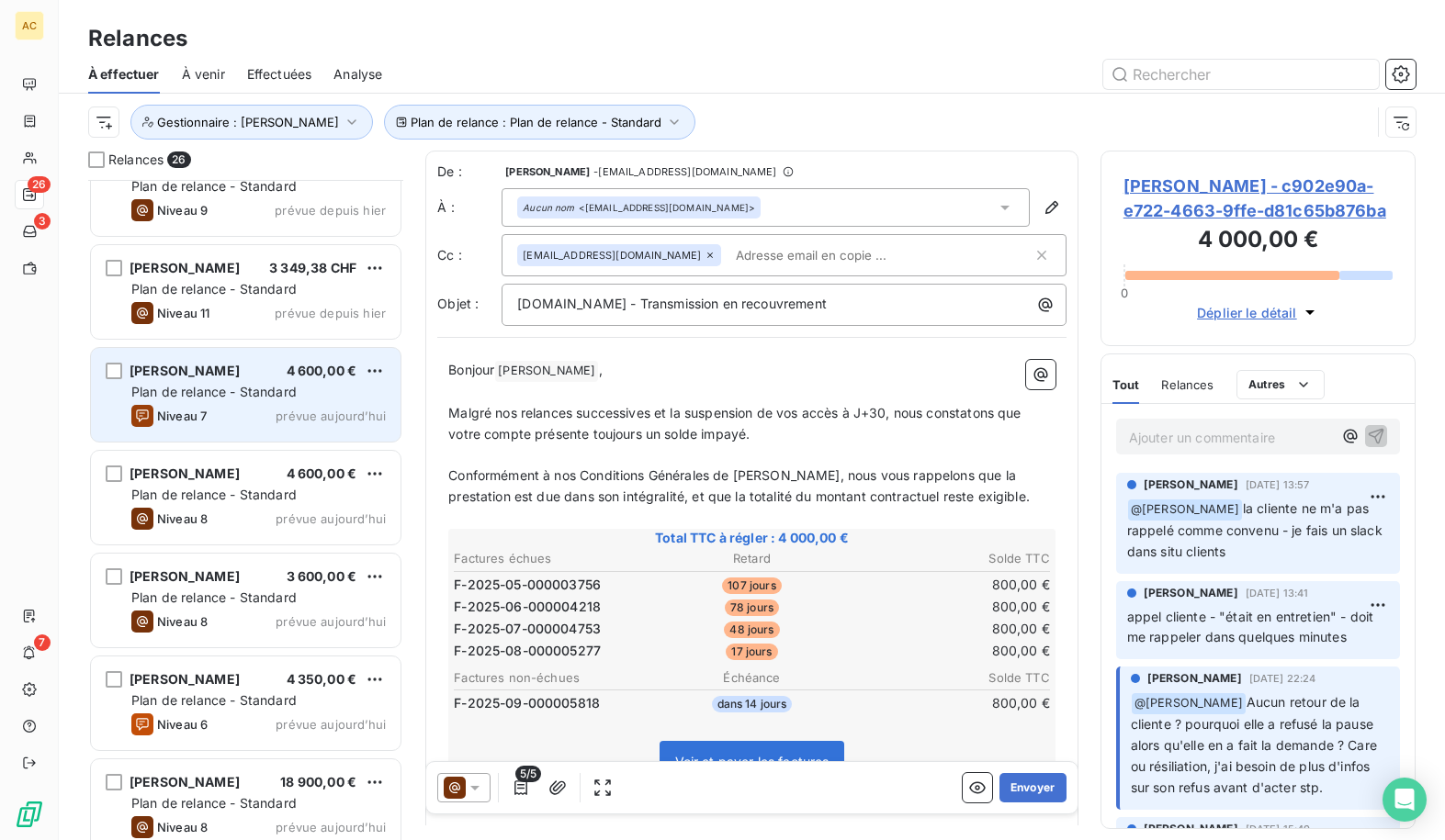
click at [237, 376] on div "[PERSON_NAME] 4 600,00 €" at bounding box center [258, 371] width 255 height 16
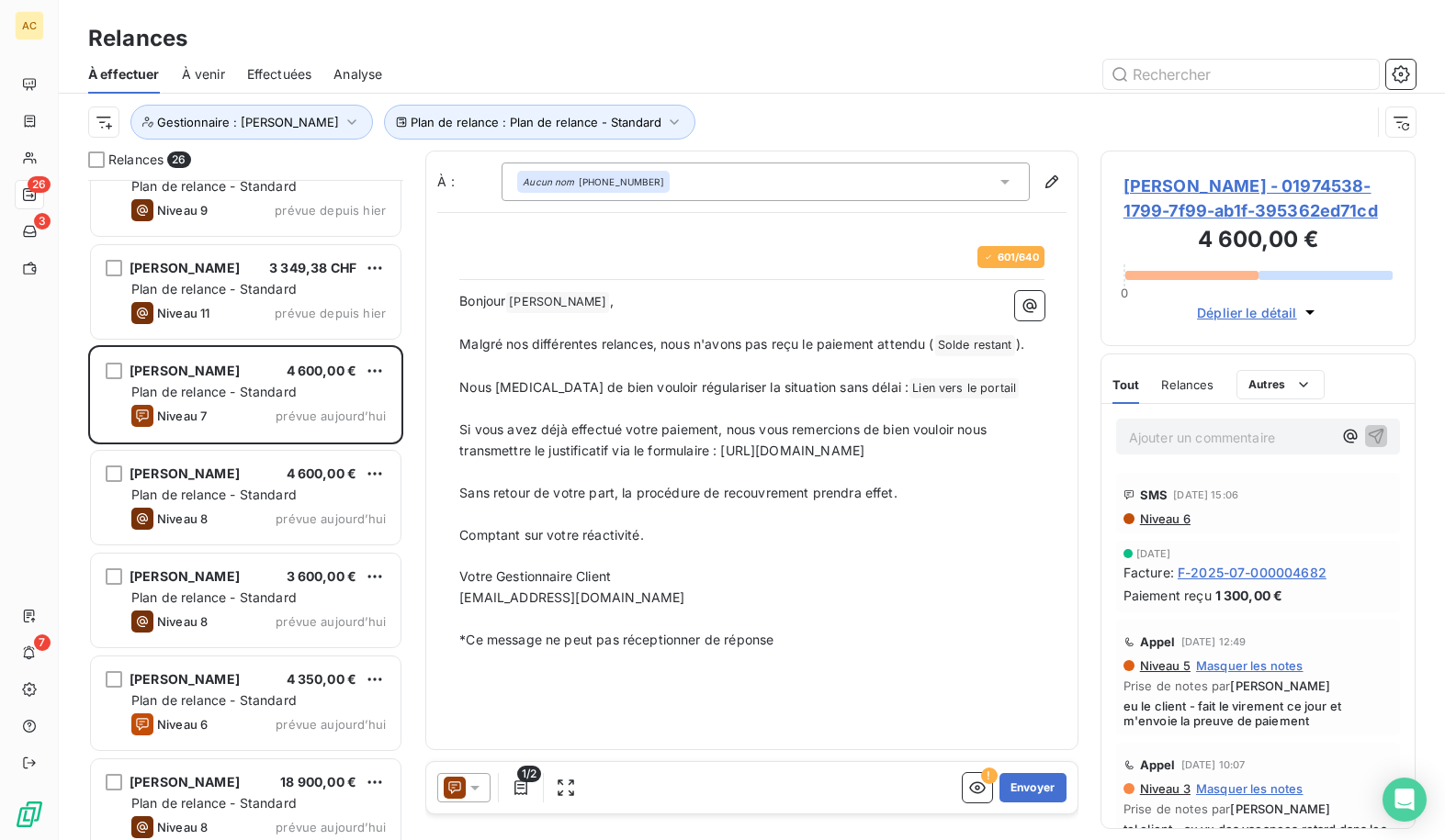
scroll to position [647, 302]
click at [1037, 783] on button "Envoyer" at bounding box center [1032, 788] width 67 height 29
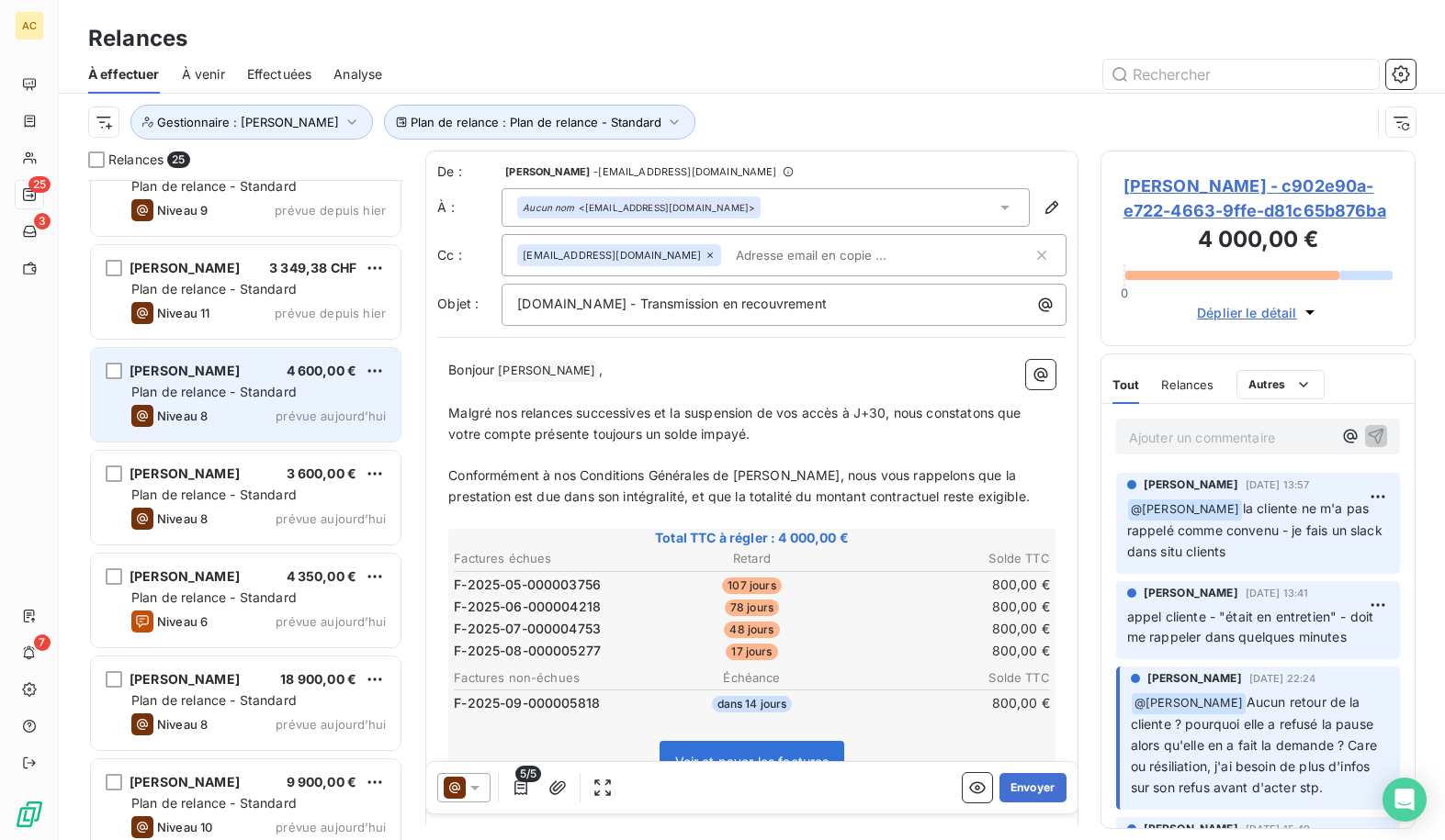
click at [234, 400] on div "Plan de relance - Standard" at bounding box center [258, 392] width 255 height 18
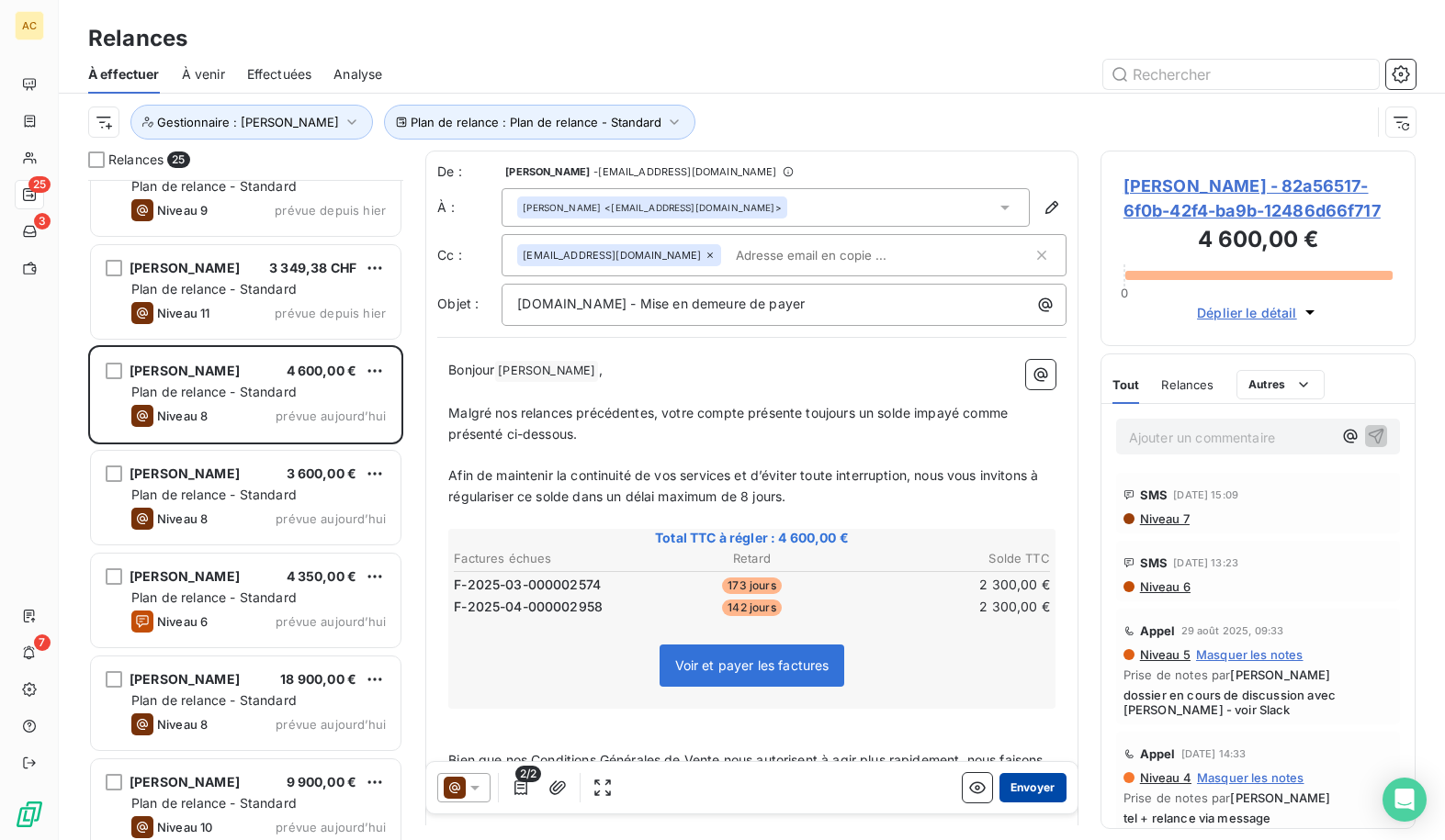
click at [1014, 786] on button "Envoyer" at bounding box center [1032, 788] width 67 height 29
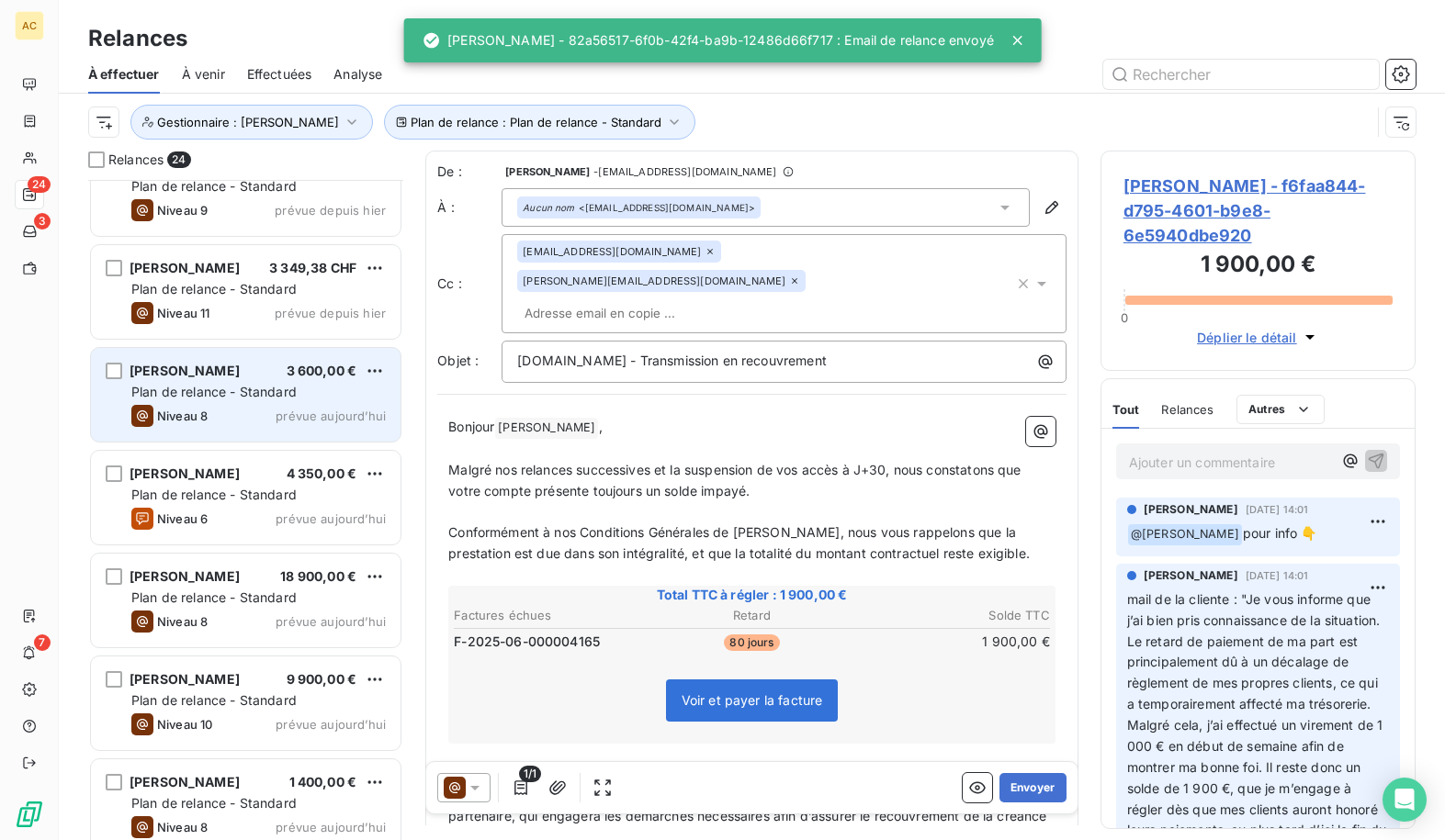
click at [218, 400] on div "Plan de relance - Standard" at bounding box center [258, 392] width 255 height 18
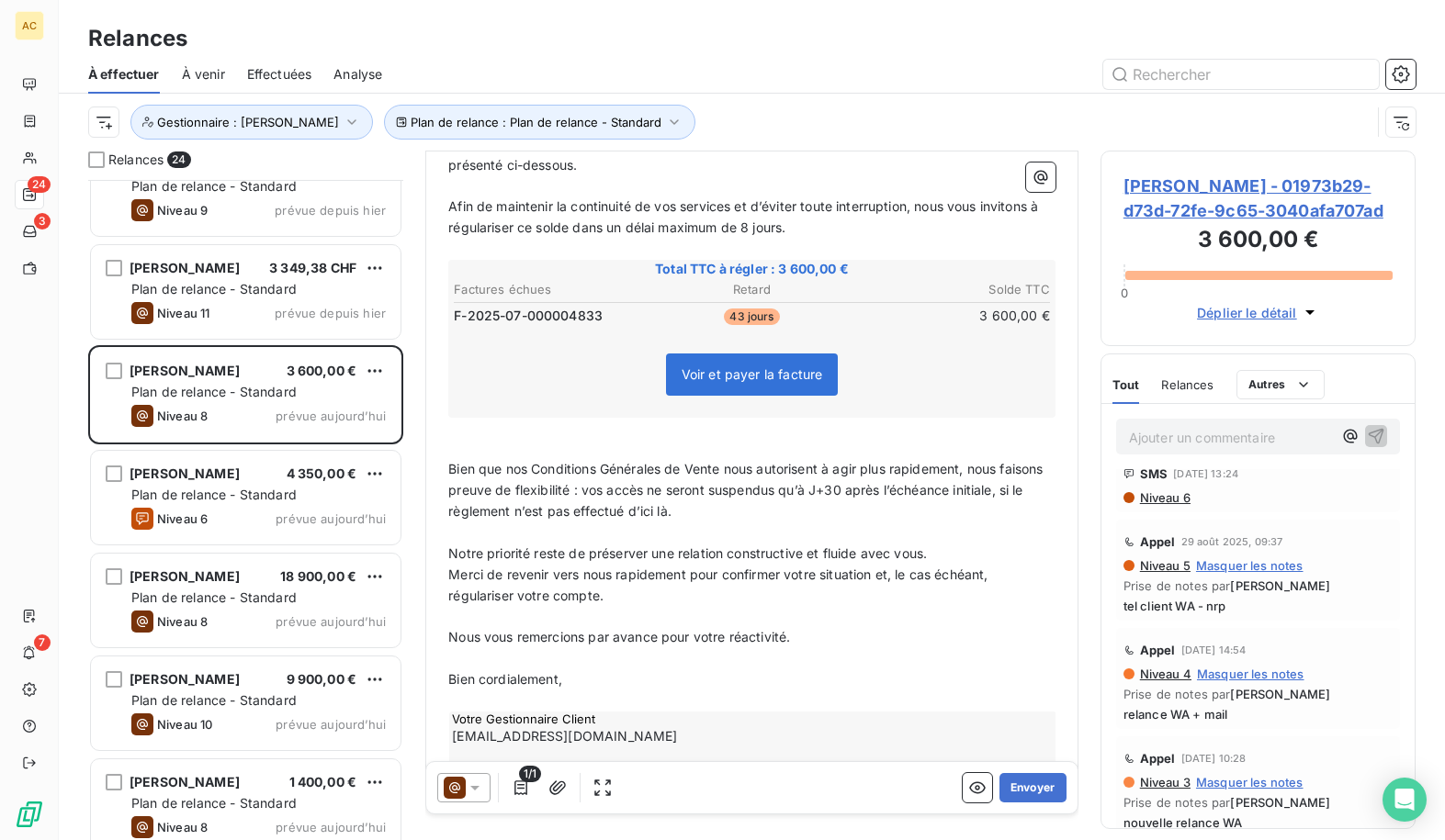
scroll to position [312, 0]
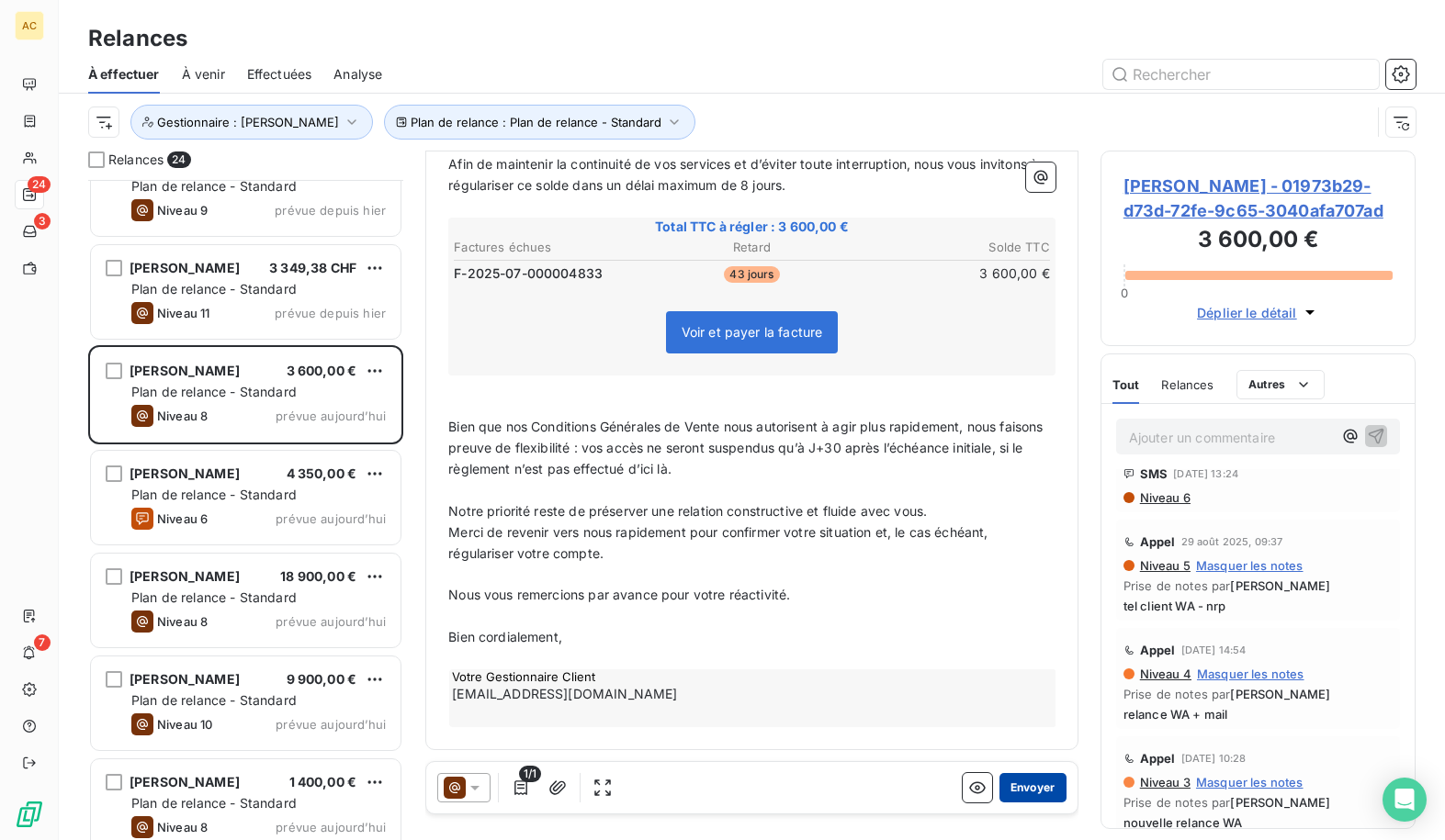
click at [1030, 786] on button "Envoyer" at bounding box center [1032, 788] width 67 height 29
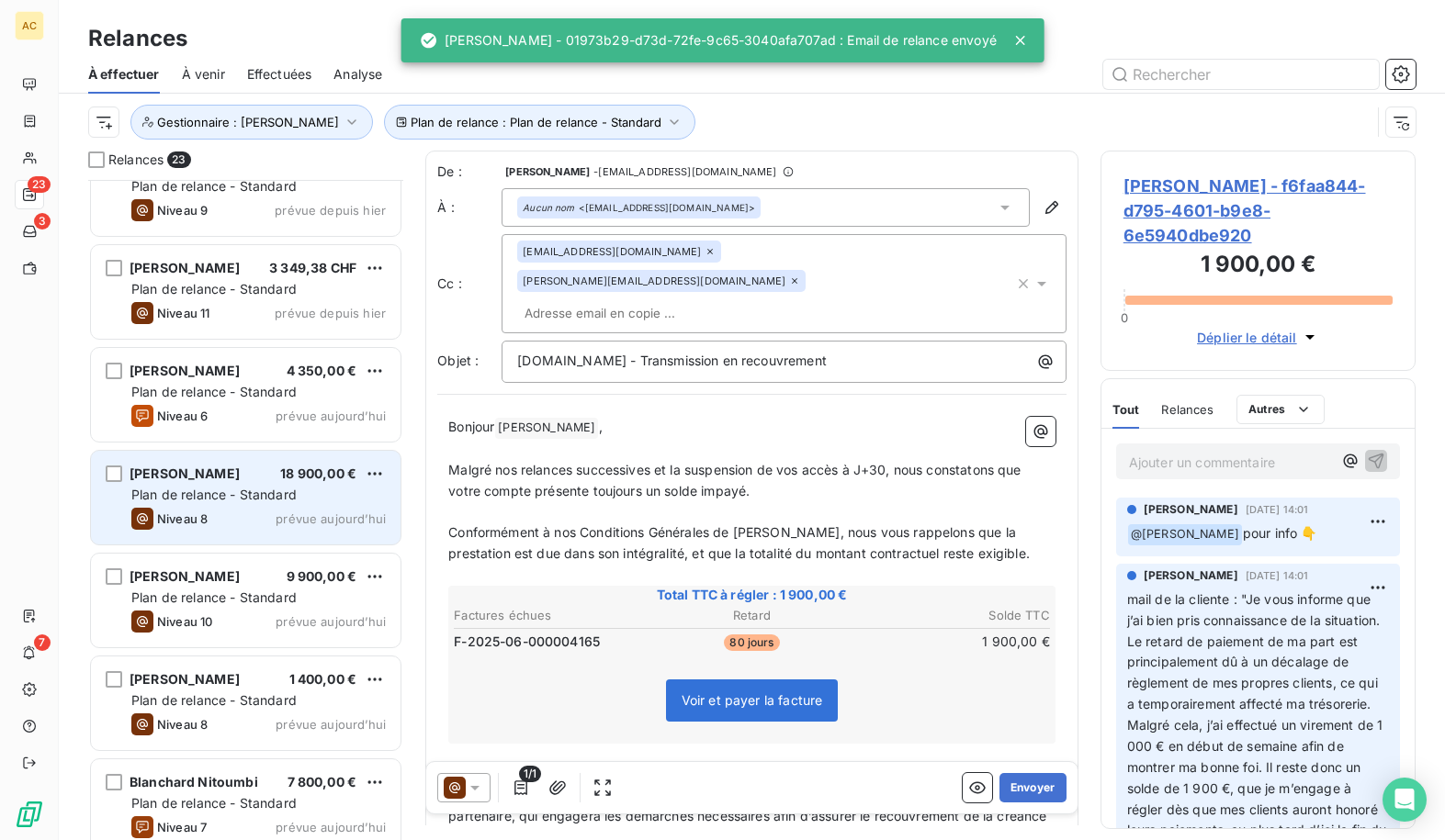
click at [266, 514] on div "Niveau 8 prévue [DATE]" at bounding box center [258, 518] width 255 height 22
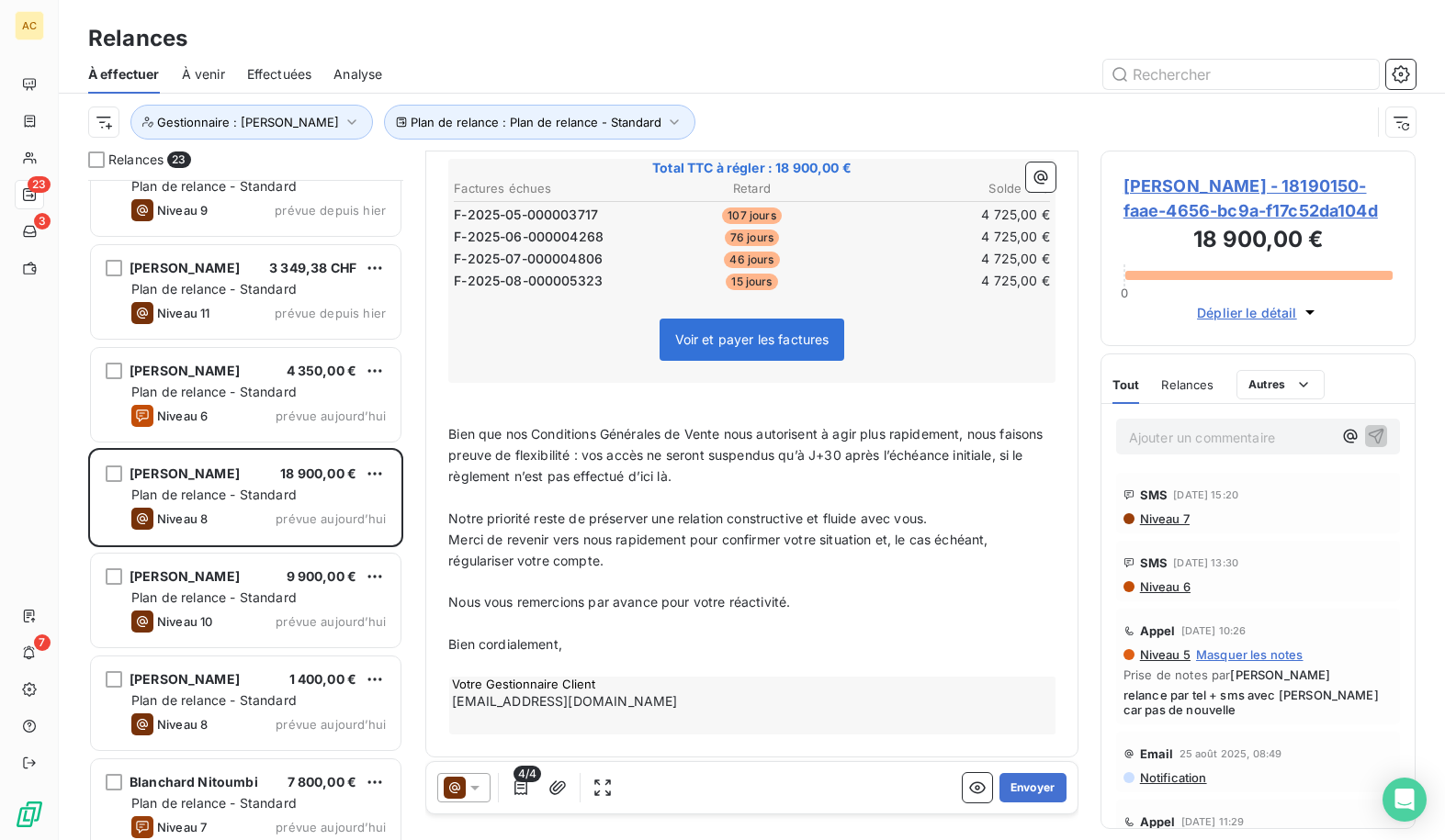
scroll to position [378, 0]
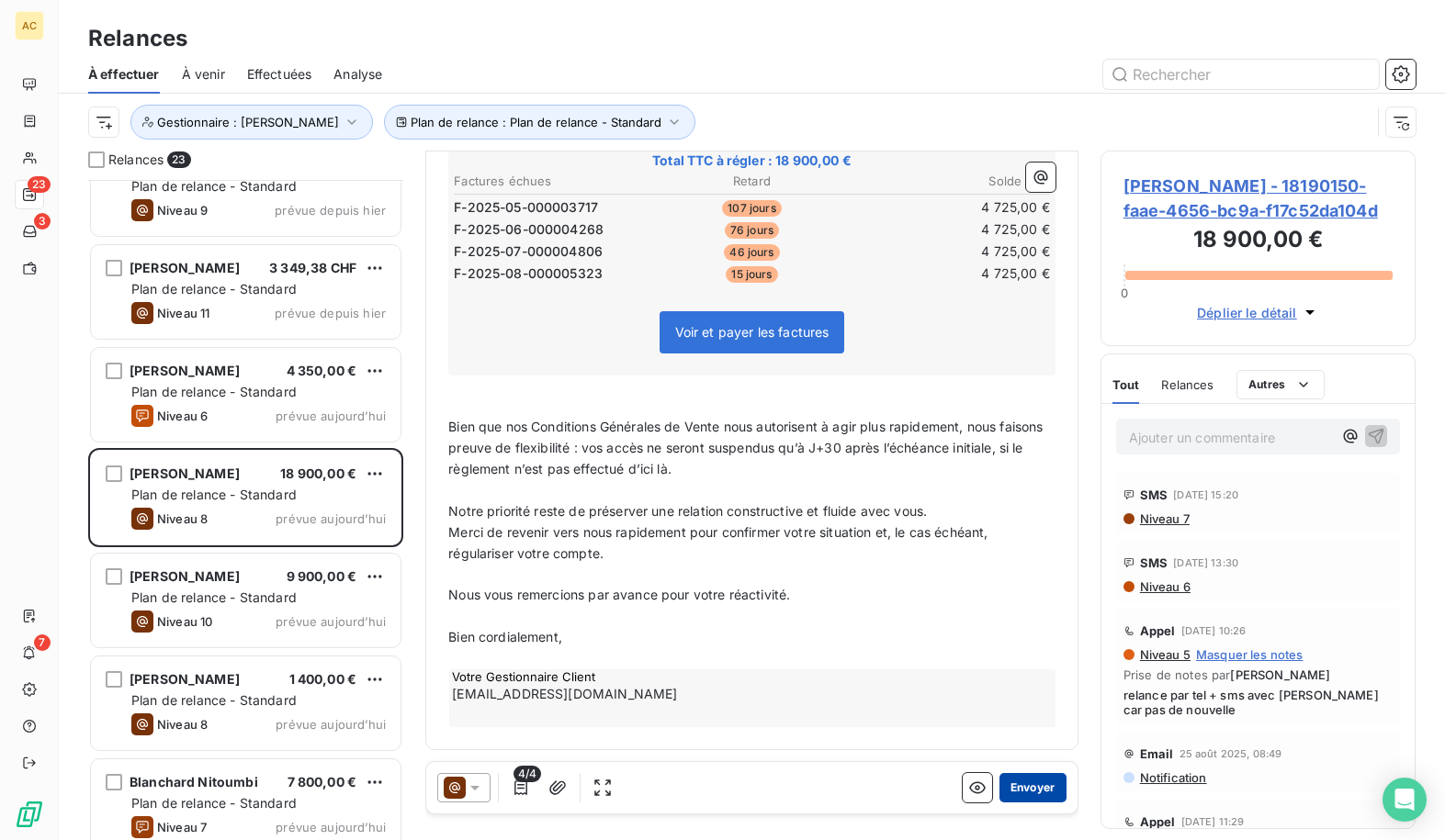
click at [1003, 782] on button "Envoyer" at bounding box center [1032, 788] width 67 height 29
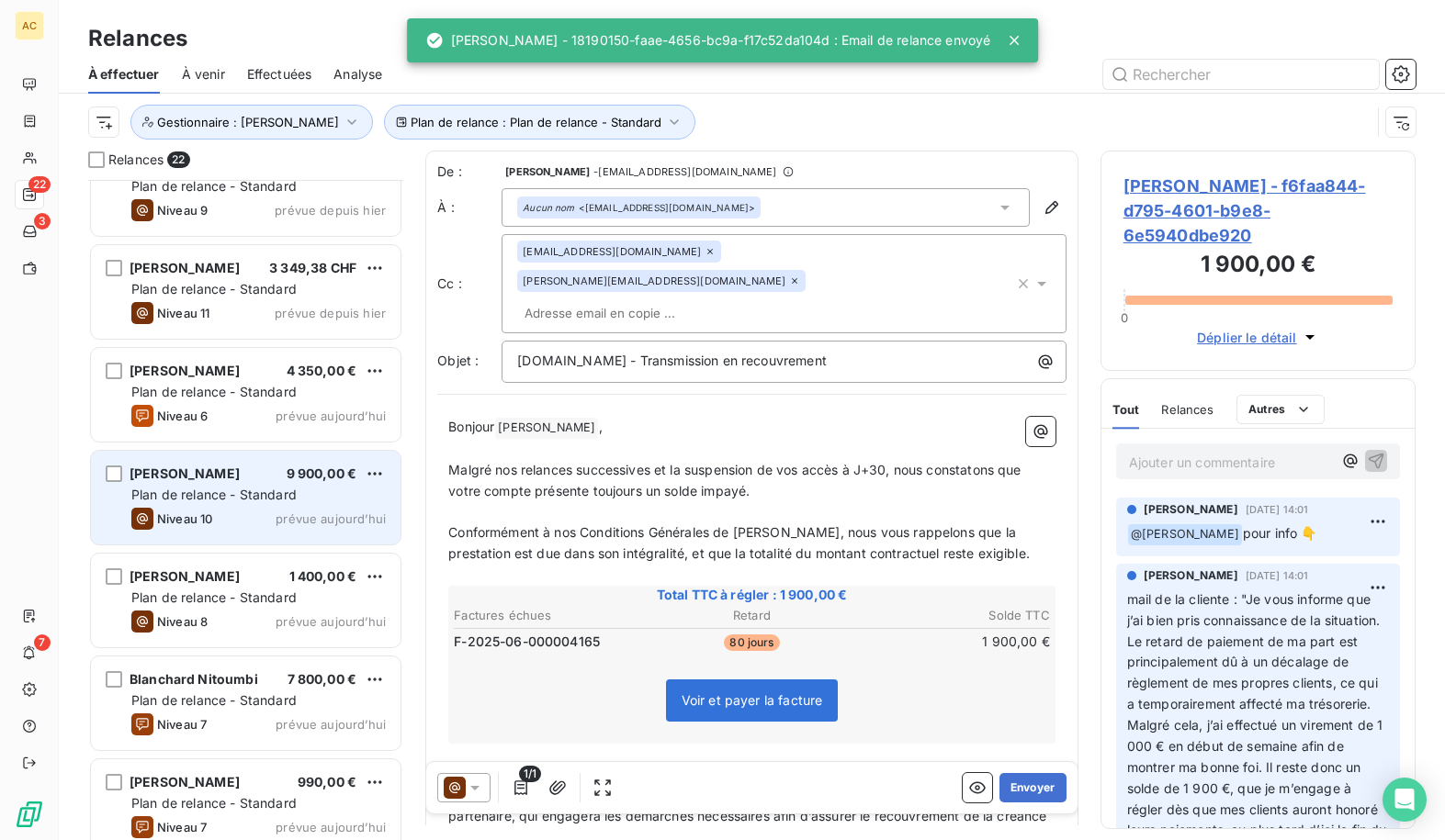
click at [270, 509] on div "Niveau 10 prévue [DATE]" at bounding box center [258, 518] width 255 height 22
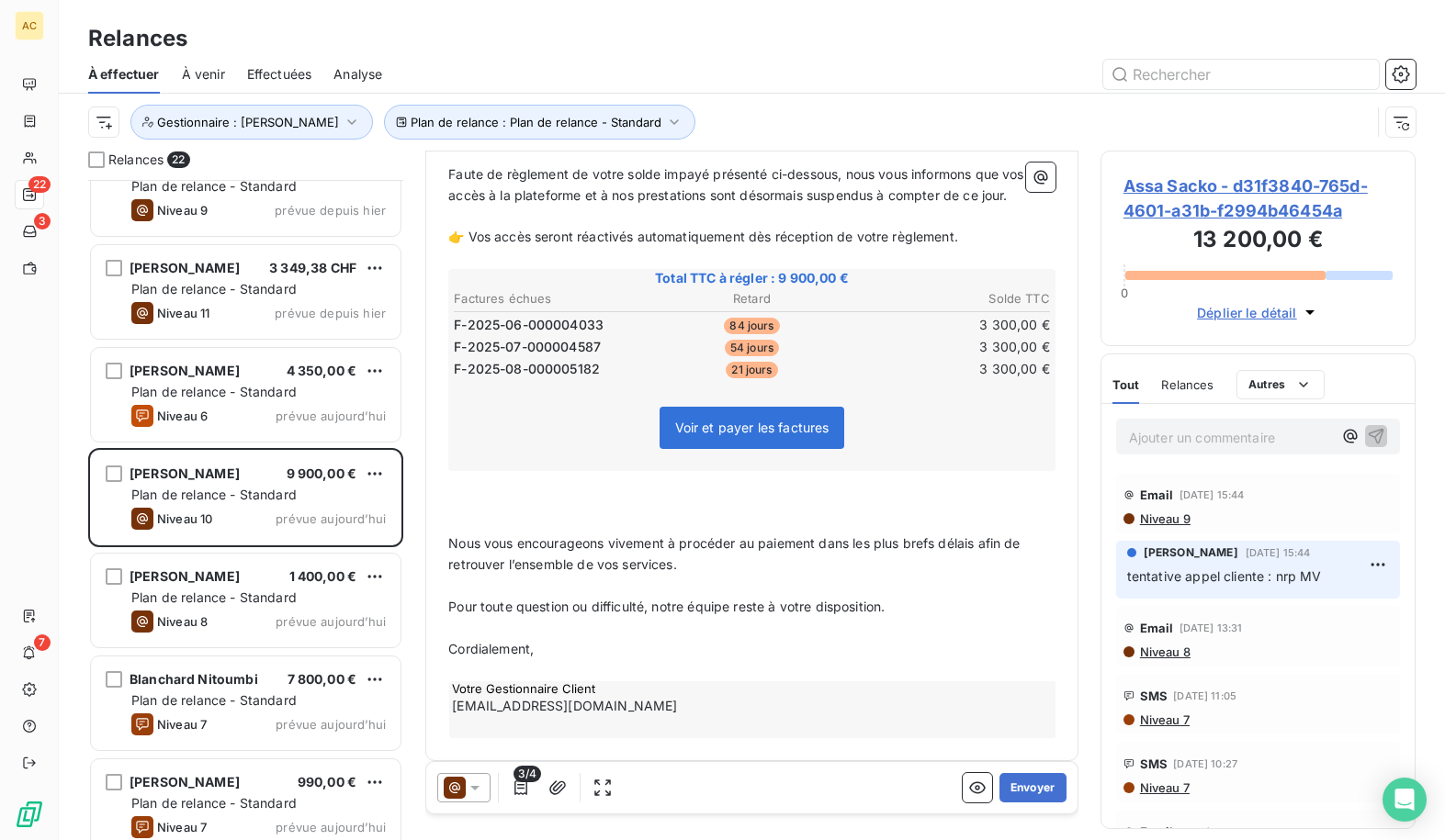
scroll to position [278, 0]
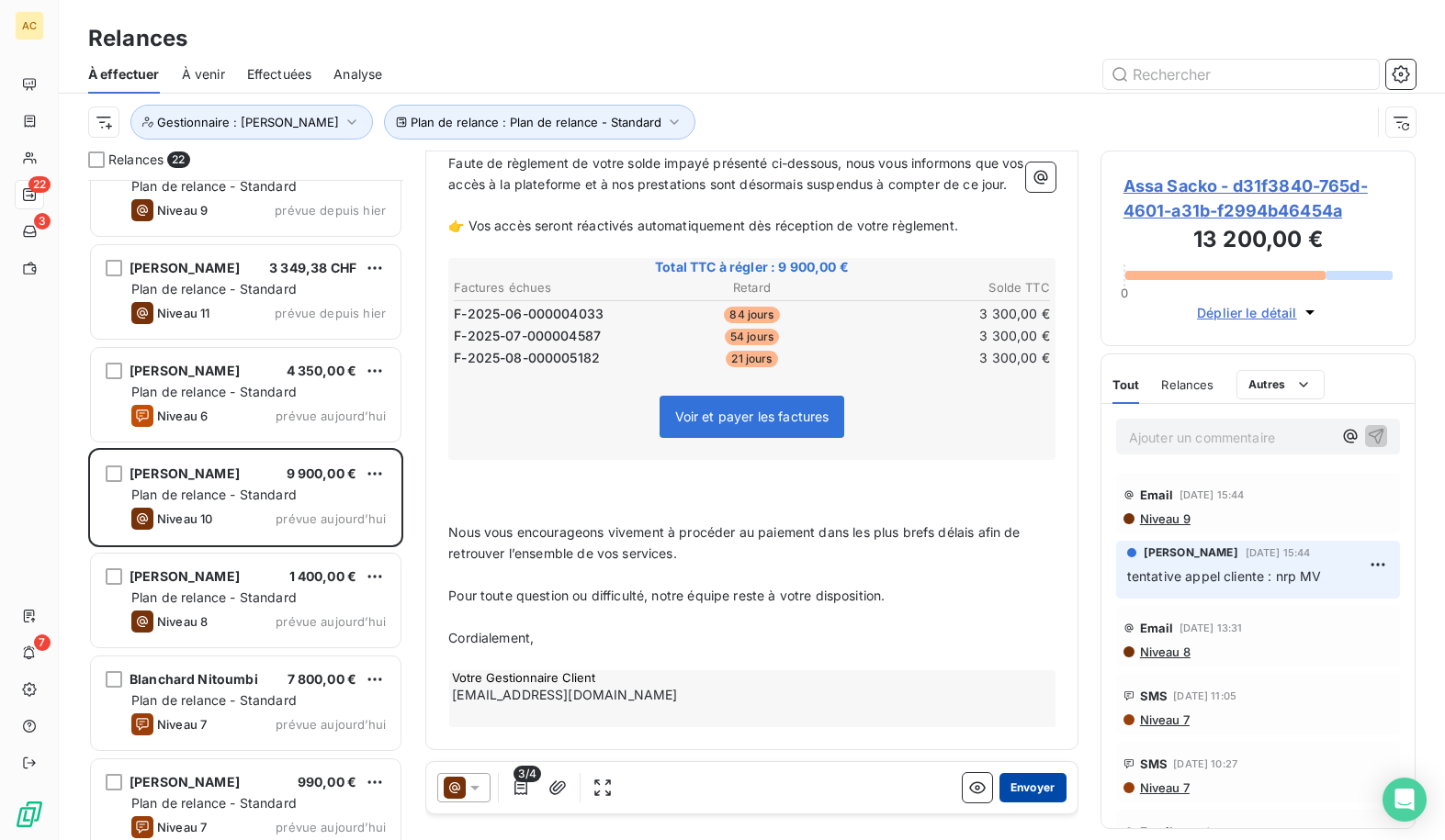
click at [1023, 792] on button "Envoyer" at bounding box center [1032, 788] width 67 height 29
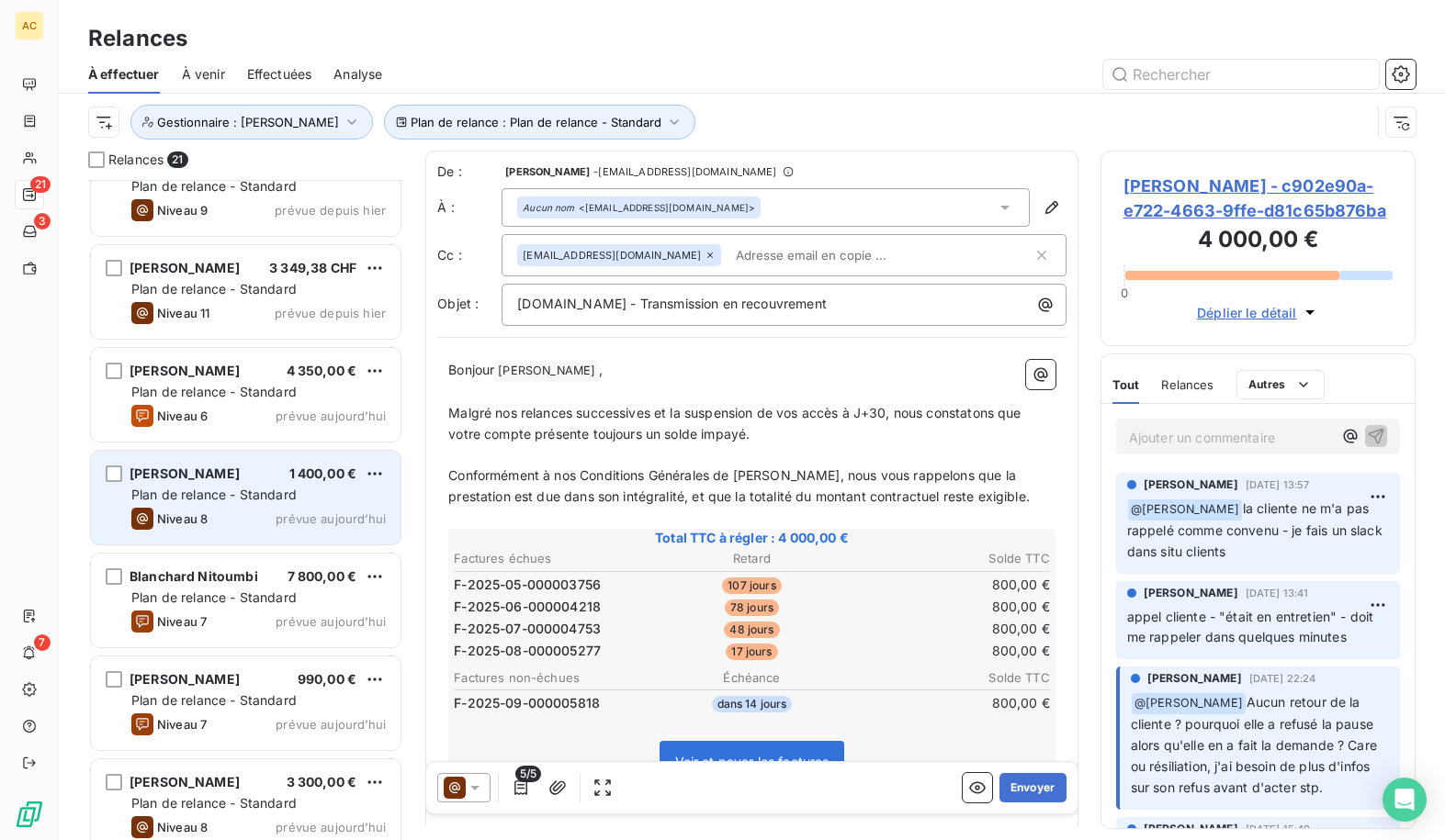
click at [241, 516] on div "Niveau 8 prévue [DATE]" at bounding box center [258, 518] width 255 height 22
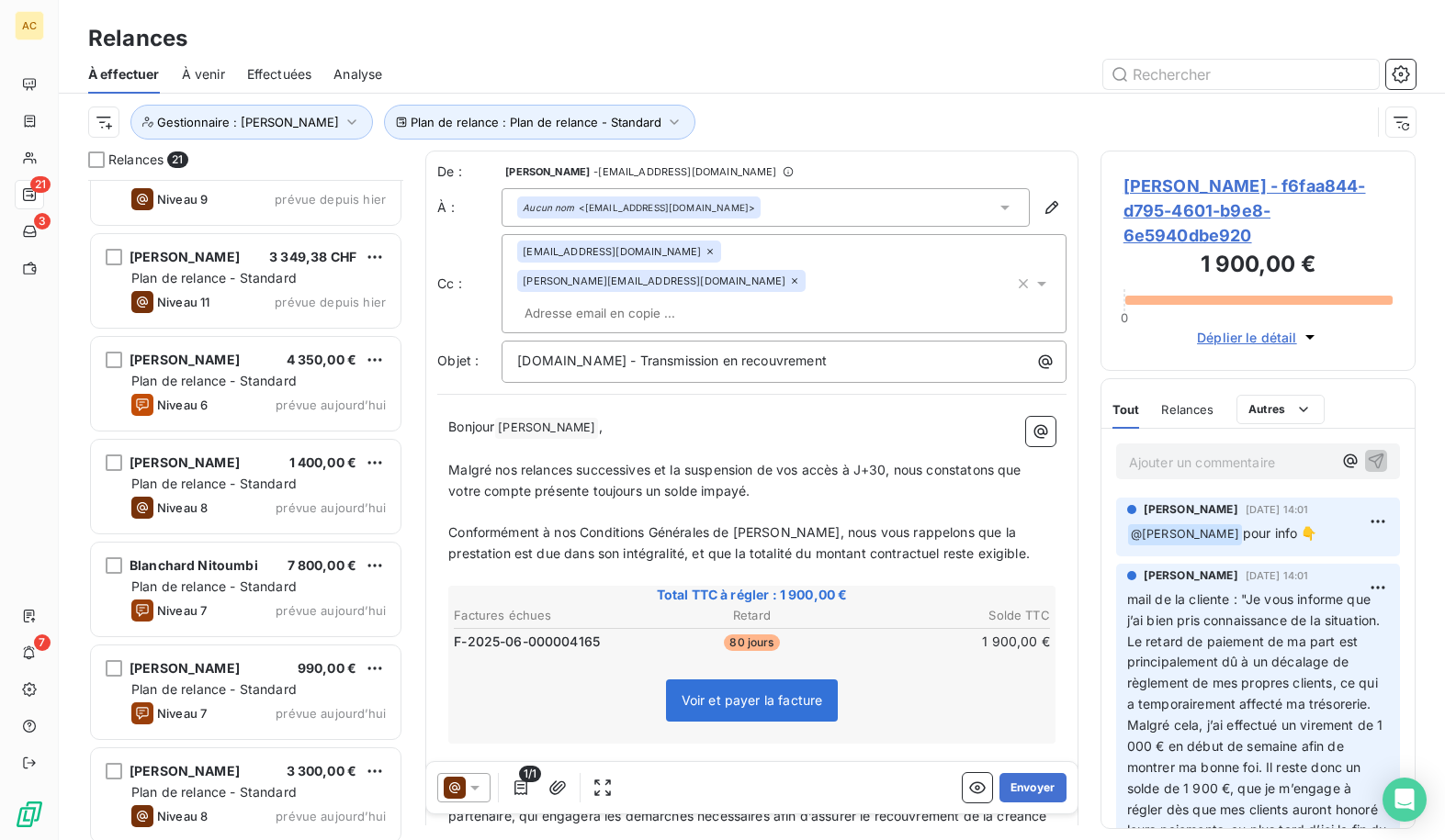
scroll to position [1501, 0]
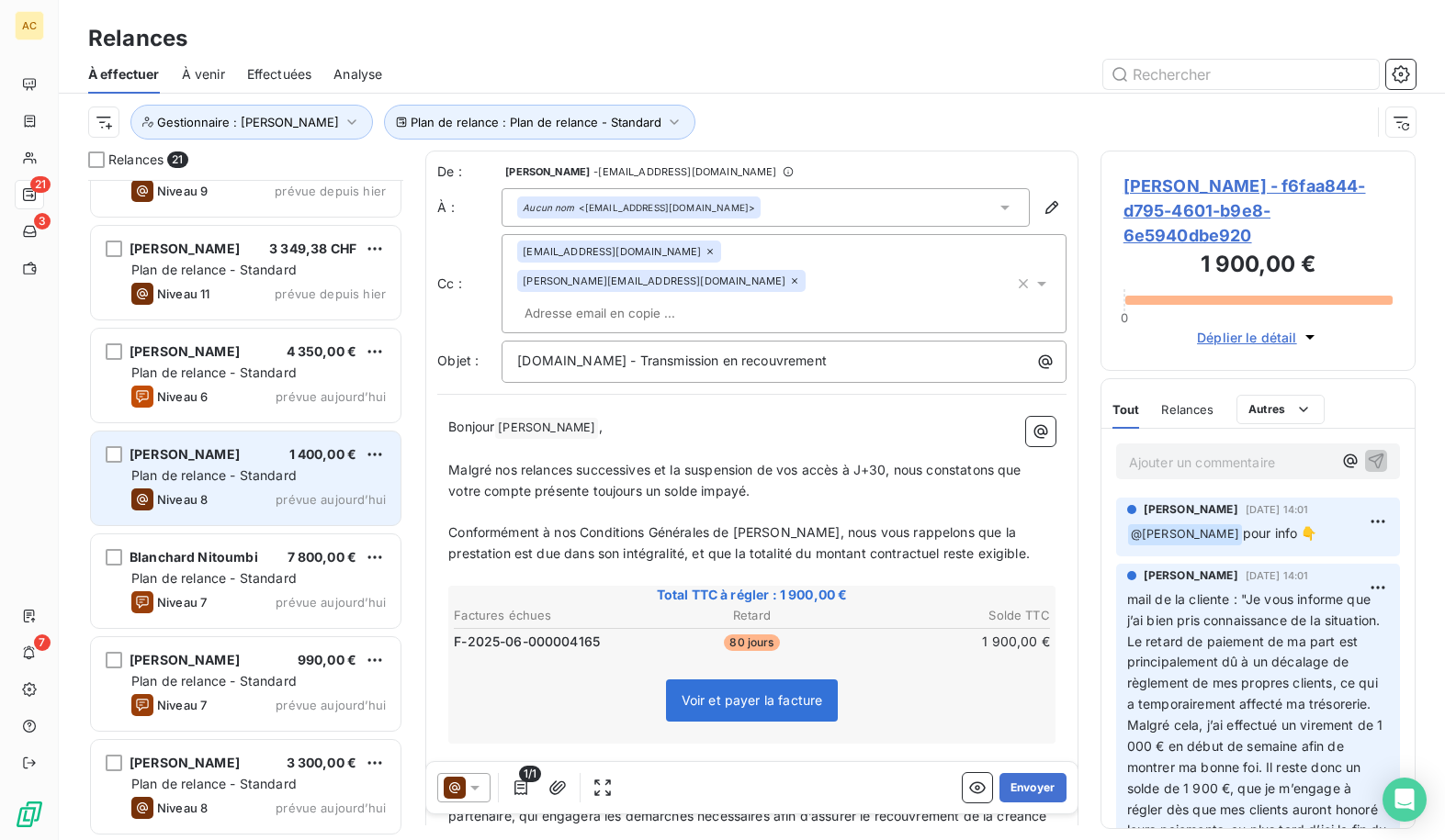
click at [274, 494] on div "Niveau 8 prévue [DATE]" at bounding box center [258, 499] width 255 height 22
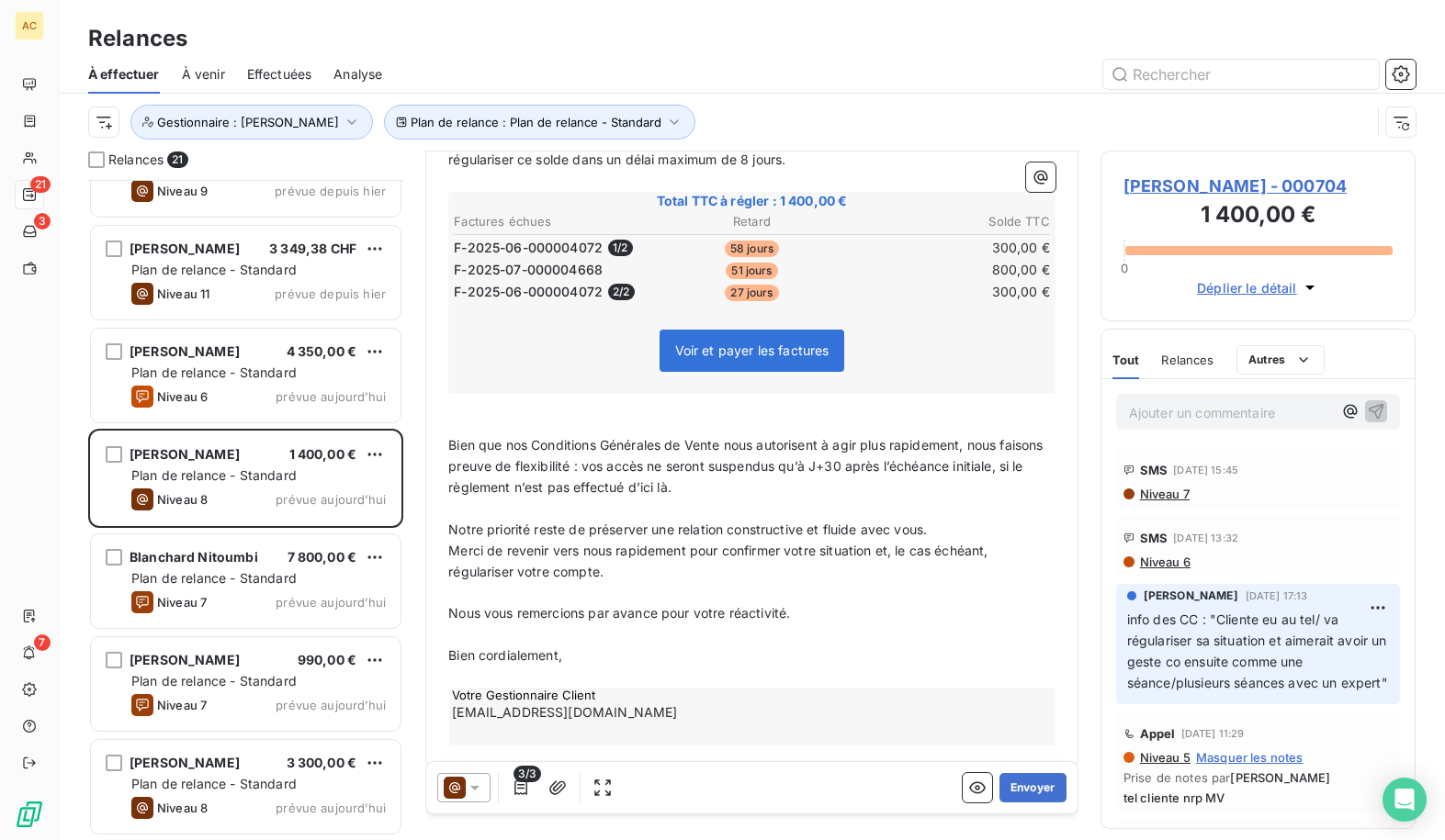
scroll to position [357, 0]
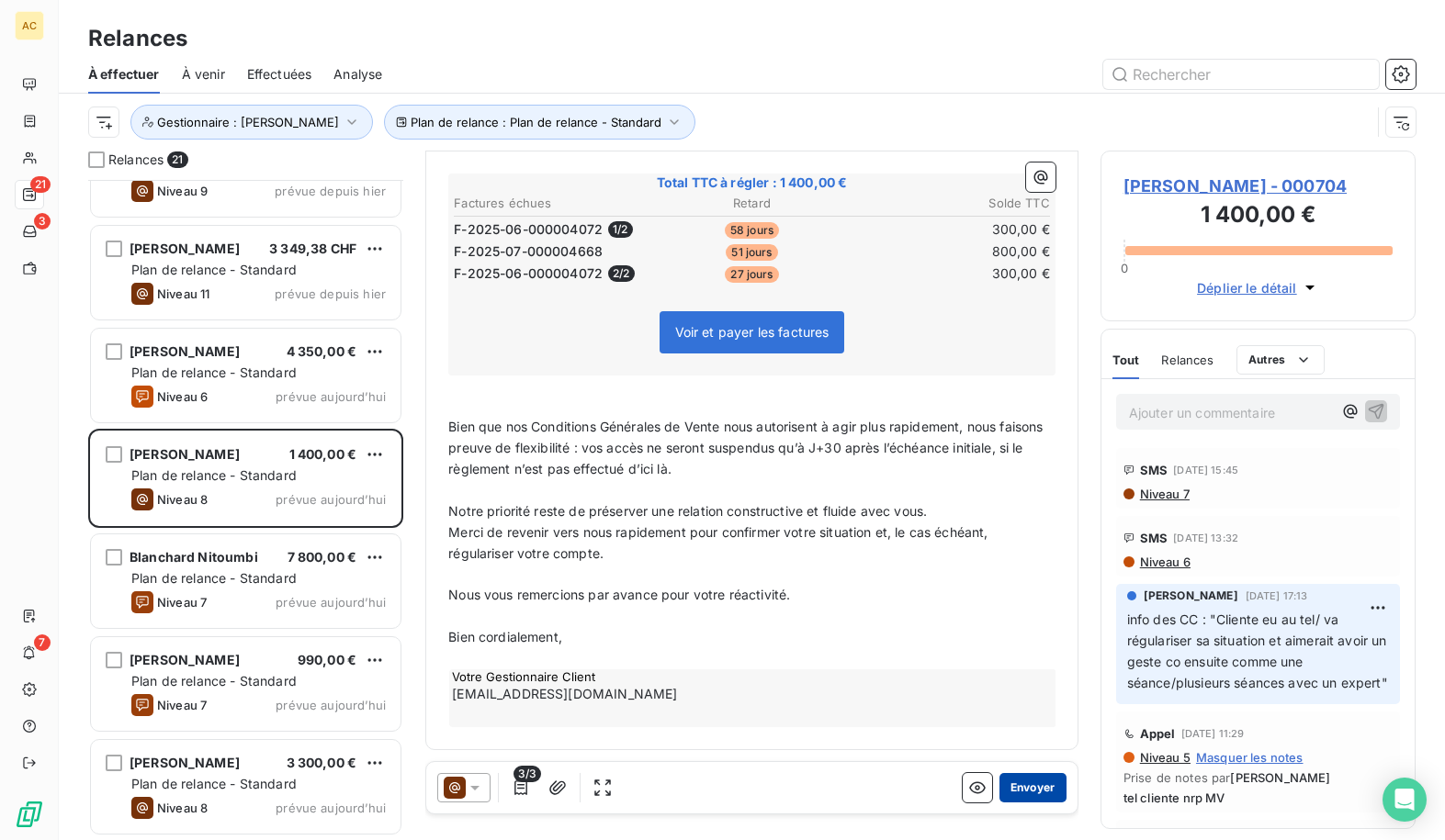
click at [1004, 789] on button "Envoyer" at bounding box center [1032, 788] width 67 height 29
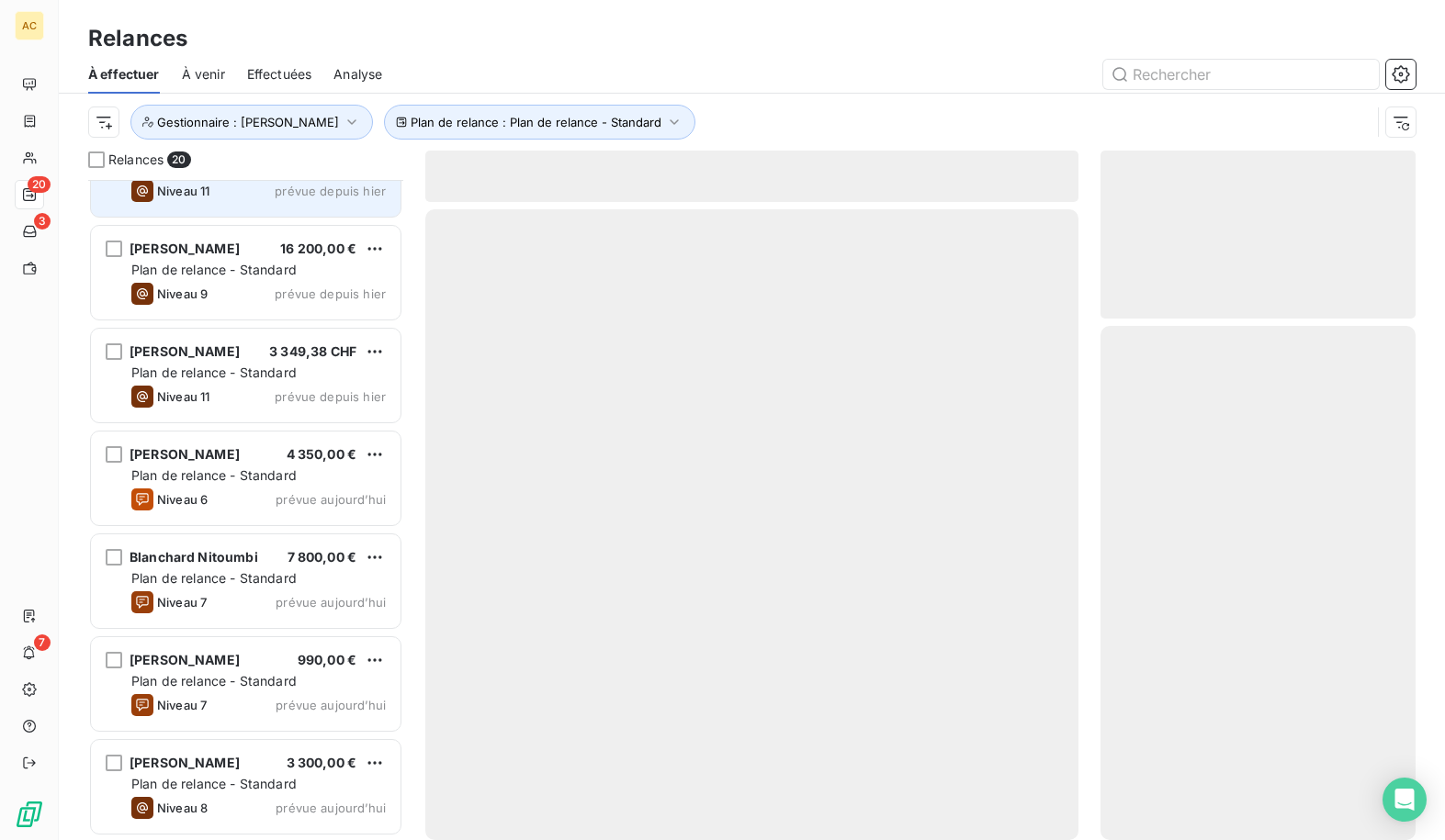
scroll to position [1397, 0]
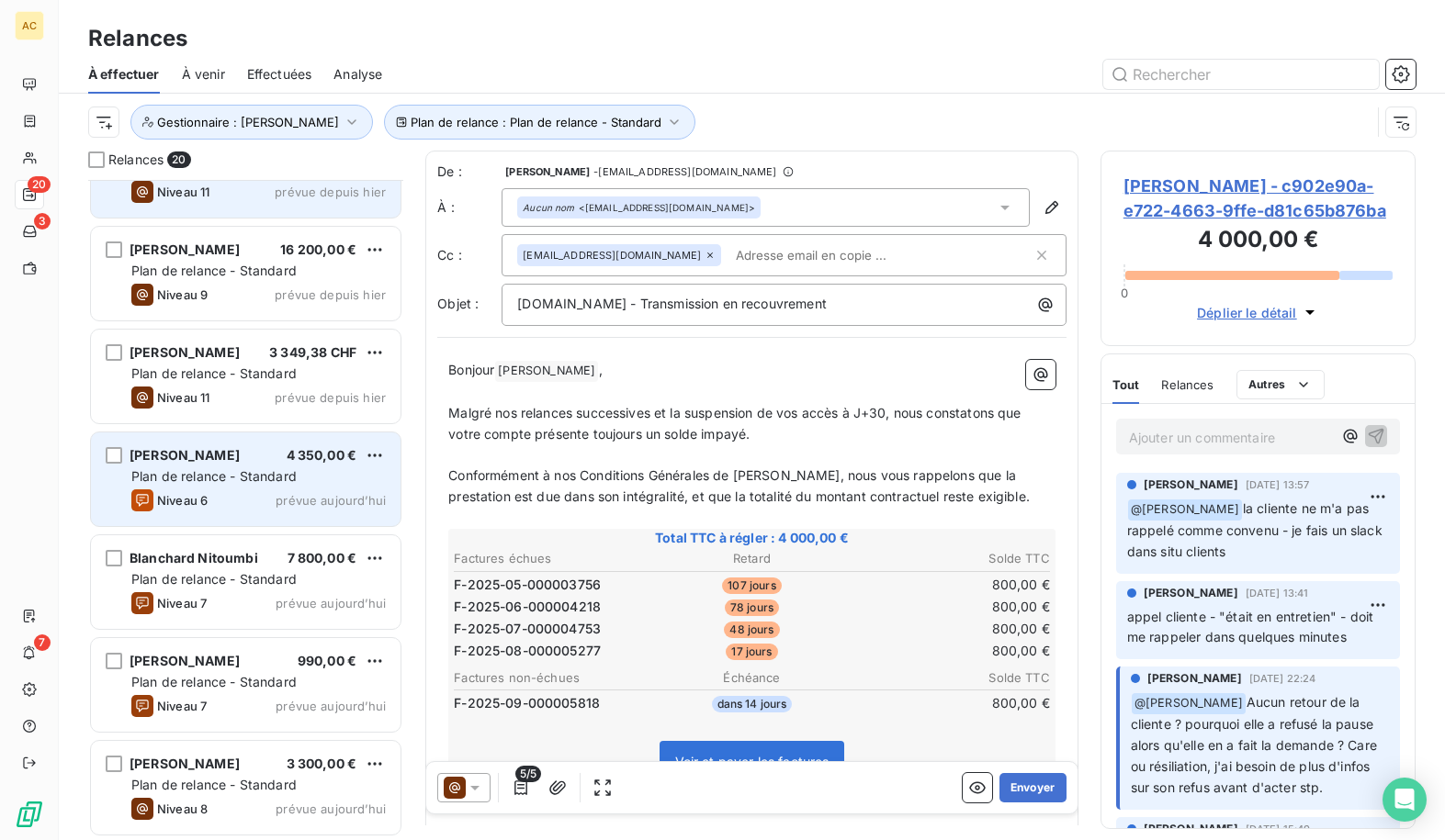
click at [238, 488] on div "[PERSON_NAME] 4 350,00 € Plan de relance - Standard Niveau 6 prévue [DATE]" at bounding box center [245, 479] width 309 height 94
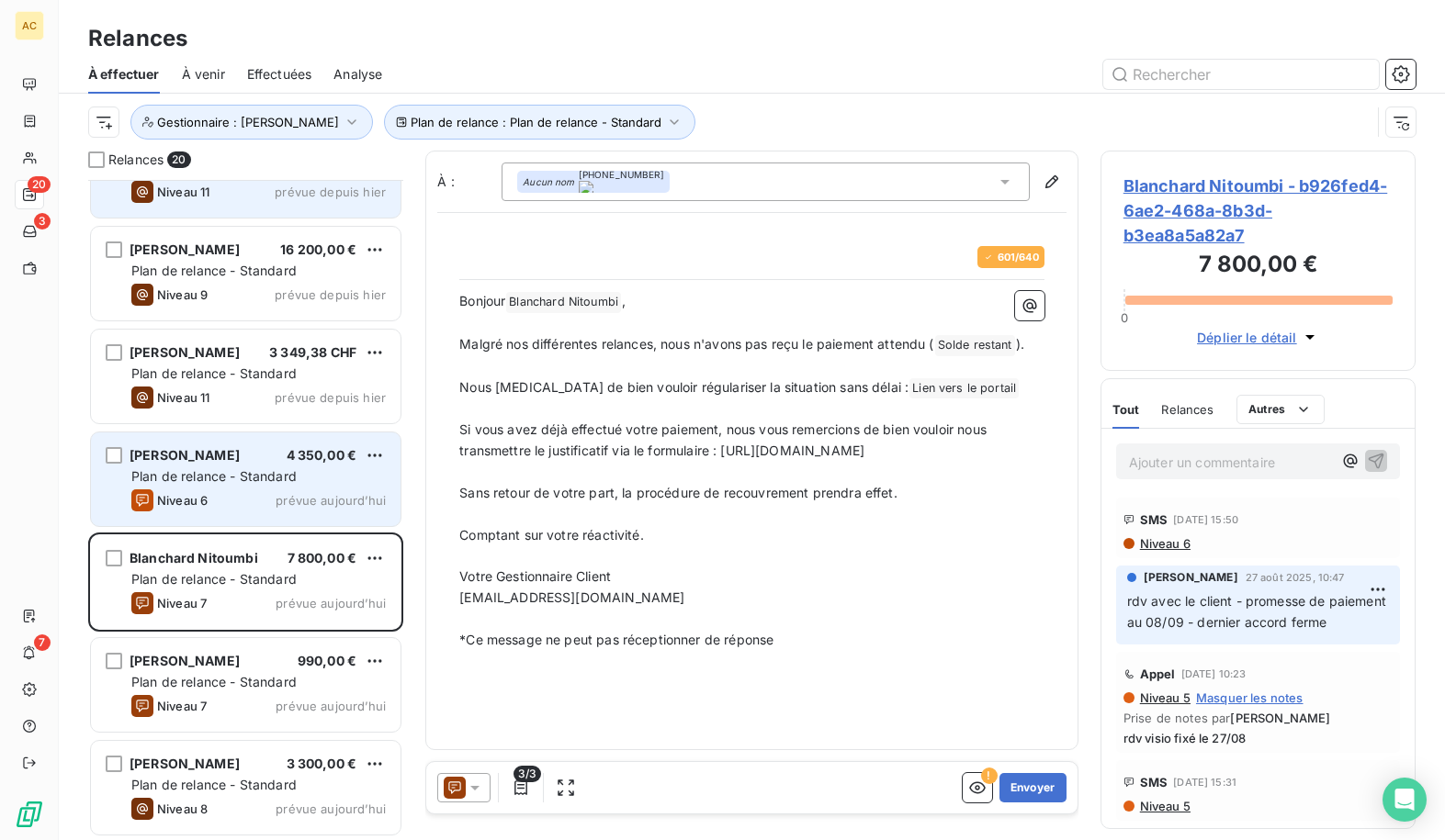
click at [309, 493] on span "prévue aujourd’hui" at bounding box center [330, 500] width 111 height 15
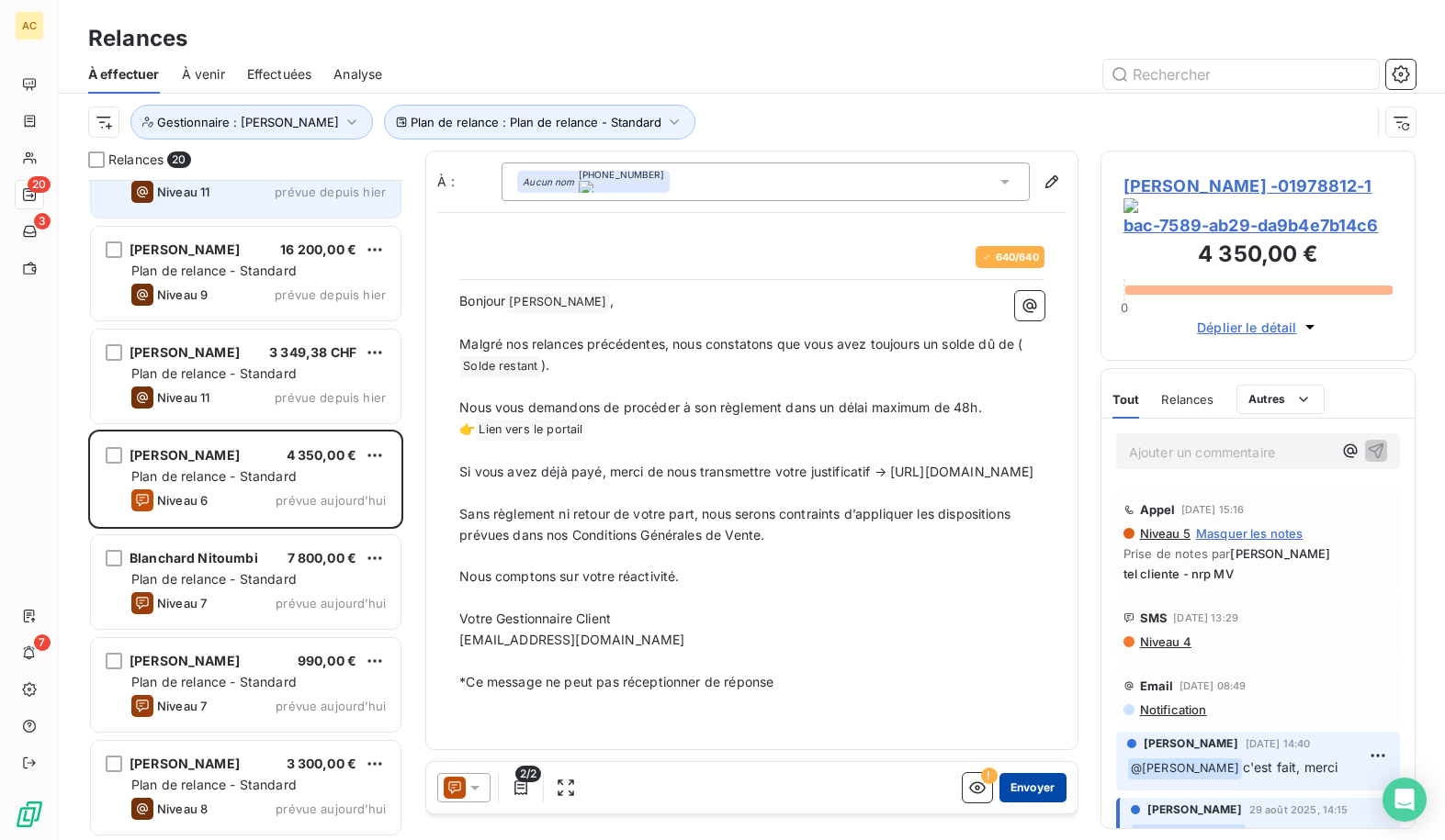
click at [1031, 791] on button "Envoyer" at bounding box center [1032, 788] width 67 height 29
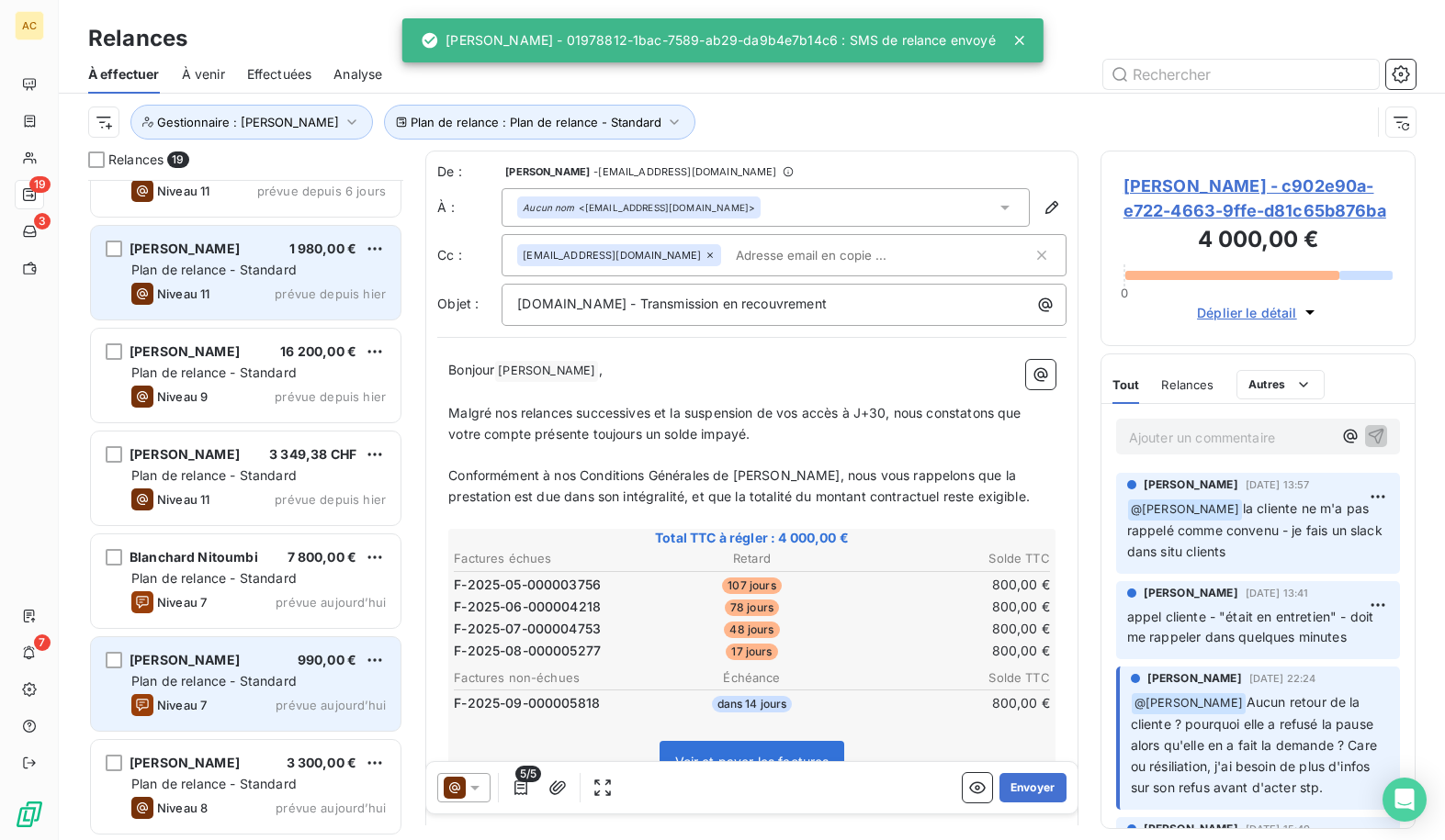
scroll to position [1294, 0]
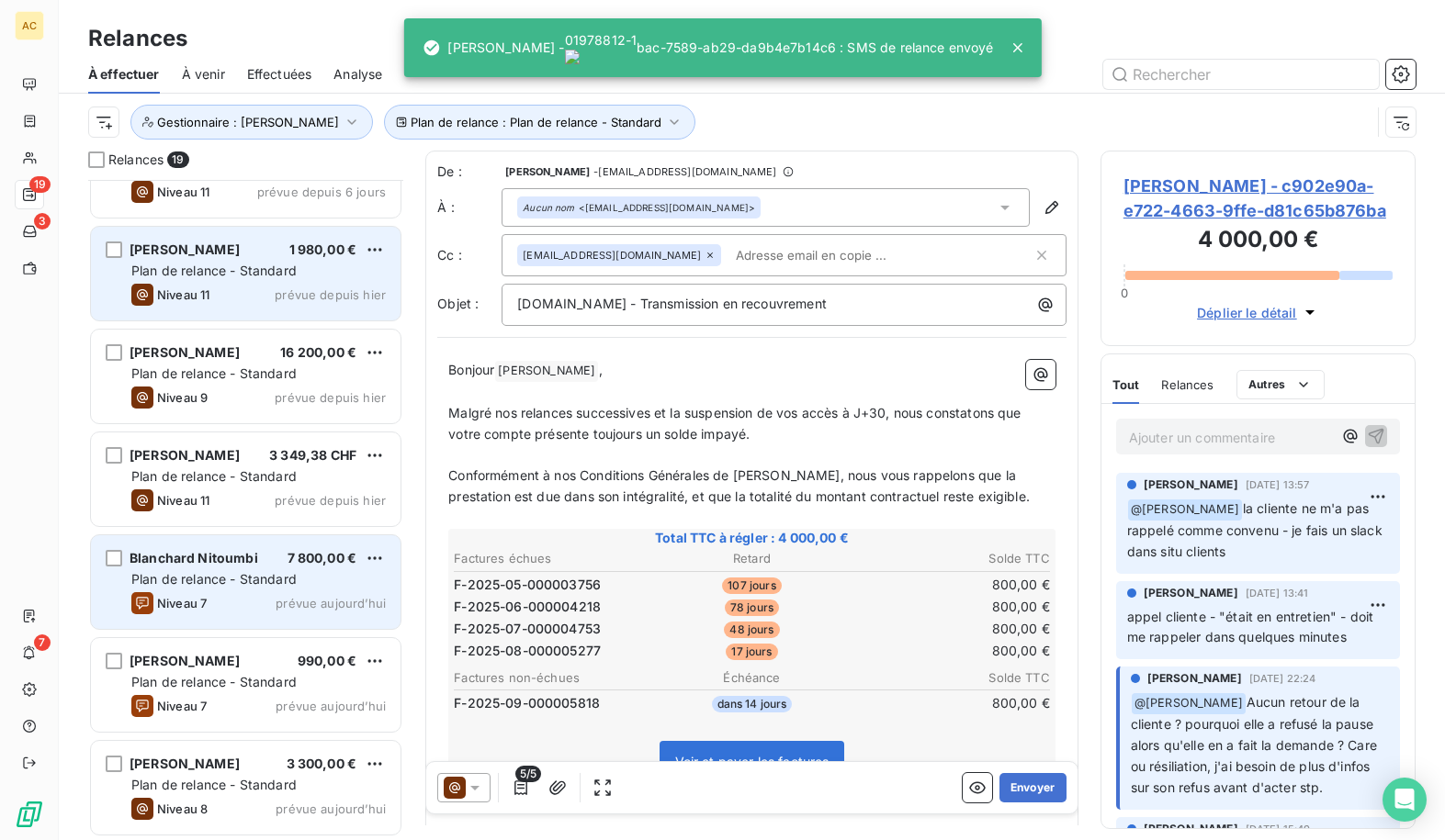
click at [235, 595] on div "Niveau 7 prévue aujourd’hui" at bounding box center [258, 603] width 255 height 22
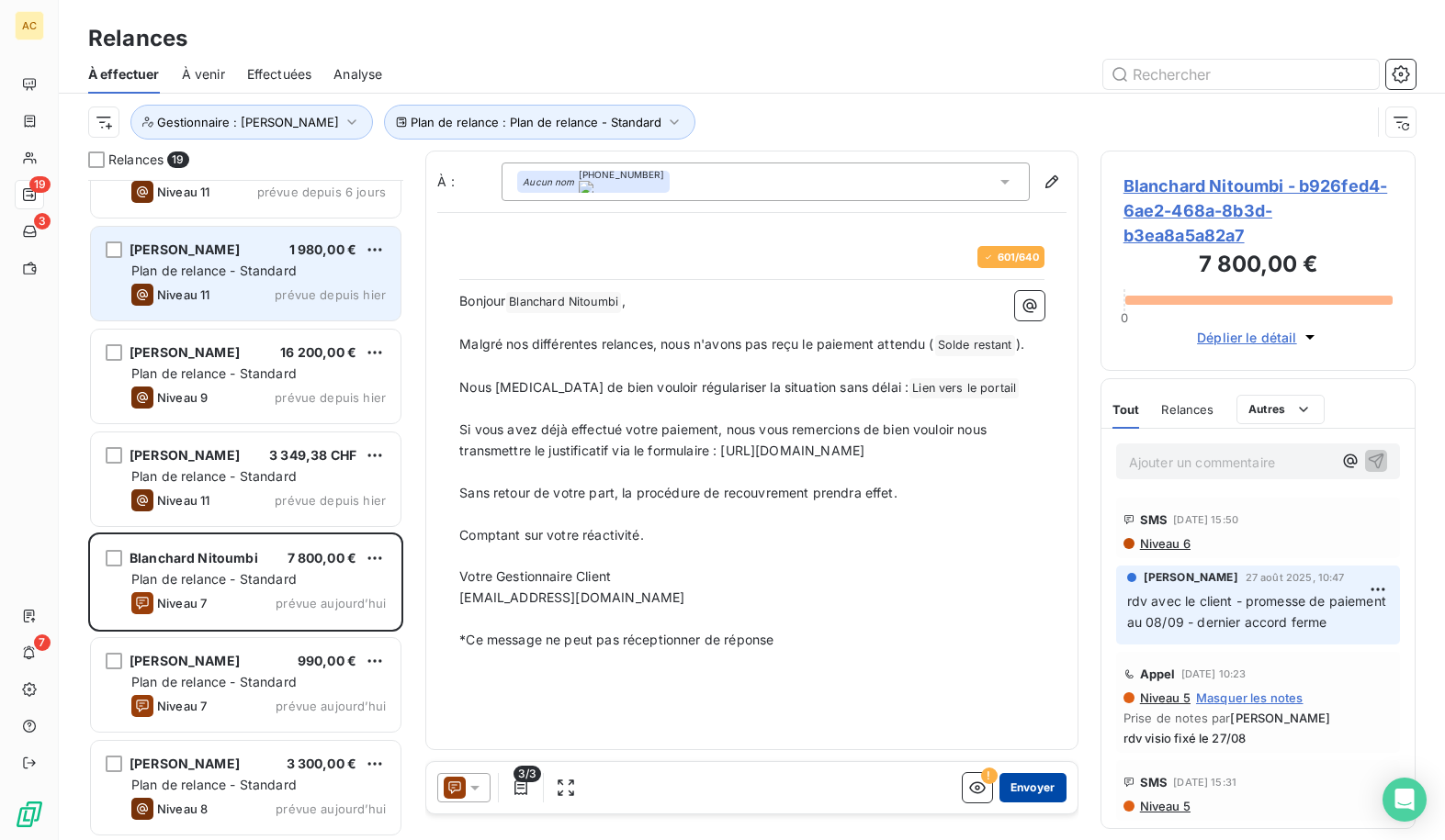
click at [1048, 793] on button "Envoyer" at bounding box center [1032, 788] width 67 height 29
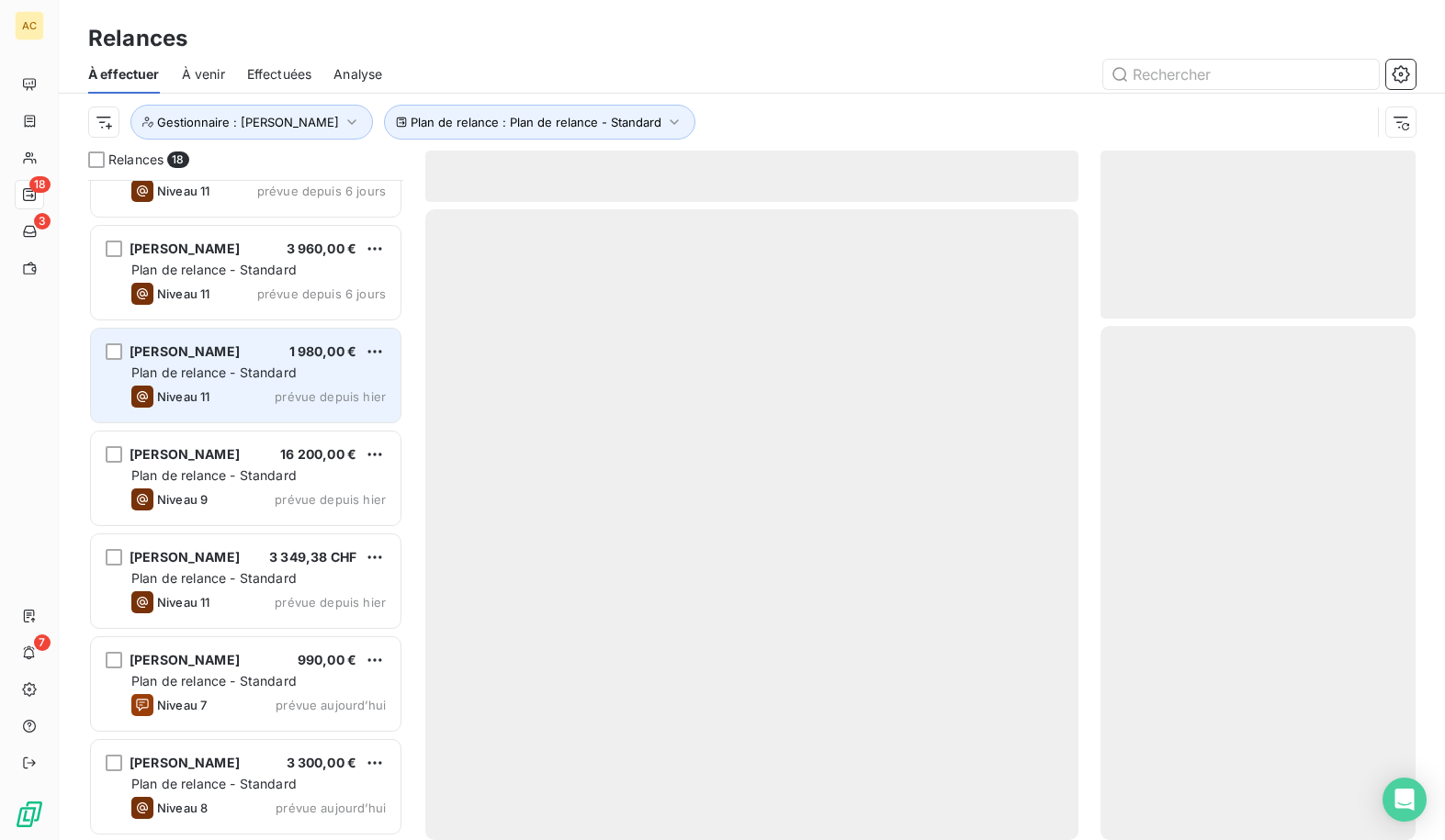
scroll to position [1191, 0]
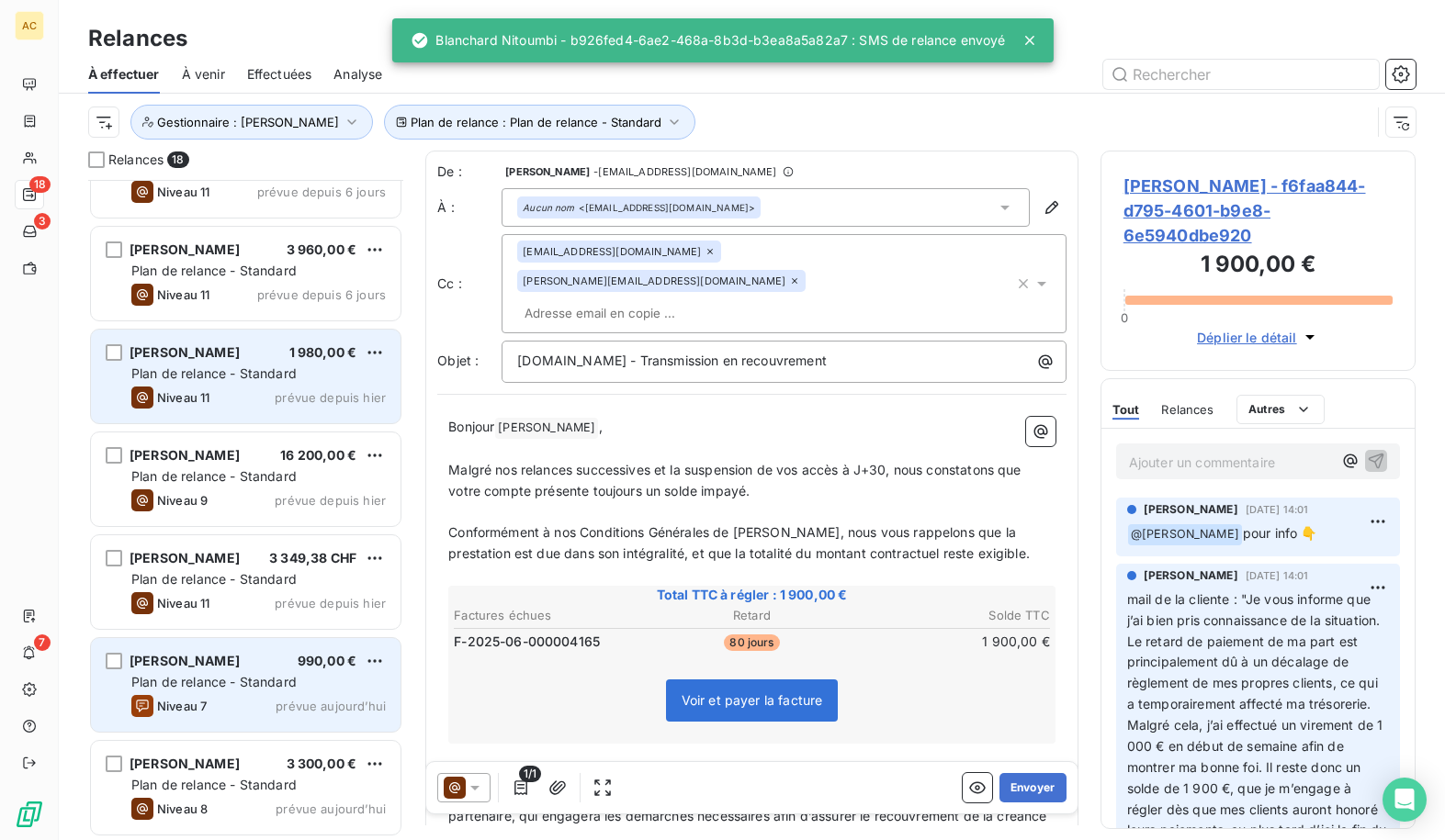
click at [288, 670] on div "[PERSON_NAME] 990,00 € Plan de relance - Standard Niveau 7 prévue [DATE]" at bounding box center [245, 685] width 309 height 94
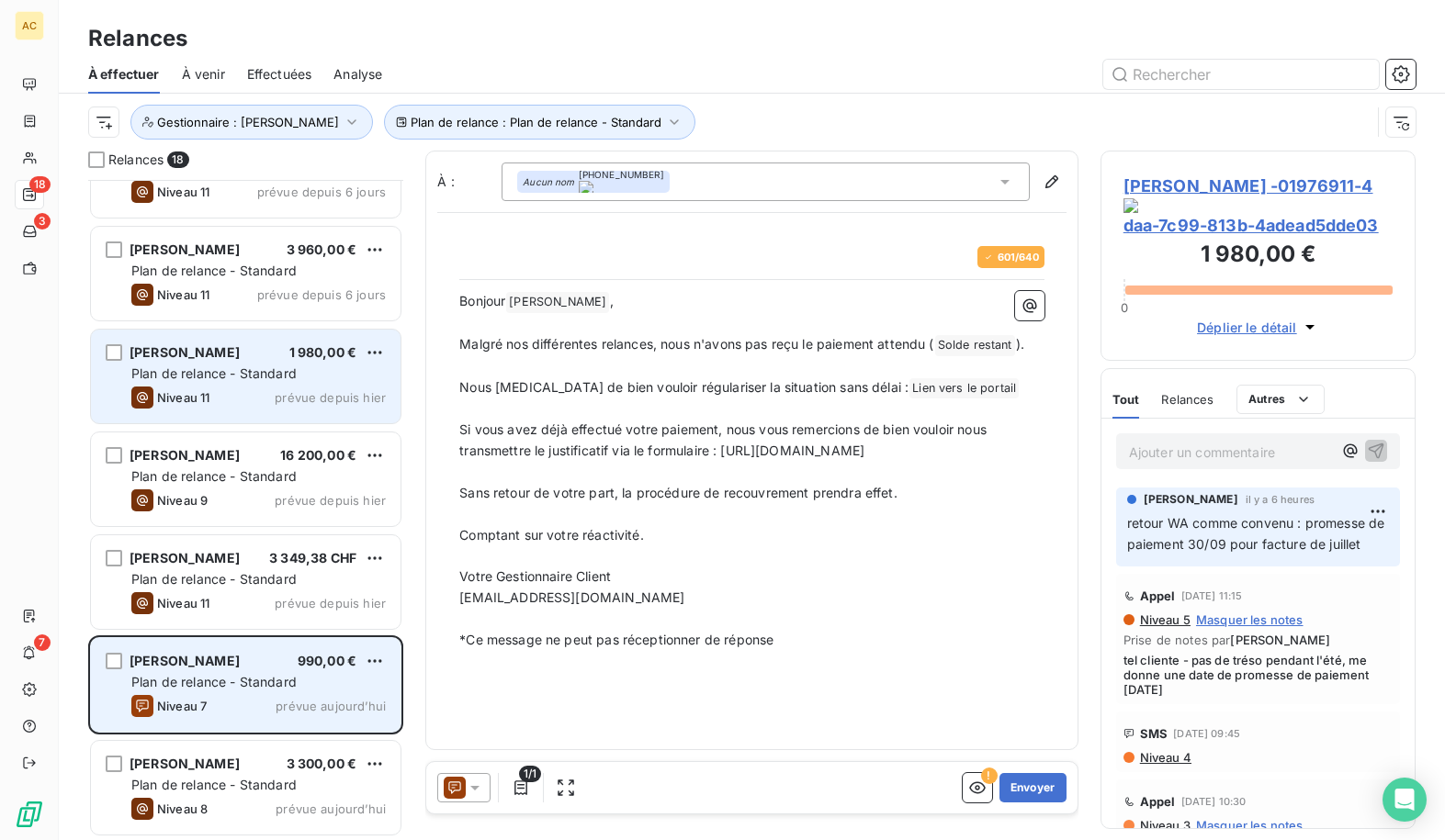
click at [389, 663] on div "[PERSON_NAME] 990,00 € Plan de relance - Standard Niveau 7 prévue [DATE]" at bounding box center [245, 685] width 309 height 94
click at [378, 657] on html "AC 18 3 7 Relances À effectuer À venir Effectuées Analyse Plan de relance : Pla…" at bounding box center [722, 420] width 1445 height 840
click at [328, 725] on div "Passer cette action" at bounding box center [295, 730] width 165 height 29
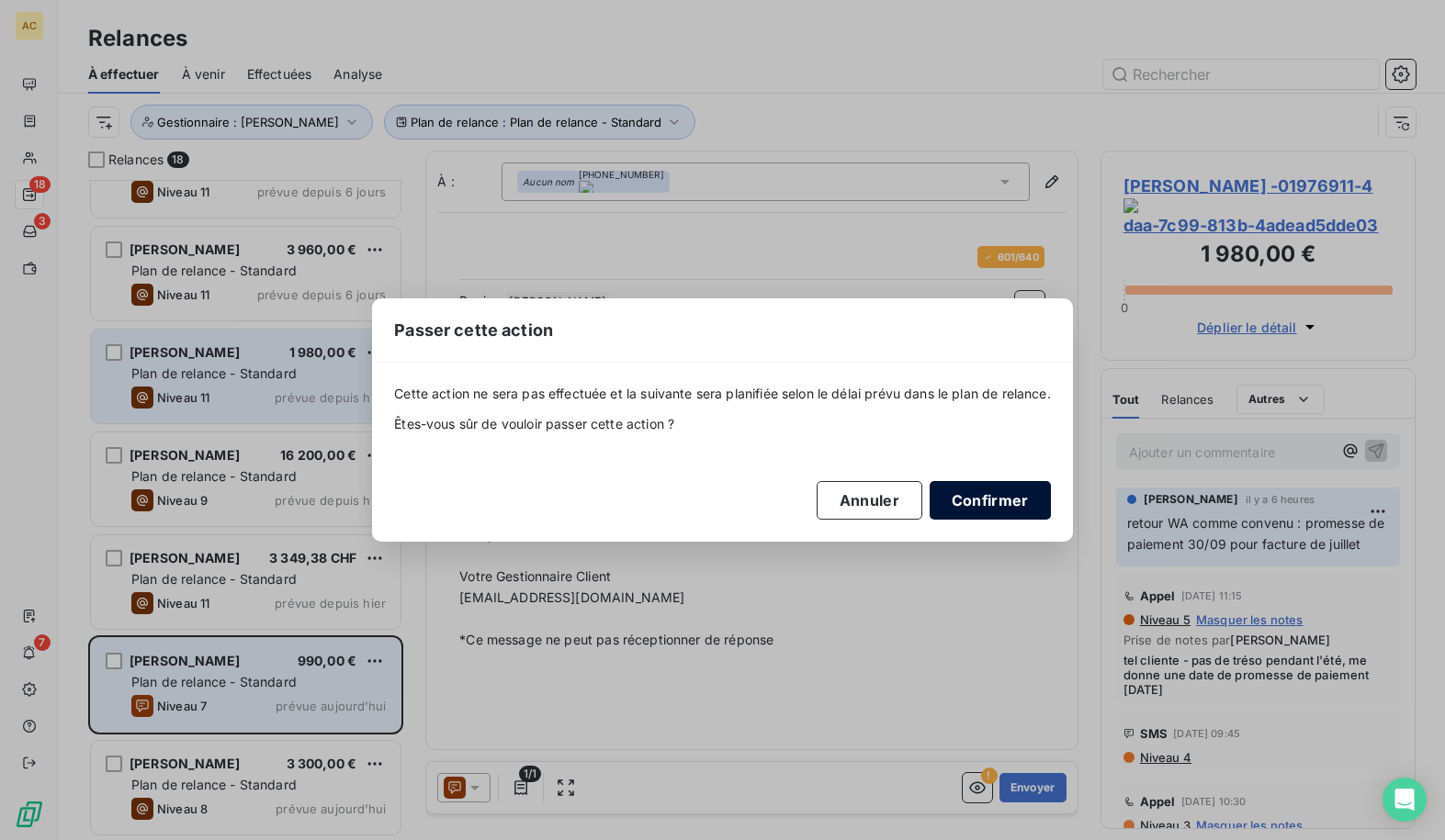
click at [1008, 504] on button "Confirmer" at bounding box center [991, 500] width 121 height 39
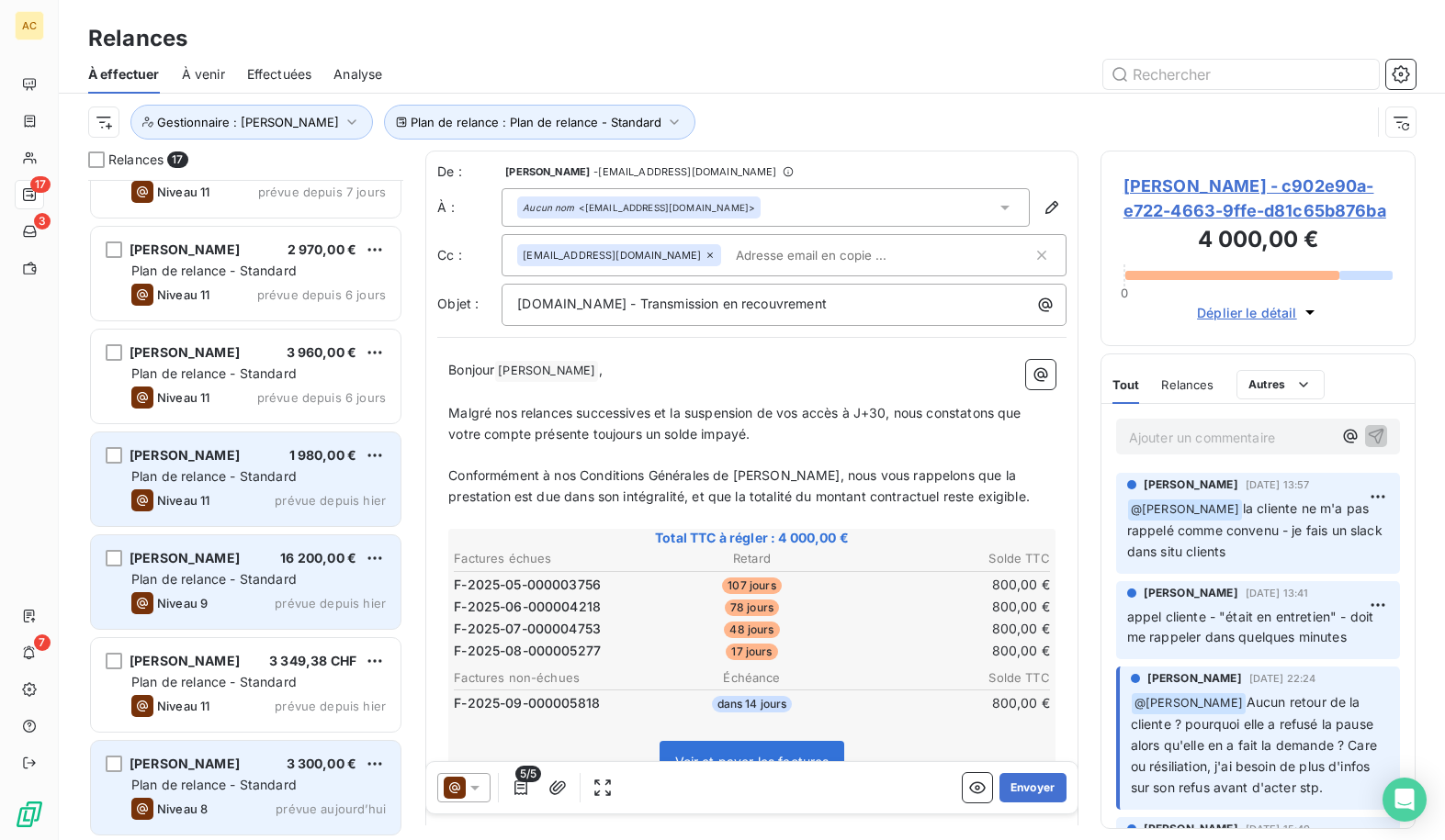
scroll to position [1090, 0]
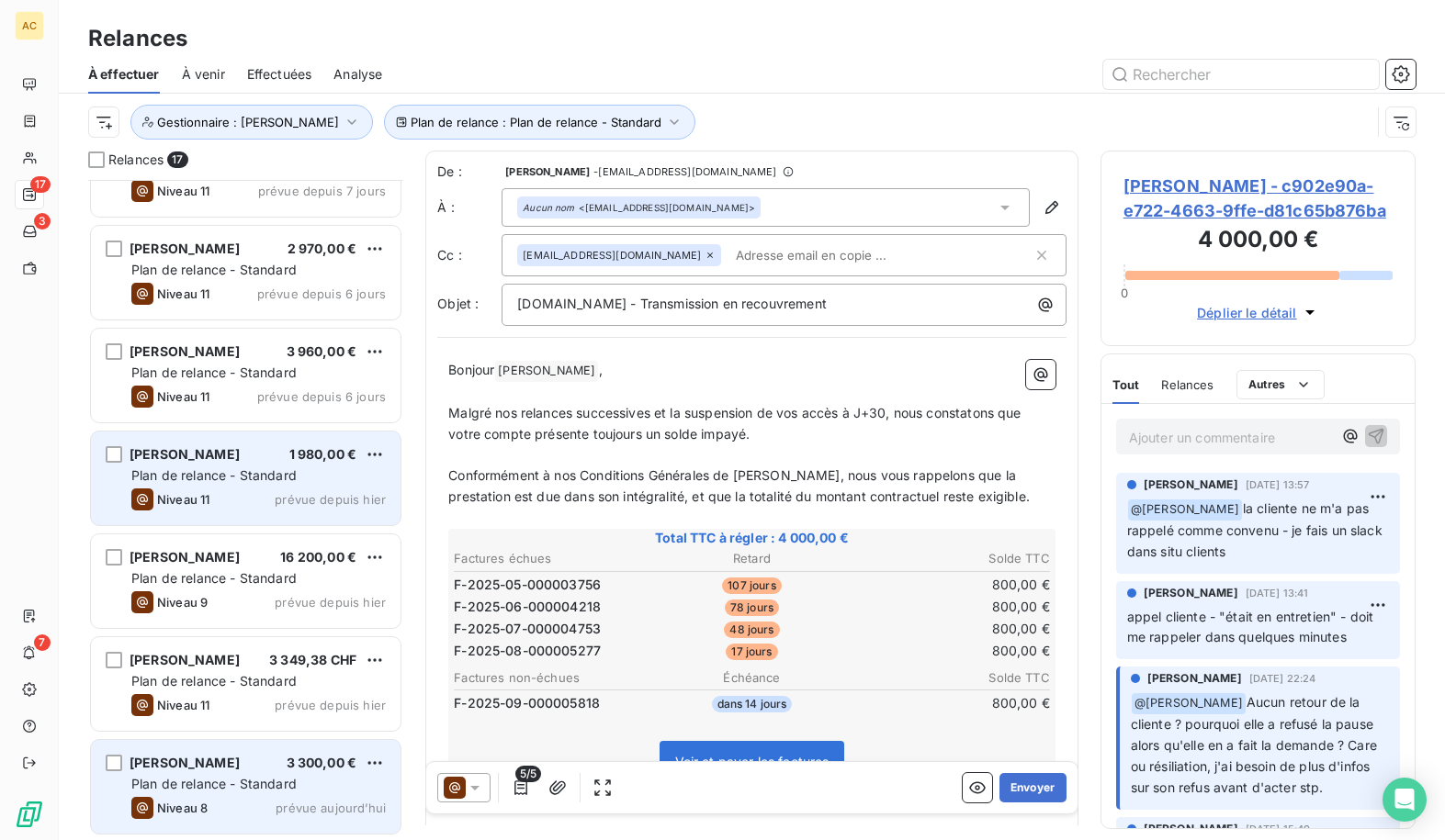
click at [255, 771] on div "[PERSON_NAME] 3 300,00 €" at bounding box center [258, 762] width 255 height 16
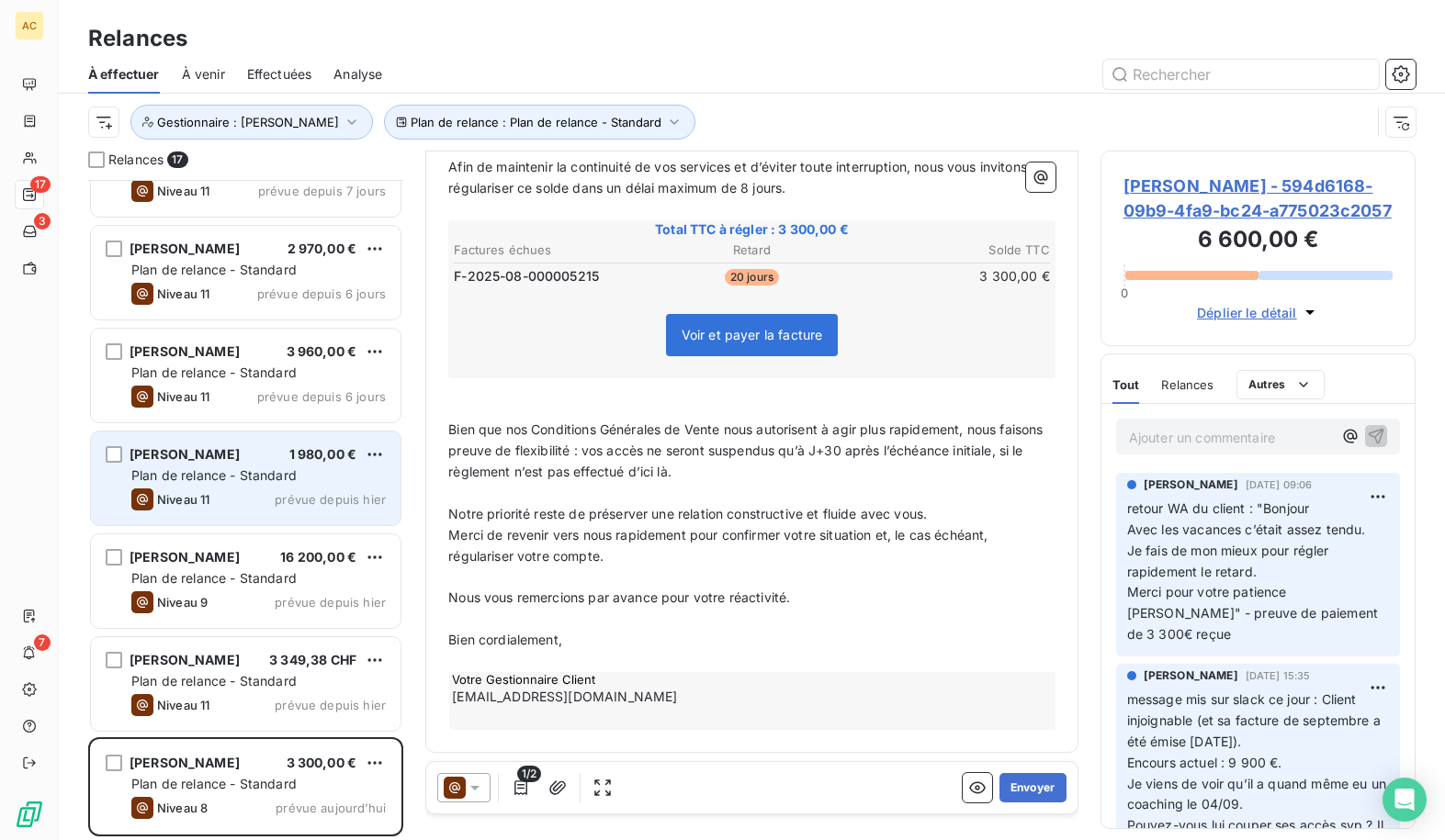
scroll to position [312, 0]
click at [1013, 791] on button "Envoyer" at bounding box center [1032, 788] width 67 height 29
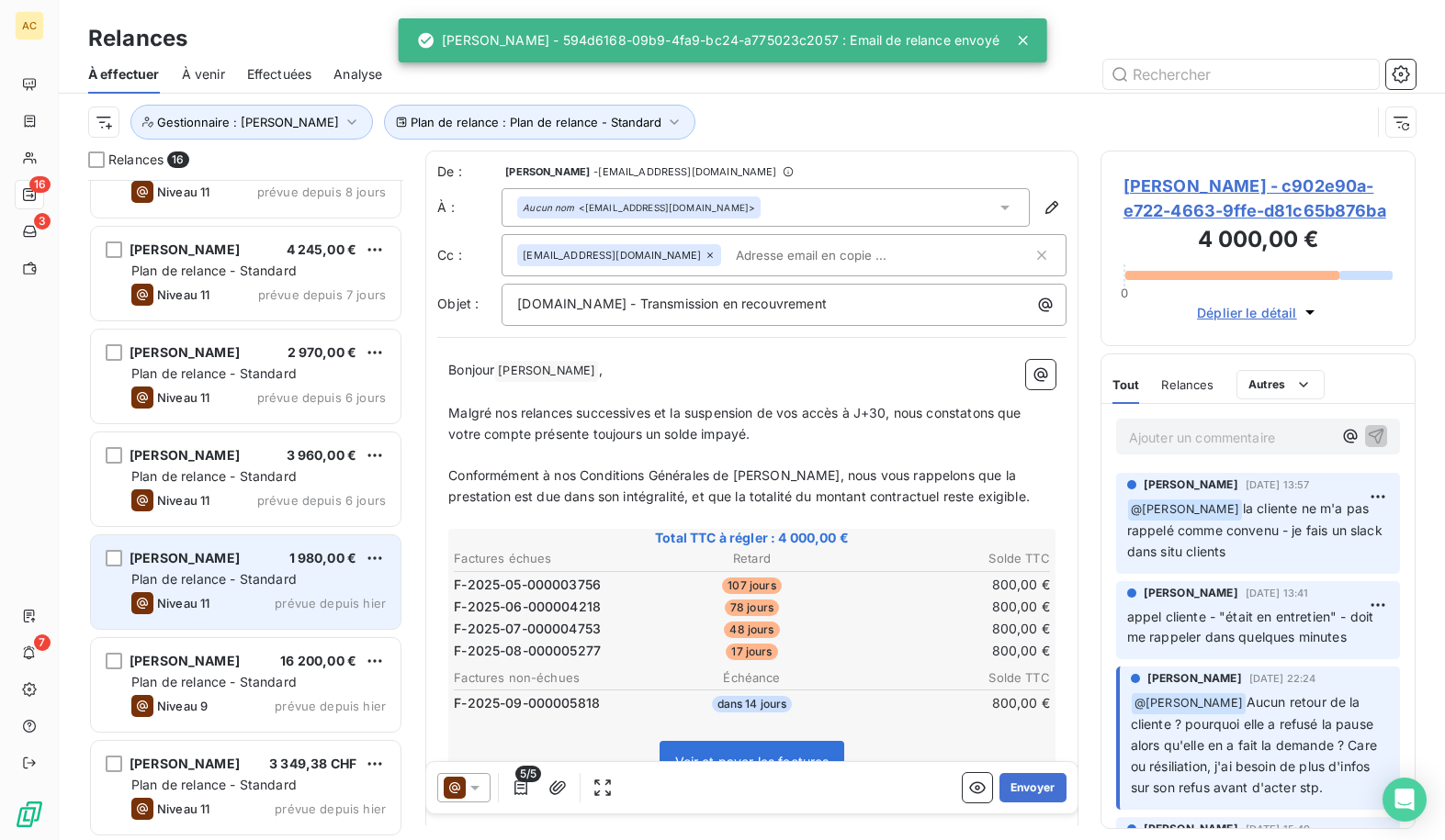
scroll to position [987, 0]
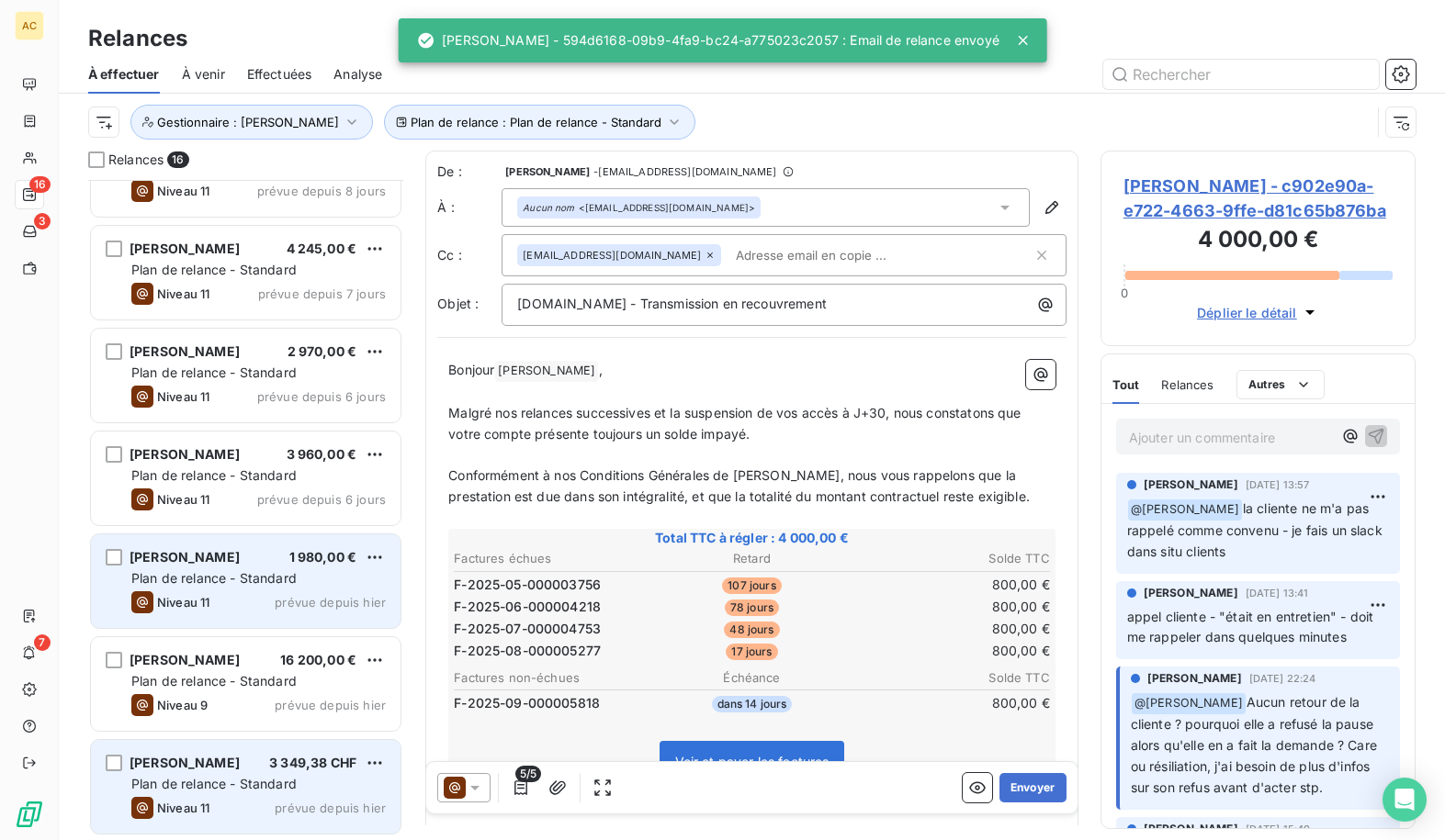
click at [293, 758] on span "3 349,38 CHF" at bounding box center [313, 762] width 87 height 16
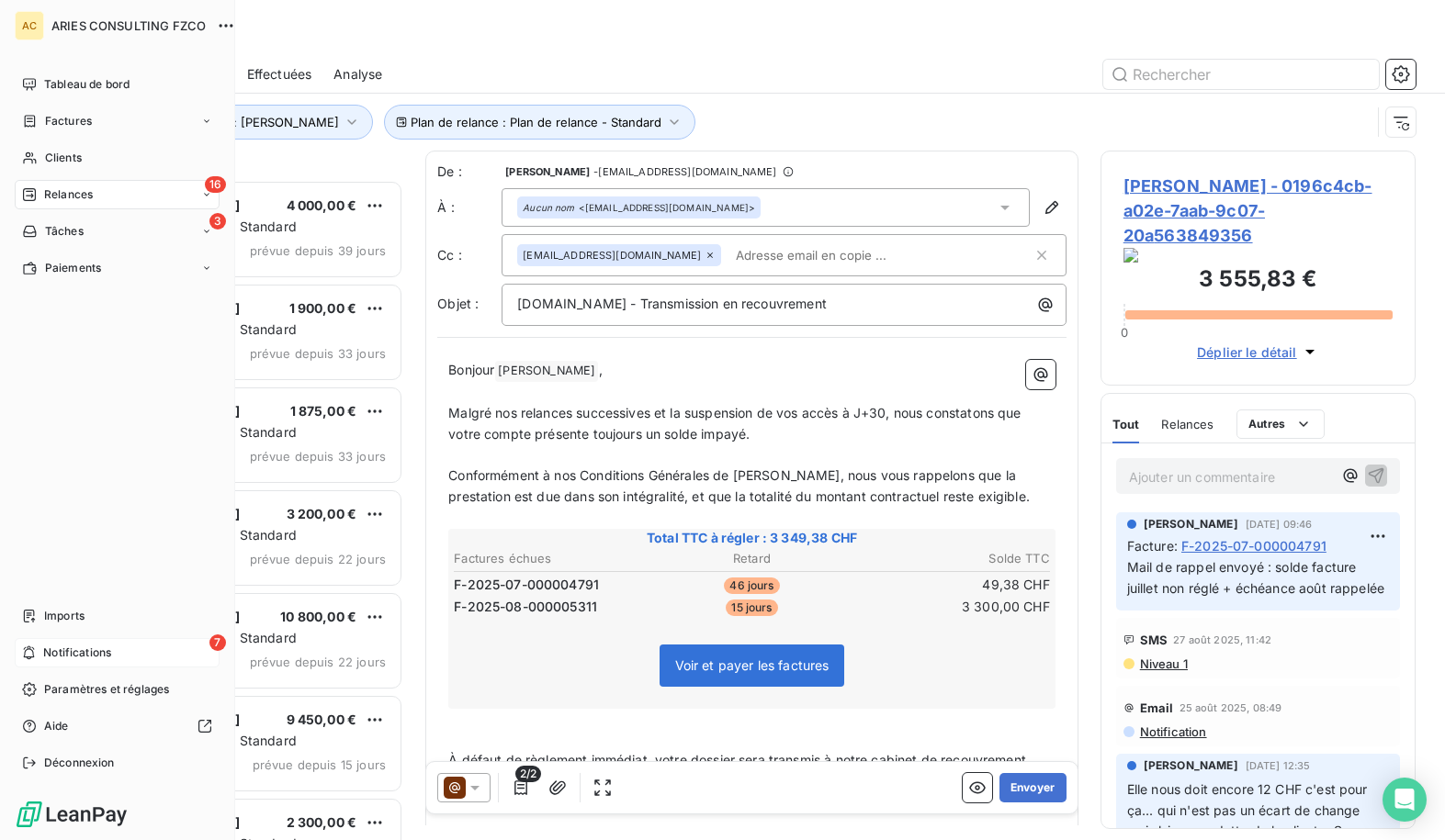
click at [47, 661] on div "7 Notifications" at bounding box center [117, 653] width 205 height 29
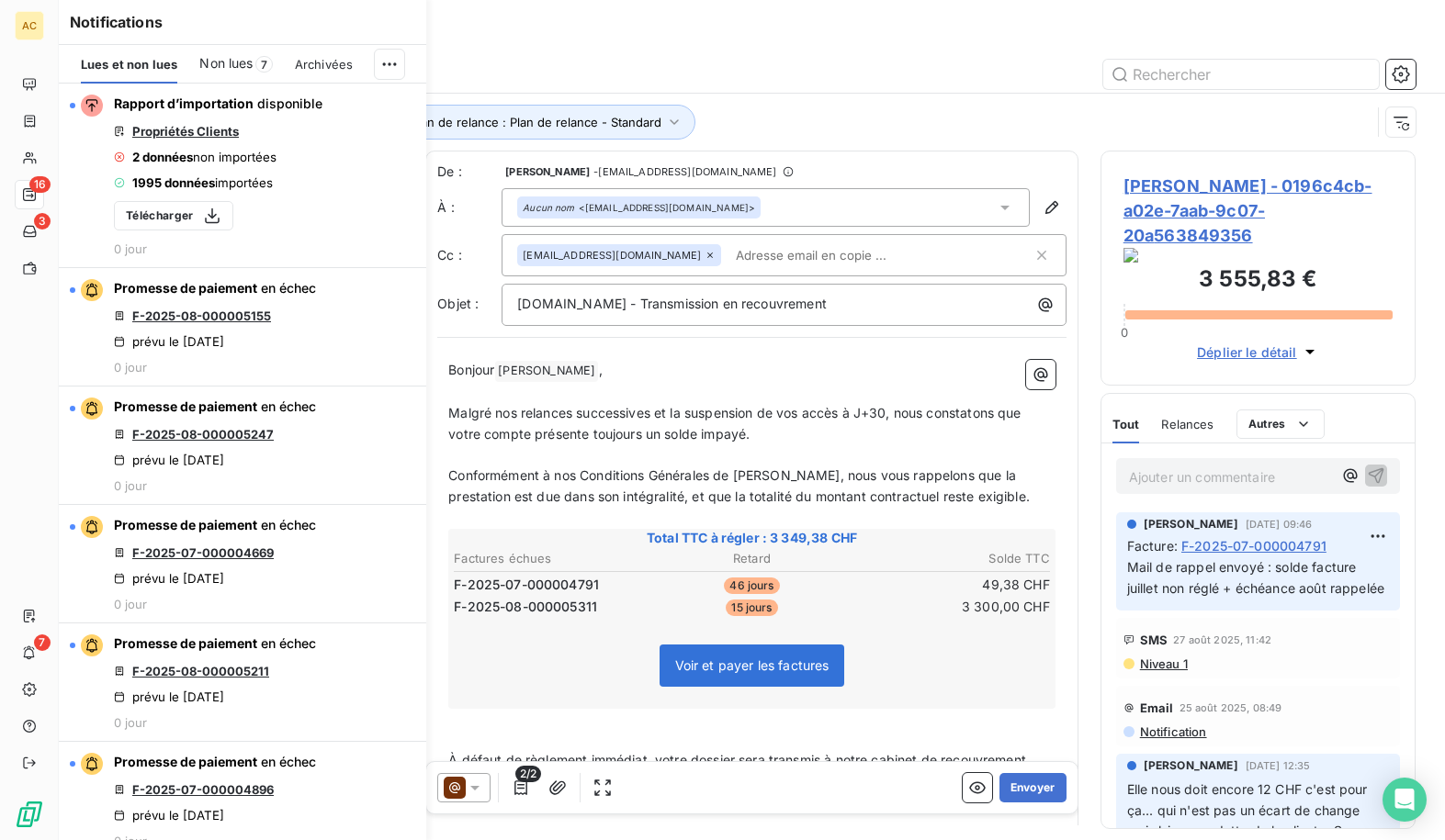
click at [577, 49] on div "Relances" at bounding box center [751, 38] width 1386 height 33
